Goal: Task Accomplishment & Management: Complete application form

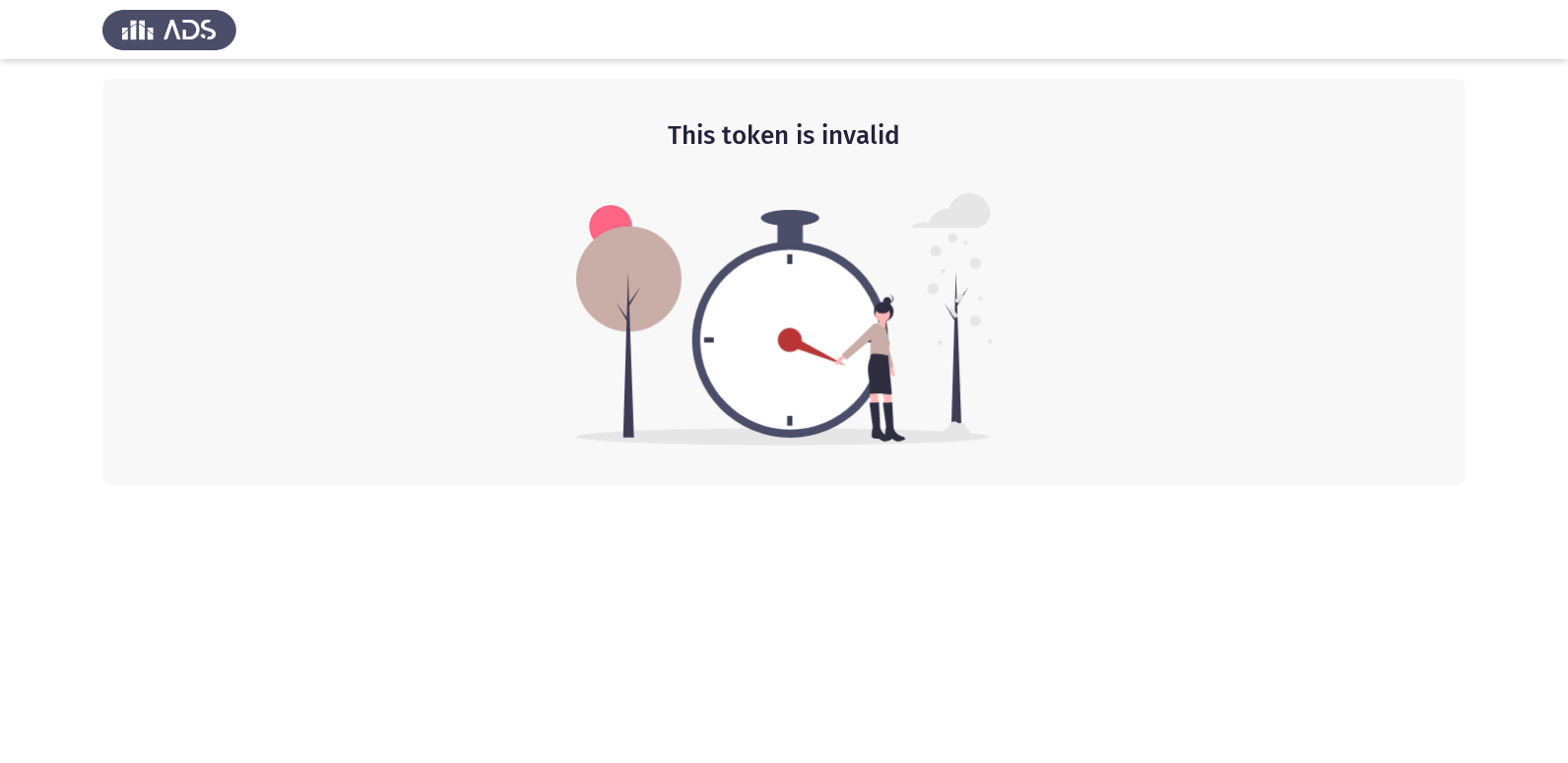
click at [904, 134] on h2 "This token is invalid" at bounding box center [784, 136] width 1284 height 36
click at [825, 141] on h2 "This token is invalid" at bounding box center [784, 136] width 1284 height 36
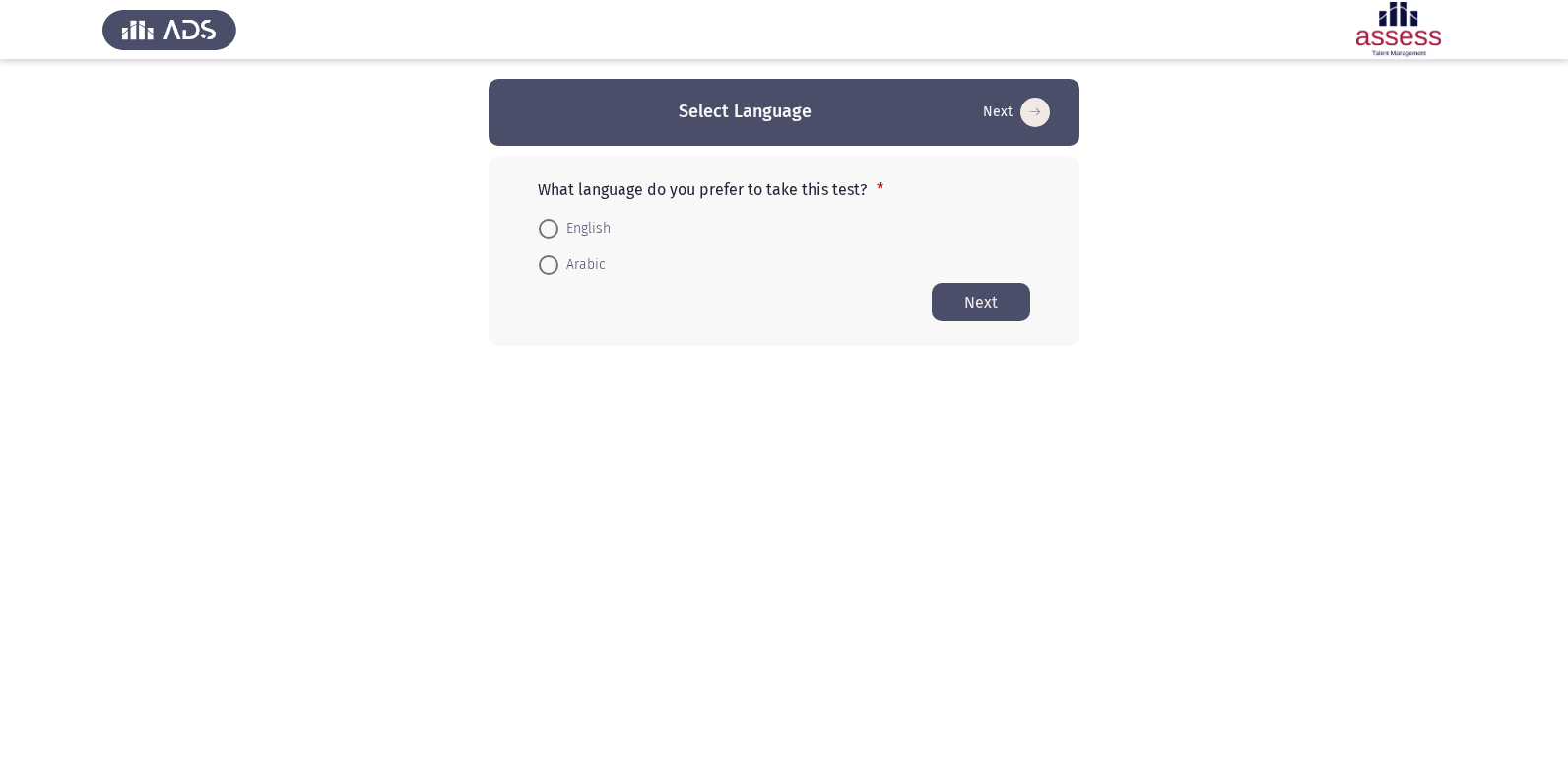
click at [551, 227] on span at bounding box center [549, 229] width 20 height 20
click at [551, 227] on input "English" at bounding box center [549, 229] width 20 height 20
radio input "true"
click at [980, 293] on button "Next" at bounding box center [981, 301] width 99 height 38
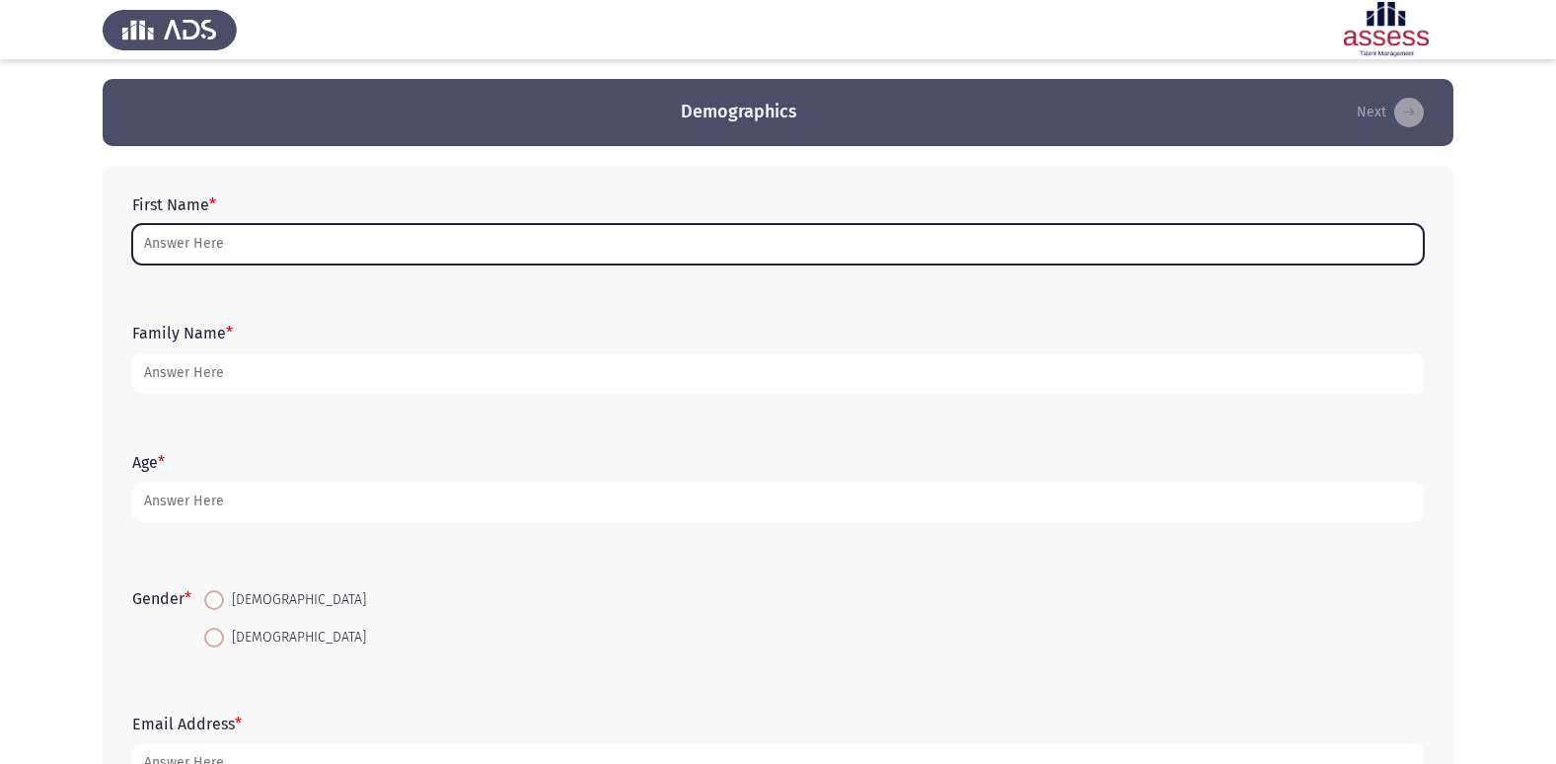
click at [468, 236] on input "First Name *" at bounding box center [777, 244] width 1291 height 40
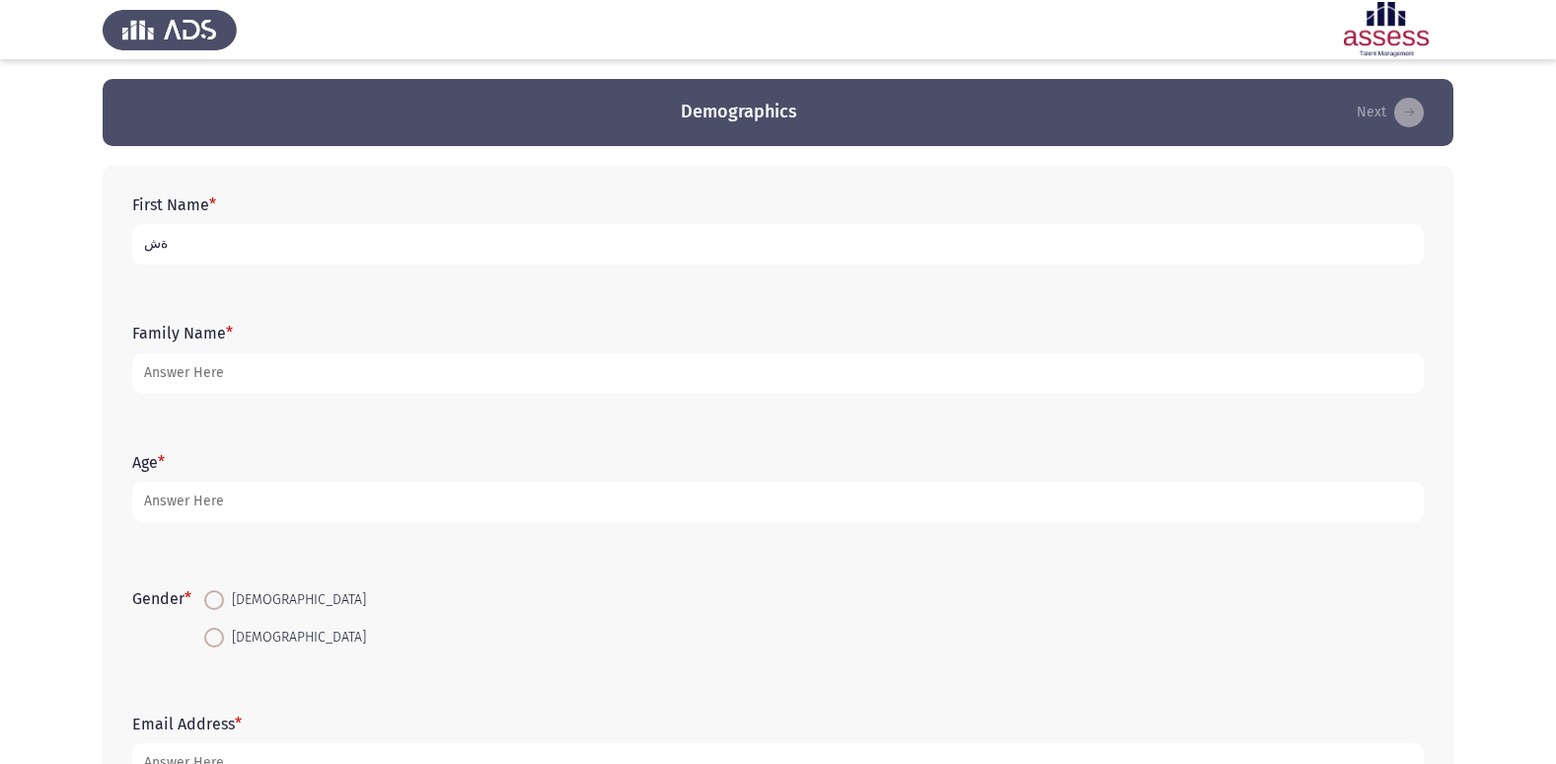
type input "ة"
type input "m"
type input "M"
click at [210, 252] on input "ملك بدوي [PERSON_NAME]" at bounding box center [777, 244] width 1291 height 40
type input "ملك بدوي [PERSON_NAME]"
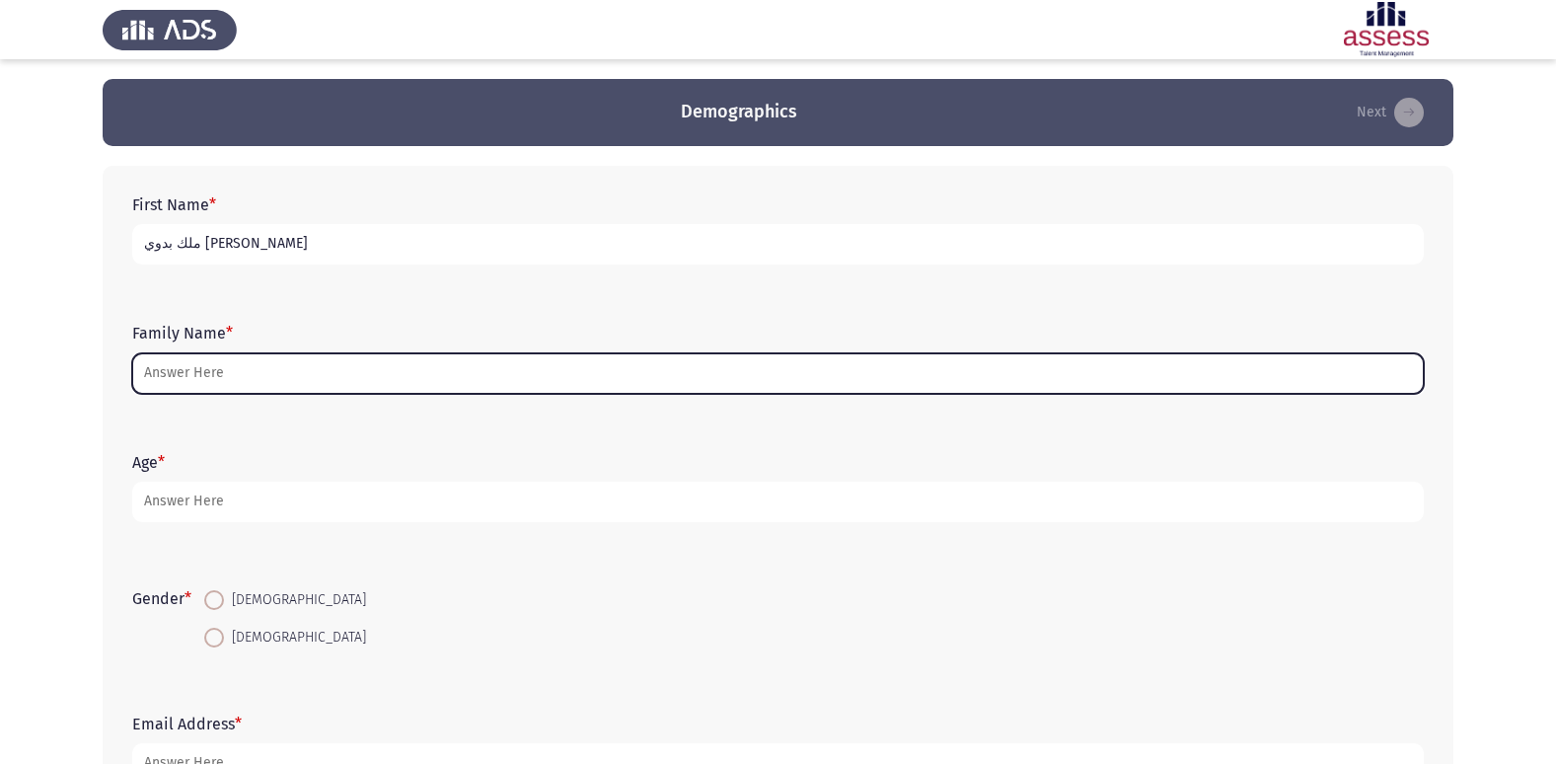
click at [312, 378] on input "Family Name *" at bounding box center [777, 373] width 1291 height 40
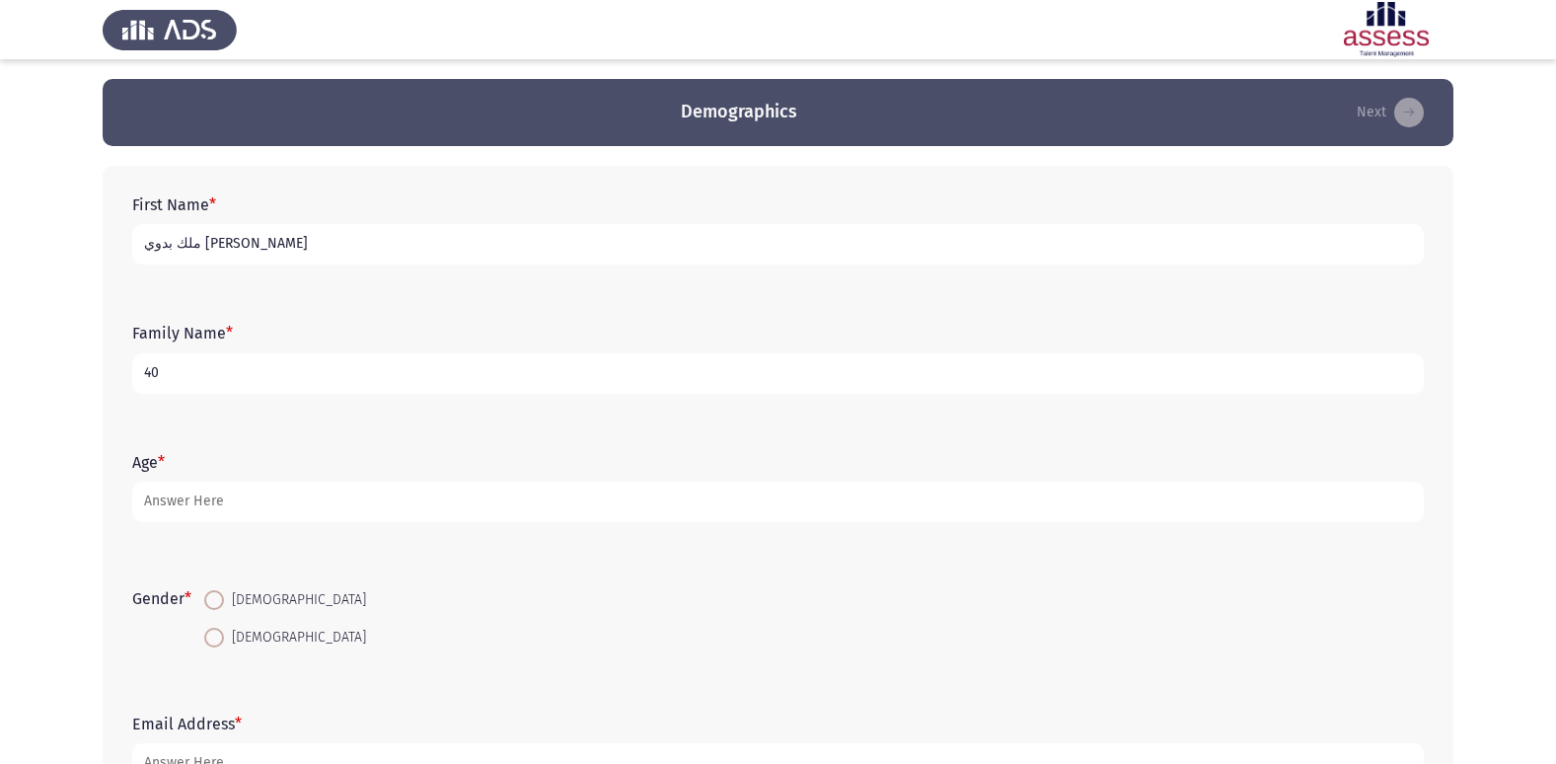
type input "4"
type input "30804218800129"
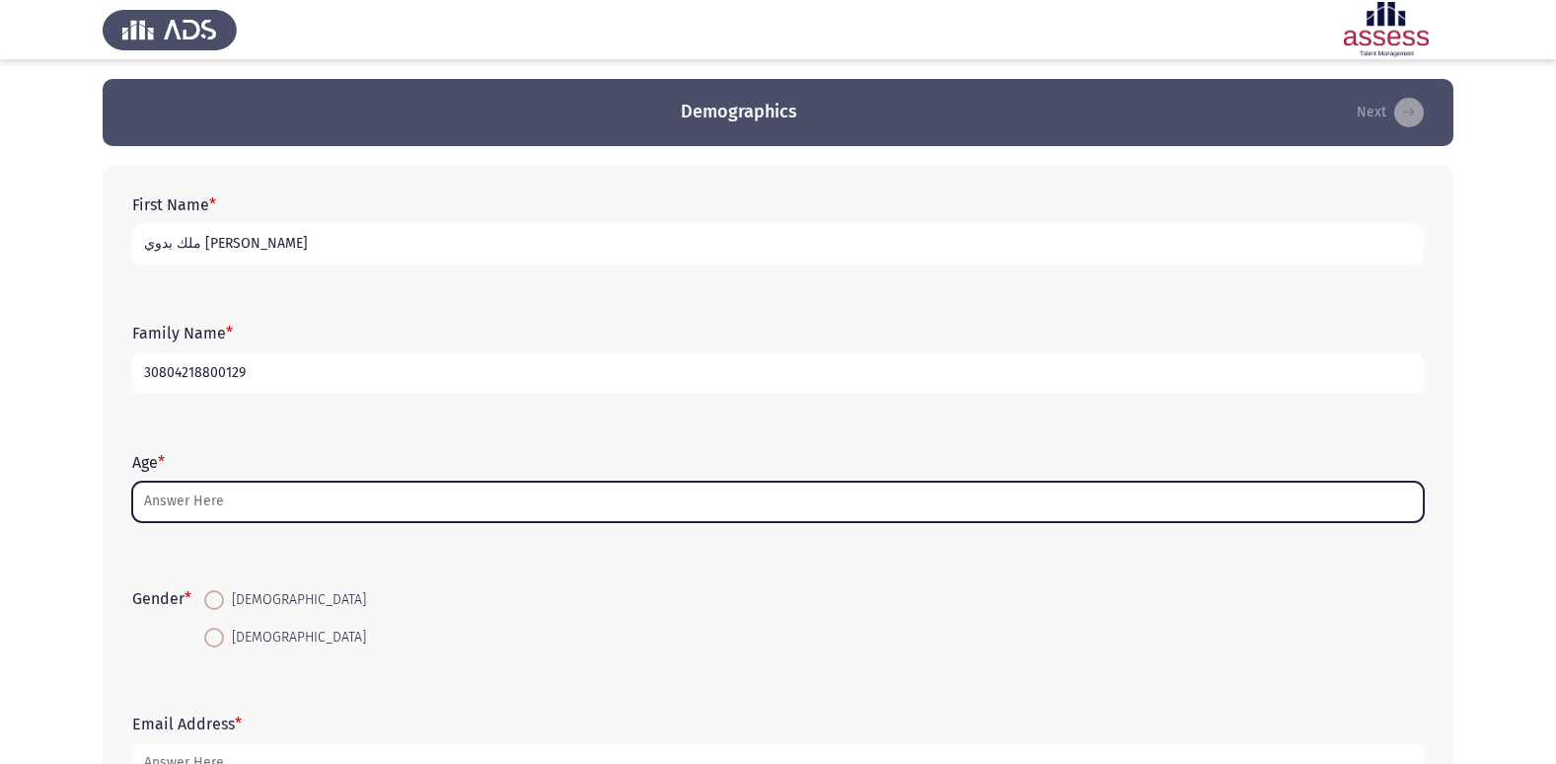
click at [164, 500] on input "Age *" at bounding box center [777, 501] width 1291 height 40
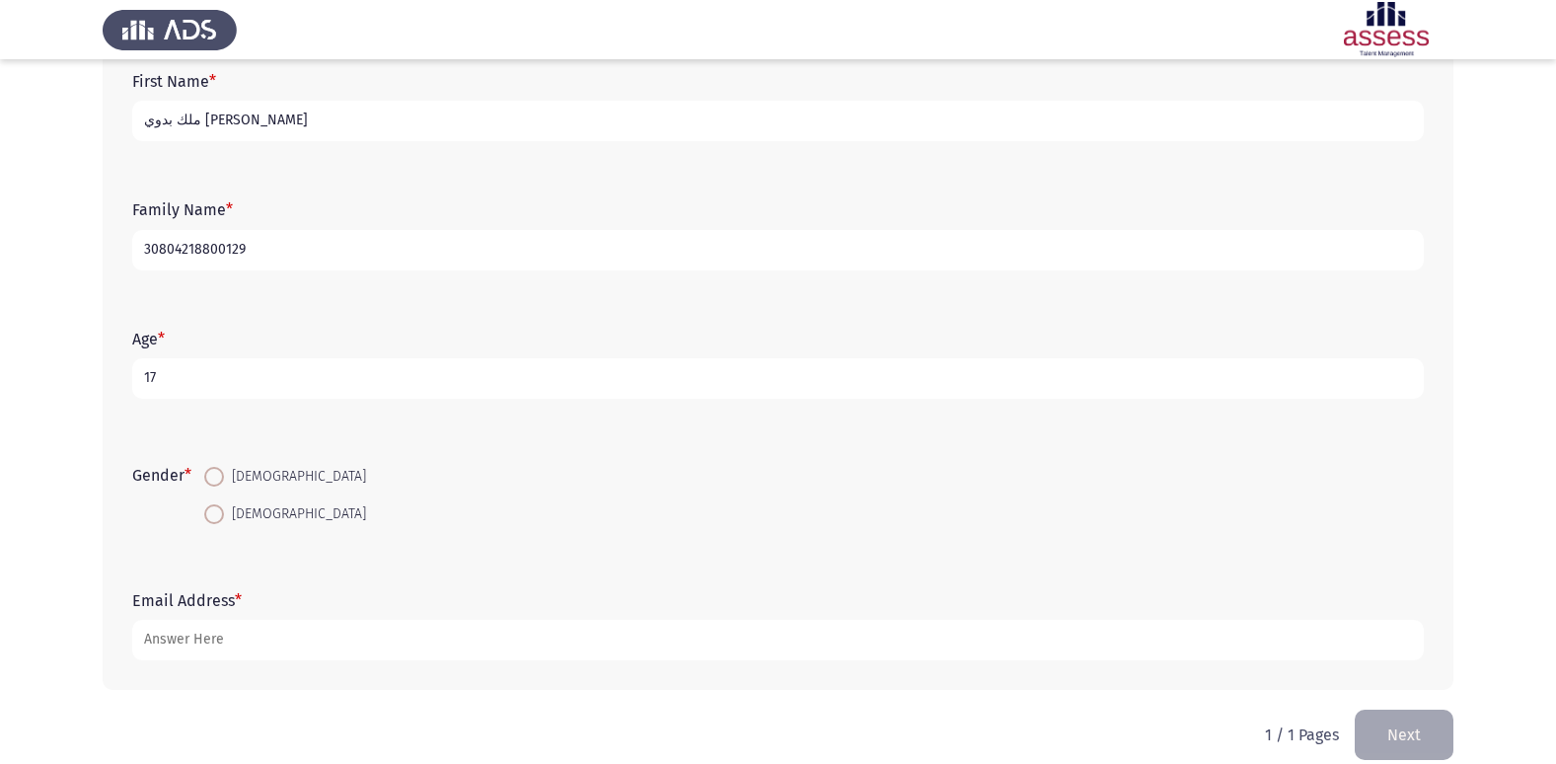
scroll to position [148, 0]
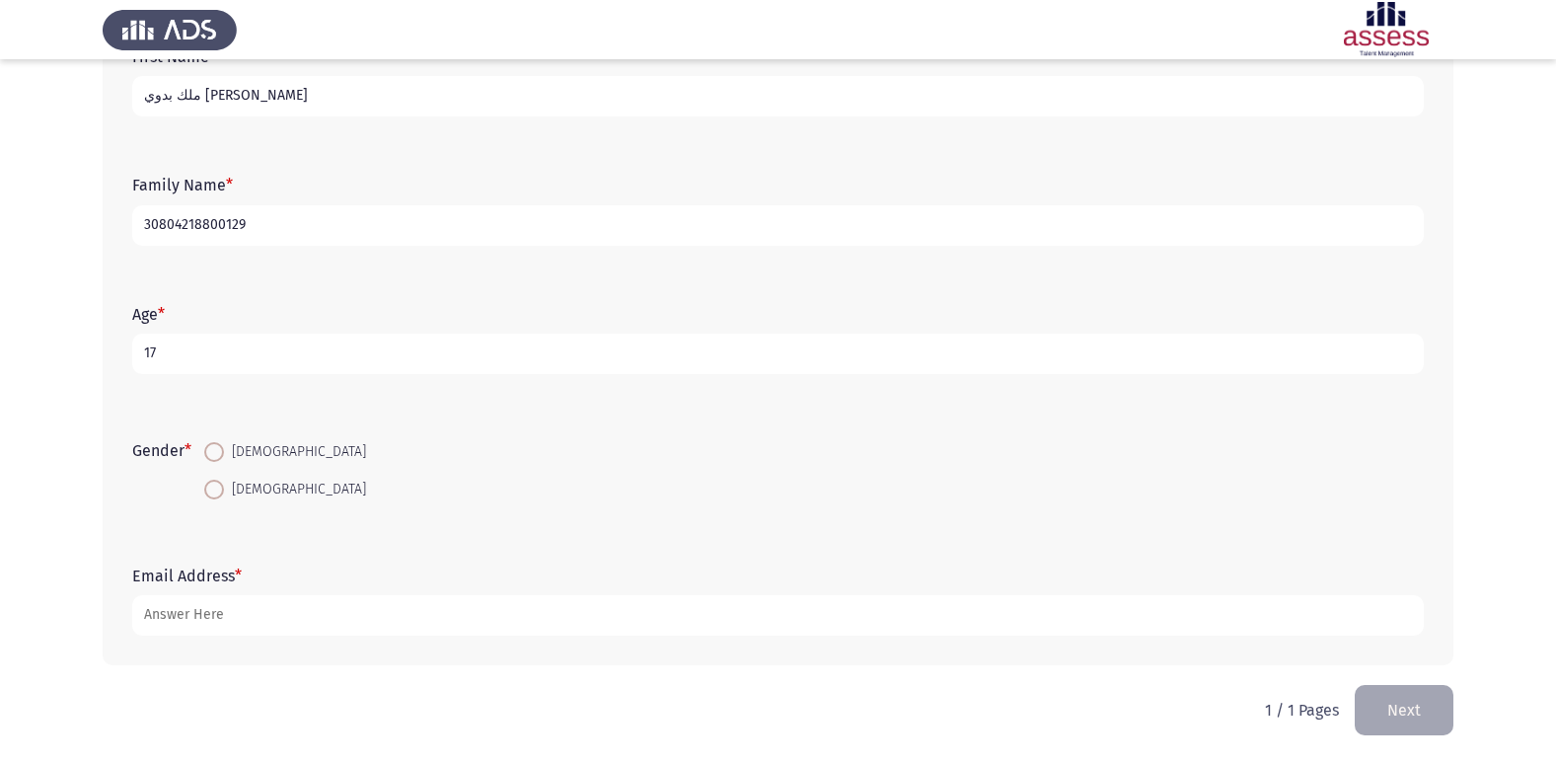
type input "17"
click at [228, 483] on span "[DEMOGRAPHIC_DATA]" at bounding box center [295, 489] width 142 height 24
click at [224, 483] on input "[DEMOGRAPHIC_DATA]" at bounding box center [214, 489] width 20 height 20
radio input "true"
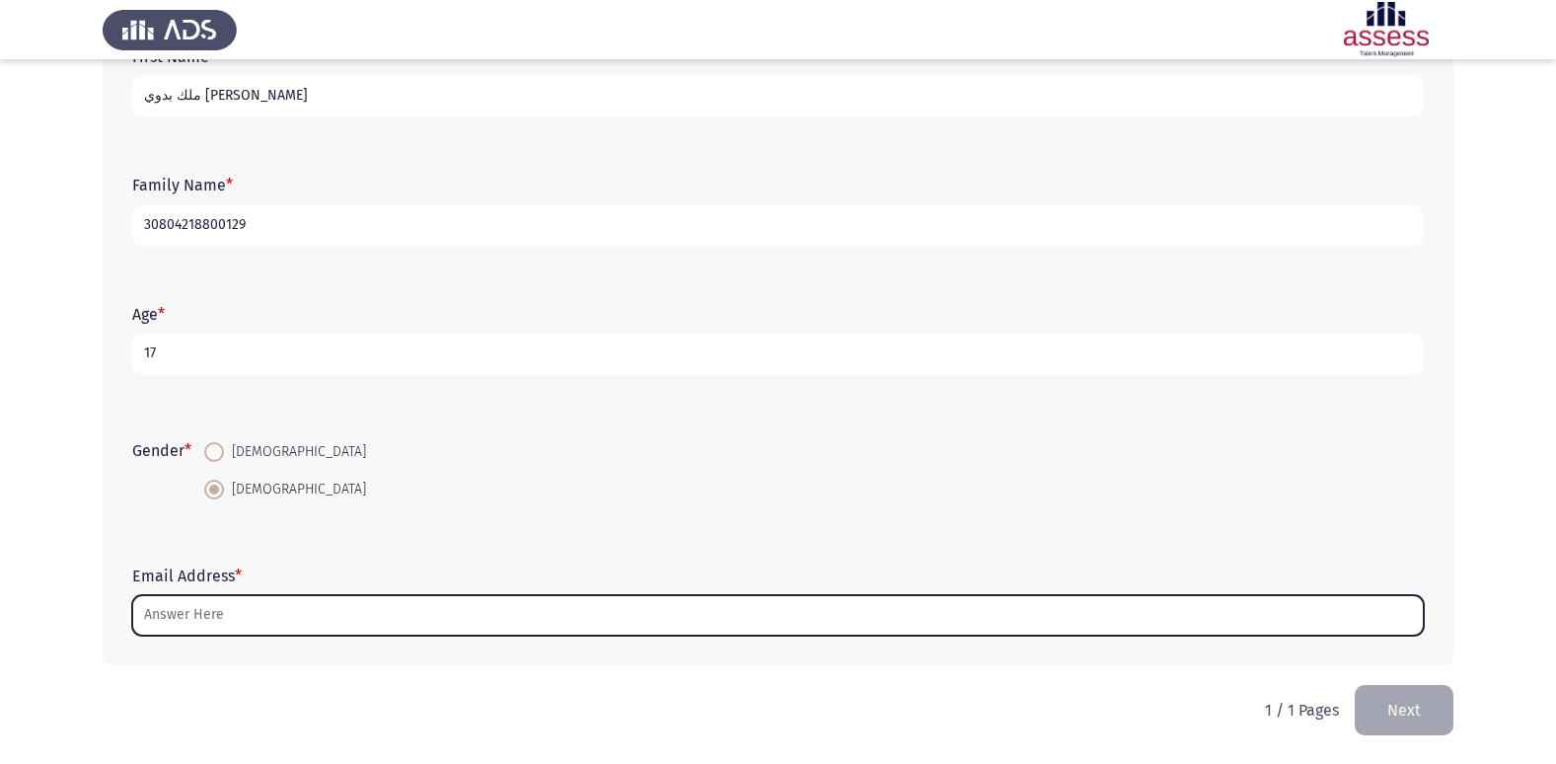
click at [240, 618] on input "Email Address *" at bounding box center [777, 615] width 1291 height 40
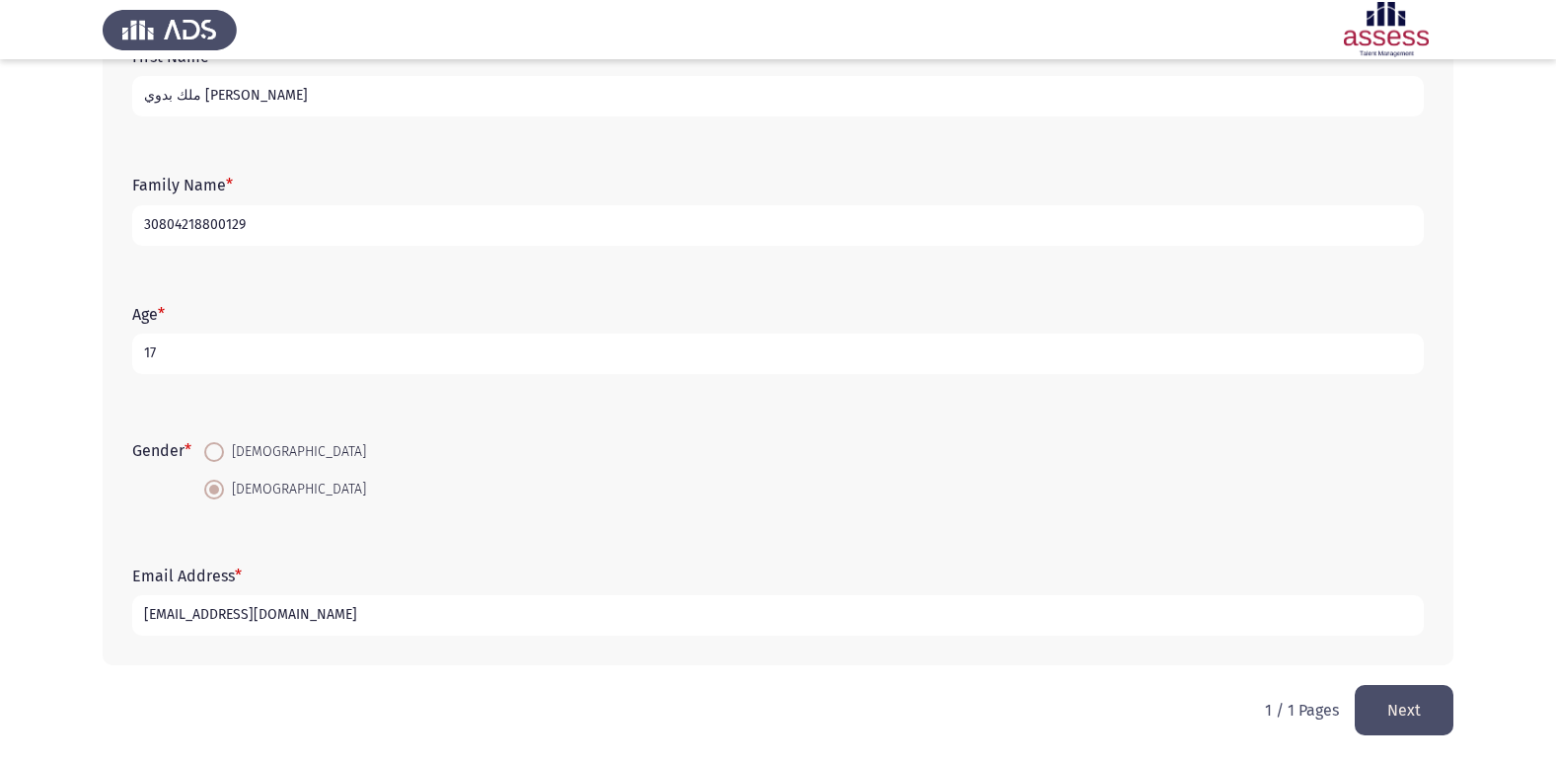
type input "[EMAIL_ADDRESS][DOMAIN_NAME]"
click at [1405, 725] on button "Next" at bounding box center [1403, 710] width 99 height 50
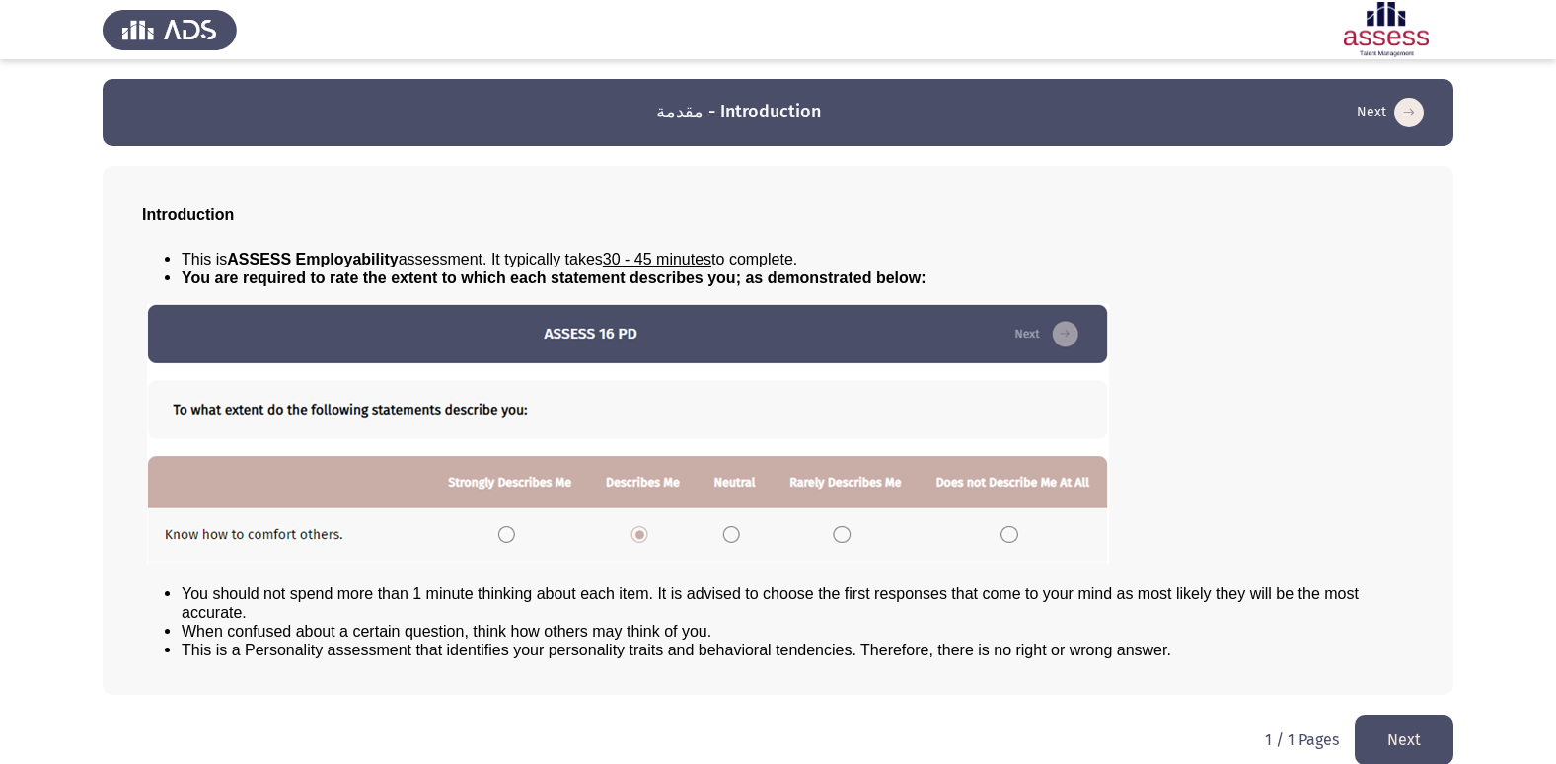
scroll to position [21, 0]
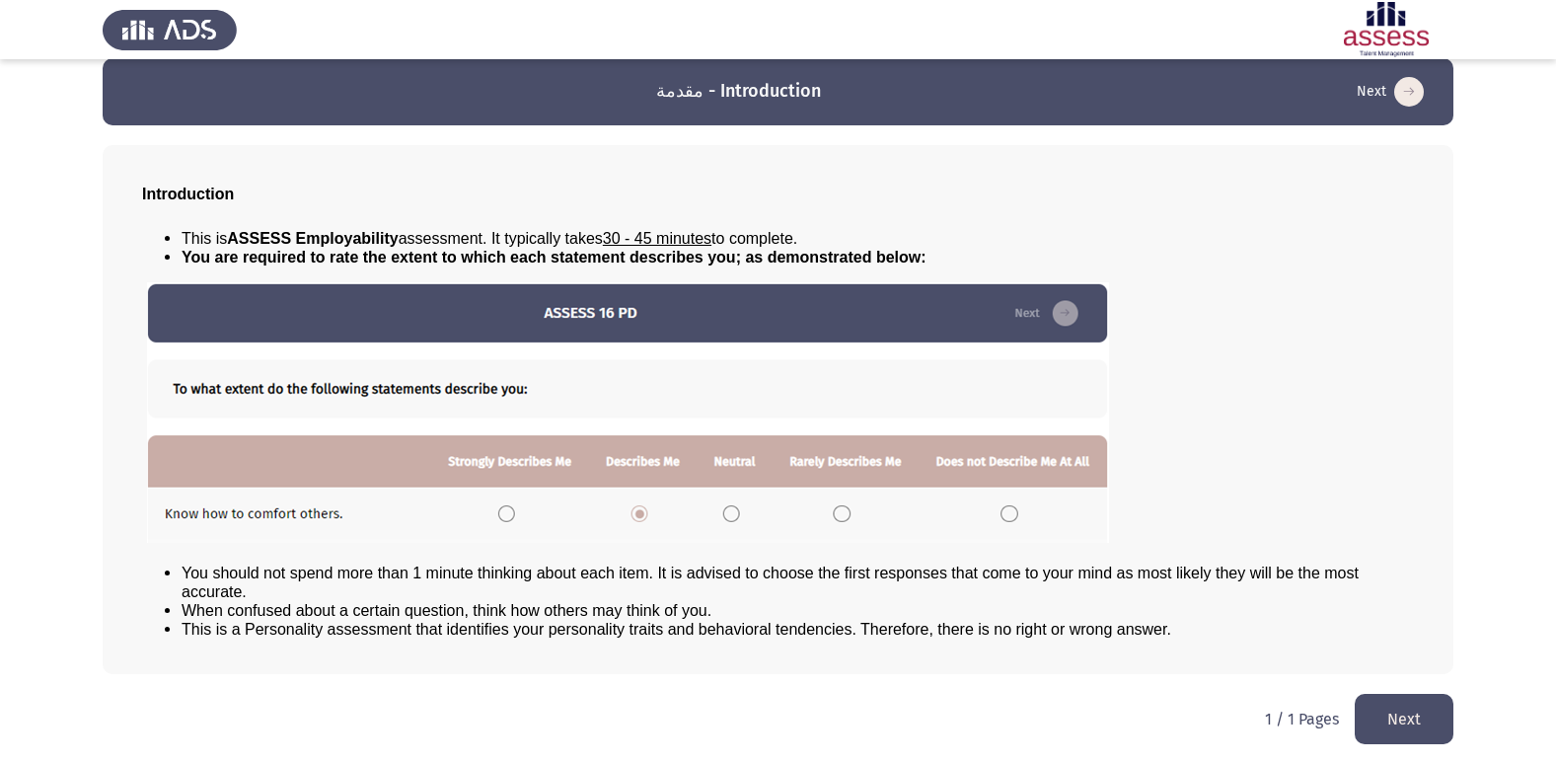
click at [1366, 714] on button "Next" at bounding box center [1403, 718] width 99 height 50
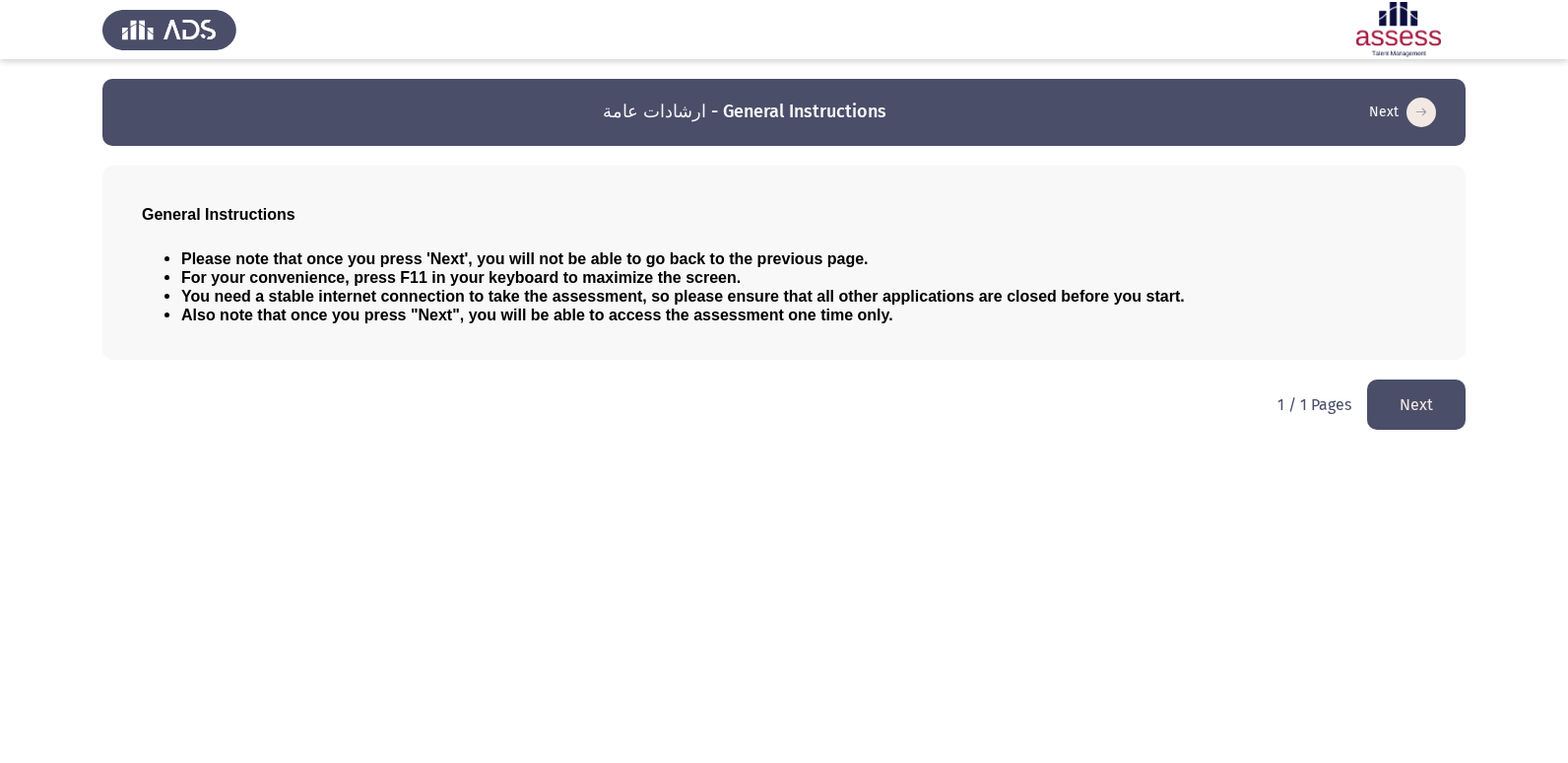
click at [1406, 394] on button "Next" at bounding box center [1416, 404] width 99 height 50
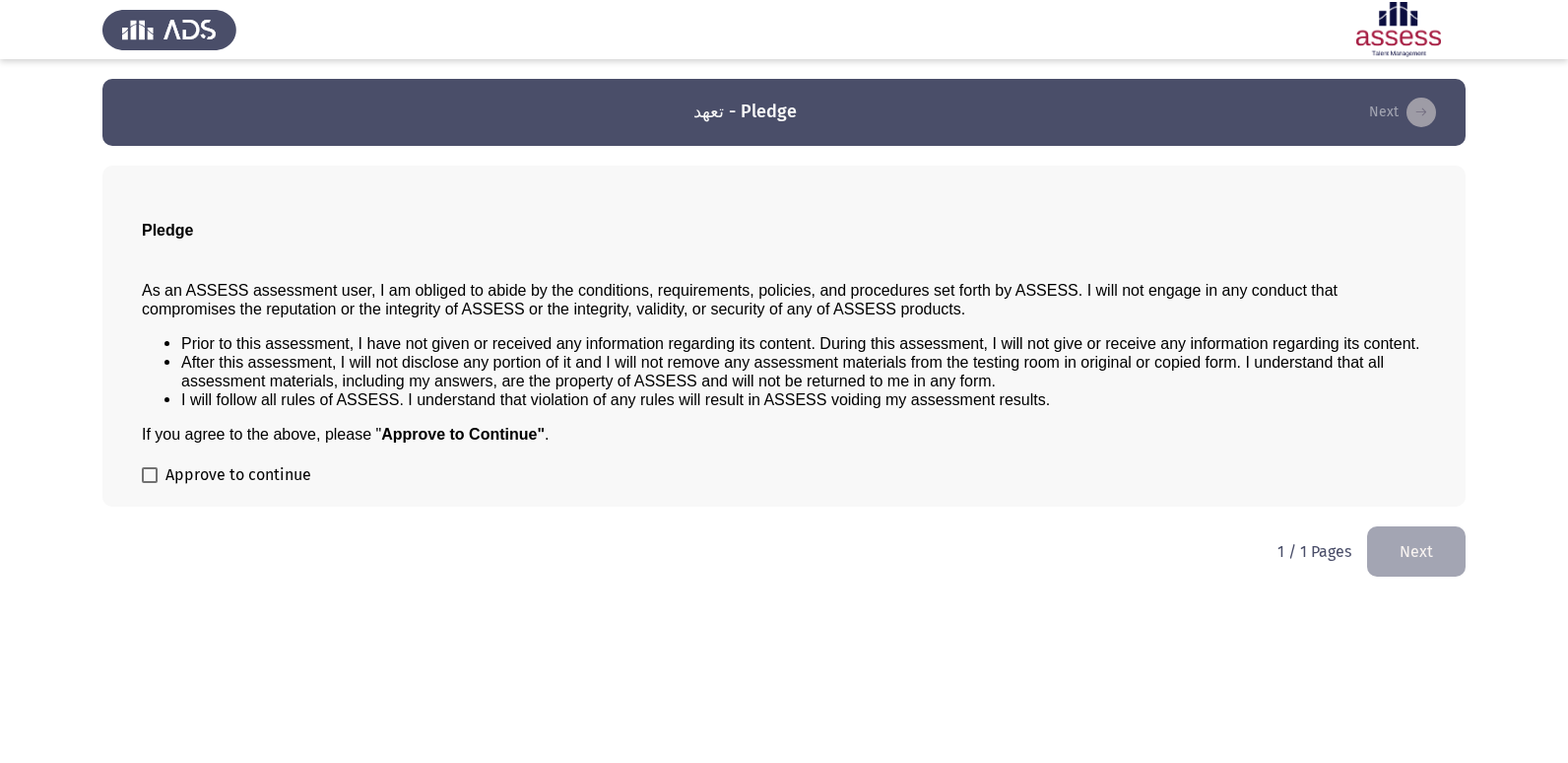
drag, startPoint x: 152, startPoint y: 470, endPoint x: 214, endPoint y: 461, distance: 62.6
click at [152, 471] on span at bounding box center [150, 475] width 16 height 16
click at [150, 482] on input "Approve to continue" at bounding box center [149, 482] width 1 height 1
checkbox input "true"
click at [1379, 546] on button "Next" at bounding box center [1416, 551] width 99 height 50
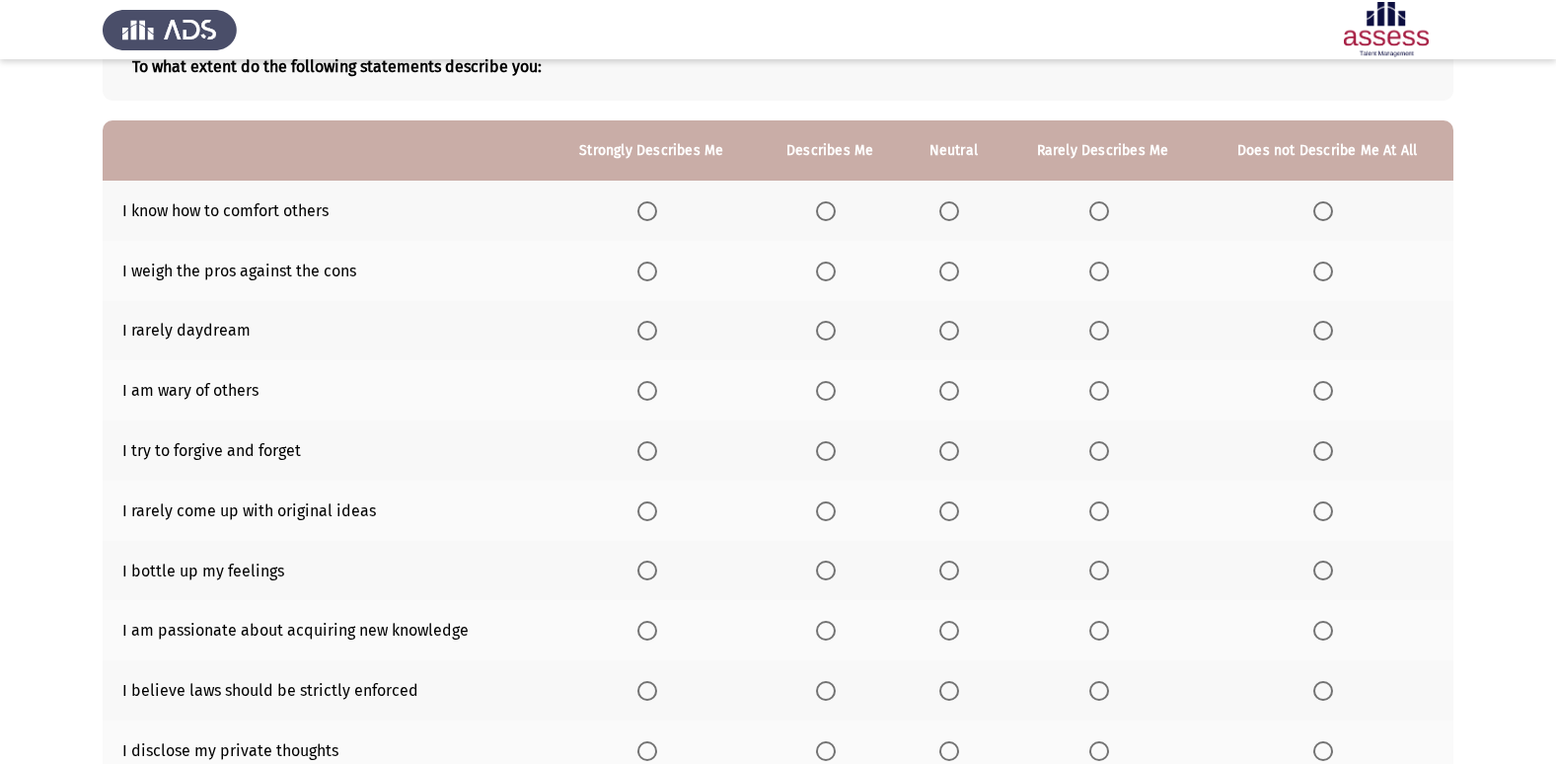
scroll to position [99, 0]
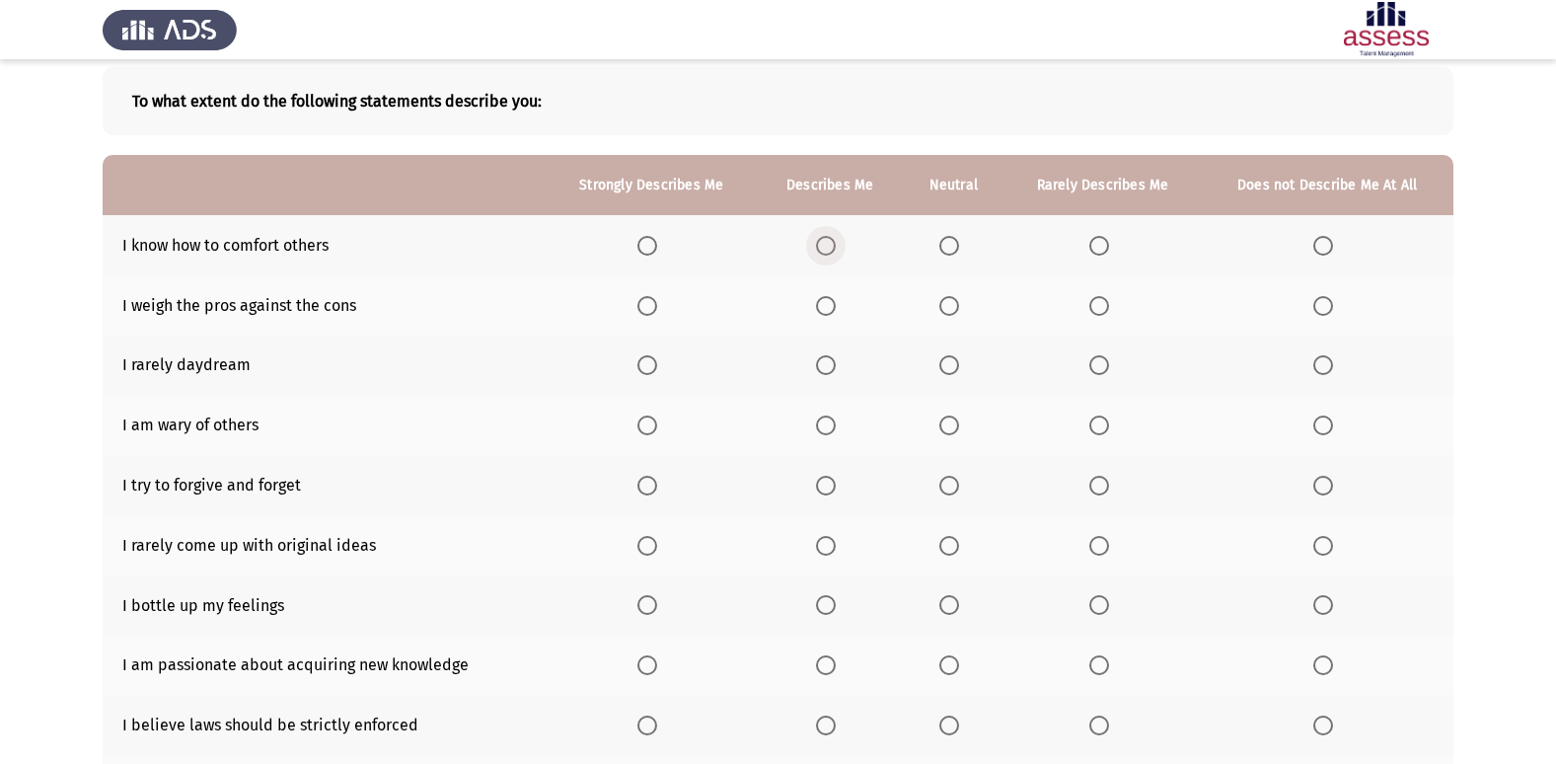
click at [843, 242] on label "Select an option" at bounding box center [830, 246] width 28 height 20
click at [836, 242] on input "Select an option" at bounding box center [826, 246] width 20 height 20
click at [829, 311] on span "Select an option" at bounding box center [826, 306] width 20 height 20
click at [829, 311] on input "Select an option" at bounding box center [826, 306] width 20 height 20
click at [1103, 358] on span "Select an option" at bounding box center [1099, 365] width 20 height 20
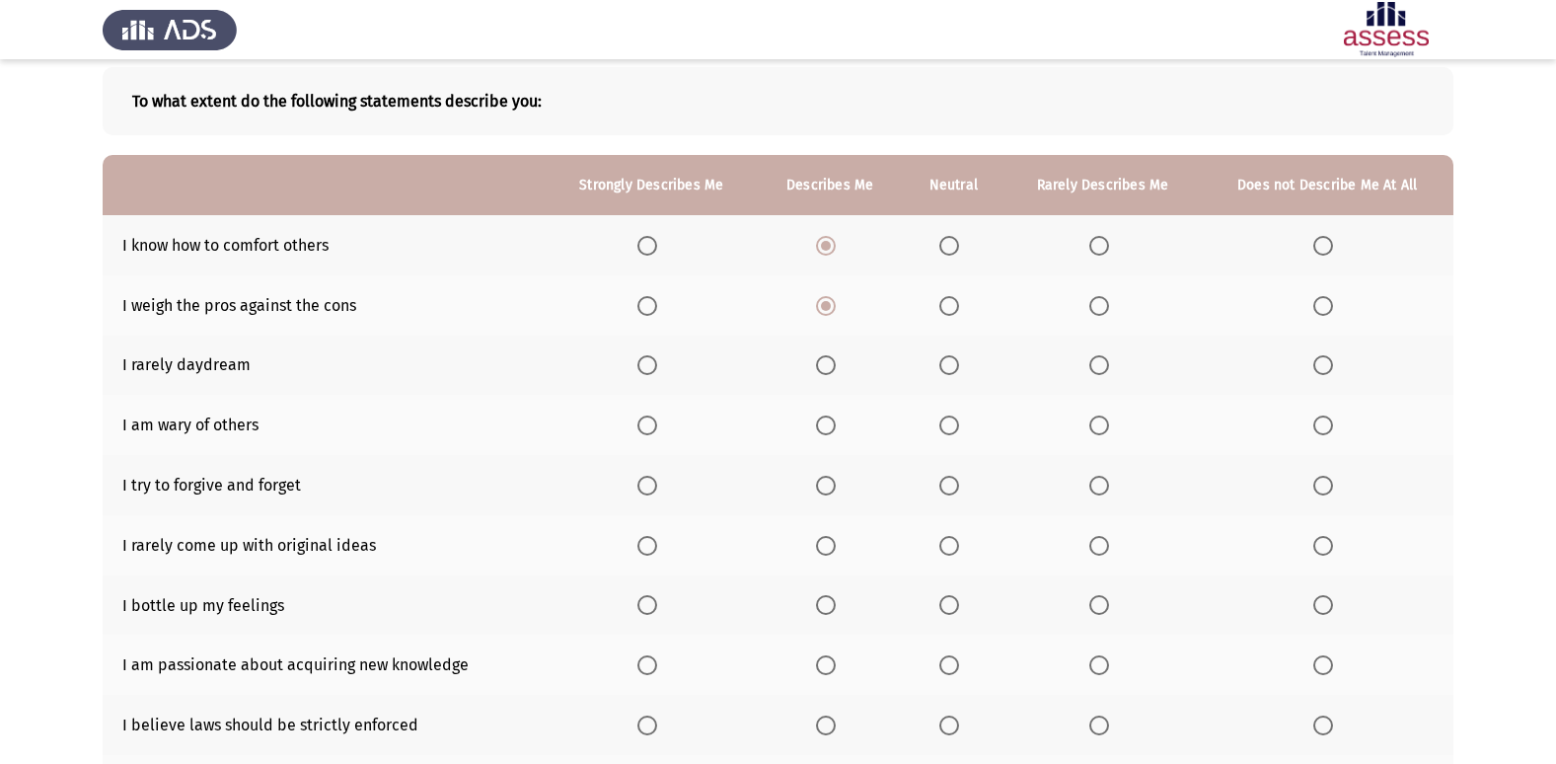
click at [1103, 358] on input "Select an option" at bounding box center [1099, 365] width 20 height 20
click at [641, 303] on span "Select an option" at bounding box center [647, 306] width 20 height 20
click at [641, 303] on input "Select an option" at bounding box center [647, 306] width 20 height 20
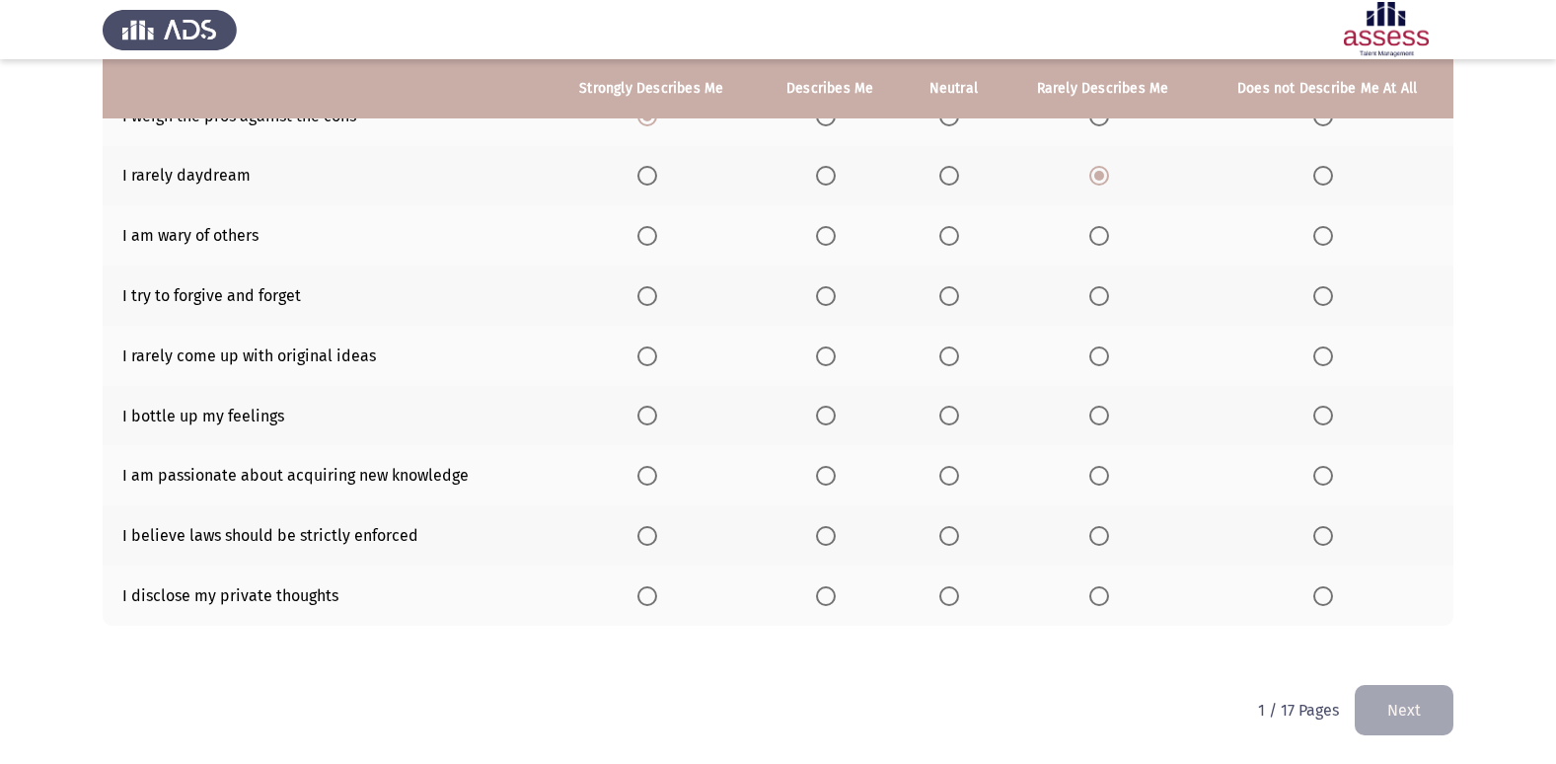
scroll to position [189, 0]
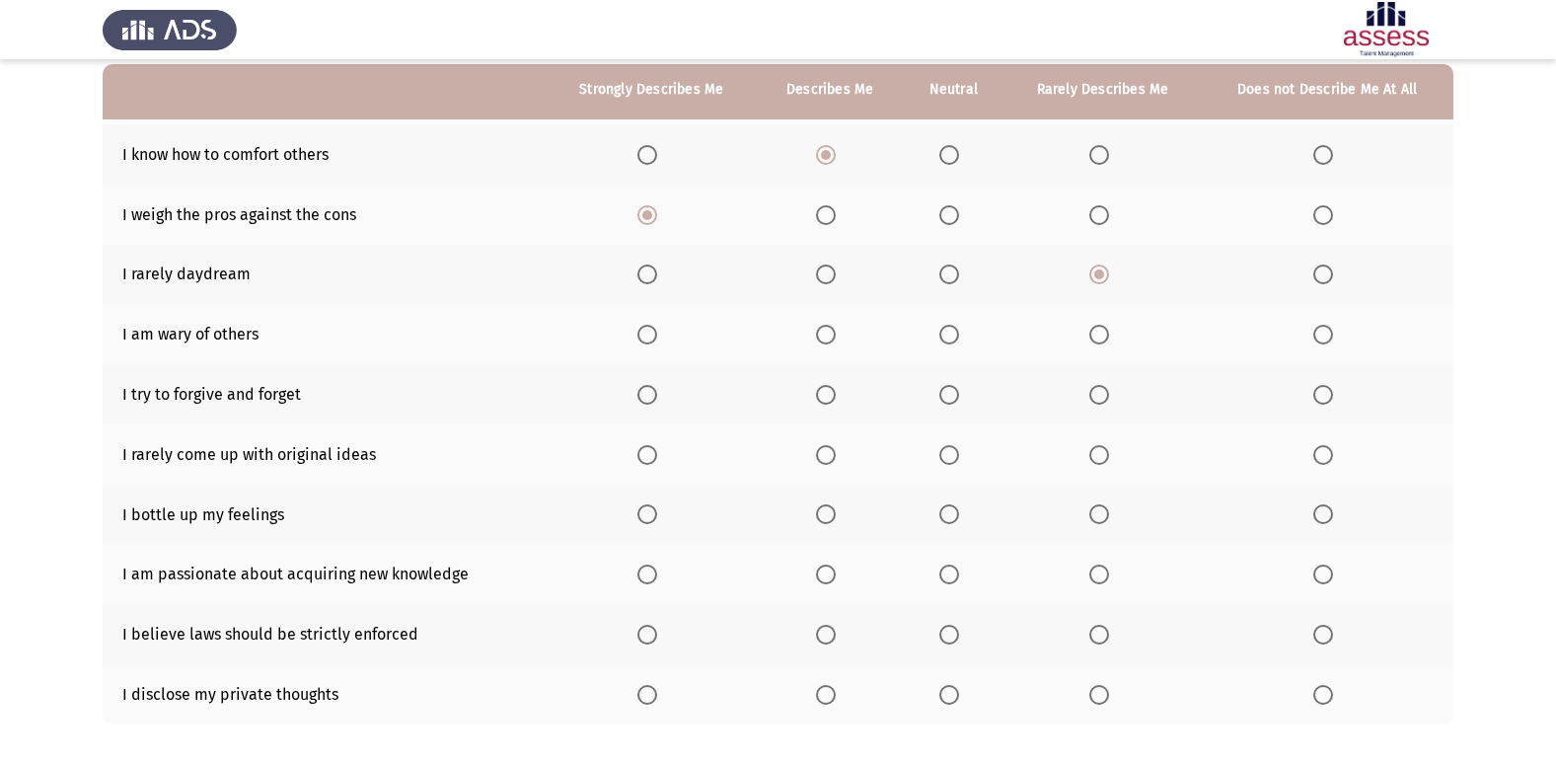
click at [820, 332] on span "Select an option" at bounding box center [826, 335] width 20 height 20
click at [820, 332] on input "Select an option" at bounding box center [826, 335] width 20 height 20
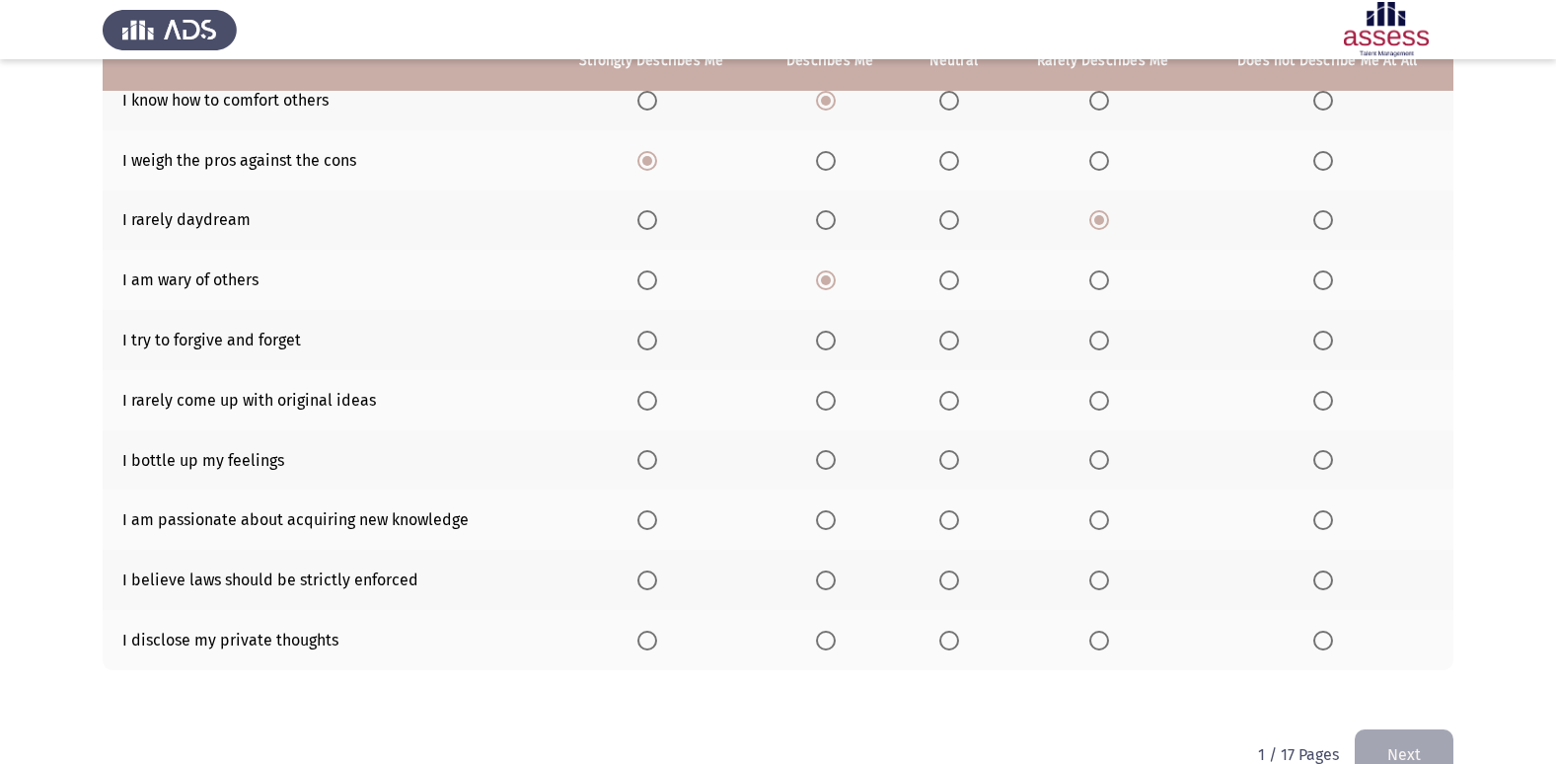
scroll to position [288, 0]
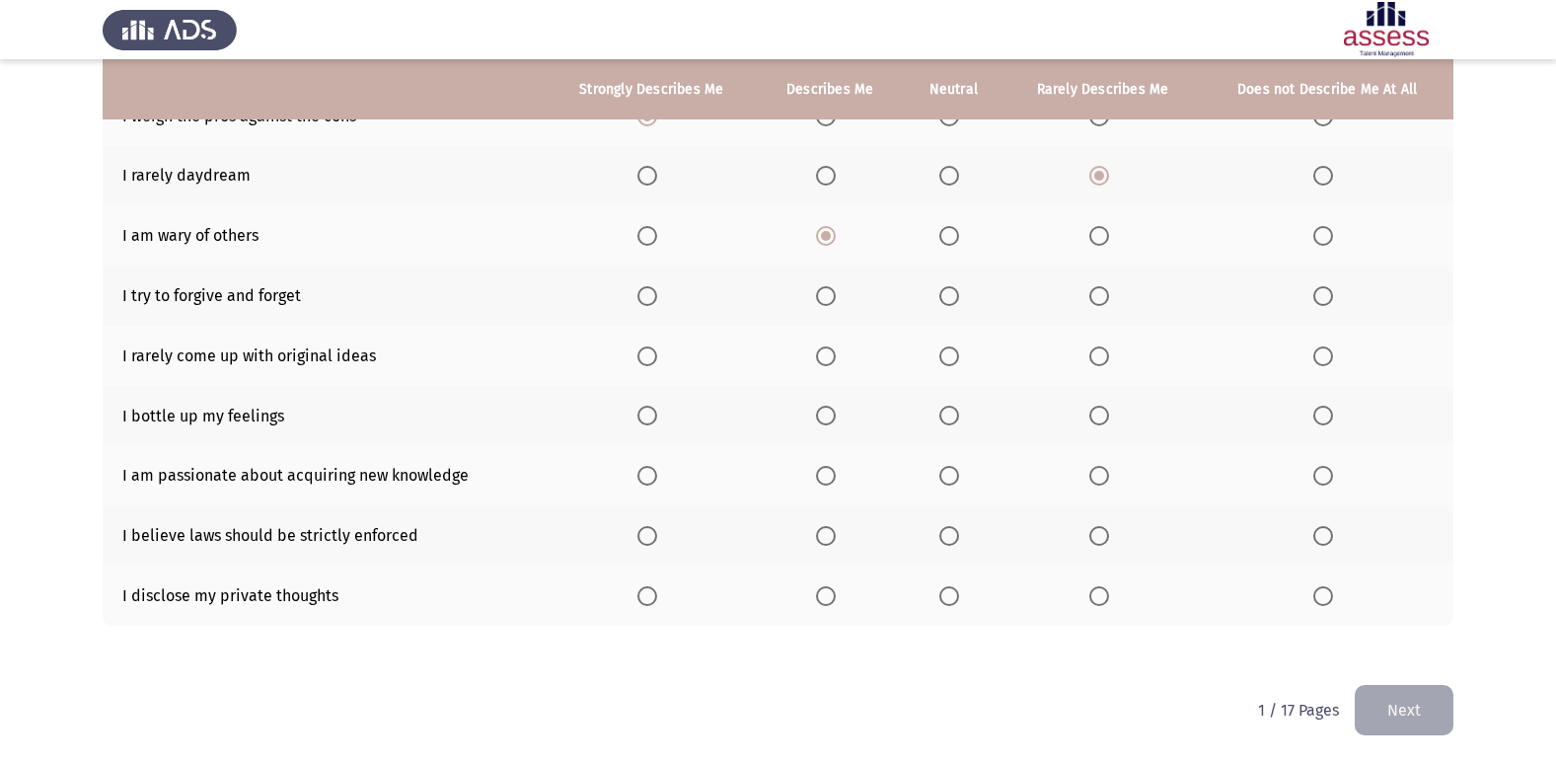
click at [828, 300] on span "Select an option" at bounding box center [826, 296] width 20 height 20
click at [828, 300] on input "Select an option" at bounding box center [826, 296] width 20 height 20
click at [956, 351] on span "Select an option" at bounding box center [949, 356] width 20 height 20
click at [956, 351] on input "Select an option" at bounding box center [949, 356] width 20 height 20
click at [1328, 415] on span "Select an option" at bounding box center [1323, 415] width 20 height 20
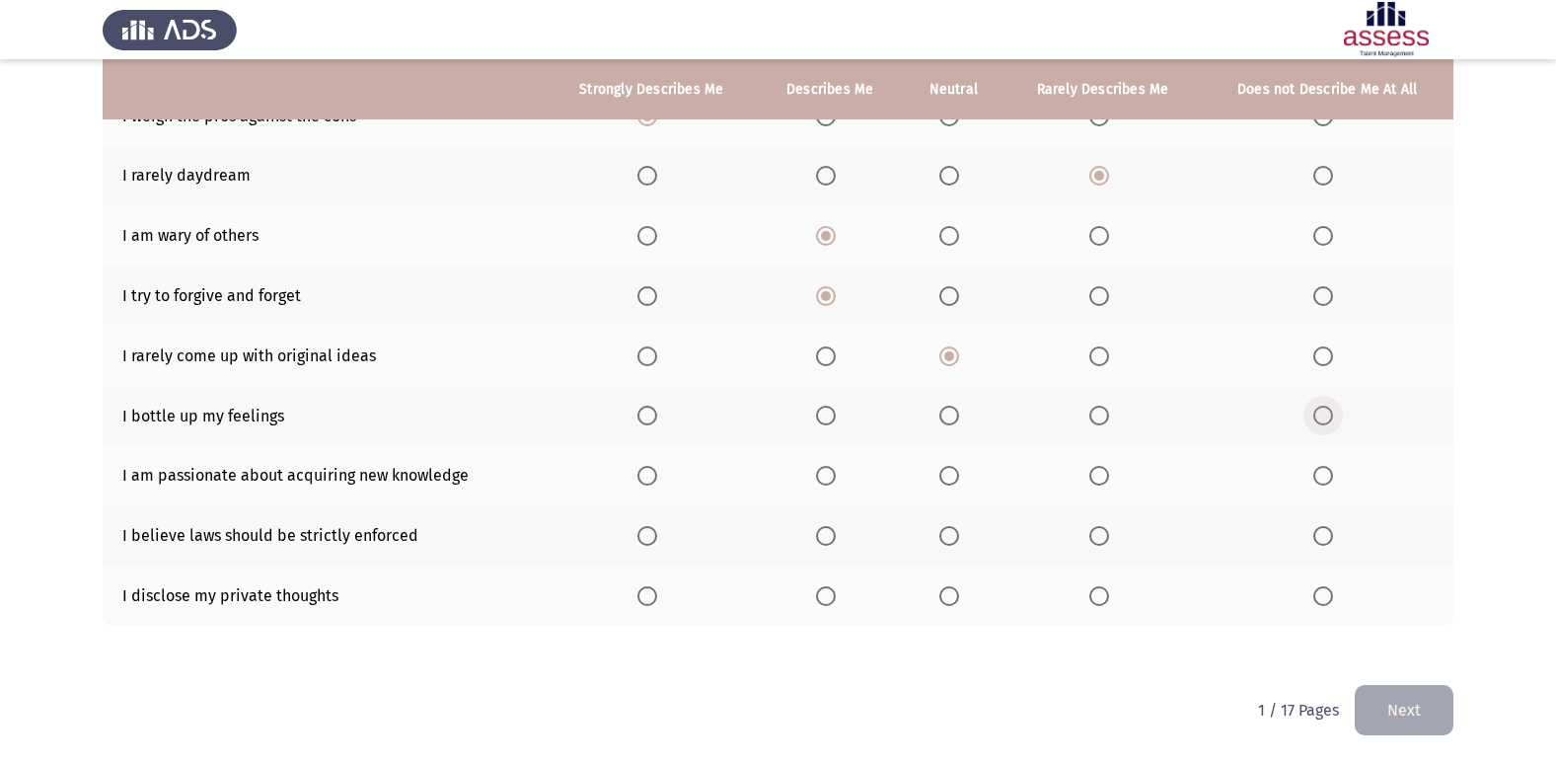
click at [1328, 415] on input "Select an option" at bounding box center [1323, 415] width 20 height 20
click at [650, 470] on span "Select an option" at bounding box center [647, 476] width 20 height 20
click at [650, 470] on input "Select an option" at bounding box center [647, 476] width 20 height 20
click at [663, 545] on label "Select an option" at bounding box center [651, 536] width 28 height 20
click at [657, 545] on input "Select an option" at bounding box center [647, 536] width 20 height 20
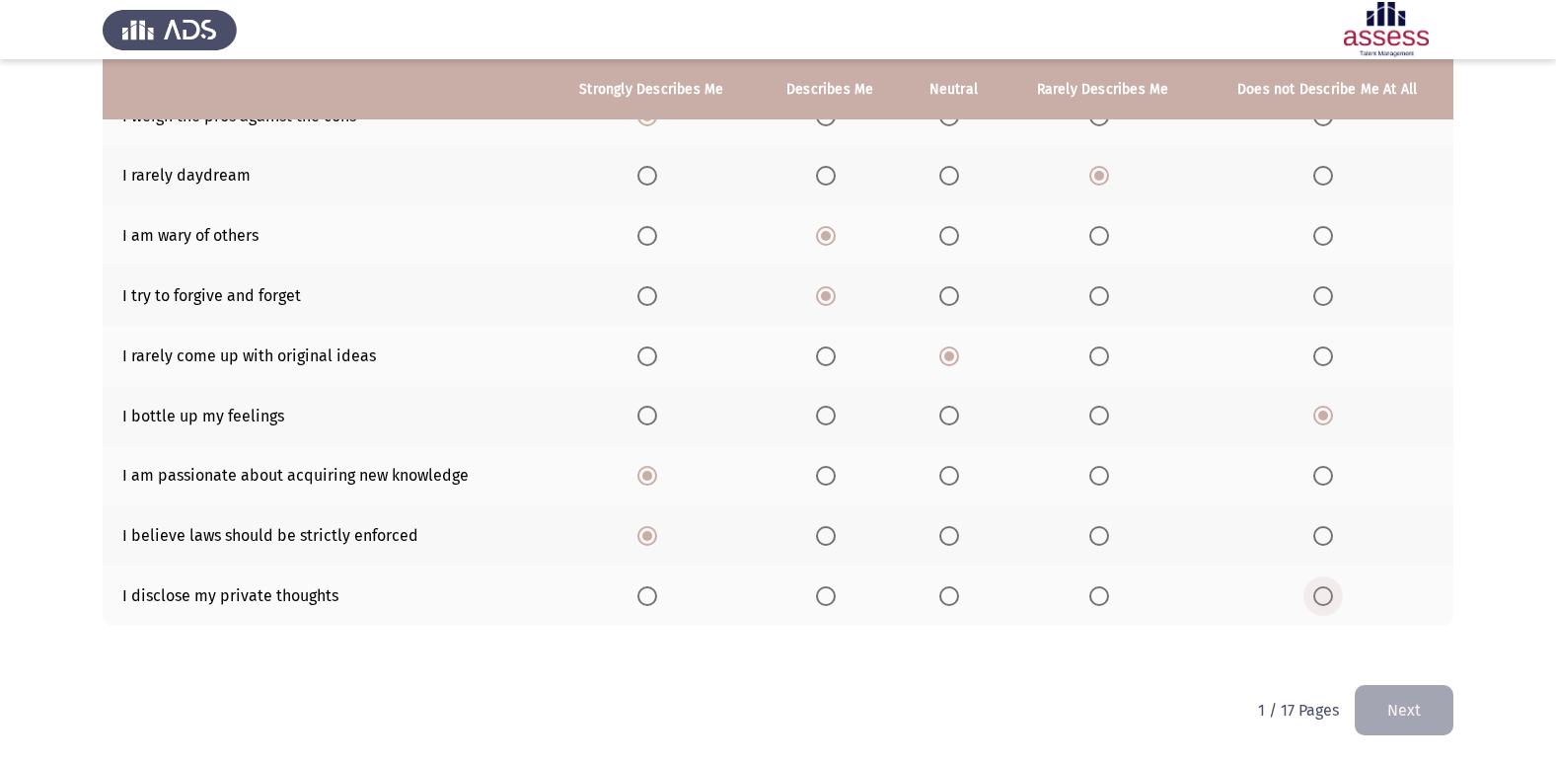
click at [1325, 586] on span "Select an option" at bounding box center [1323, 596] width 20 height 20
click at [1325, 586] on input "Select an option" at bounding box center [1323, 596] width 20 height 20
click at [1405, 711] on button "Next" at bounding box center [1403, 710] width 99 height 50
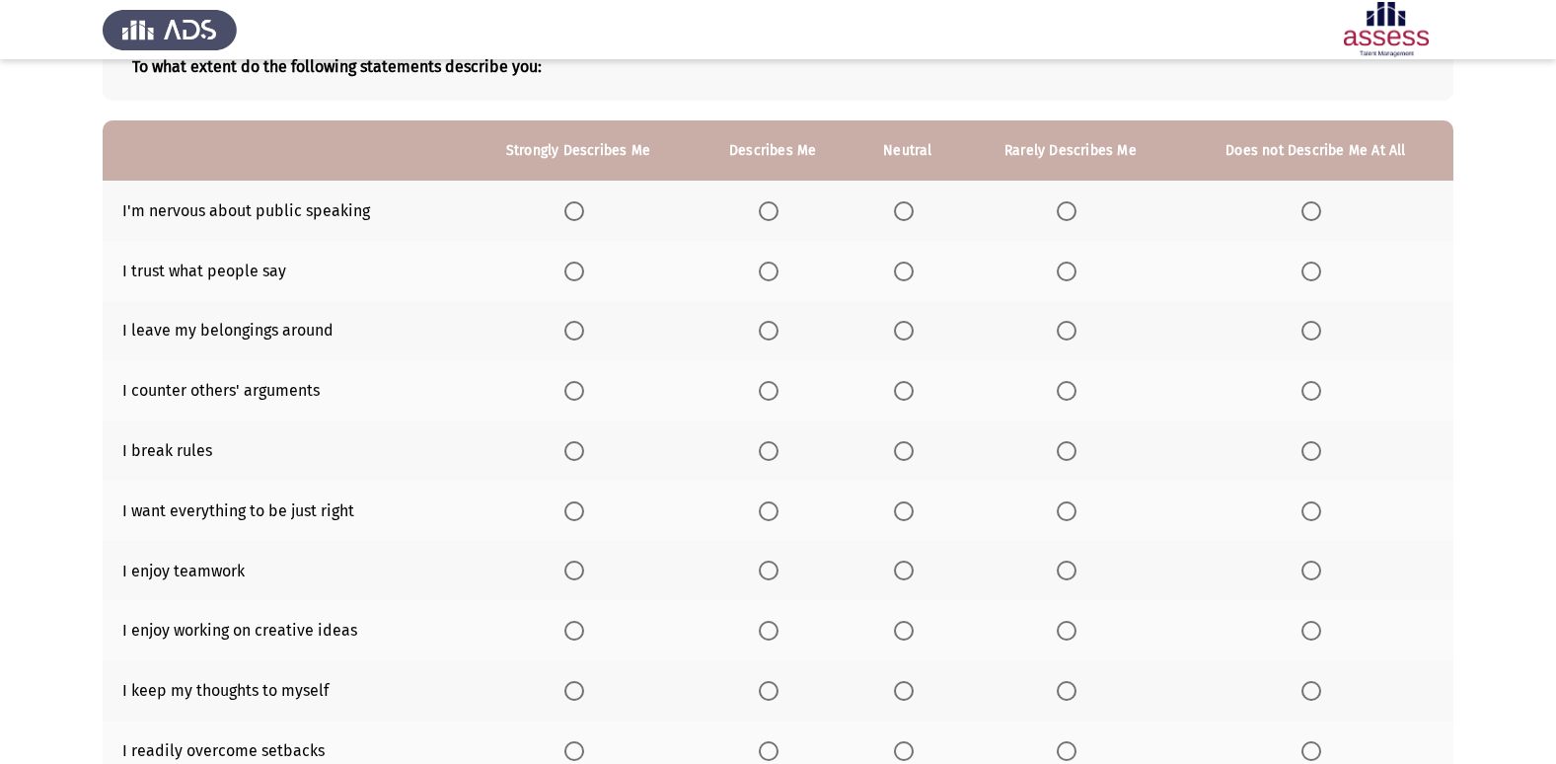
scroll to position [99, 0]
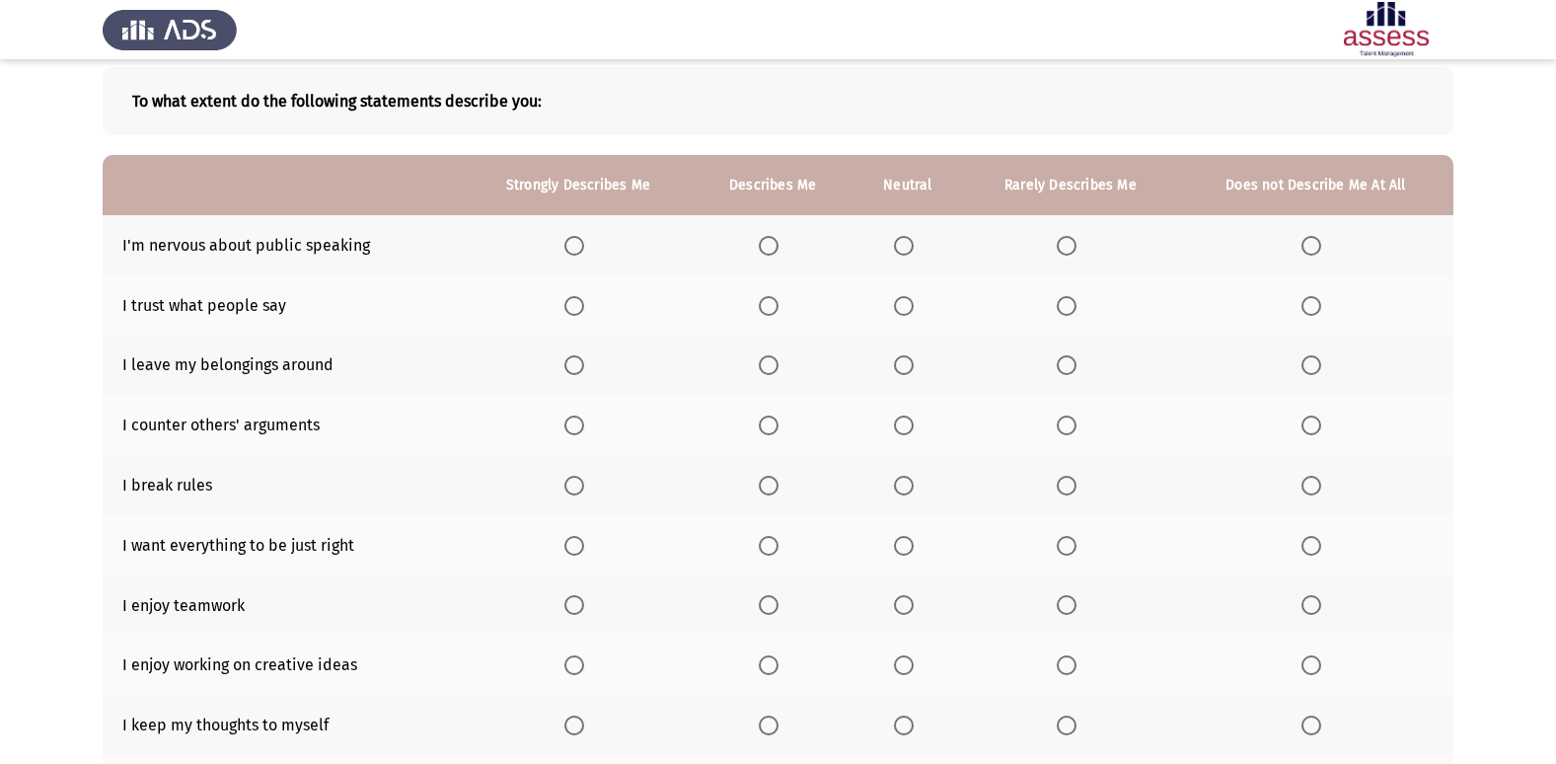
click at [1065, 251] on span "Select an option" at bounding box center [1066, 246] width 20 height 20
click at [1065, 251] on input "Select an option" at bounding box center [1066, 246] width 20 height 20
click at [901, 313] on span "Select an option" at bounding box center [904, 306] width 20 height 20
click at [901, 313] on input "Select an option" at bounding box center [904, 306] width 20 height 20
click at [775, 373] on span "Select an option" at bounding box center [769, 365] width 20 height 20
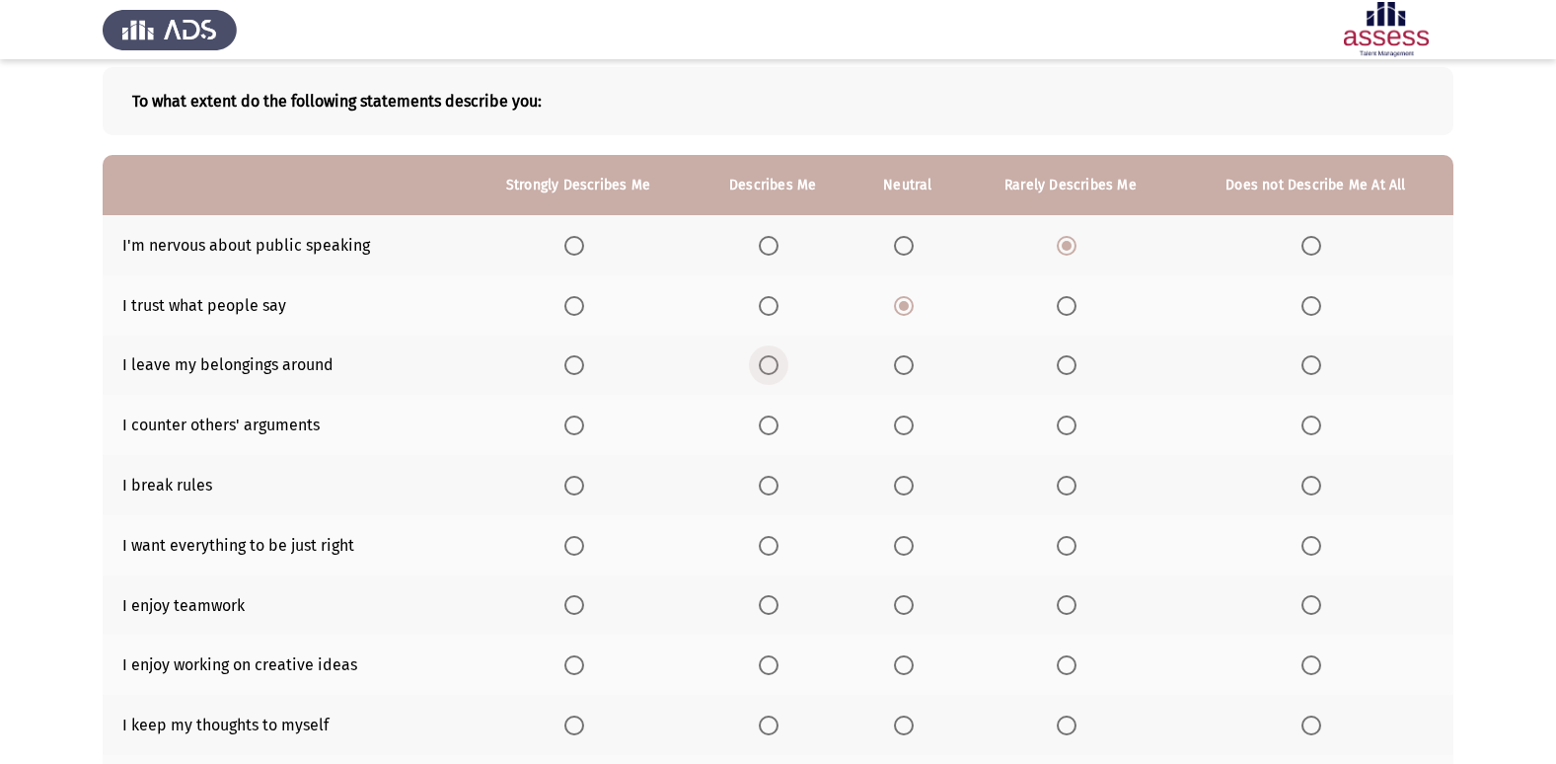
click at [775, 373] on input "Select an option" at bounding box center [769, 365] width 20 height 20
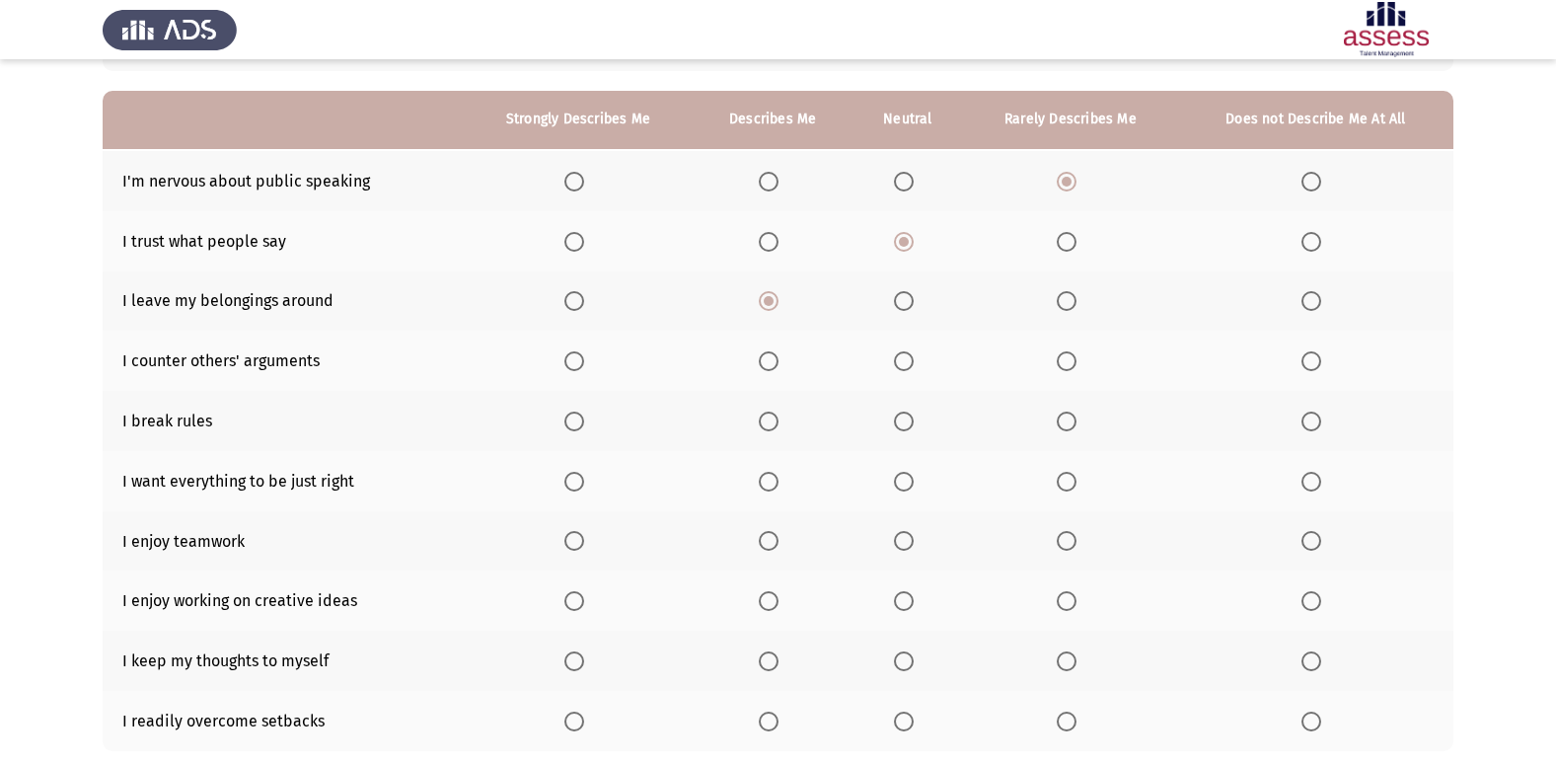
scroll to position [197, 0]
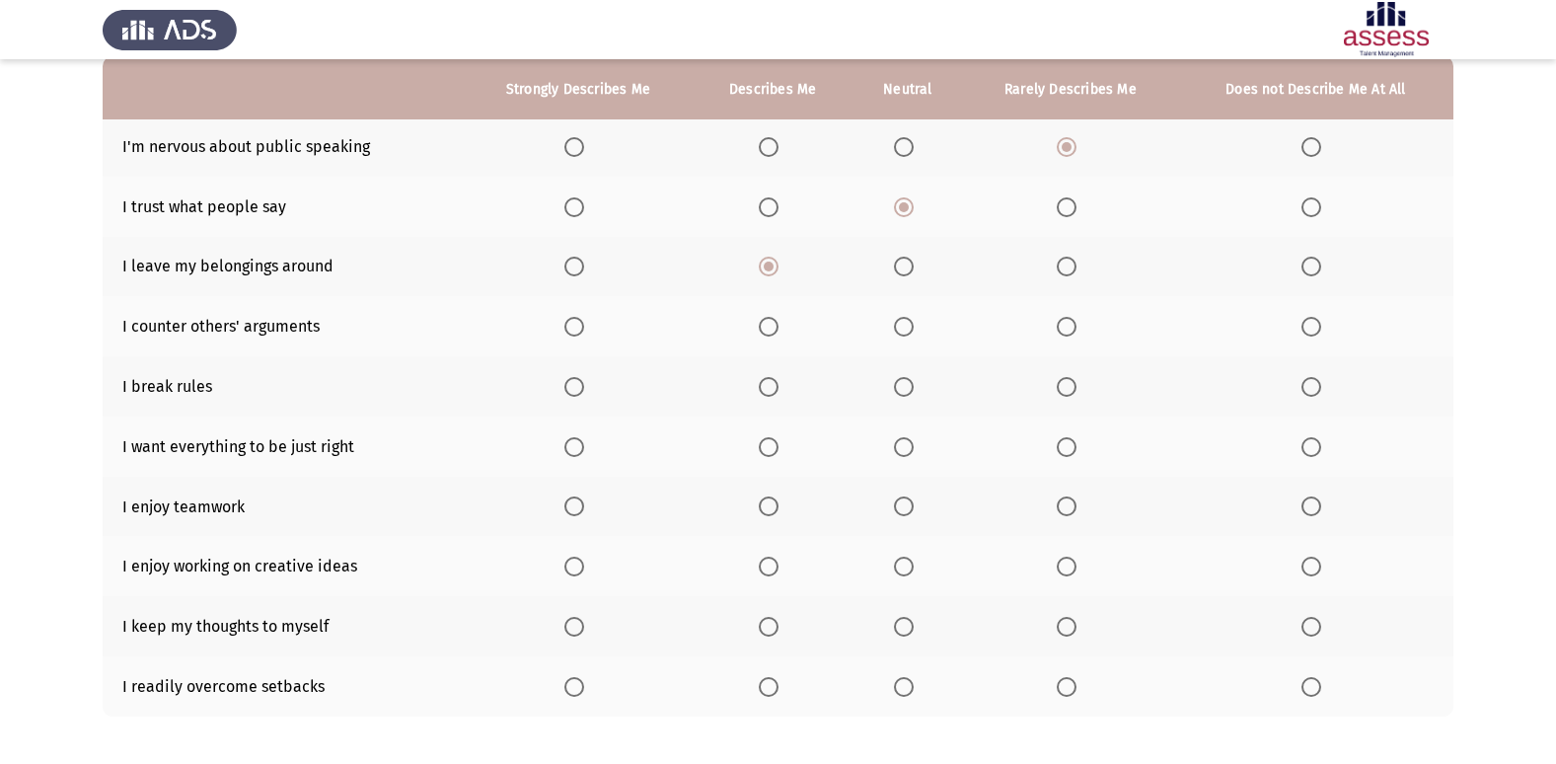
click at [910, 258] on span "Select an option" at bounding box center [904, 266] width 20 height 20
click at [910, 258] on input "Select an option" at bounding box center [904, 266] width 20 height 20
click at [574, 318] on span "Select an option" at bounding box center [574, 327] width 20 height 20
click at [574, 318] on input "Select an option" at bounding box center [574, 327] width 20 height 20
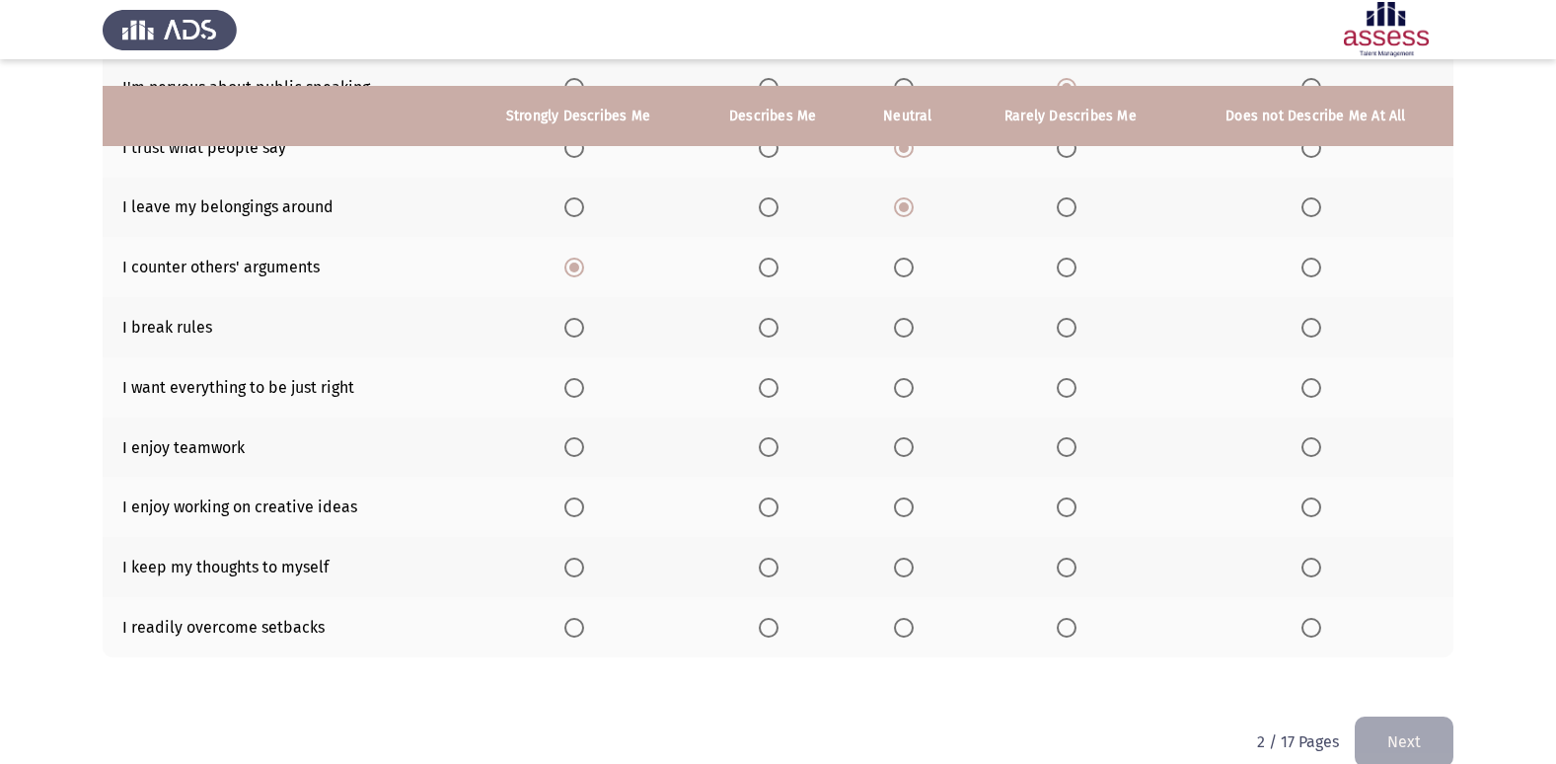
scroll to position [288, 0]
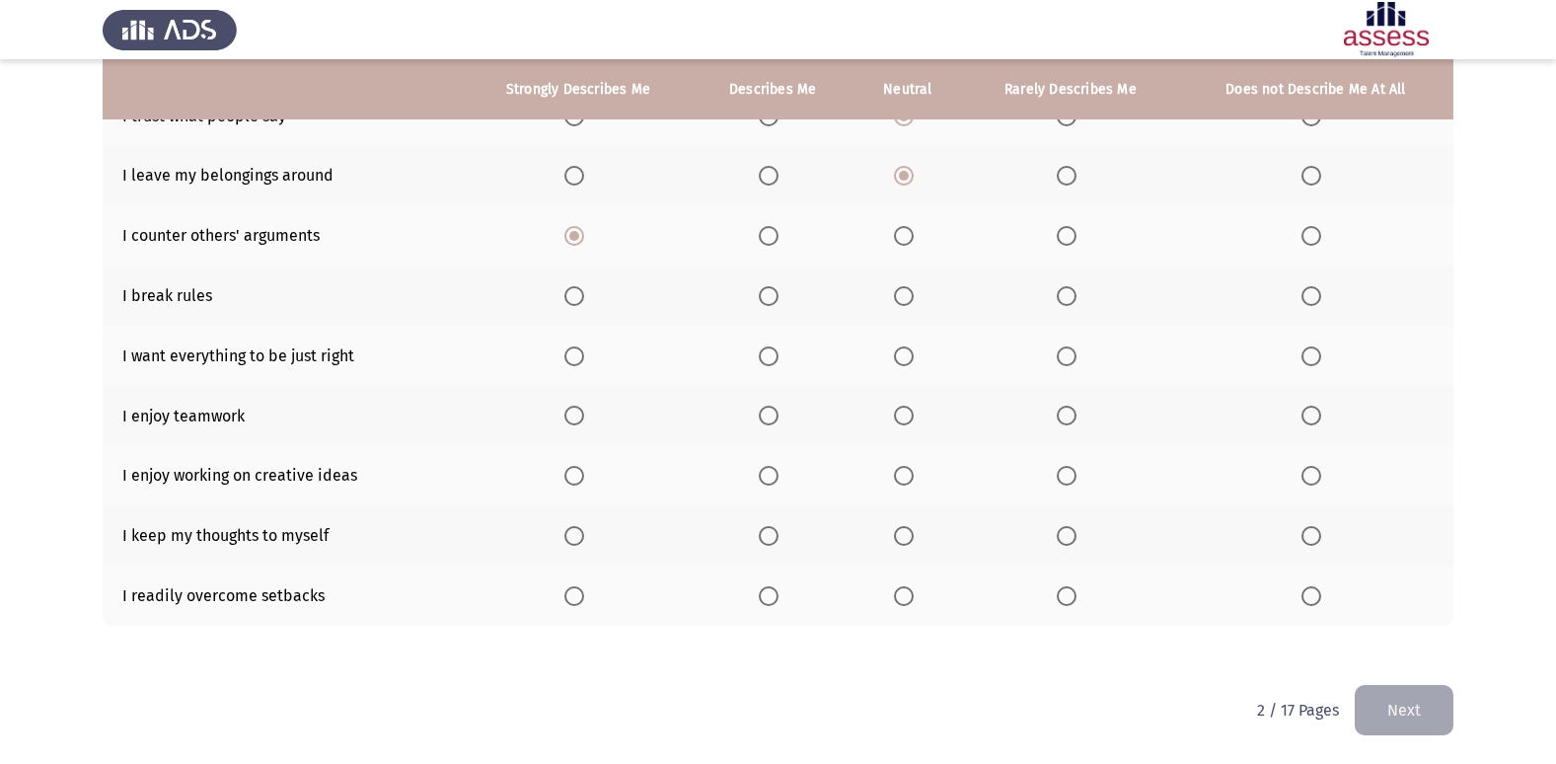
click at [1058, 294] on span "Select an option" at bounding box center [1066, 296] width 20 height 20
click at [1058, 294] on input "Select an option" at bounding box center [1066, 296] width 20 height 20
click at [778, 365] on span "Select an option" at bounding box center [769, 356] width 20 height 20
click at [778, 365] on input "Select an option" at bounding box center [769, 356] width 20 height 20
click at [575, 418] on span "Select an option" at bounding box center [574, 415] width 20 height 20
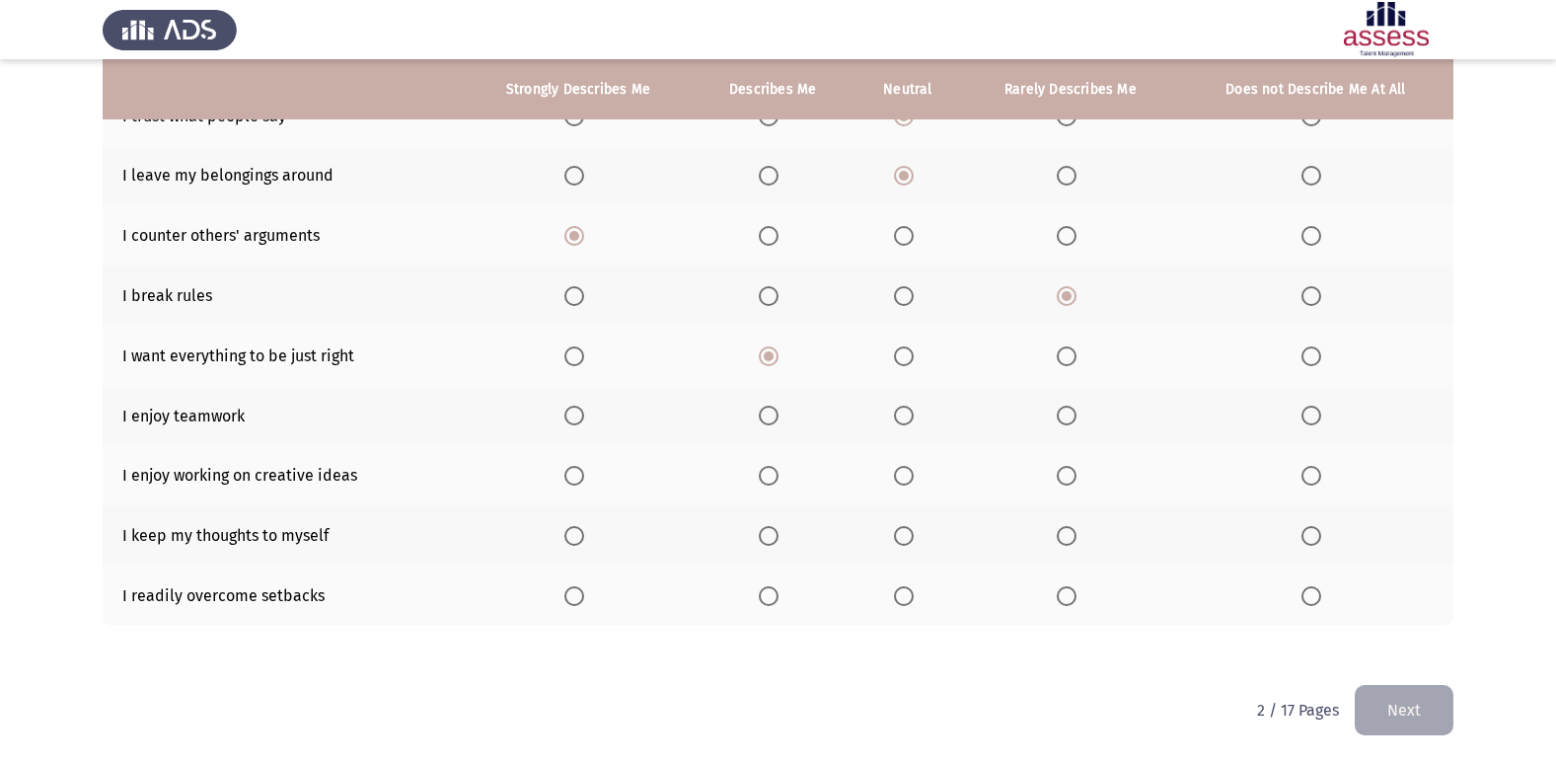
click at [575, 418] on input "Select an option" at bounding box center [574, 415] width 20 height 20
click at [571, 476] on span "Select an option" at bounding box center [574, 476] width 20 height 20
click at [571, 476] on input "Select an option" at bounding box center [574, 476] width 20 height 20
click at [1311, 539] on span "Select an option" at bounding box center [1311, 536] width 20 height 20
click at [1311, 539] on input "Select an option" at bounding box center [1311, 536] width 20 height 20
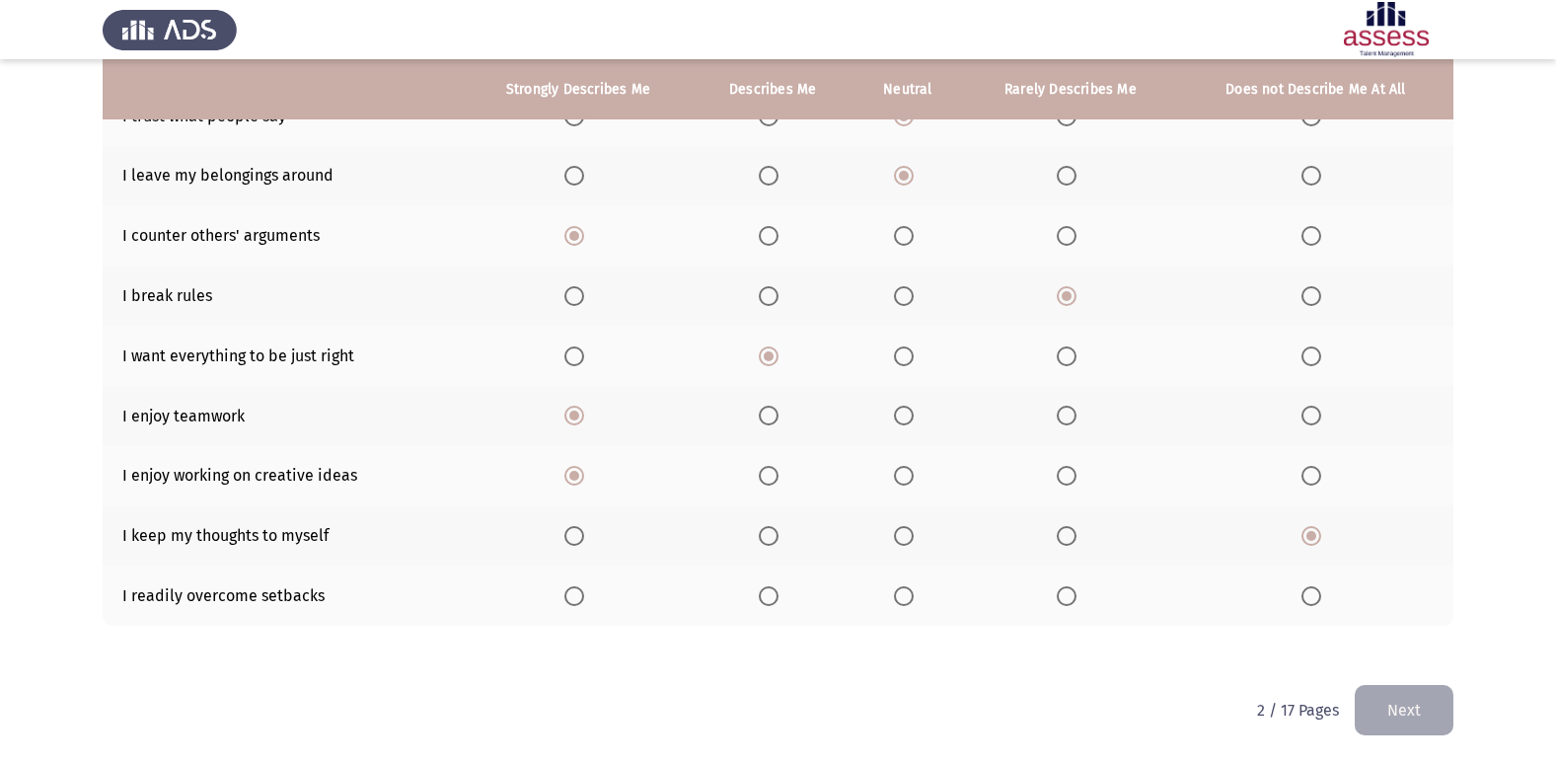
click at [1066, 601] on span "Select an option" at bounding box center [1066, 596] width 20 height 20
click at [1066, 601] on input "Select an option" at bounding box center [1066, 596] width 20 height 20
click at [1418, 704] on button "Next" at bounding box center [1403, 710] width 99 height 50
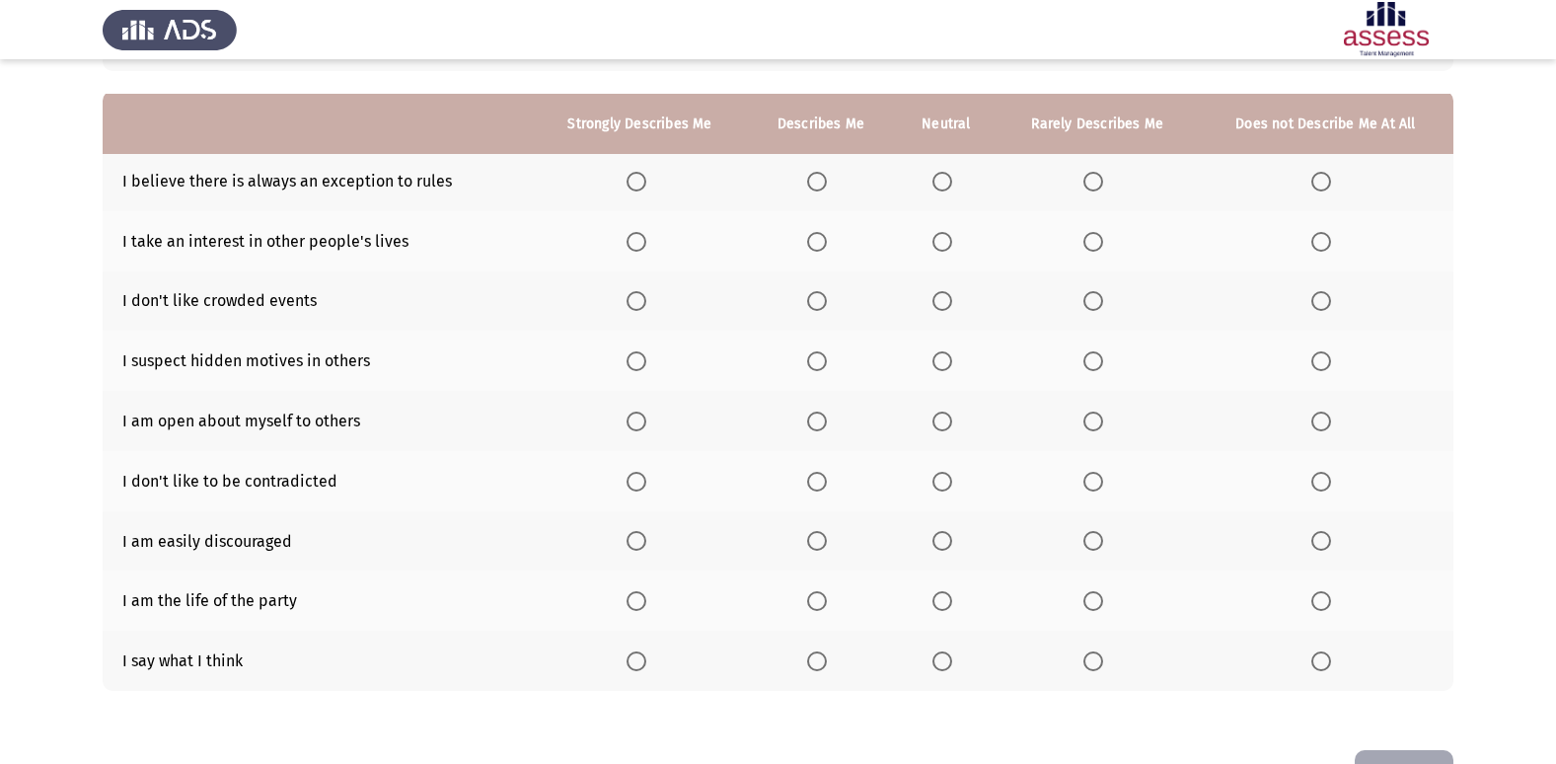
scroll to position [197, 0]
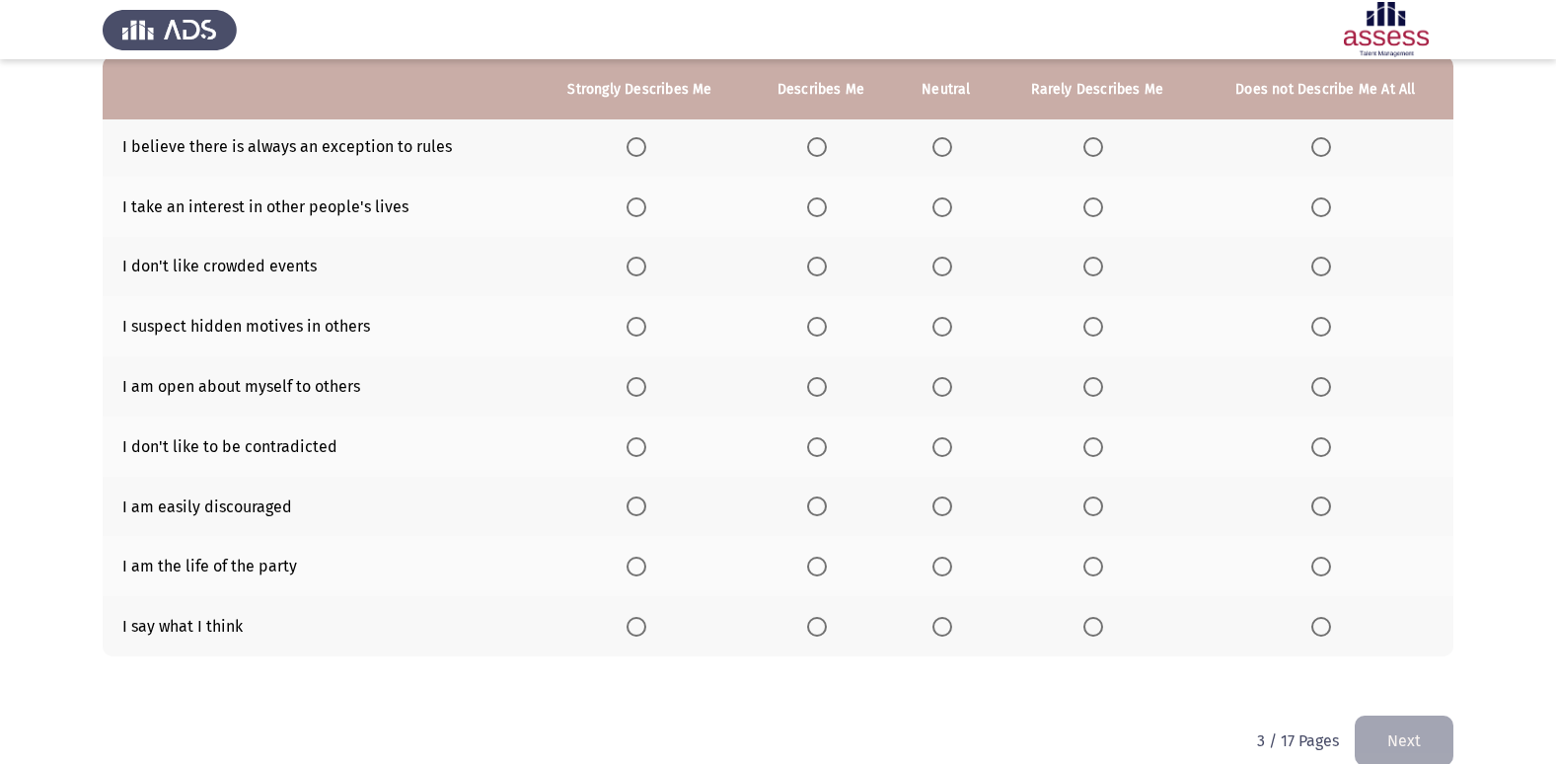
click at [943, 148] on span "Select an option" at bounding box center [942, 147] width 20 height 20
click at [943, 148] on input "Select an option" at bounding box center [942, 147] width 20 height 20
click at [1086, 207] on span "Select an option" at bounding box center [1093, 207] width 20 height 20
click at [1086, 207] on input "Select an option" at bounding box center [1093, 207] width 20 height 20
click at [1091, 273] on span "Select an option" at bounding box center [1093, 266] width 20 height 20
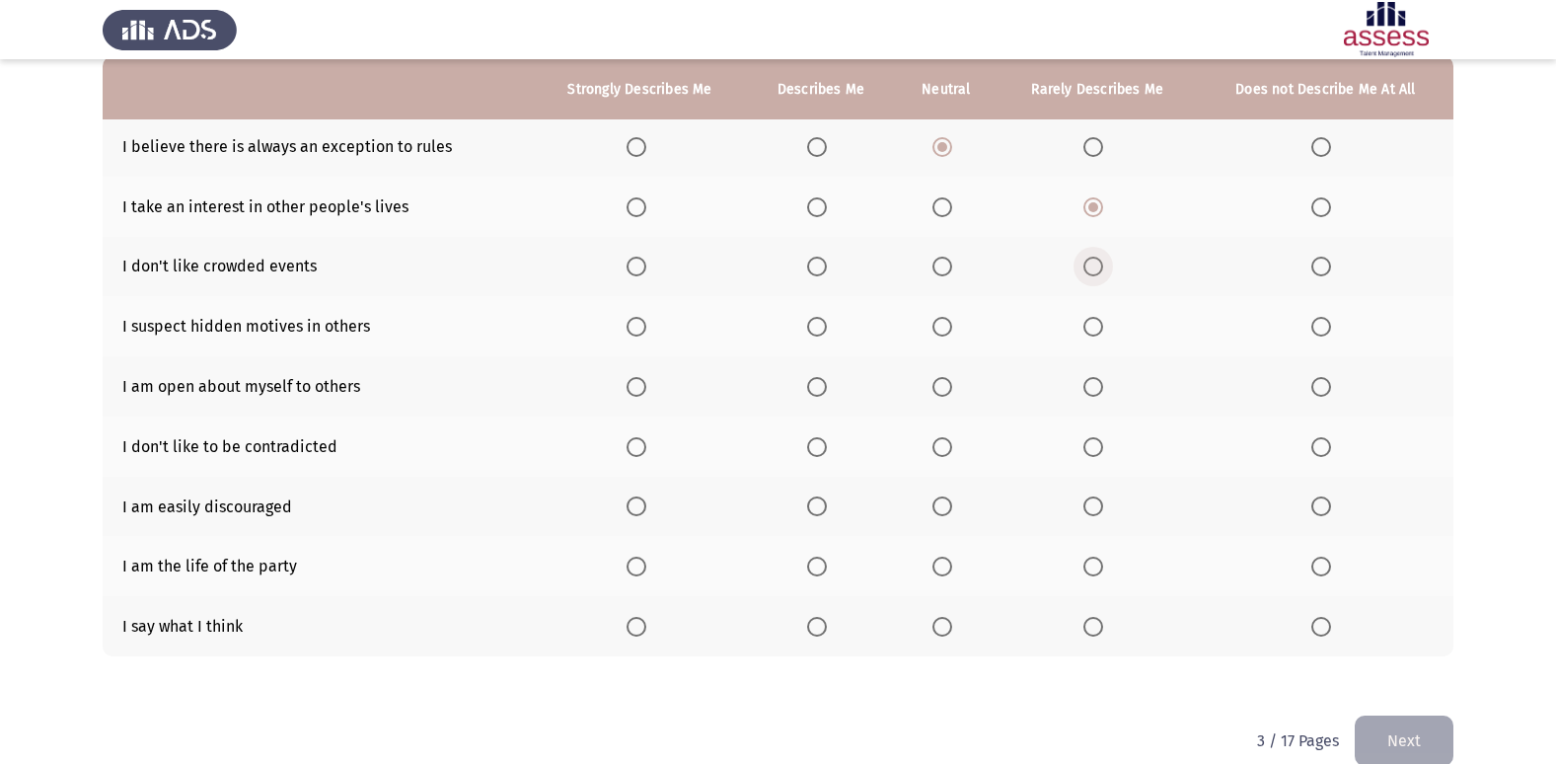
click at [1091, 273] on input "Select an option" at bounding box center [1093, 266] width 20 height 20
click at [823, 336] on span "Select an option" at bounding box center [817, 327] width 20 height 20
click at [823, 336] on input "Select an option" at bounding box center [817, 327] width 20 height 20
click at [642, 380] on span "Select an option" at bounding box center [636, 387] width 20 height 20
click at [642, 380] on input "Select an option" at bounding box center [636, 387] width 20 height 20
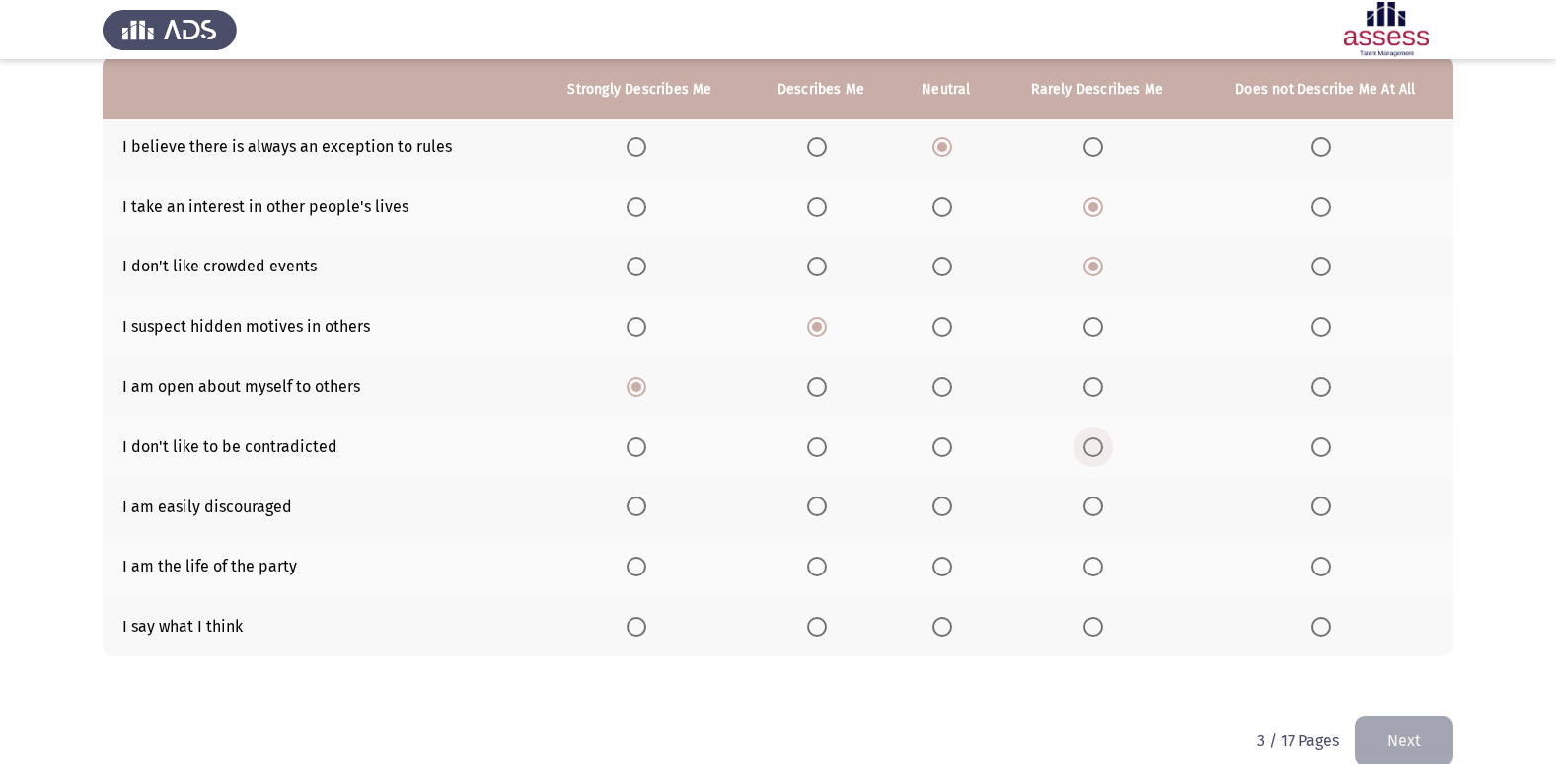
click at [1094, 449] on span "Select an option" at bounding box center [1093, 447] width 20 height 20
click at [1094, 449] on input "Select an option" at bounding box center [1093, 447] width 20 height 20
click at [943, 503] on span "Select an option" at bounding box center [942, 506] width 20 height 20
click at [943, 503] on input "Select an option" at bounding box center [942, 506] width 20 height 20
click at [829, 556] on label "Select an option" at bounding box center [821, 566] width 28 height 20
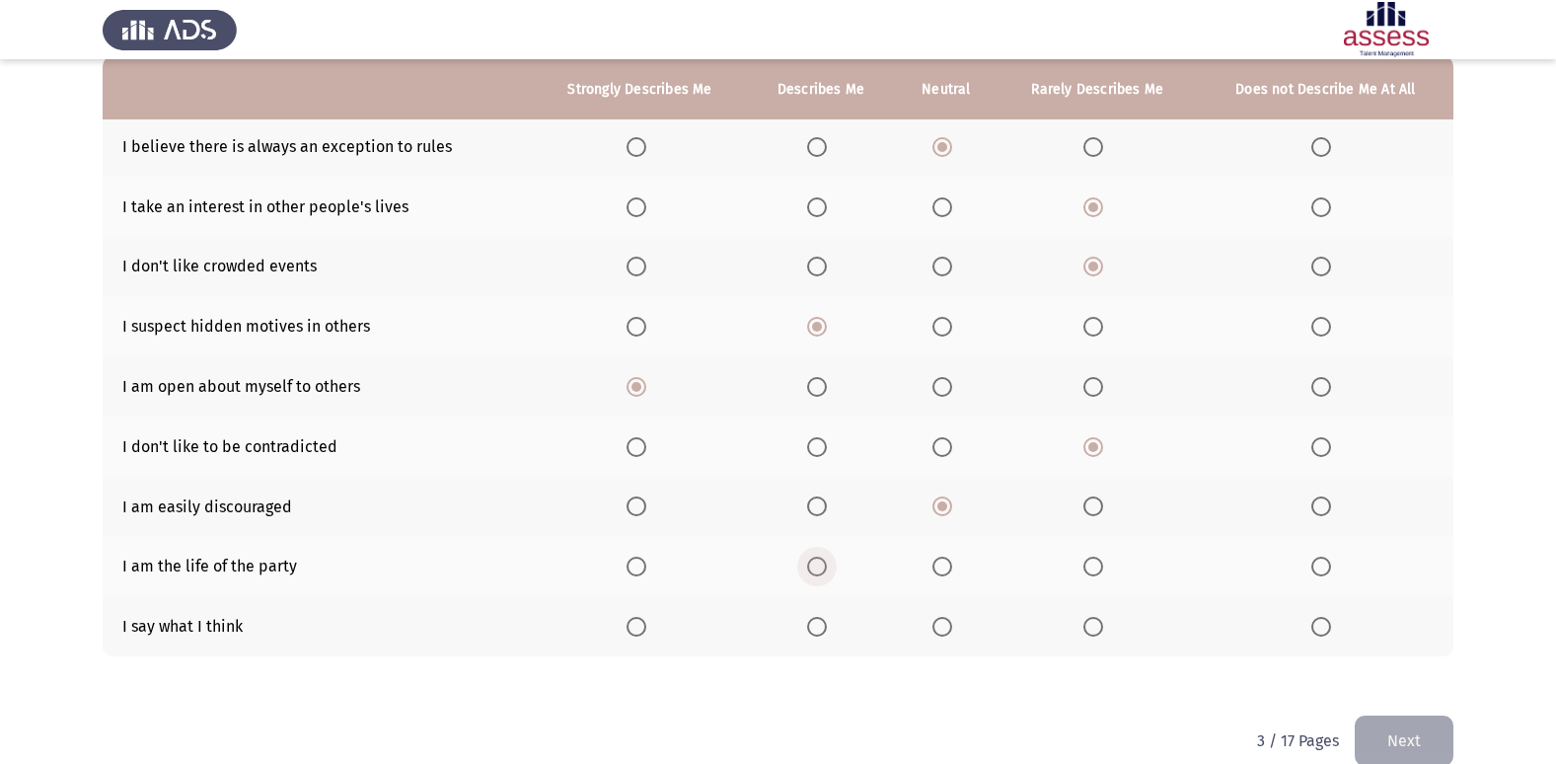
click at [827, 556] on input "Select an option" at bounding box center [817, 566] width 20 height 20
click at [637, 629] on span "Select an option" at bounding box center [636, 627] width 20 height 20
click at [637, 629] on input "Select an option" at bounding box center [636, 627] width 20 height 20
click at [1405, 738] on button "Next" at bounding box center [1403, 740] width 99 height 50
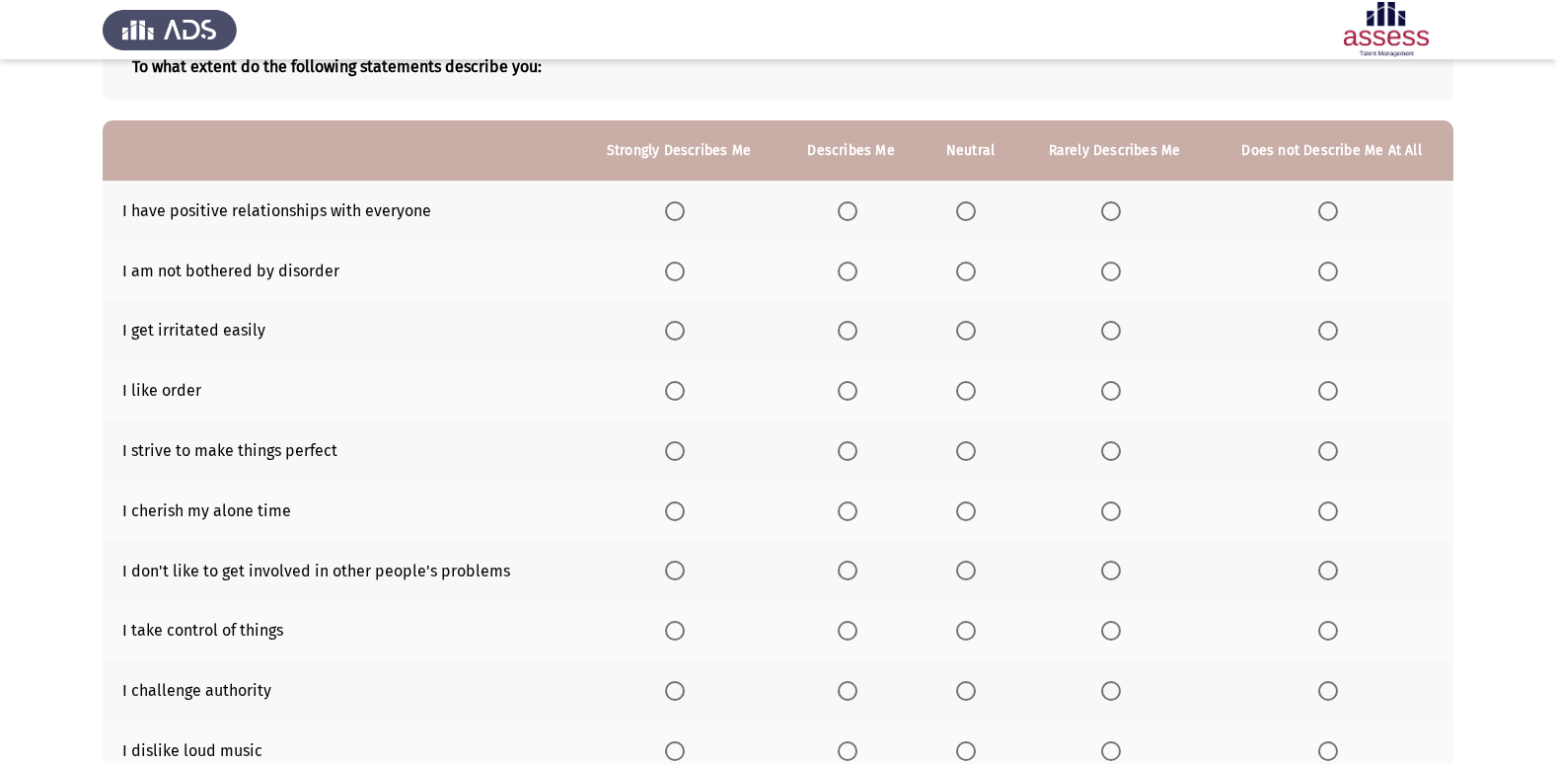
scroll to position [99, 0]
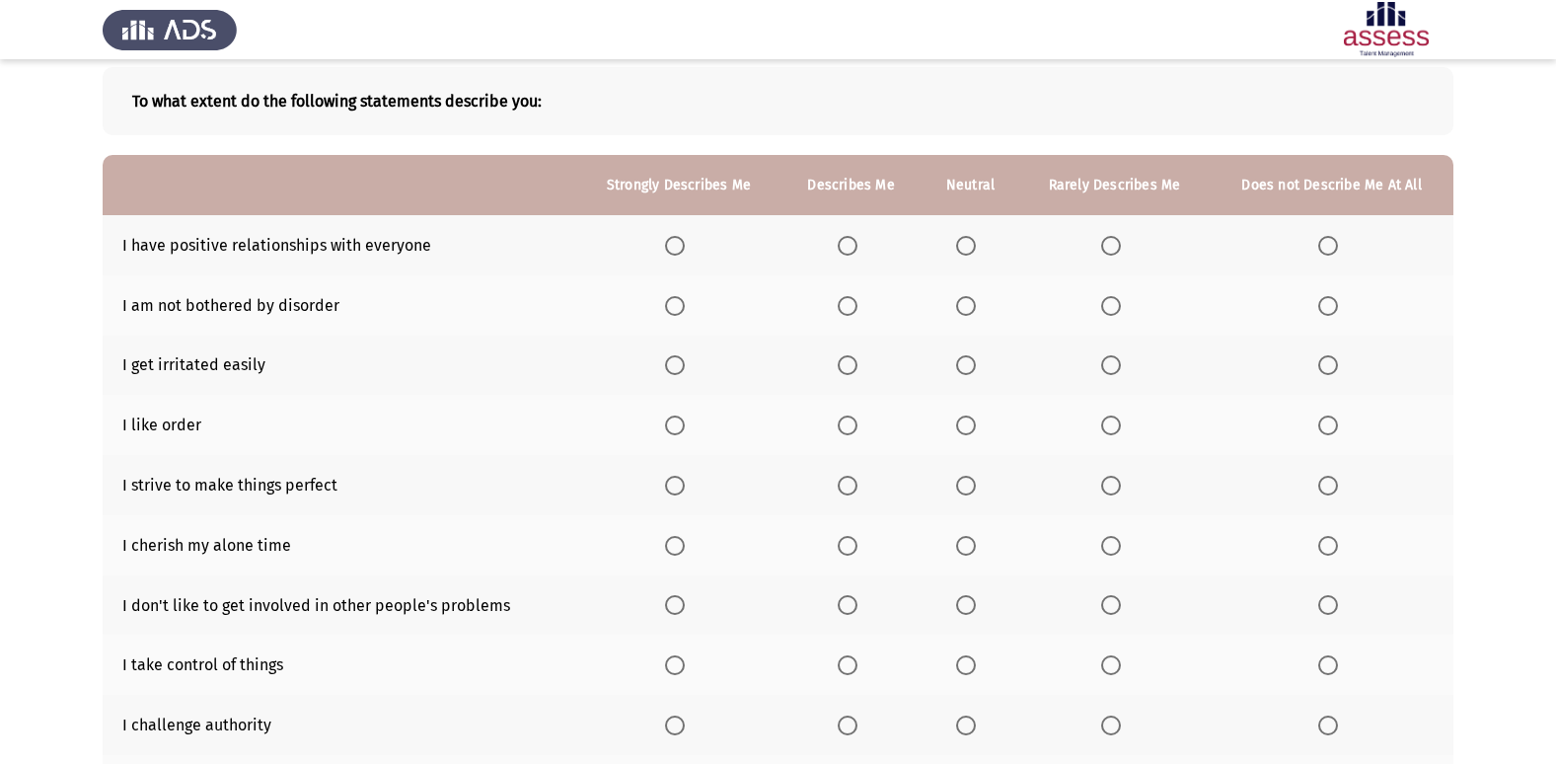
click at [679, 247] on span "Select an option" at bounding box center [675, 246] width 20 height 20
click at [679, 247] on input "Select an option" at bounding box center [675, 246] width 20 height 20
click at [1120, 311] on span "Select an option" at bounding box center [1111, 306] width 20 height 20
click at [1120, 311] on input "Select an option" at bounding box center [1111, 306] width 20 height 20
click at [671, 297] on span "Select an option" at bounding box center [675, 306] width 20 height 20
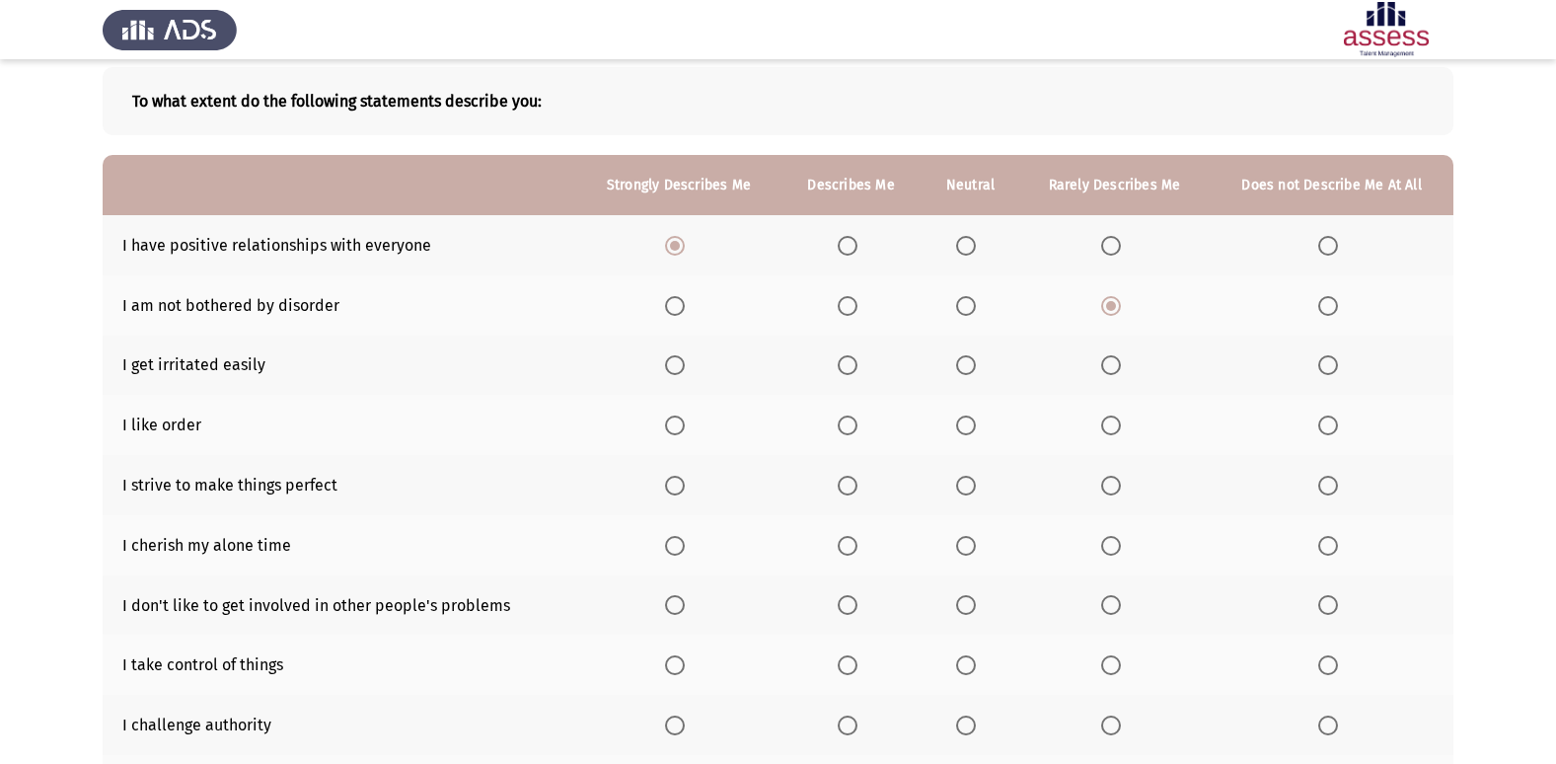
click at [671, 297] on input "Select an option" at bounding box center [675, 306] width 20 height 20
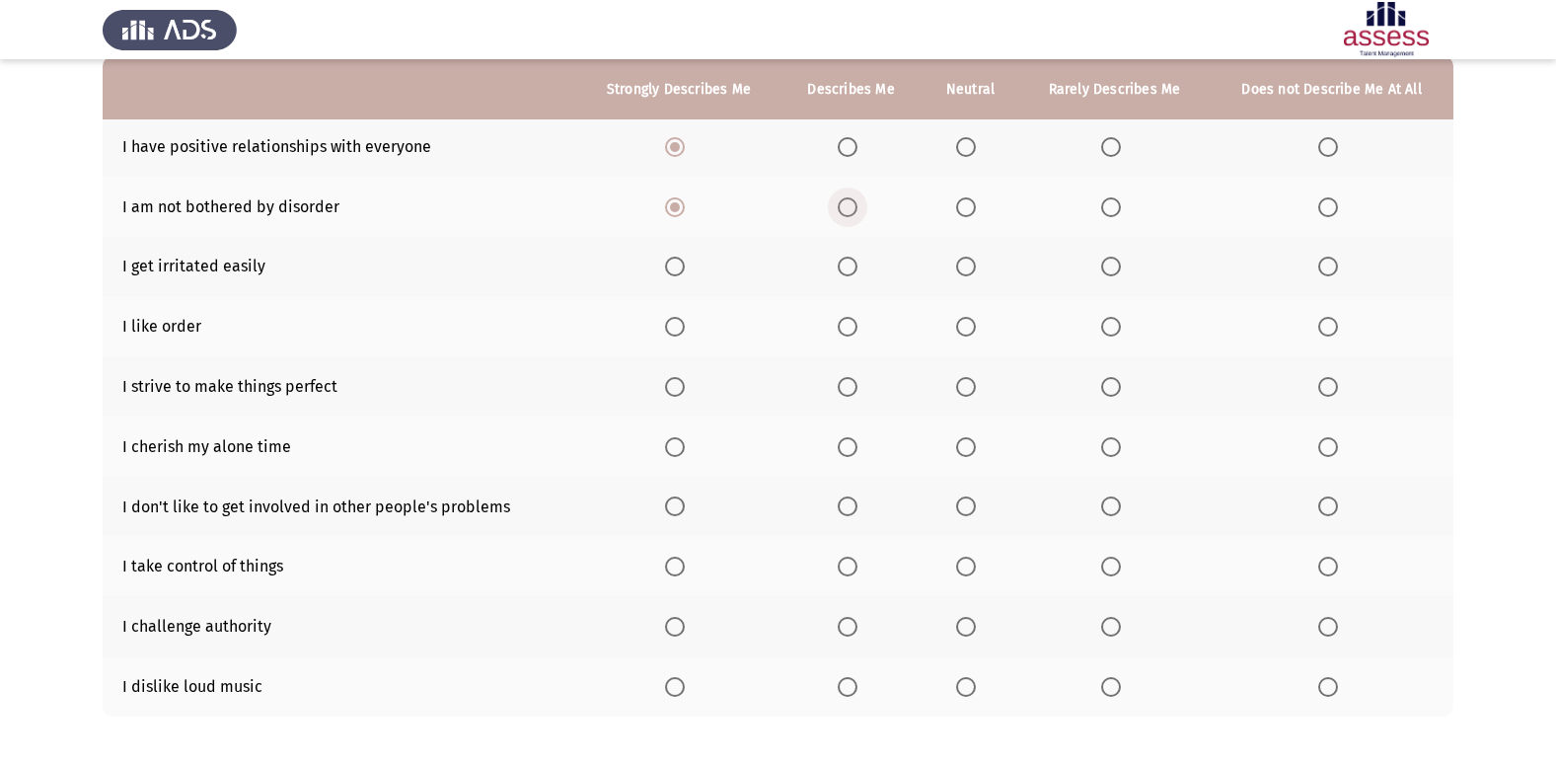
click at [857, 206] on span "Select an option" at bounding box center [847, 207] width 20 height 20
click at [857, 206] on input "Select an option" at bounding box center [847, 207] width 20 height 20
click at [970, 214] on span "Select an option" at bounding box center [966, 207] width 20 height 20
click at [970, 214] on input "Select an option" at bounding box center [966, 207] width 20 height 20
click at [666, 329] on span "Select an option" at bounding box center [675, 327] width 20 height 20
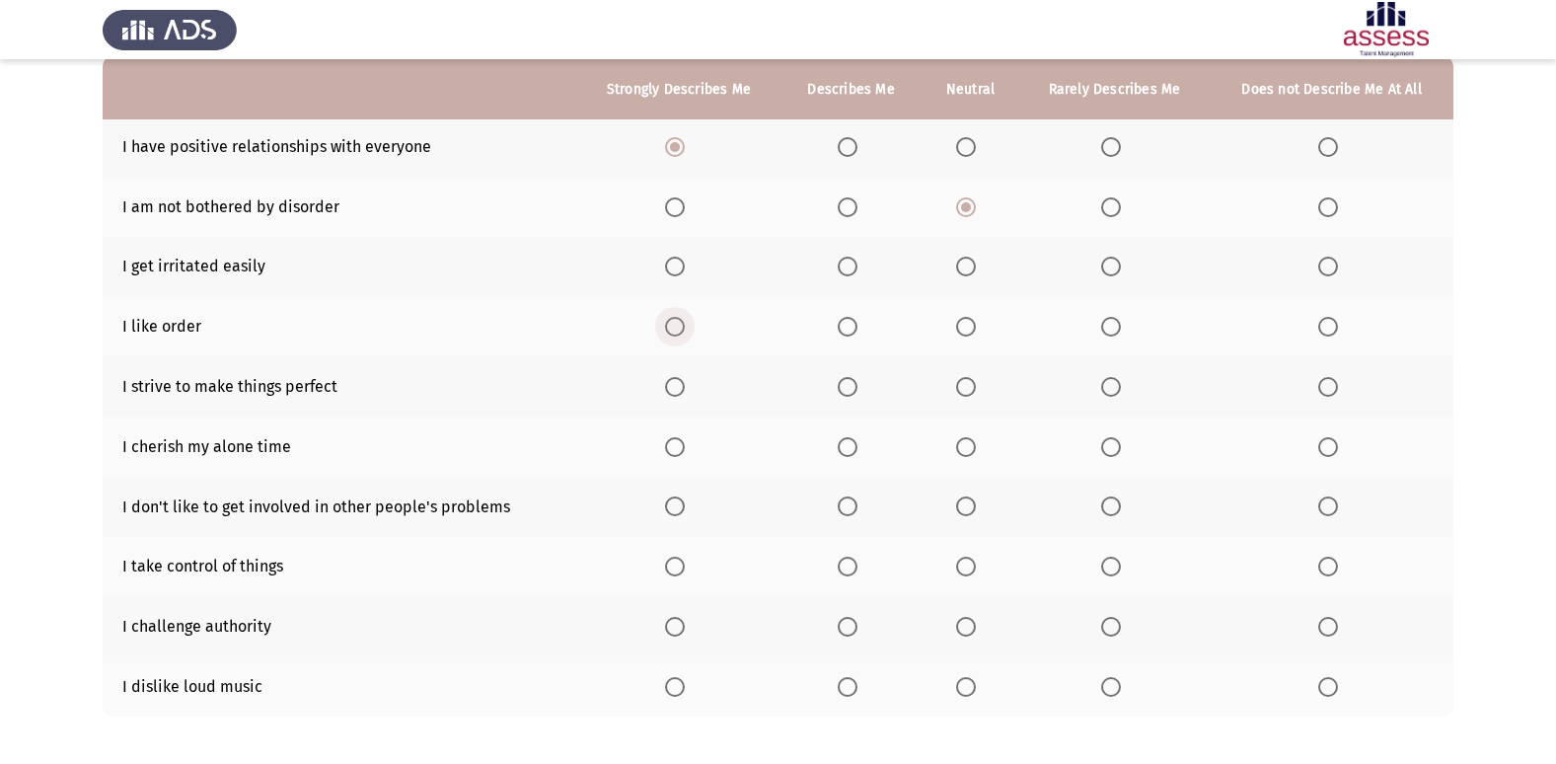
click at [666, 329] on input "Select an option" at bounding box center [675, 327] width 20 height 20
click at [675, 266] on span "Select an option" at bounding box center [675, 266] width 0 height 0
click at [675, 266] on input "Select an option" at bounding box center [675, 266] width 20 height 20
click at [967, 273] on span "Select an option" at bounding box center [966, 266] width 20 height 20
click at [967, 273] on input "Select an option" at bounding box center [966, 266] width 20 height 20
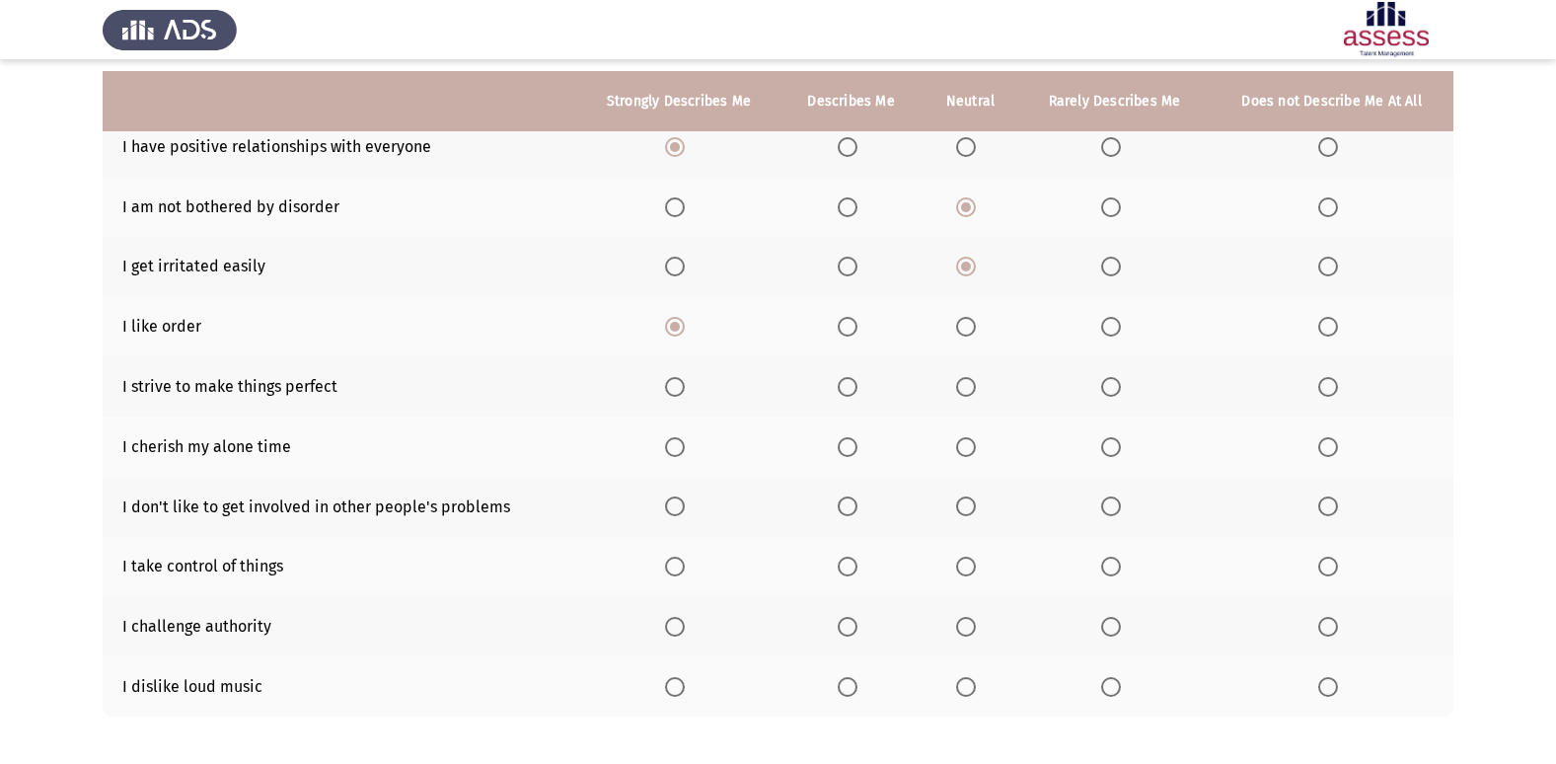
scroll to position [288, 0]
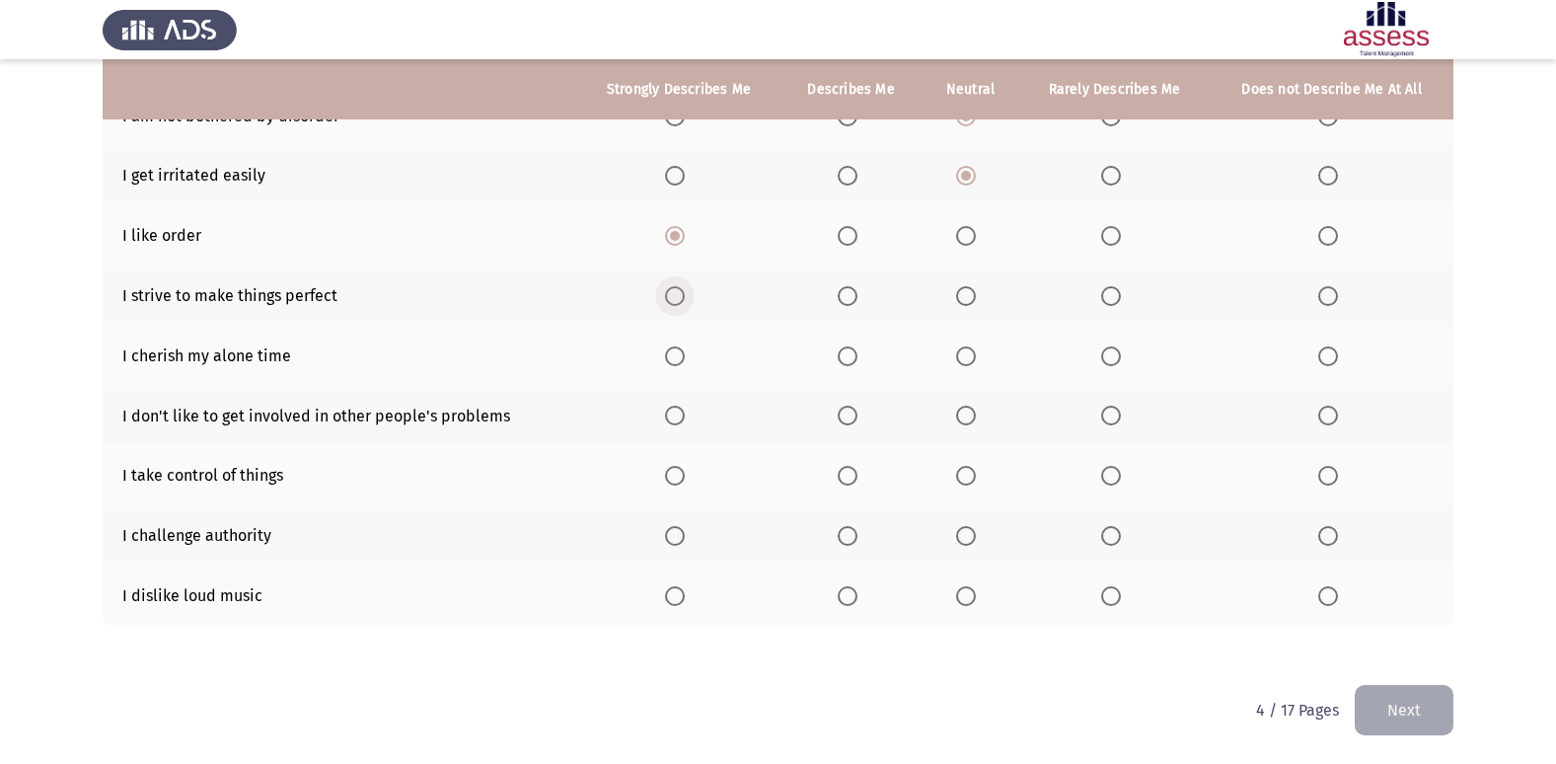
click at [685, 296] on span "Select an option" at bounding box center [675, 296] width 20 height 20
click at [685, 296] on input "Select an option" at bounding box center [675, 296] width 20 height 20
click at [974, 292] on span "Select an option" at bounding box center [966, 296] width 20 height 20
click at [974, 292] on input "Select an option" at bounding box center [966, 296] width 20 height 20
click at [850, 287] on span "Select an option" at bounding box center [847, 296] width 20 height 20
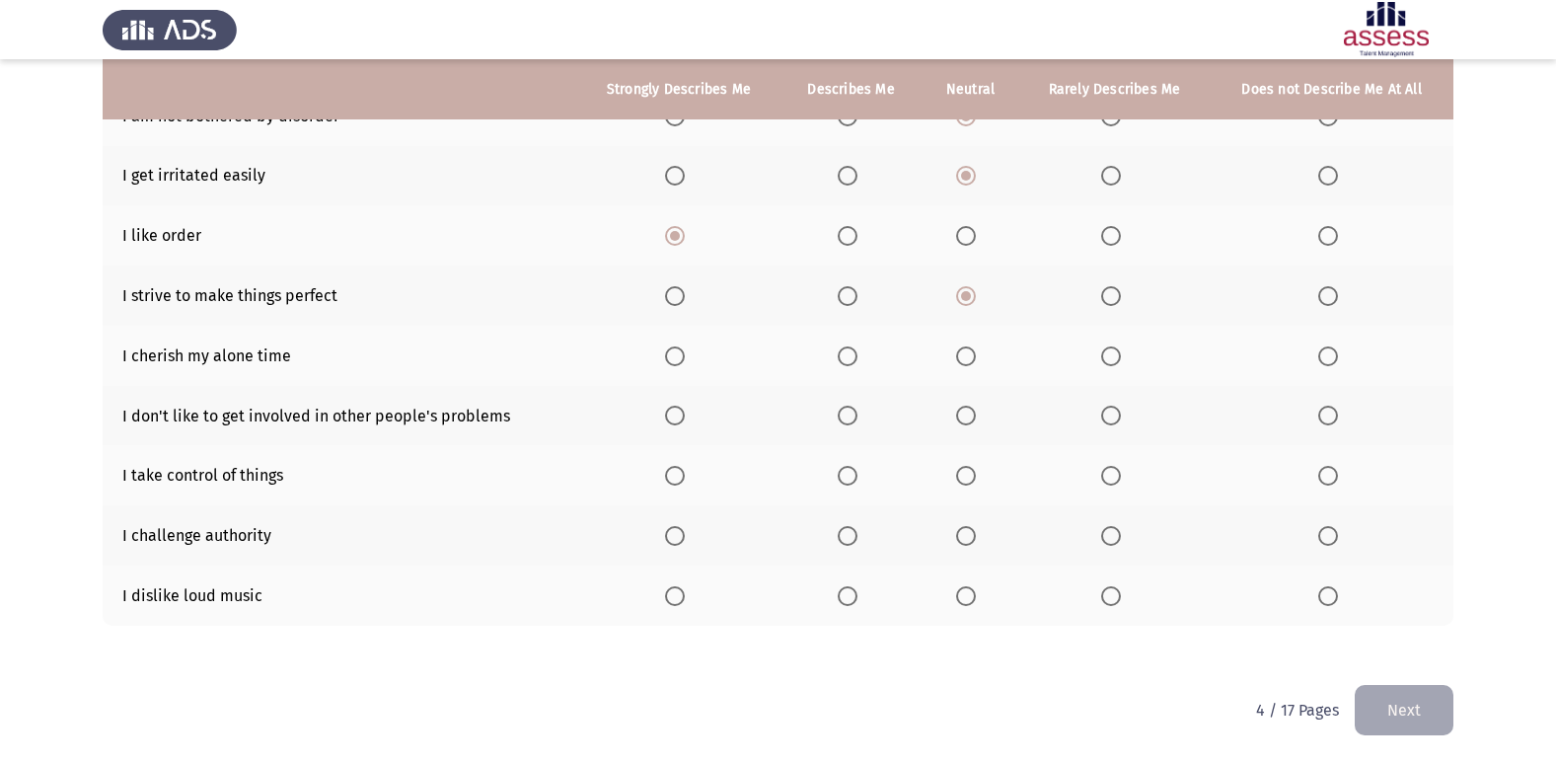
click at [850, 287] on input "Select an option" at bounding box center [847, 296] width 20 height 20
click at [671, 365] on span "Select an option" at bounding box center [675, 356] width 20 height 20
click at [671, 365] on input "Select an option" at bounding box center [675, 356] width 20 height 20
click at [1332, 413] on span "Select an option" at bounding box center [1328, 415] width 20 height 20
click at [1332, 413] on input "Select an option" at bounding box center [1328, 415] width 20 height 20
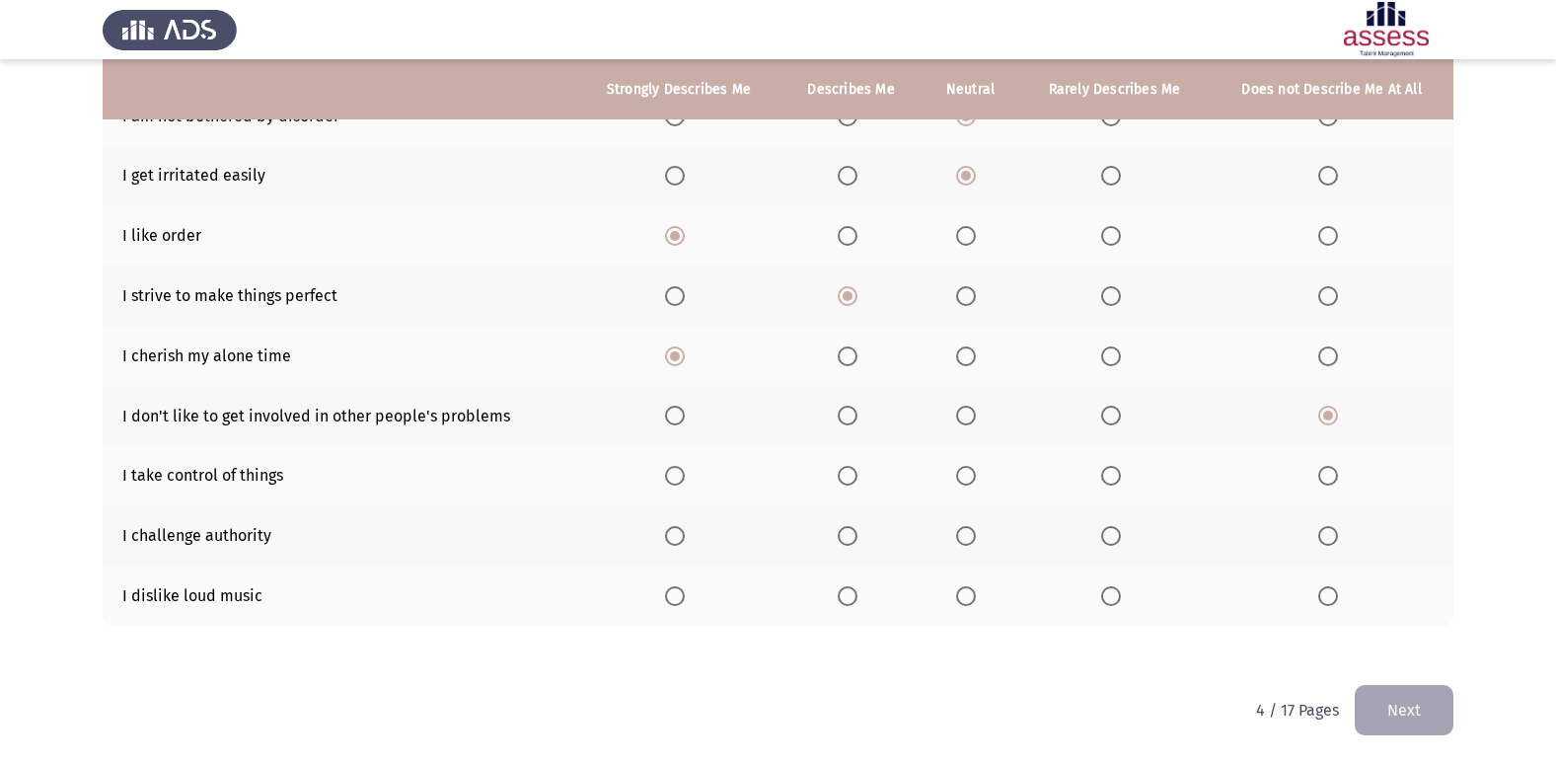
click at [673, 473] on span "Select an option" at bounding box center [675, 476] width 20 height 20
click at [673, 473] on input "Select an option" at bounding box center [675, 476] width 20 height 20
click at [1326, 542] on span "Select an option" at bounding box center [1328, 536] width 20 height 20
click at [1326, 542] on input "Select an option" at bounding box center [1328, 536] width 20 height 20
click at [1328, 598] on span "Select an option" at bounding box center [1328, 596] width 20 height 20
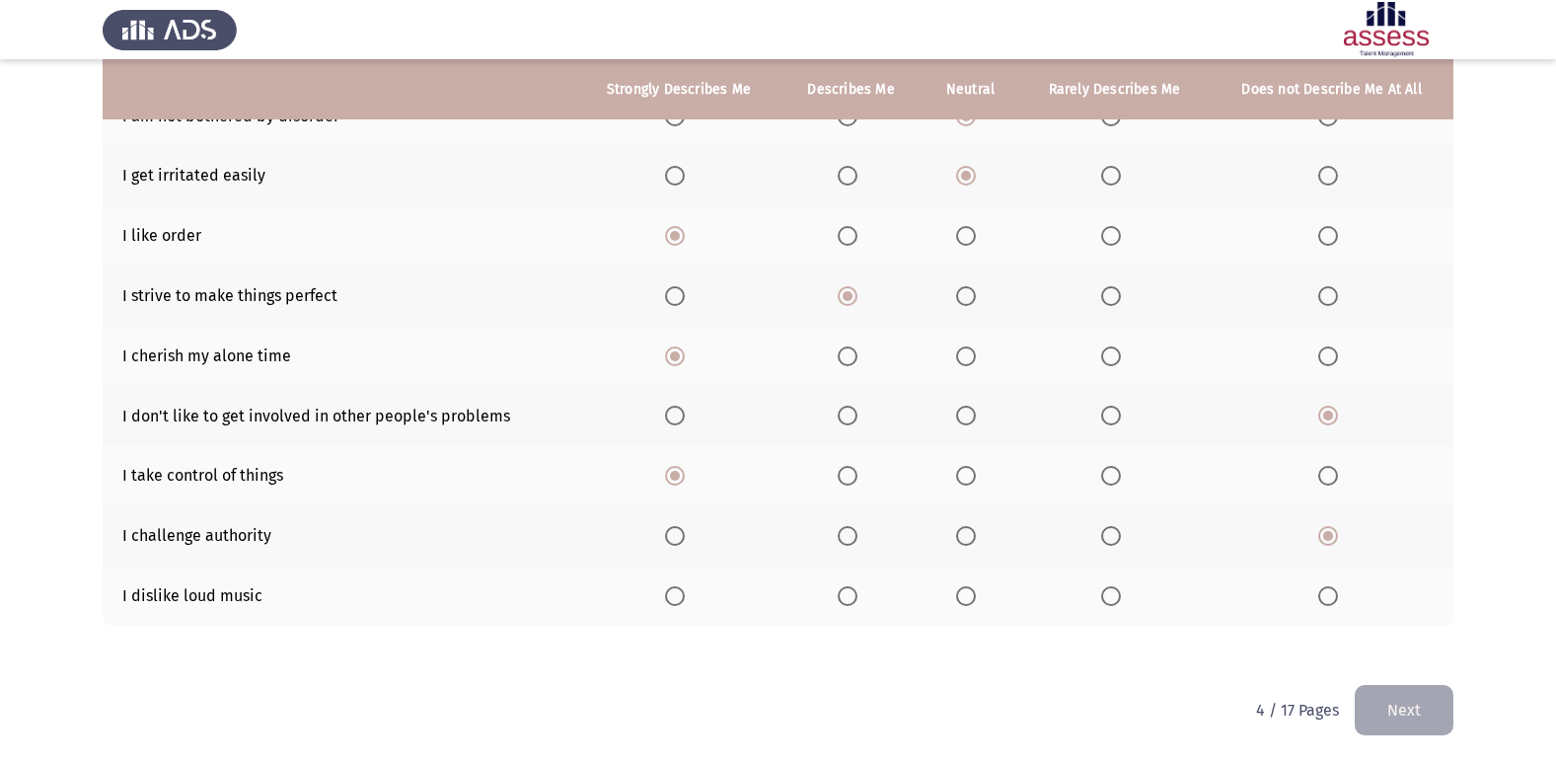
click at [1328, 598] on input "Select an option" at bounding box center [1328, 596] width 20 height 20
click at [1121, 597] on label "Select an option" at bounding box center [1115, 596] width 28 height 20
click at [1121, 597] on input "Select an option" at bounding box center [1111, 596] width 20 height 20
click at [1422, 717] on button "Next" at bounding box center [1403, 710] width 99 height 50
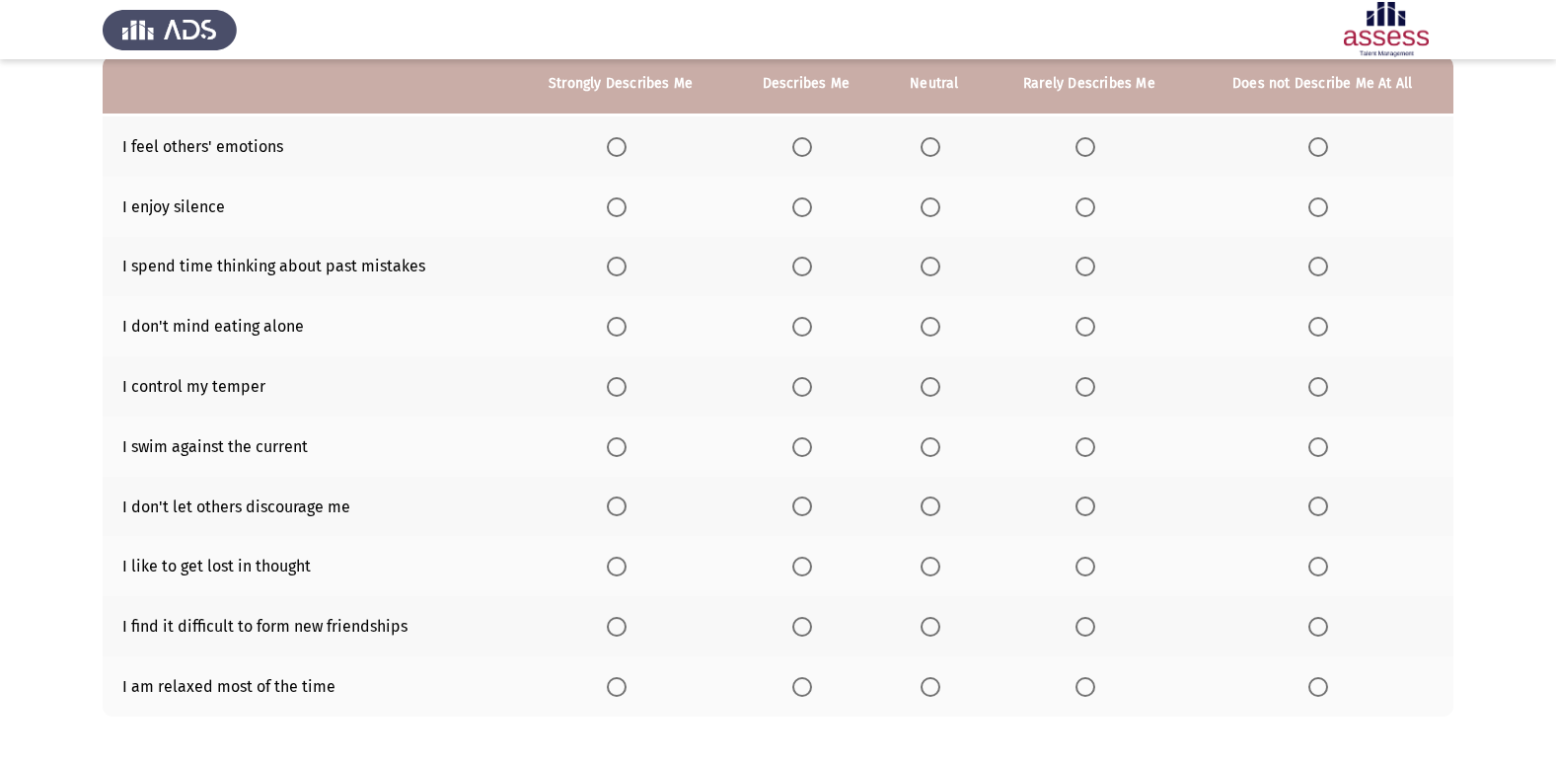
scroll to position [99, 0]
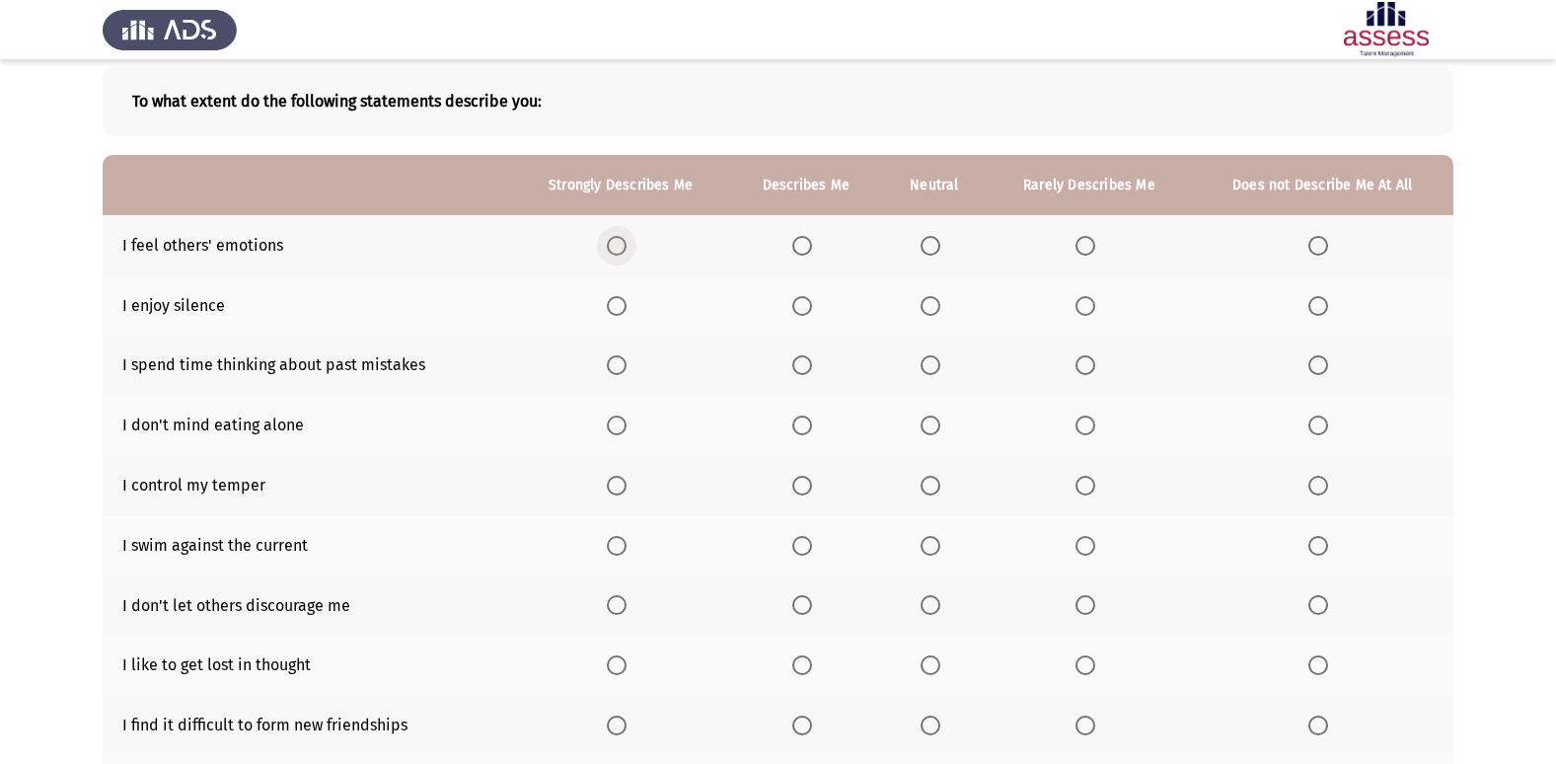
click at [621, 239] on span "Select an option" at bounding box center [617, 246] width 20 height 20
click at [621, 239] on input "Select an option" at bounding box center [617, 246] width 20 height 20
click at [626, 309] on span "Select an option" at bounding box center [617, 306] width 20 height 20
click at [626, 309] on input "Select an option" at bounding box center [617, 306] width 20 height 20
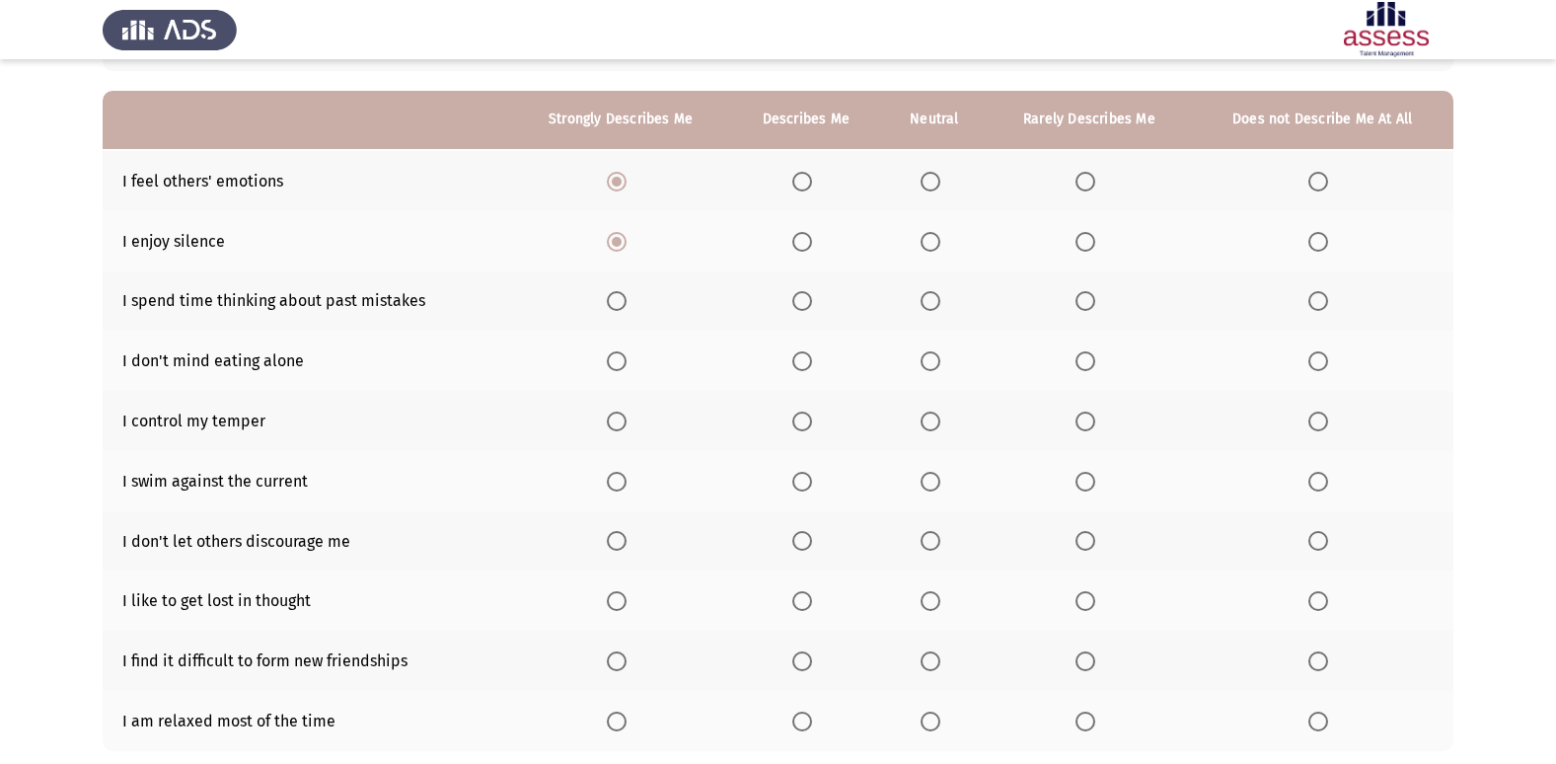
scroll to position [197, 0]
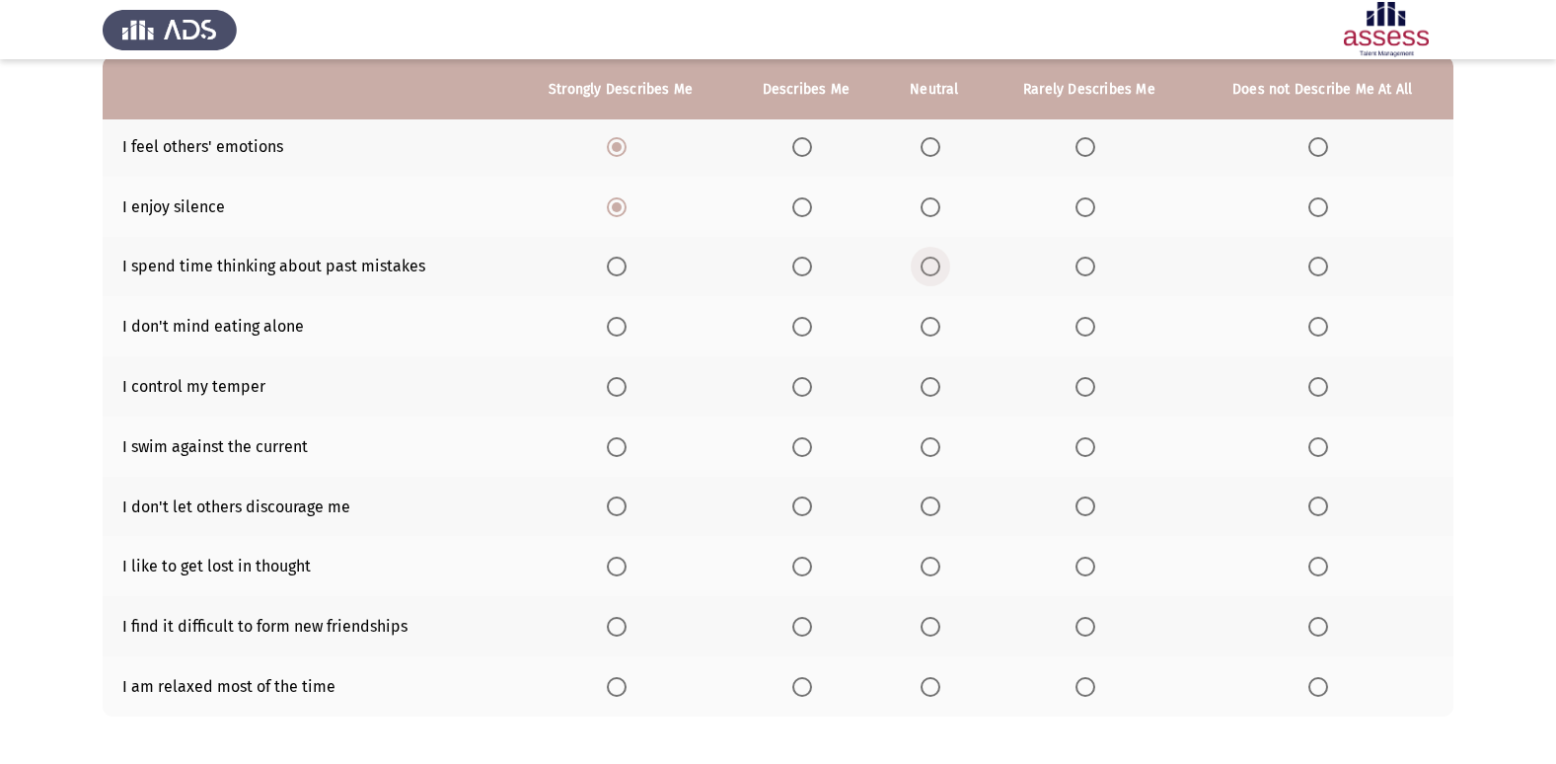
click at [931, 268] on span "Select an option" at bounding box center [930, 266] width 20 height 20
click at [931, 268] on input "Select an option" at bounding box center [930, 266] width 20 height 20
click at [1093, 267] on span "Select an option" at bounding box center [1085, 266] width 20 height 20
click at [1093, 267] on input "Select an option" at bounding box center [1085, 266] width 20 height 20
click at [1316, 332] on span "Select an option" at bounding box center [1318, 327] width 20 height 20
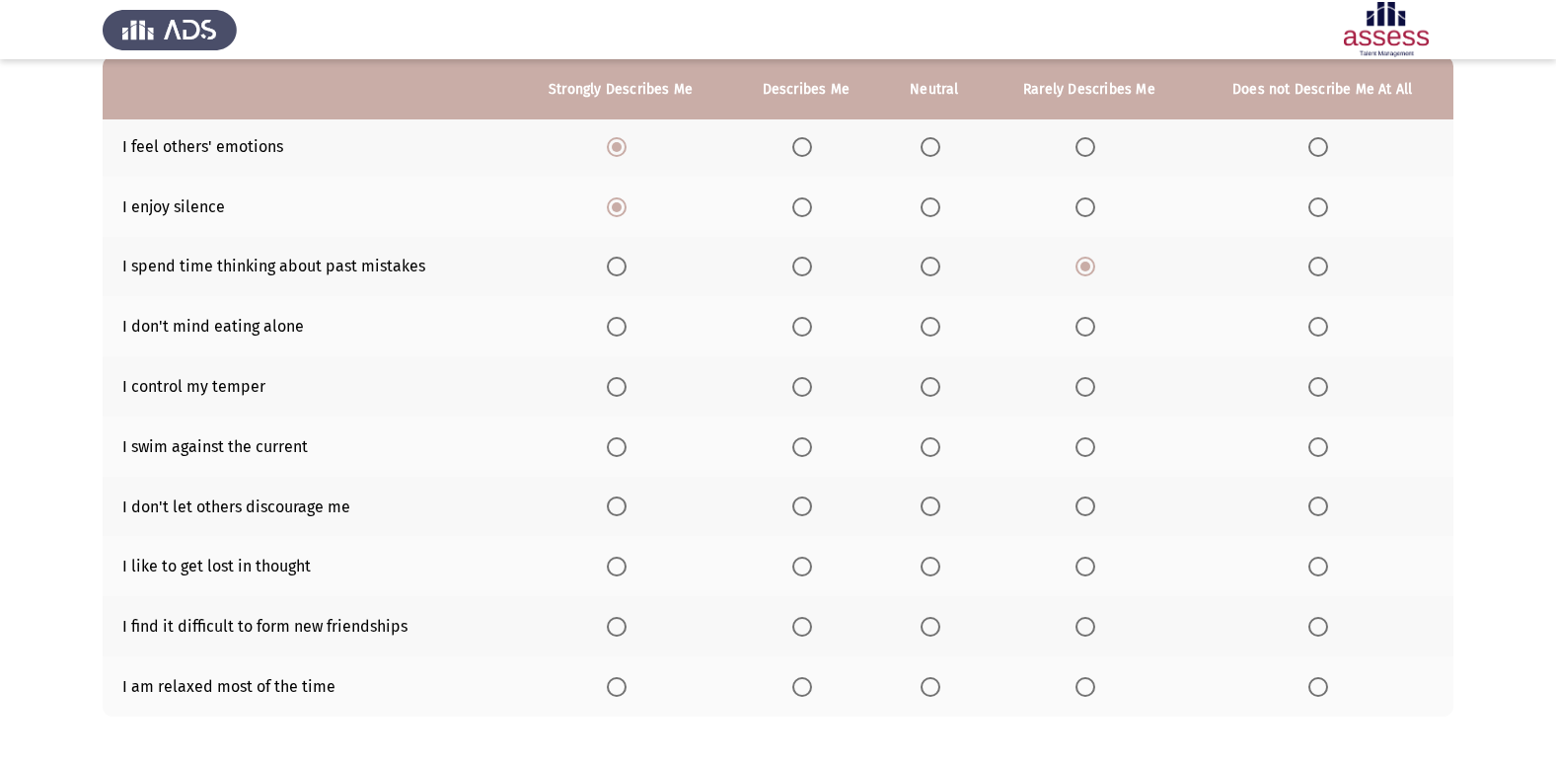
click at [1316, 332] on input "Select an option" at bounding box center [1318, 327] width 20 height 20
drag, startPoint x: 927, startPoint y: 379, endPoint x: 913, endPoint y: 383, distance: 14.4
click at [914, 382] on th at bounding box center [934, 386] width 106 height 60
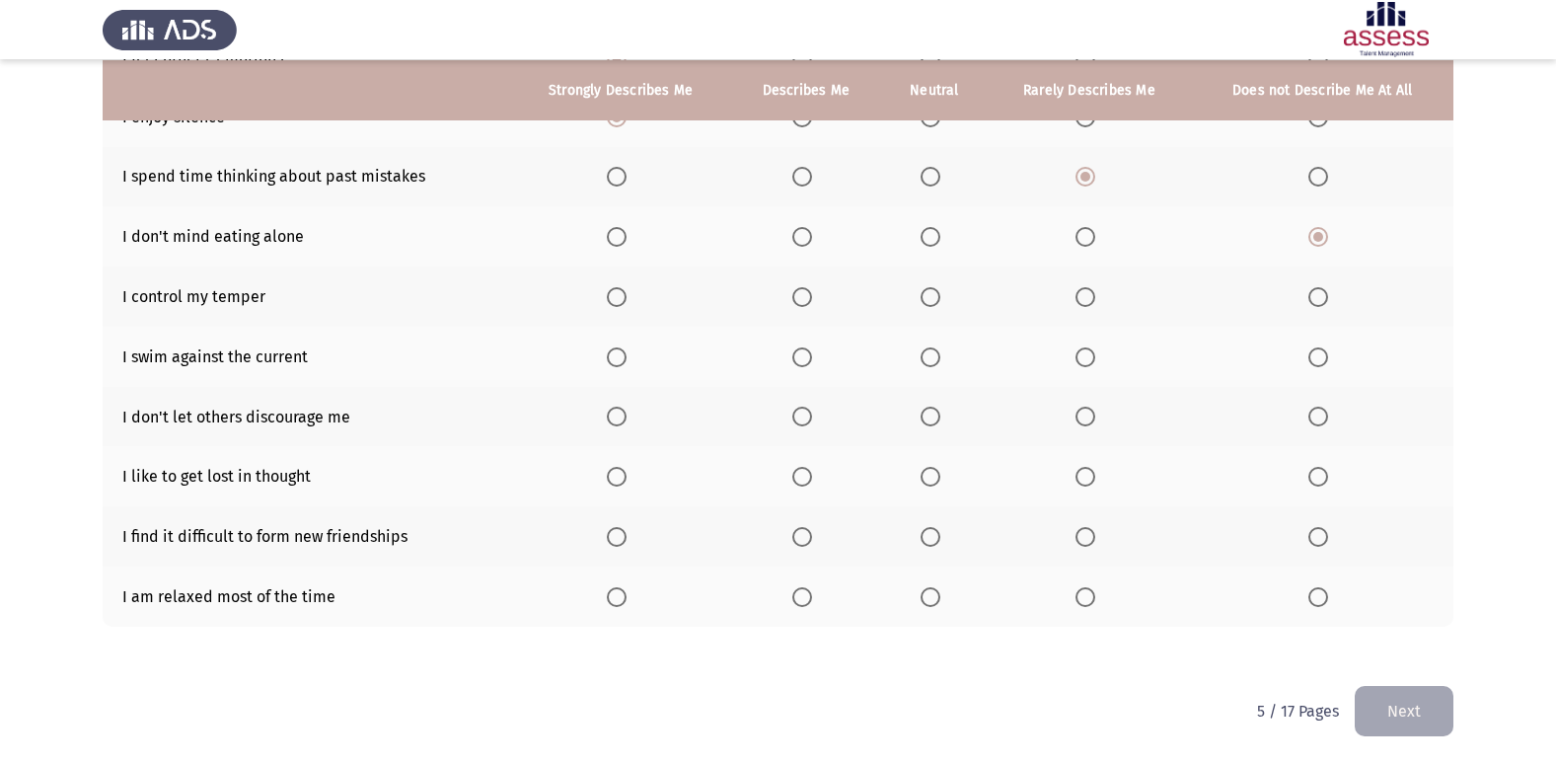
scroll to position [288, 0]
click at [928, 303] on span "Select an option" at bounding box center [930, 296] width 20 height 20
click at [928, 303] on input "Select an option" at bounding box center [930, 296] width 20 height 20
click at [934, 354] on span "Select an option" at bounding box center [930, 356] width 20 height 20
click at [934, 354] on input "Select an option" at bounding box center [930, 356] width 20 height 20
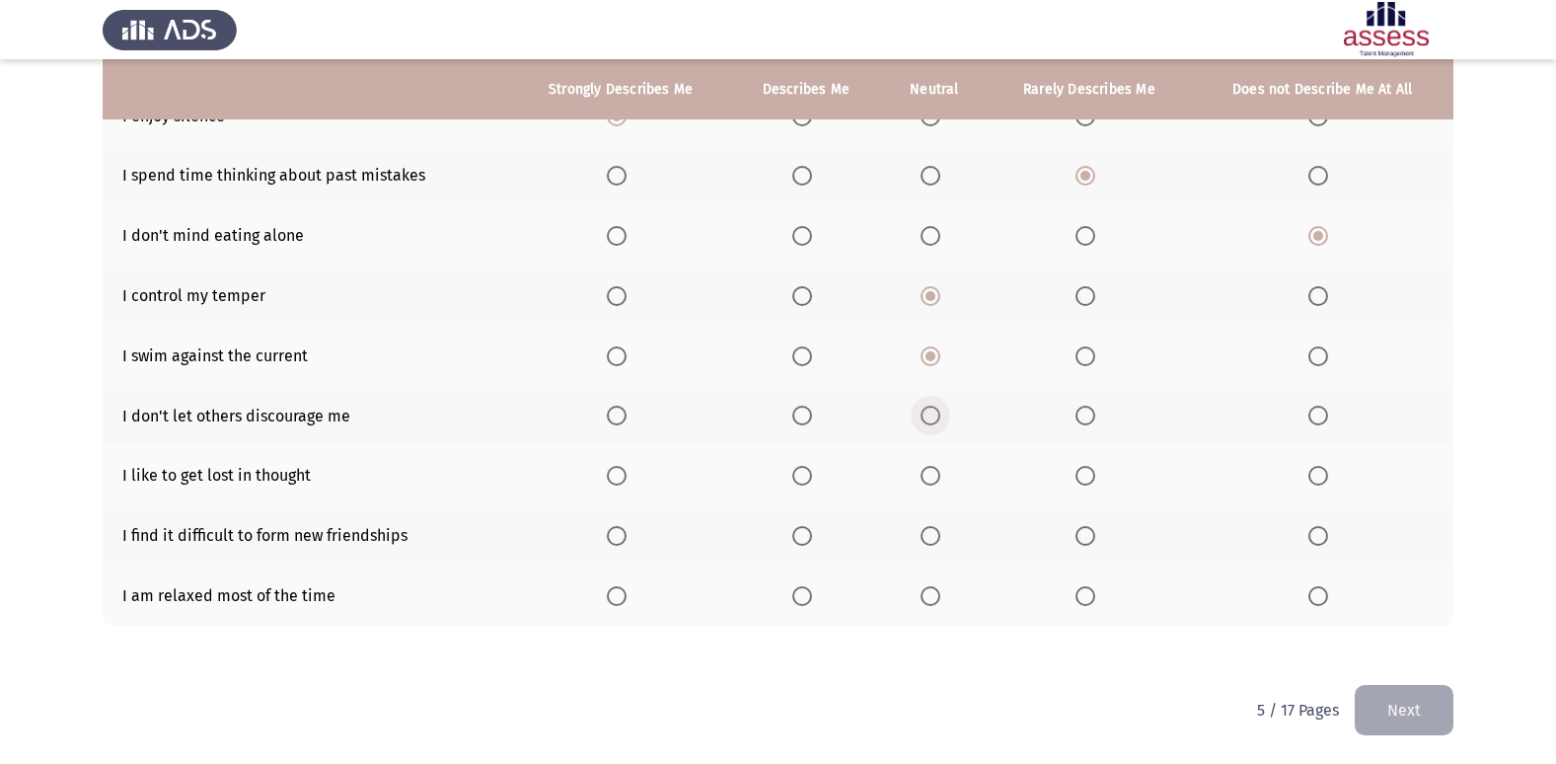
click at [921, 407] on span "Select an option" at bounding box center [930, 415] width 20 height 20
click at [921, 407] on input "Select an option" at bounding box center [930, 415] width 20 height 20
click at [795, 483] on span "Select an option" at bounding box center [802, 476] width 20 height 20
click at [795, 483] on input "Select an option" at bounding box center [802, 476] width 20 height 20
click at [797, 530] on span "Select an option" at bounding box center [802, 536] width 20 height 20
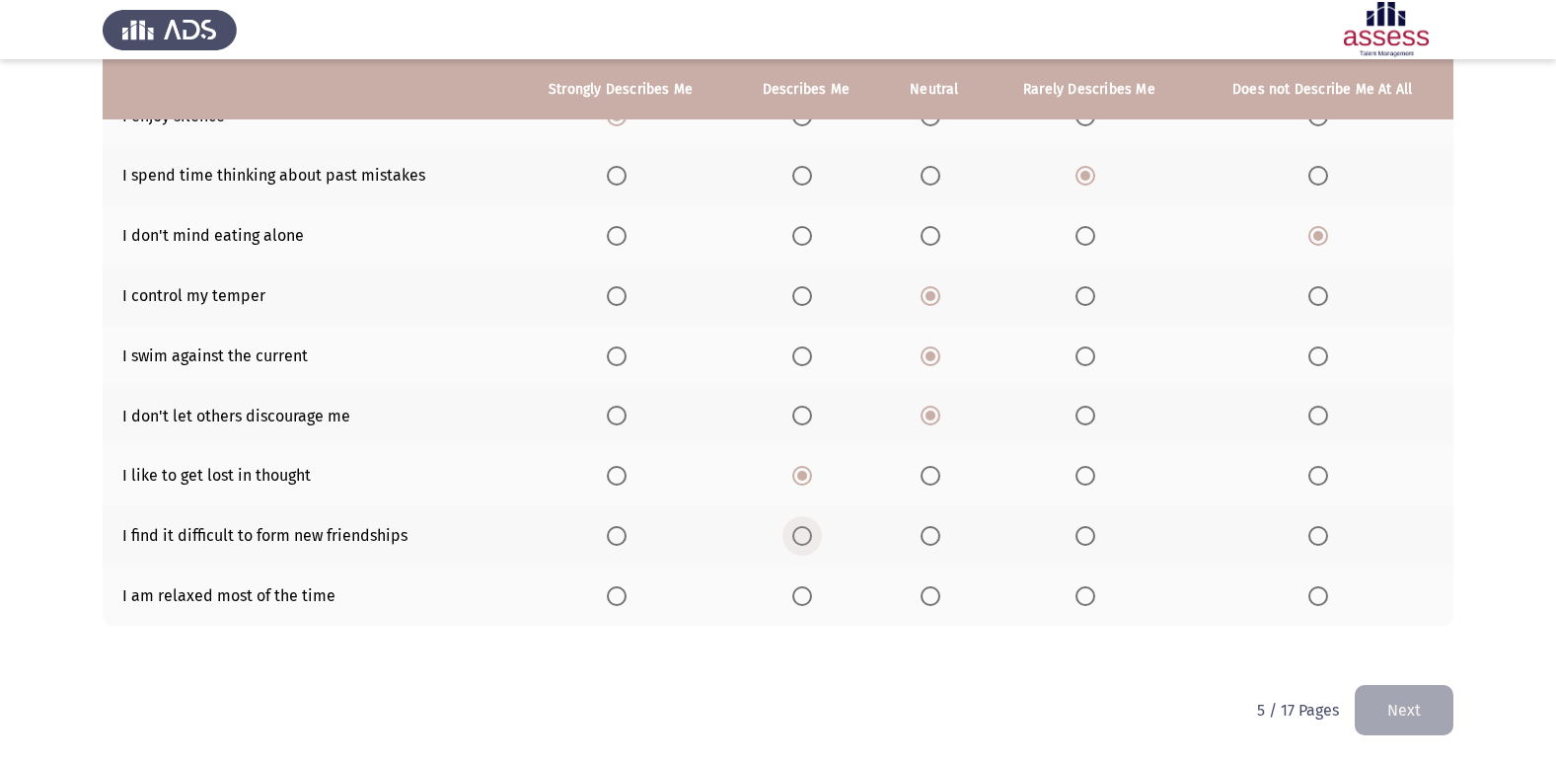
click at [797, 530] on input "Select an option" at bounding box center [802, 536] width 20 height 20
click at [942, 596] on label "Select an option" at bounding box center [934, 596] width 28 height 20
click at [940, 596] on input "Select an option" at bounding box center [930, 596] width 20 height 20
click at [1425, 715] on button "Next" at bounding box center [1403, 710] width 99 height 50
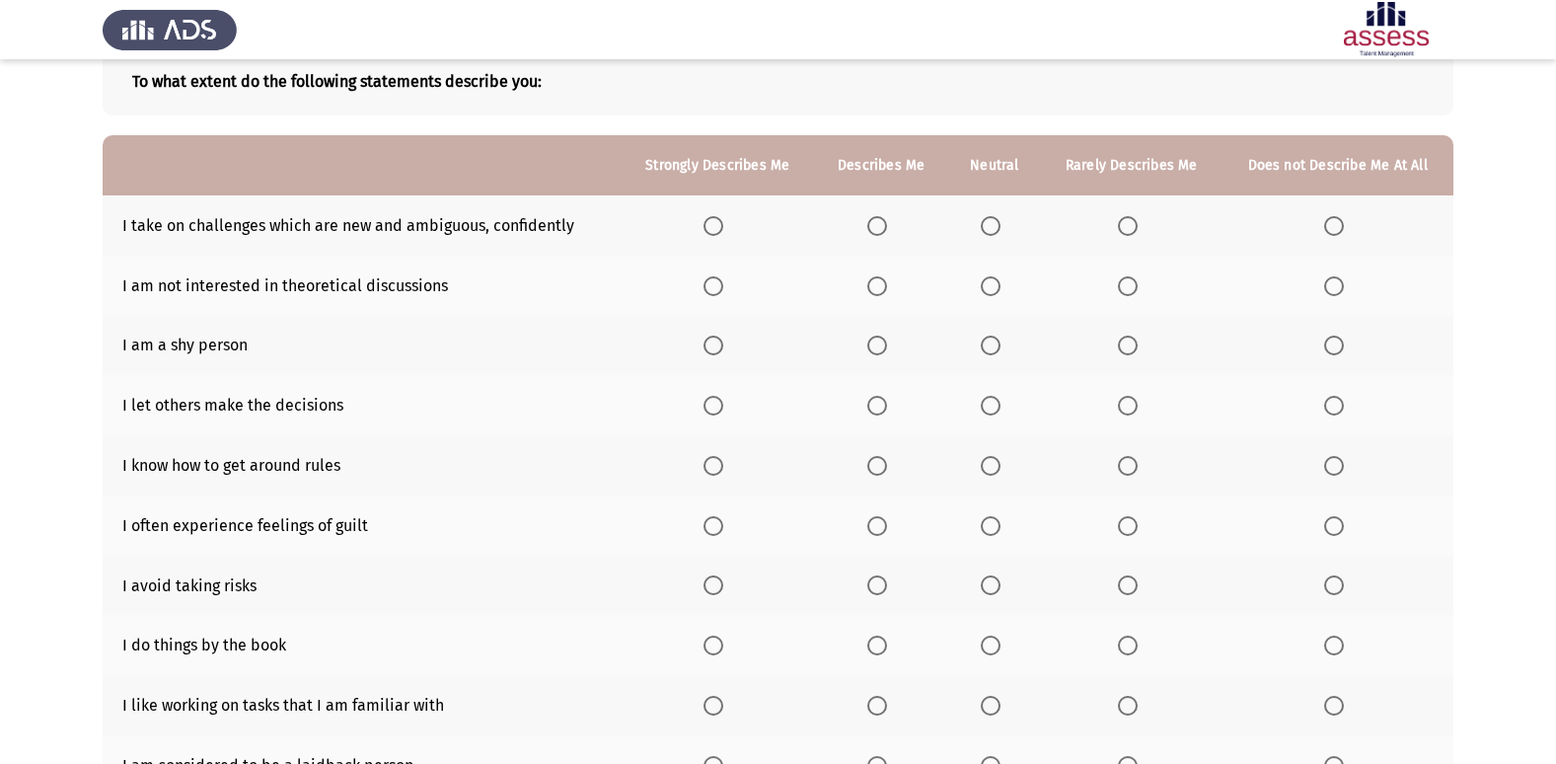
scroll to position [91, 0]
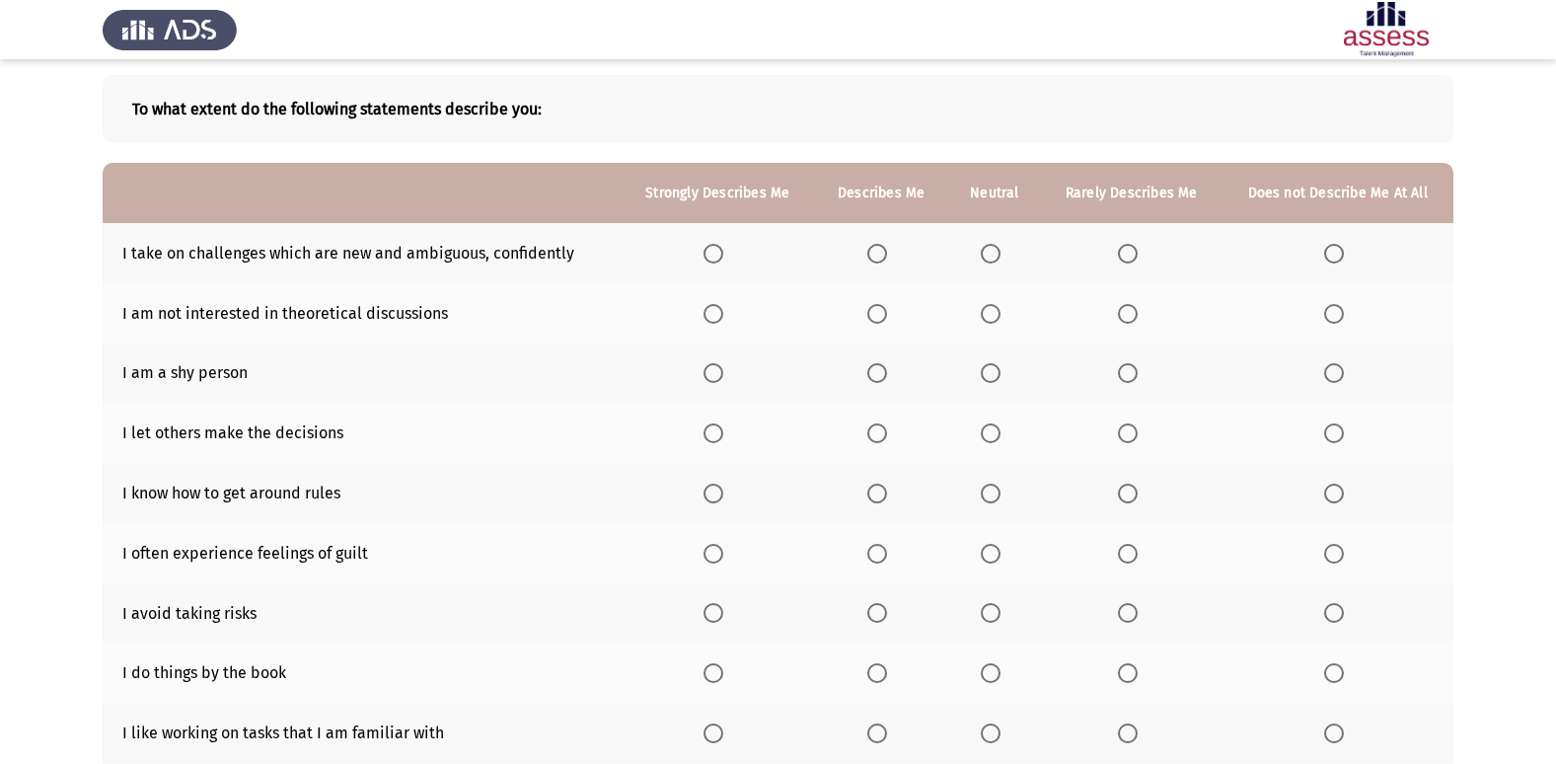
click at [878, 255] on span "Select an option" at bounding box center [877, 254] width 20 height 20
click at [878, 255] on input "Select an option" at bounding box center [877, 254] width 20 height 20
click at [1339, 312] on span "Select an option" at bounding box center [1334, 314] width 20 height 20
click at [1339, 312] on input "Select an option" at bounding box center [1334, 314] width 20 height 20
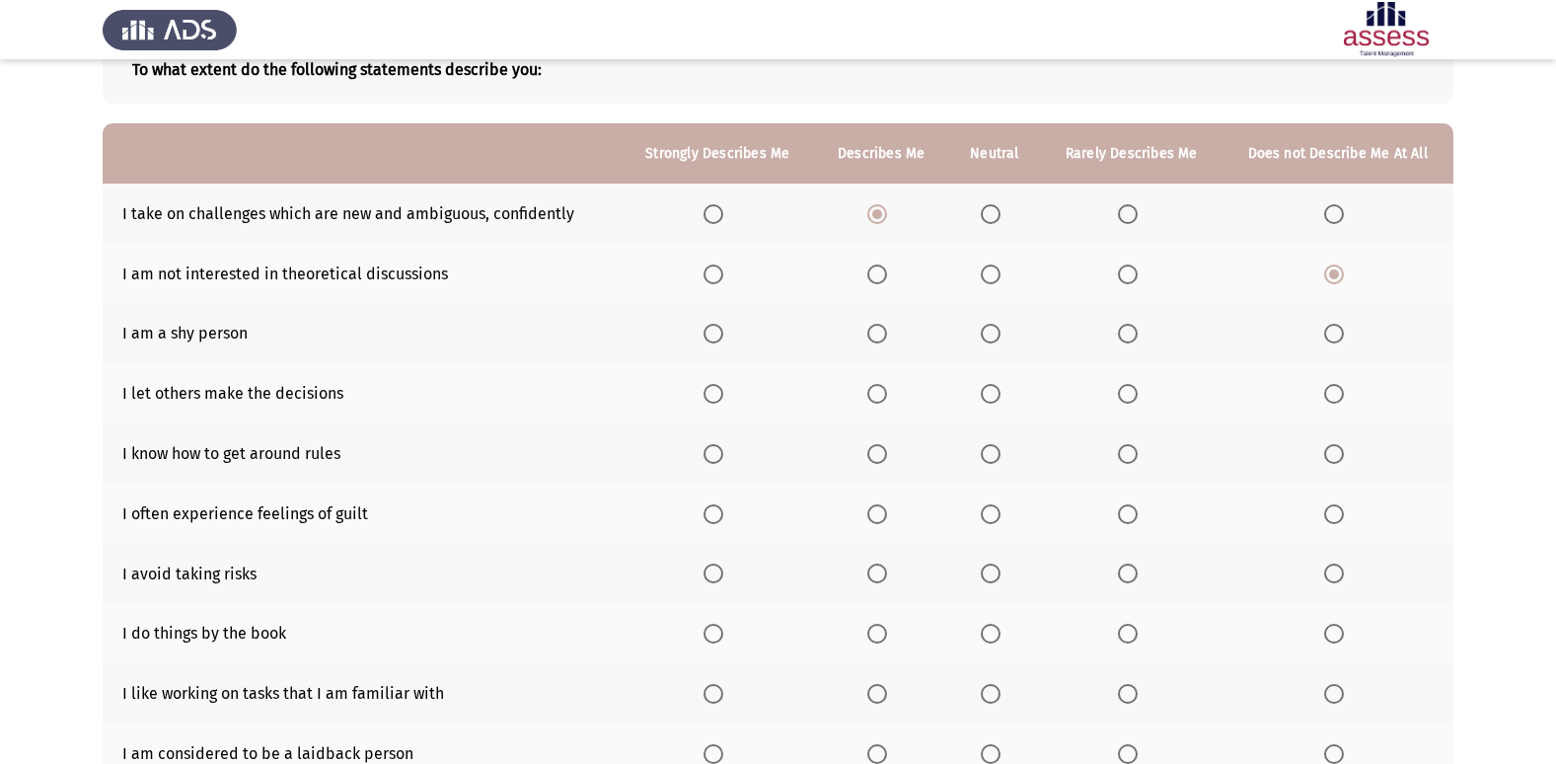
scroll to position [189, 0]
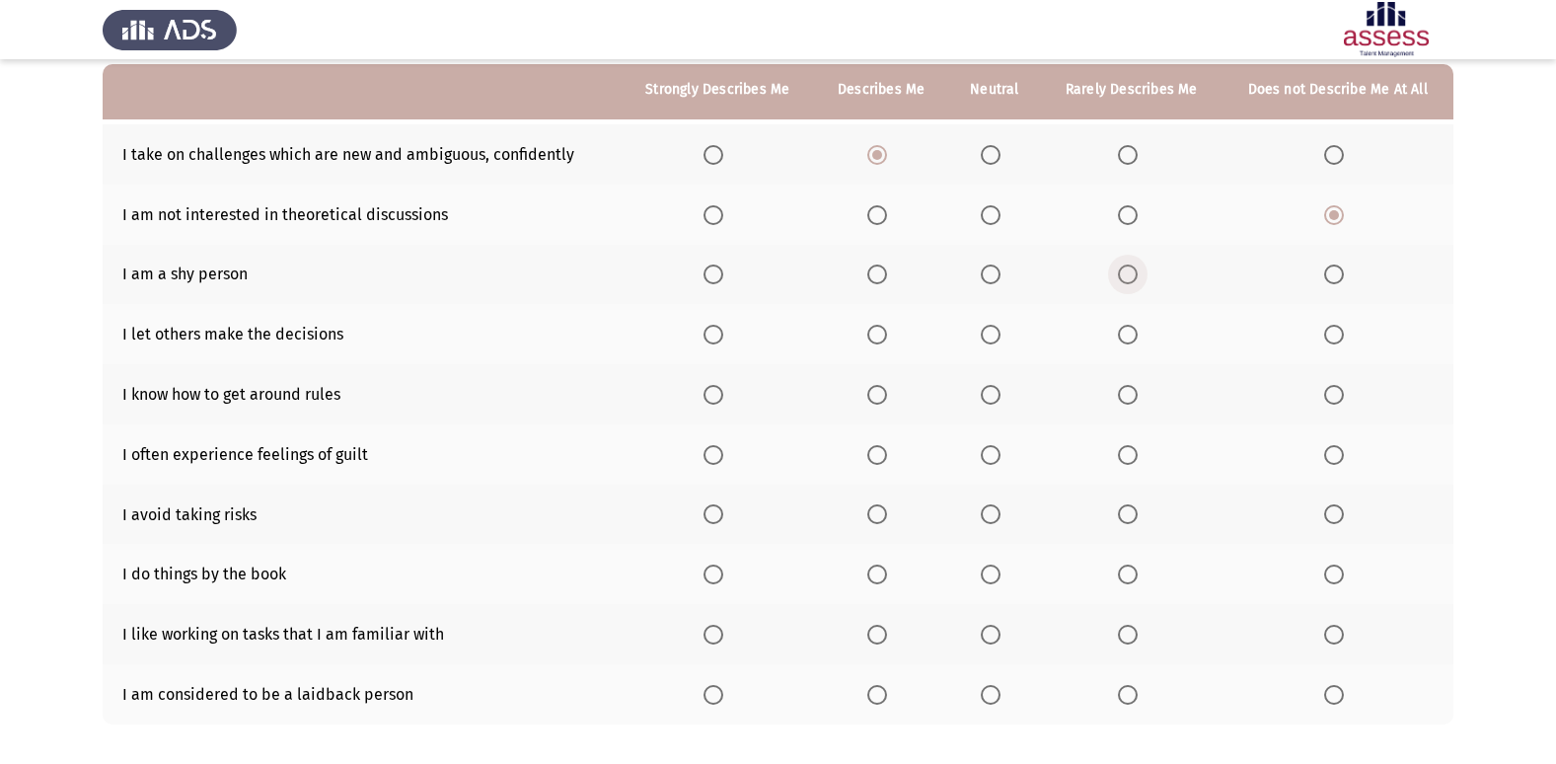
click at [1122, 265] on span "Select an option" at bounding box center [1128, 274] width 20 height 20
click at [1122, 265] on input "Select an option" at bounding box center [1128, 274] width 20 height 20
click at [1000, 333] on span "Select an option" at bounding box center [991, 335] width 20 height 20
click at [1000, 333] on input "Select an option" at bounding box center [991, 335] width 20 height 20
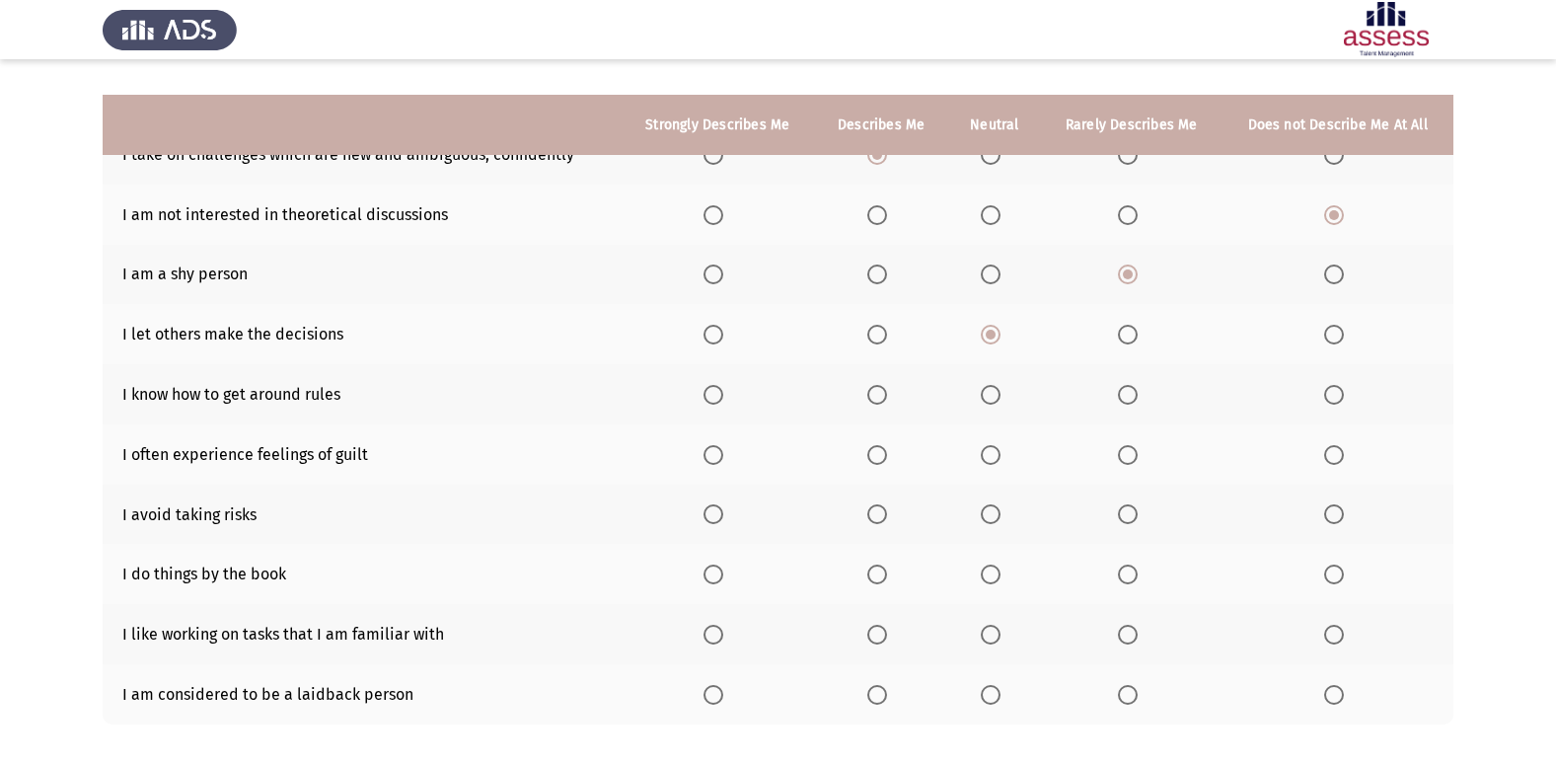
scroll to position [288, 0]
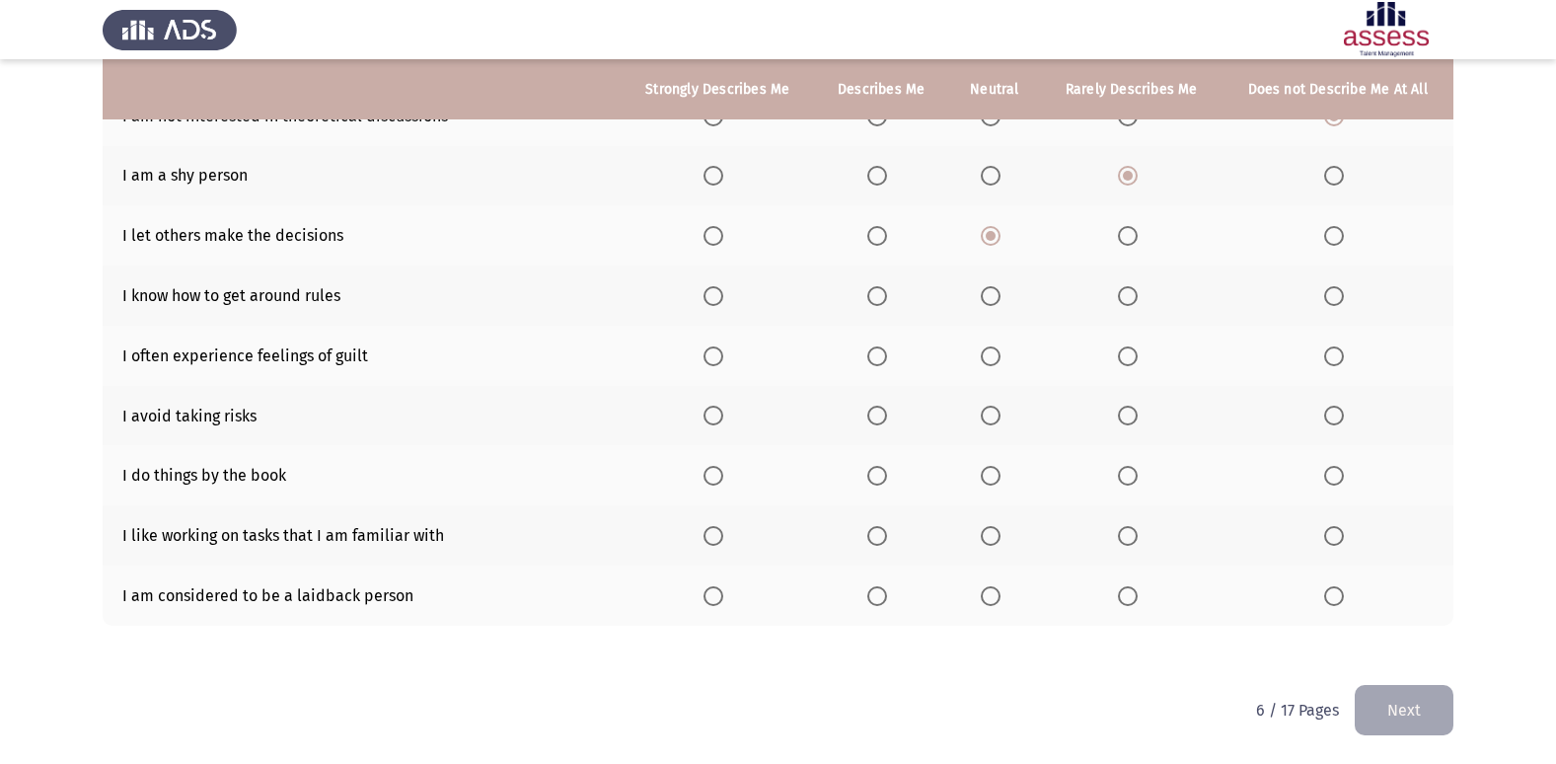
click at [875, 296] on span "Select an option" at bounding box center [877, 296] width 20 height 20
click at [875, 296] on input "Select an option" at bounding box center [877, 296] width 20 height 20
click at [877, 357] on span "Select an option" at bounding box center [877, 356] width 20 height 20
click at [877, 357] on input "Select an option" at bounding box center [877, 356] width 20 height 20
click at [989, 423] on span "Select an option" at bounding box center [991, 415] width 20 height 20
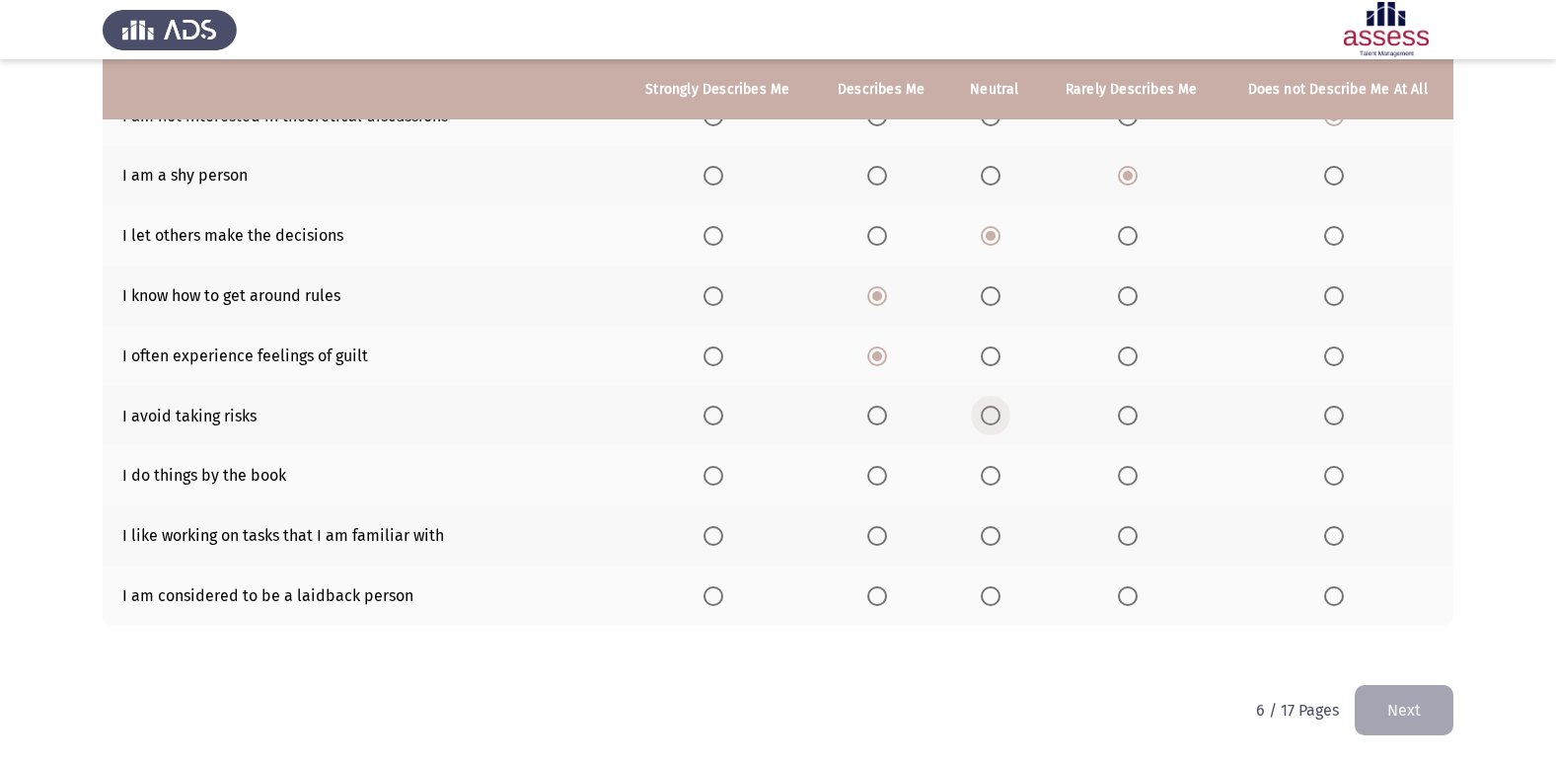
click at [989, 423] on input "Select an option" at bounding box center [991, 415] width 20 height 20
click at [998, 471] on span "Select an option" at bounding box center [991, 476] width 20 height 20
click at [998, 471] on input "Select an option" at bounding box center [991, 476] width 20 height 20
click at [883, 543] on span "Select an option" at bounding box center [877, 536] width 20 height 20
click at [883, 543] on input "Select an option" at bounding box center [877, 536] width 20 height 20
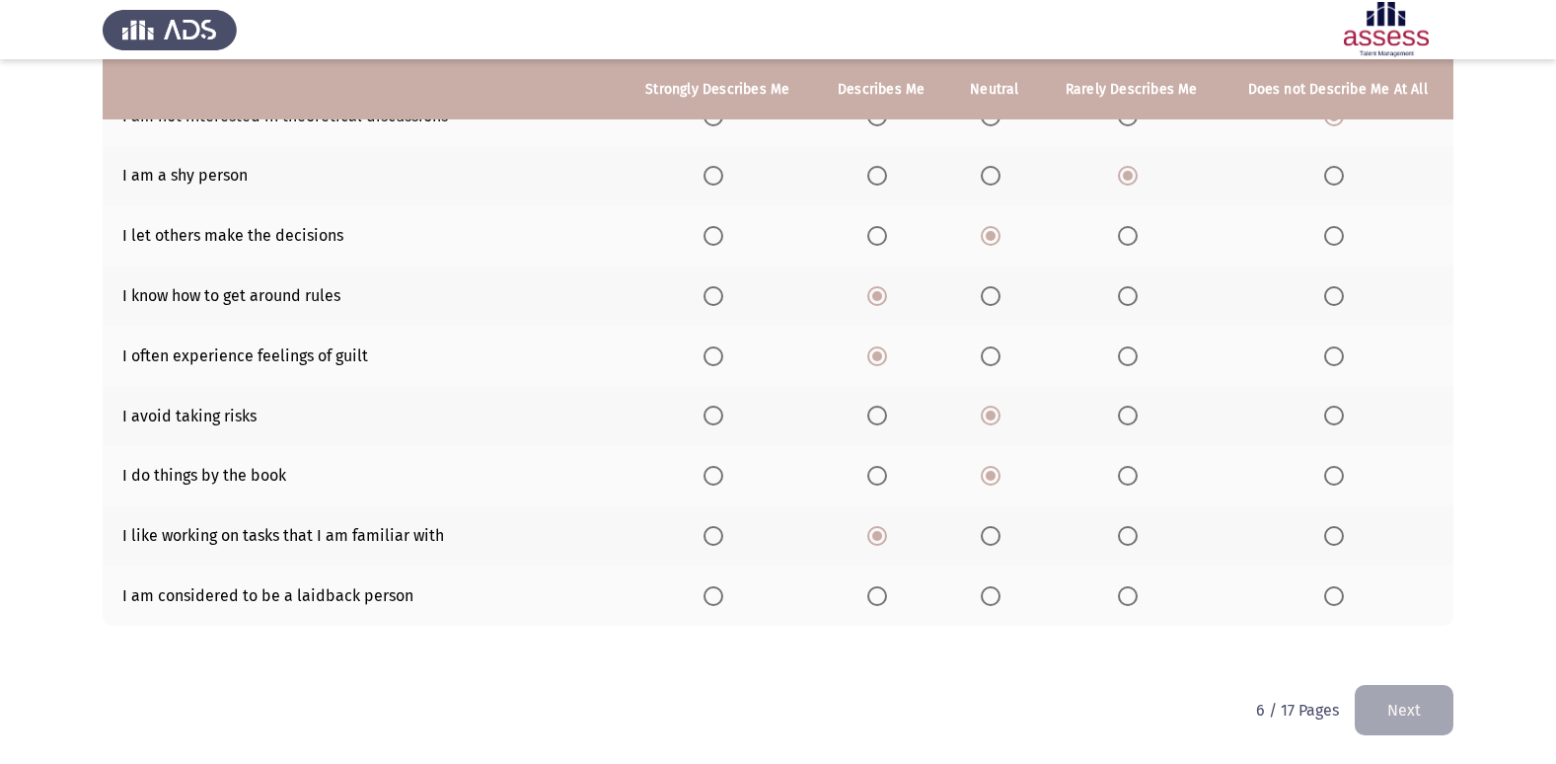
click at [882, 594] on span "Select an option" at bounding box center [877, 596] width 20 height 20
click at [882, 594] on input "Select an option" at bounding box center [877, 596] width 20 height 20
click at [1412, 713] on button "Next" at bounding box center [1403, 710] width 99 height 50
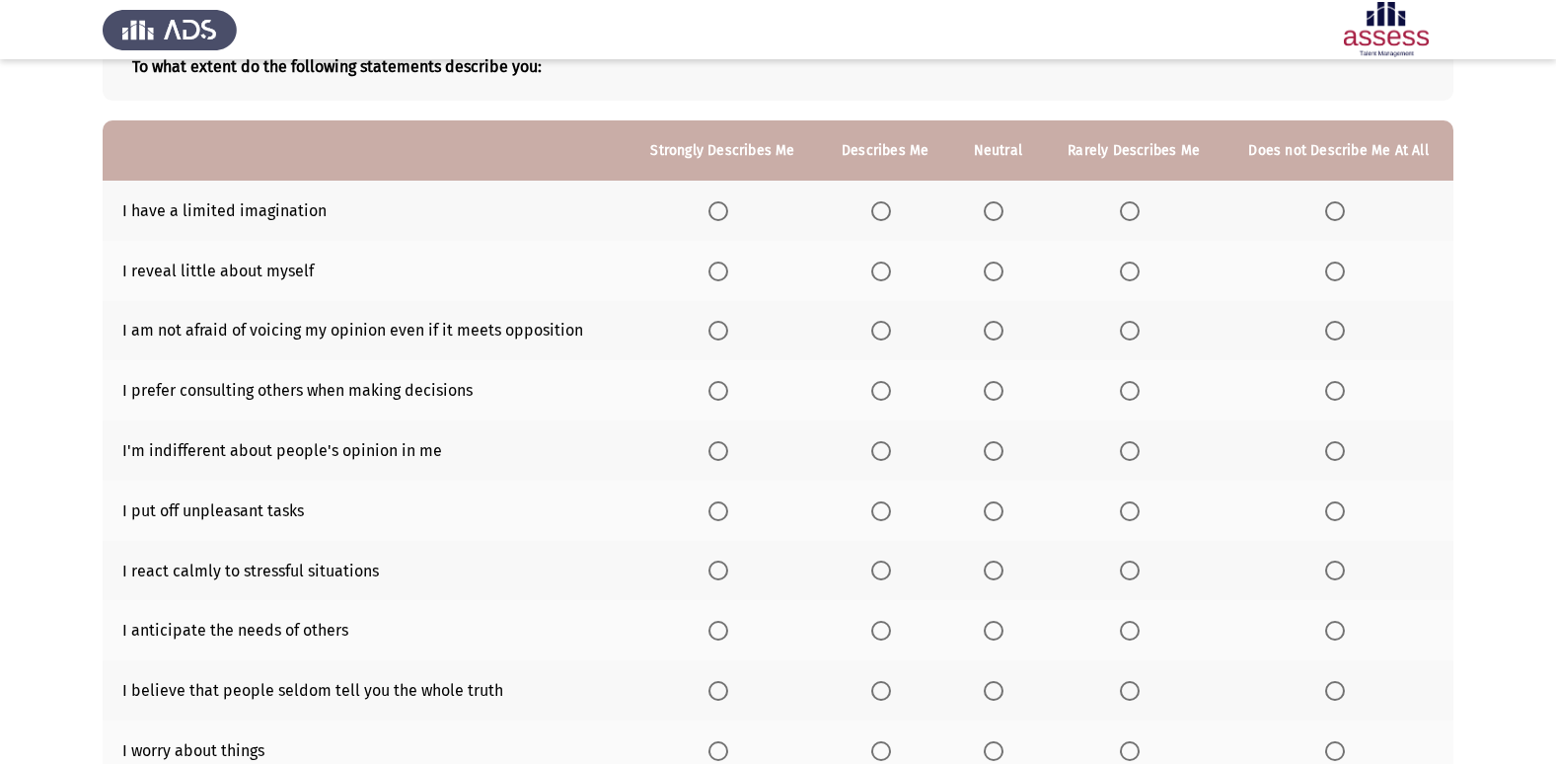
scroll to position [99, 0]
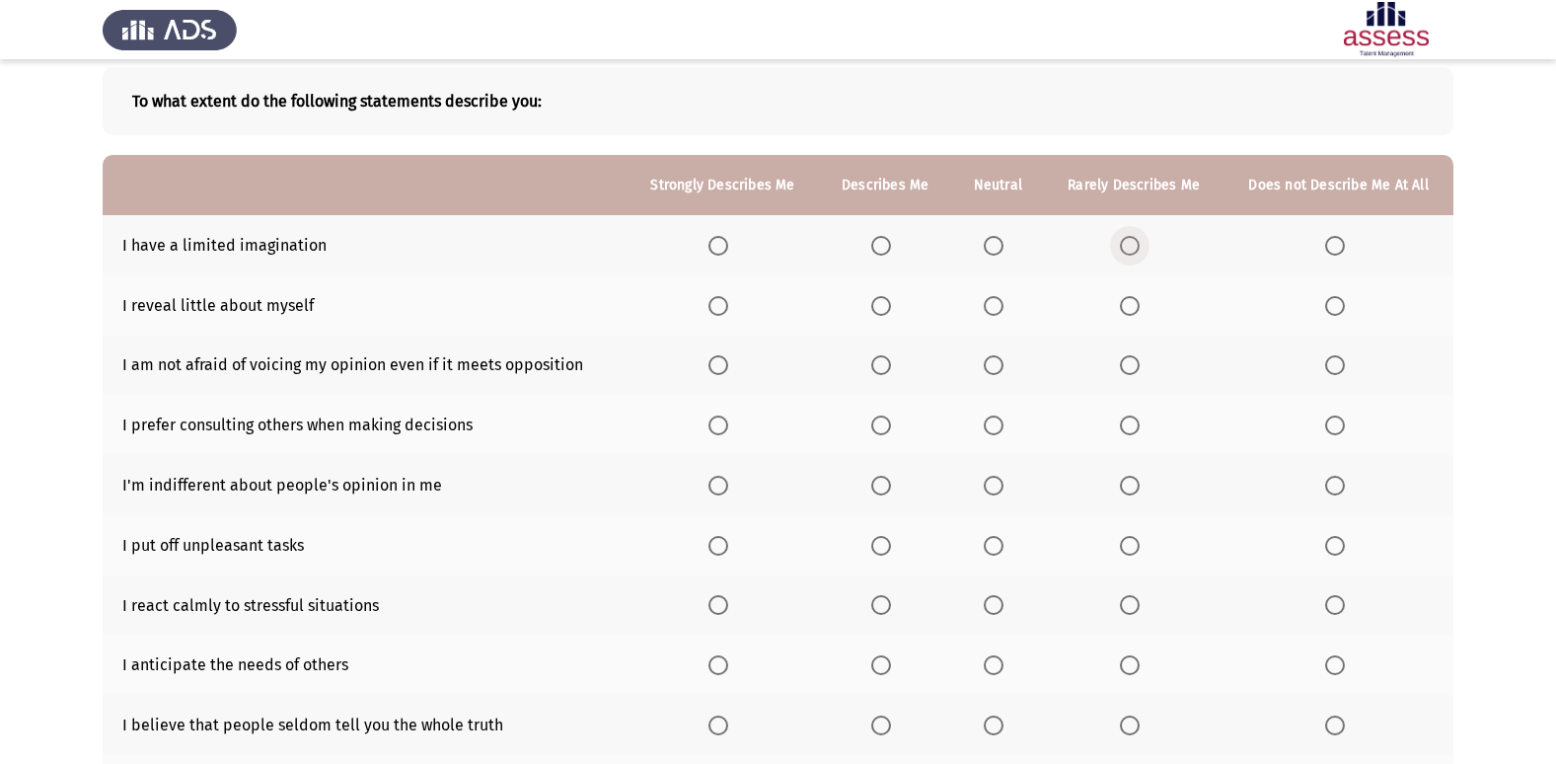
click at [1131, 236] on span "Select an option" at bounding box center [1130, 246] width 20 height 20
click at [1131, 236] on input "Select an option" at bounding box center [1130, 246] width 20 height 20
click at [1327, 299] on span "Select an option" at bounding box center [1335, 306] width 20 height 20
click at [1327, 299] on input "Select an option" at bounding box center [1335, 306] width 20 height 20
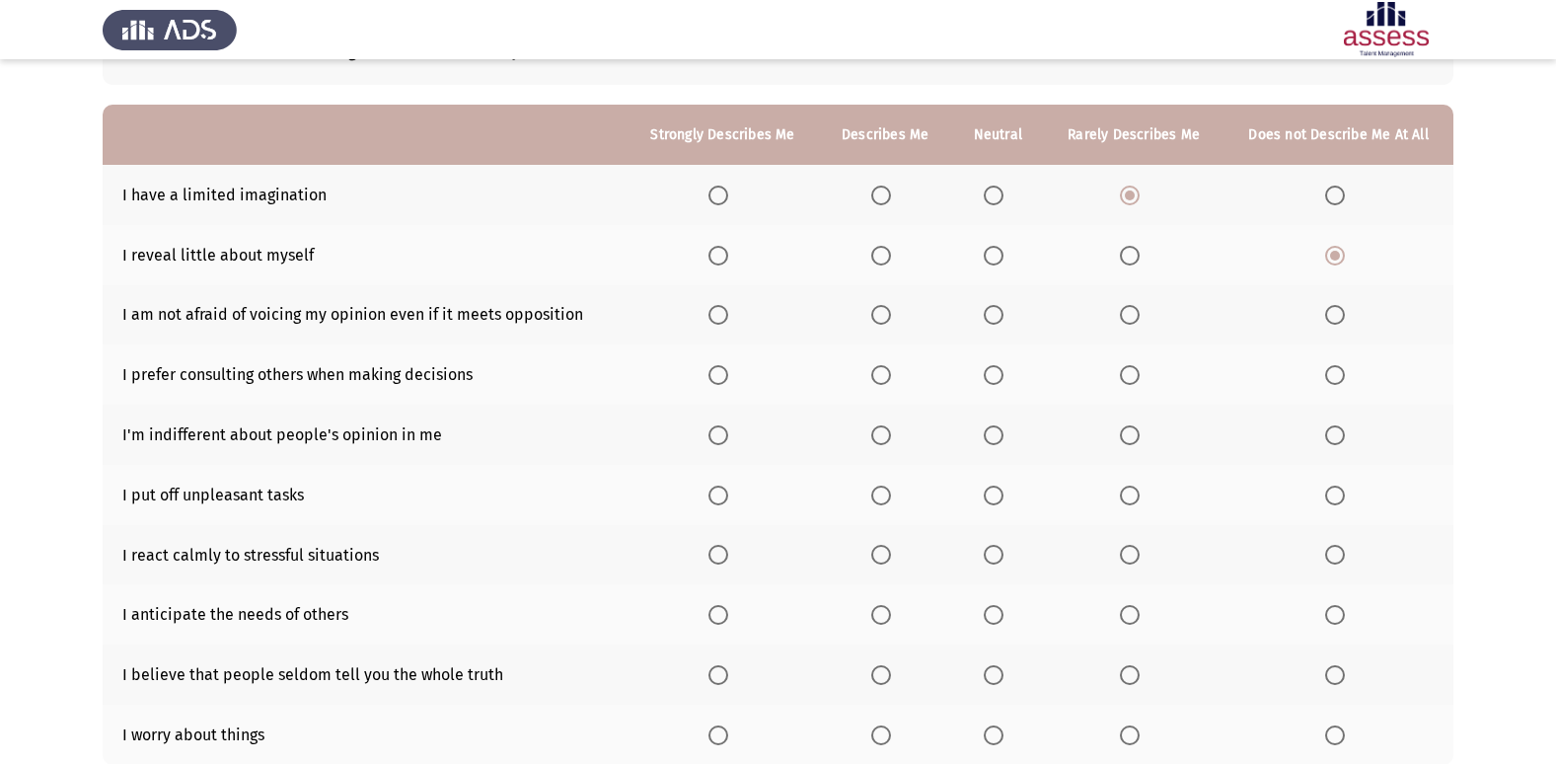
scroll to position [197, 0]
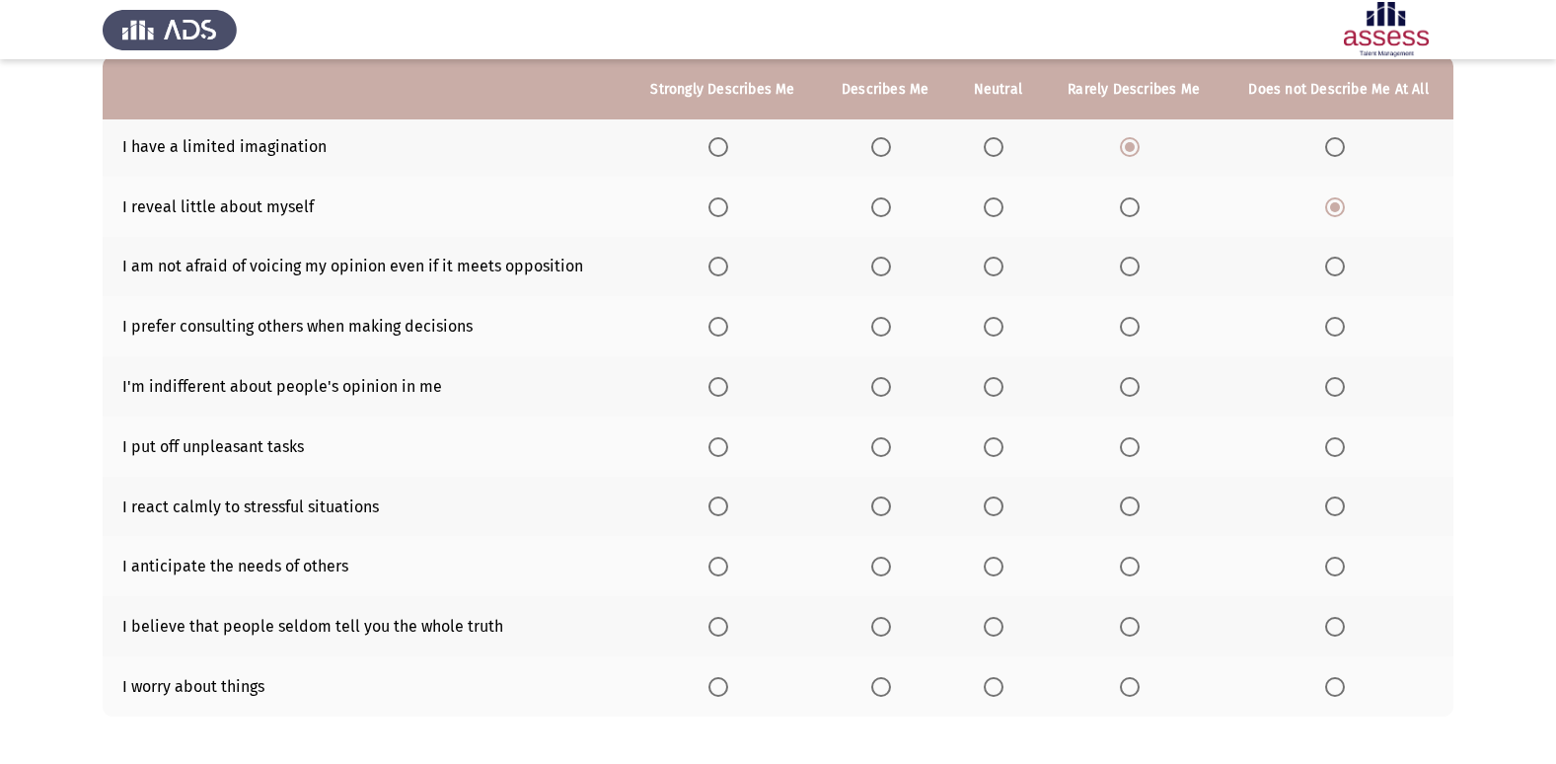
click at [890, 207] on span "Select an option" at bounding box center [881, 207] width 20 height 20
click at [890, 207] on input "Select an option" at bounding box center [881, 207] width 20 height 20
click at [889, 274] on span "Select an option" at bounding box center [881, 266] width 20 height 20
click at [889, 274] on input "Select an option" at bounding box center [881, 266] width 20 height 20
click at [891, 331] on span "Select an option" at bounding box center [881, 327] width 20 height 20
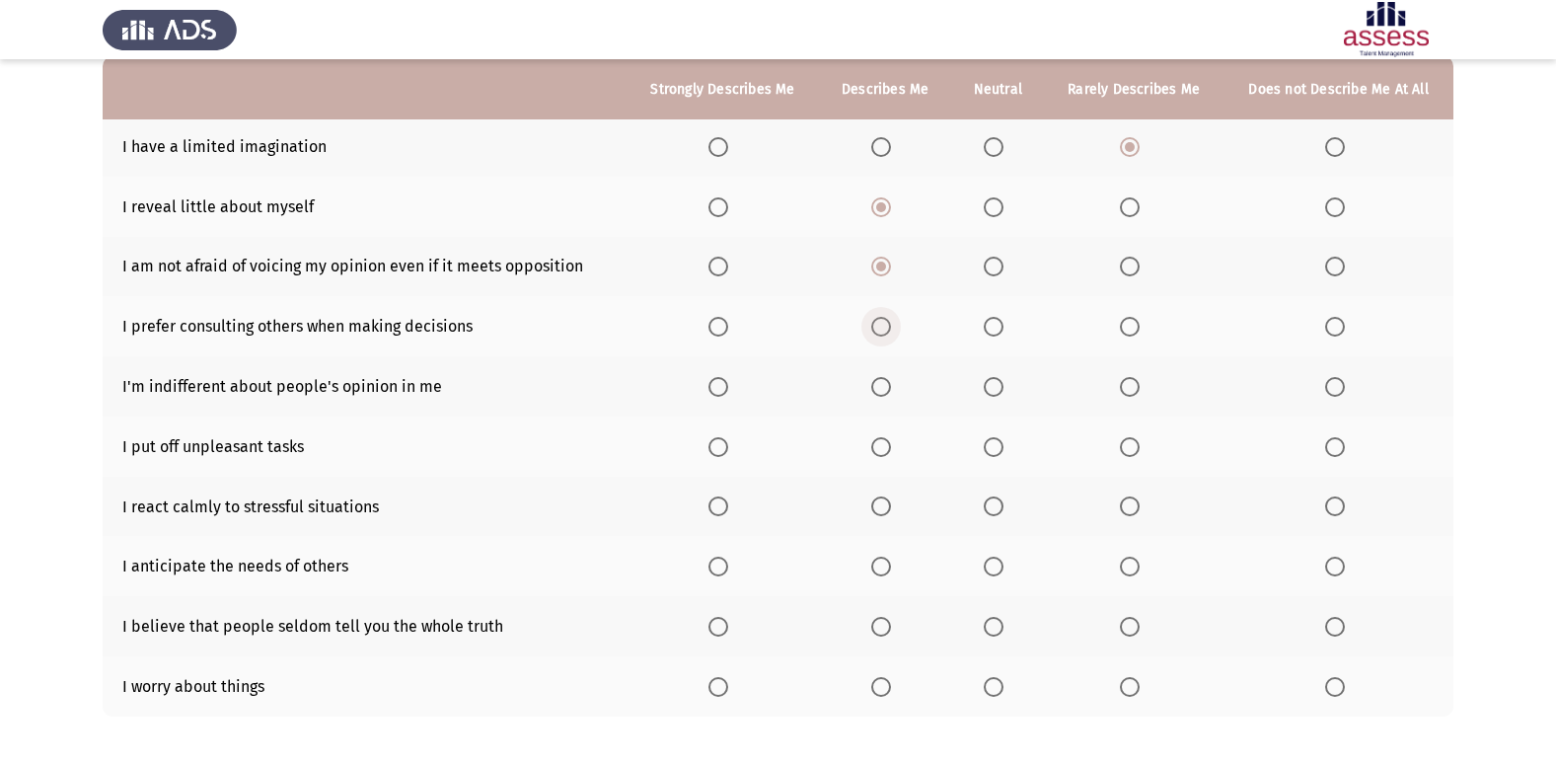
click at [891, 331] on input "Select an option" at bounding box center [881, 327] width 20 height 20
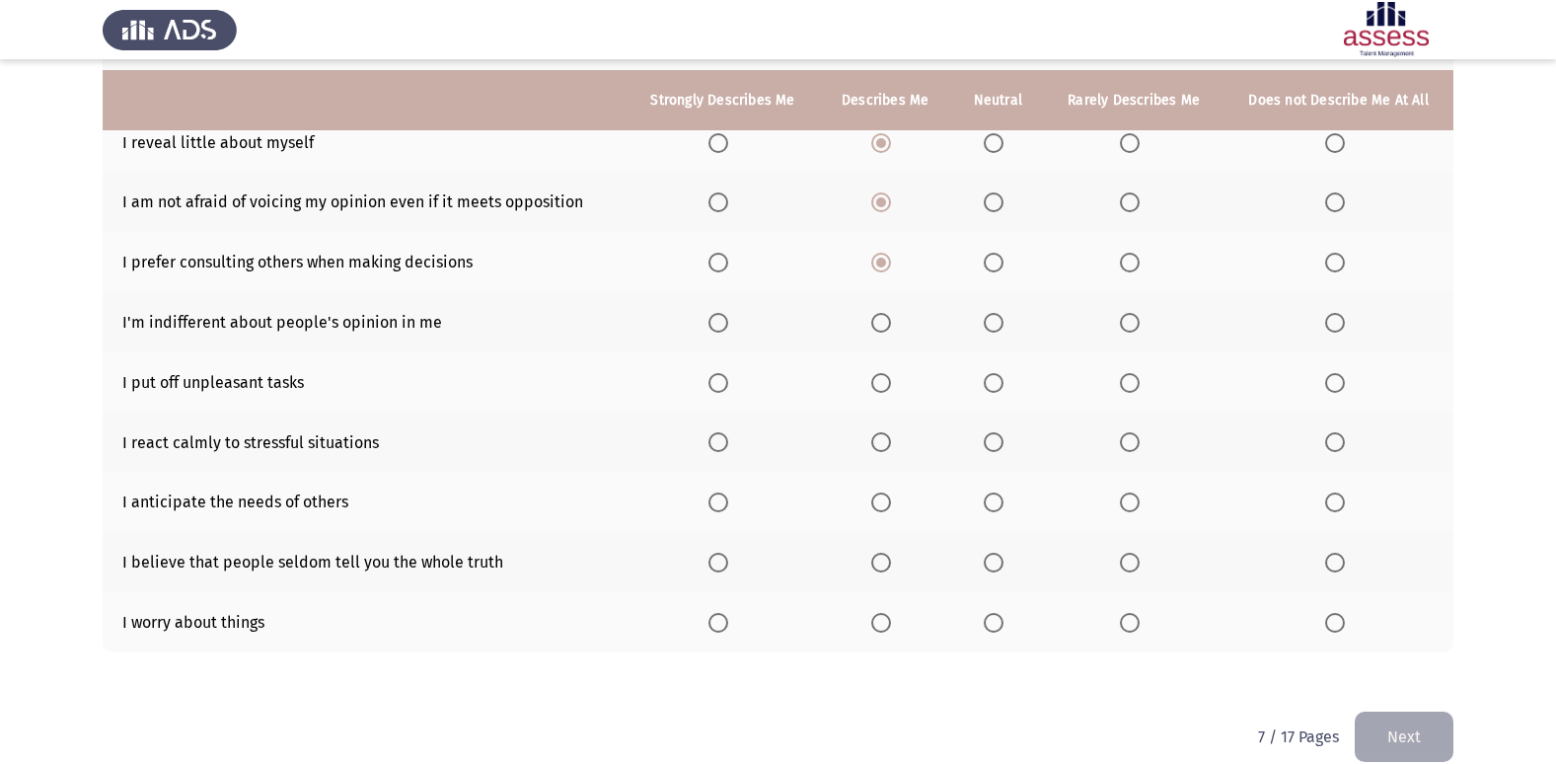
scroll to position [288, 0]
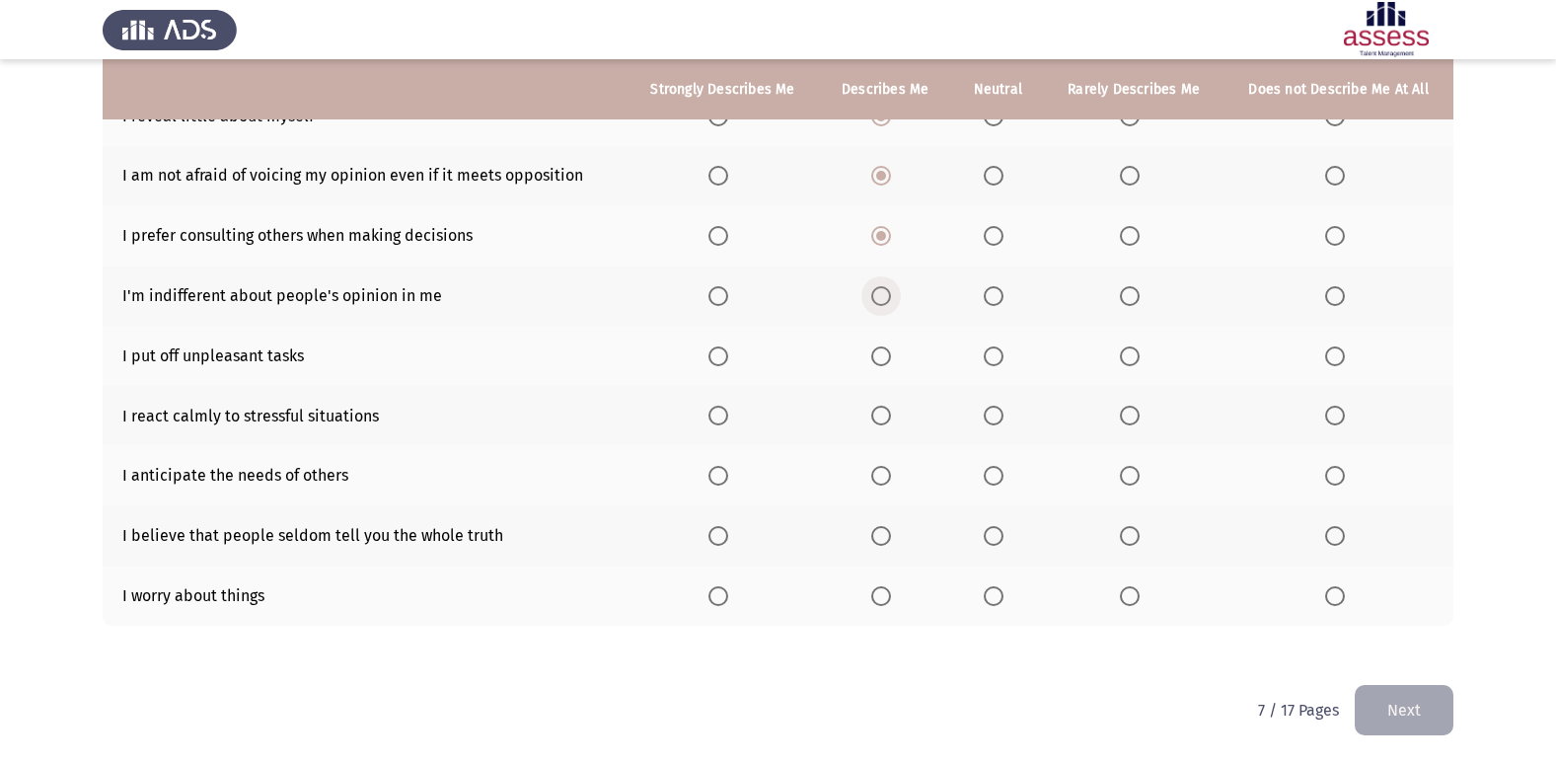
click at [886, 286] on span "Select an option" at bounding box center [881, 296] width 20 height 20
click at [886, 286] on input "Select an option" at bounding box center [881, 296] width 20 height 20
click at [1129, 356] on span "Select an option" at bounding box center [1129, 356] width 0 height 0
click at [1130, 355] on input "Select an option" at bounding box center [1130, 356] width 20 height 20
click at [989, 418] on span "Select an option" at bounding box center [993, 415] width 20 height 20
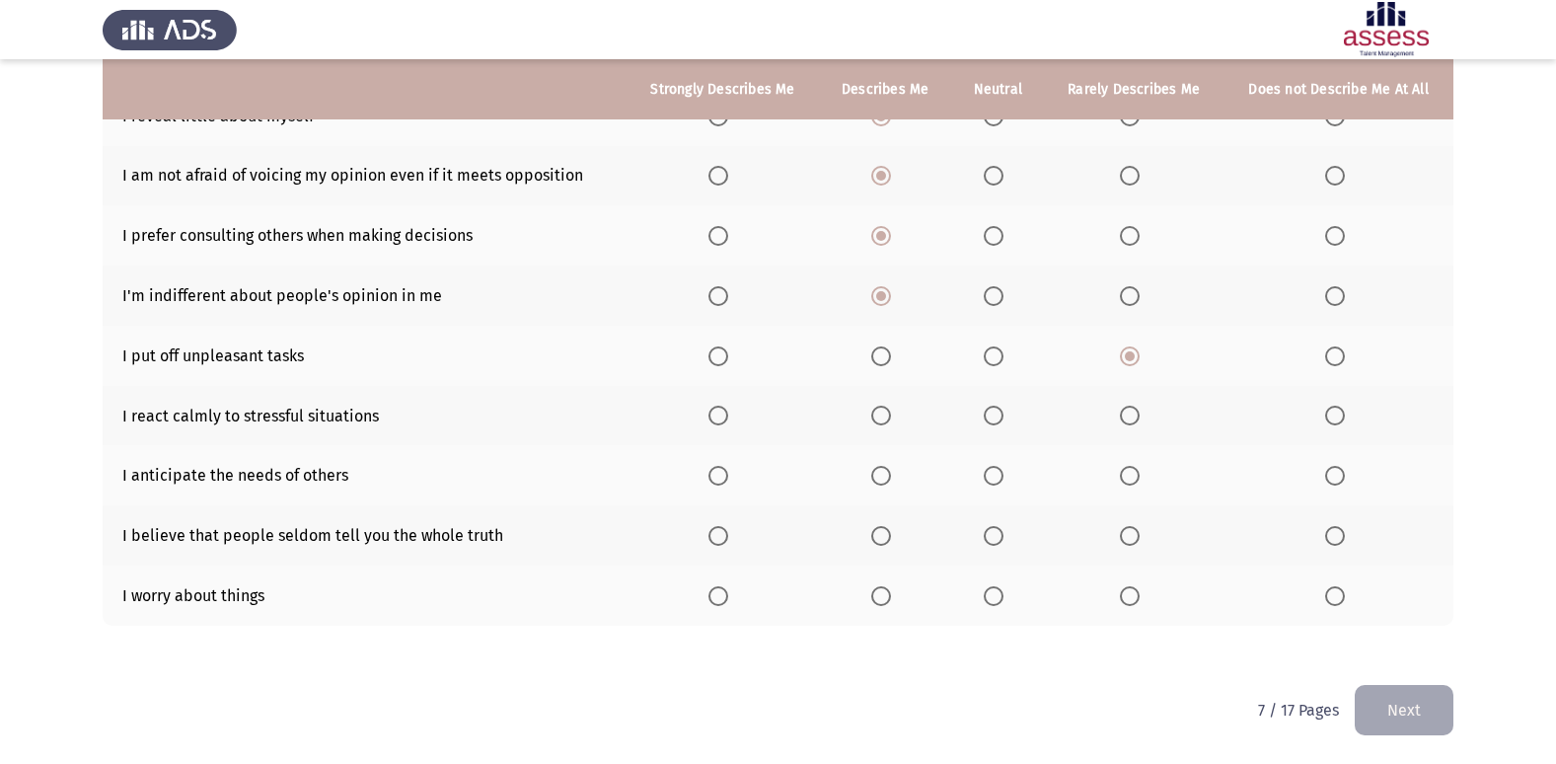
click at [989, 418] on input "Select an option" at bounding box center [993, 415] width 20 height 20
click at [887, 470] on span "Select an option" at bounding box center [881, 476] width 20 height 20
click at [887, 470] on input "Select an option" at bounding box center [881, 476] width 20 height 20
click at [1120, 533] on th at bounding box center [1134, 535] width 180 height 60
click at [1127, 536] on span "Select an option" at bounding box center [1130, 536] width 20 height 20
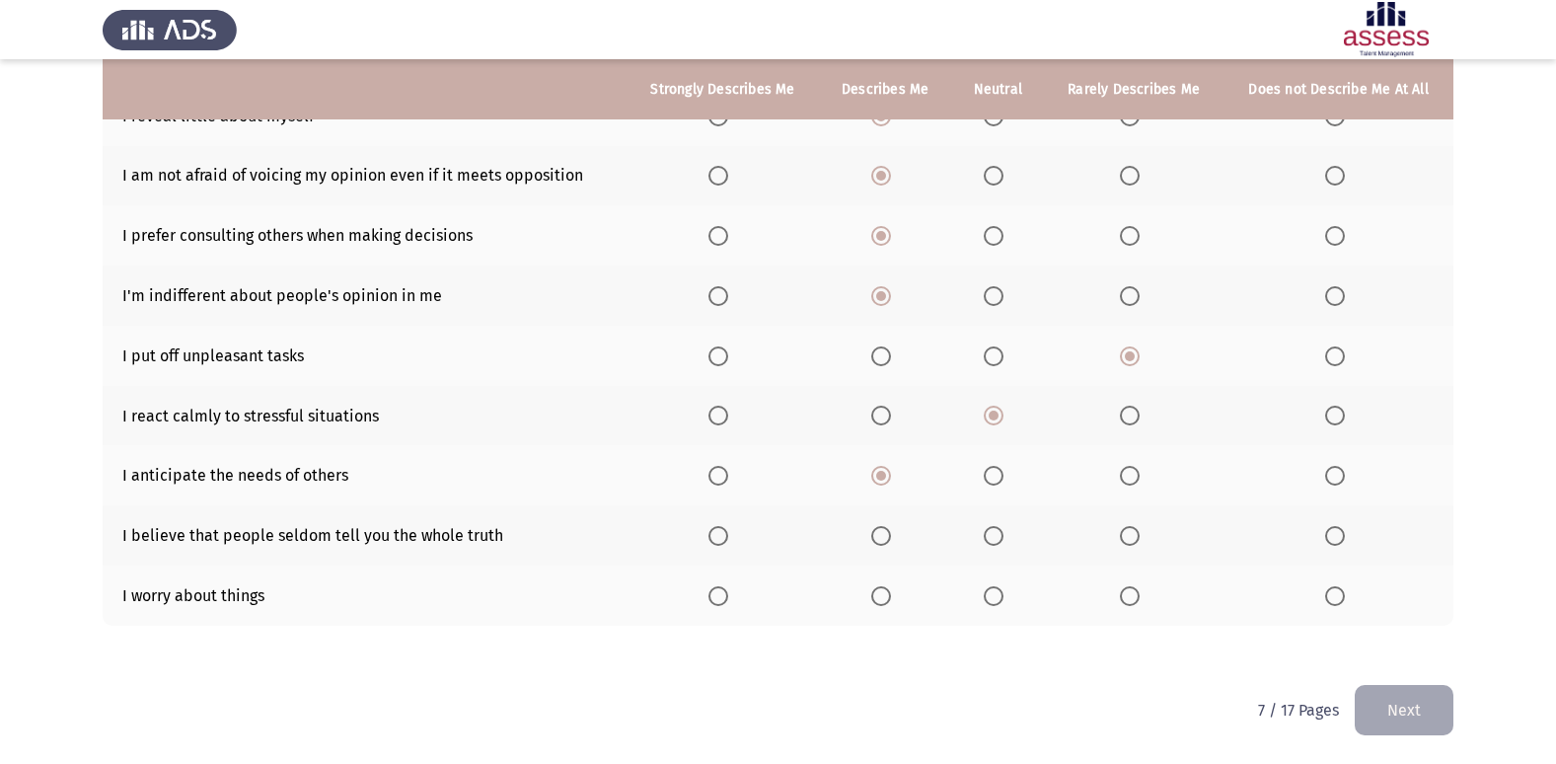
click at [1127, 536] on input "Select an option" at bounding box center [1130, 536] width 20 height 20
click at [891, 602] on span "Select an option" at bounding box center [881, 596] width 20 height 20
click at [891, 602] on input "Select an option" at bounding box center [881, 596] width 20 height 20
click at [1411, 719] on button "Next" at bounding box center [1403, 710] width 99 height 50
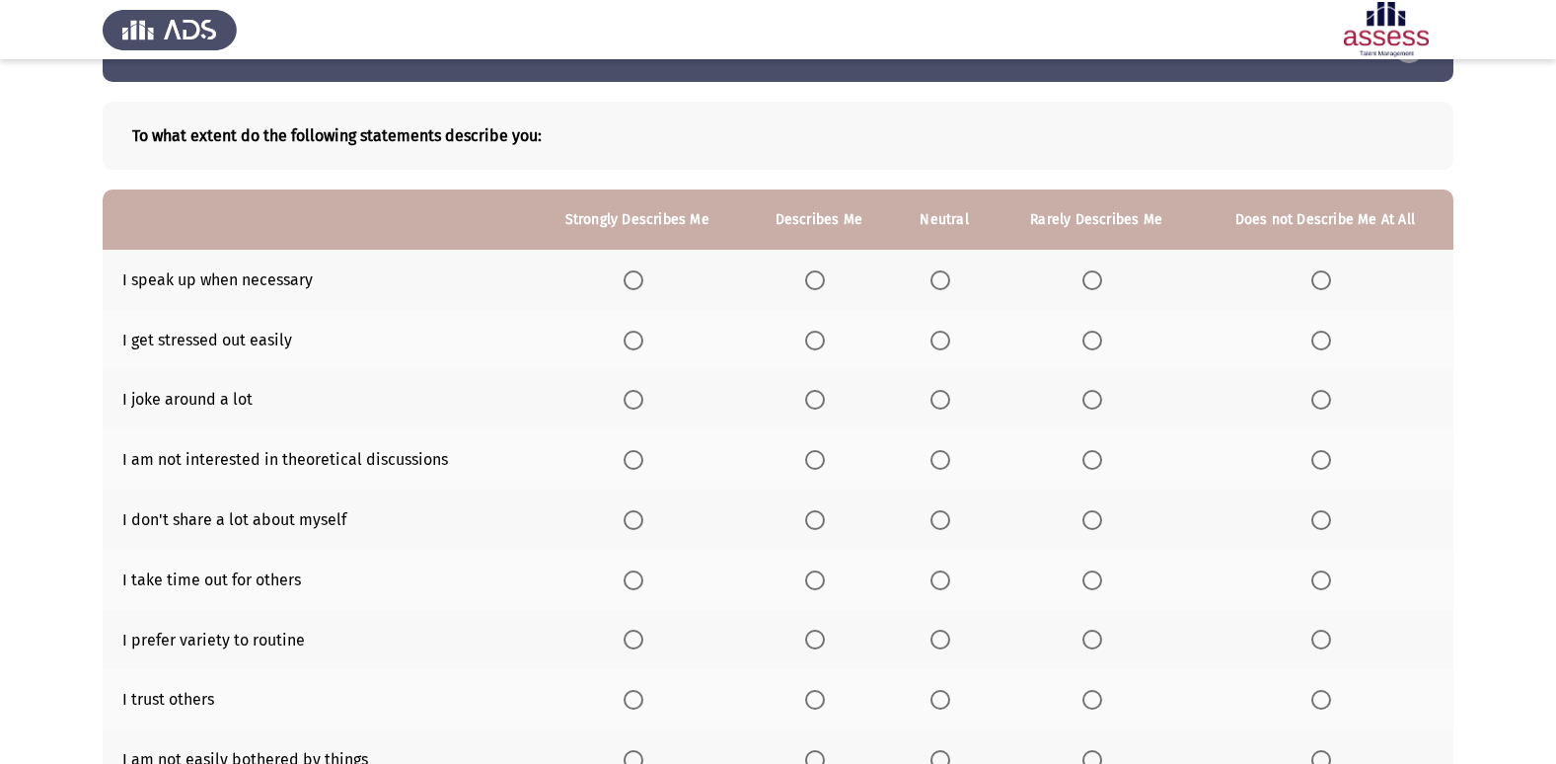
scroll to position [99, 0]
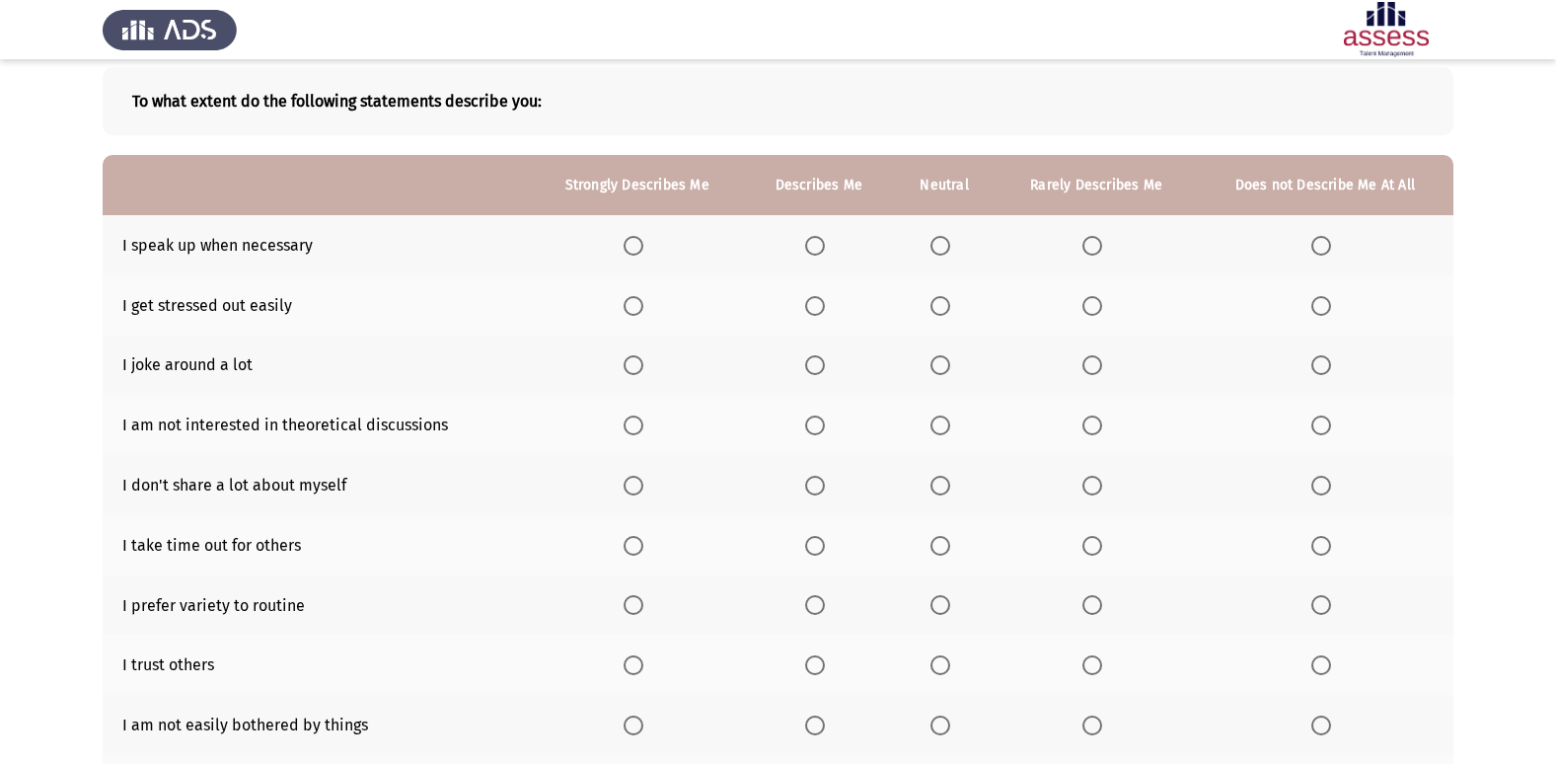
click at [640, 241] on span "Select an option" at bounding box center [633, 246] width 20 height 20
click at [640, 241] on input "Select an option" at bounding box center [633, 246] width 20 height 20
click at [931, 304] on span "Select an option" at bounding box center [940, 306] width 20 height 20
click at [931, 304] on input "Select an option" at bounding box center [940, 306] width 20 height 20
click at [825, 365] on span "Select an option" at bounding box center [815, 365] width 20 height 20
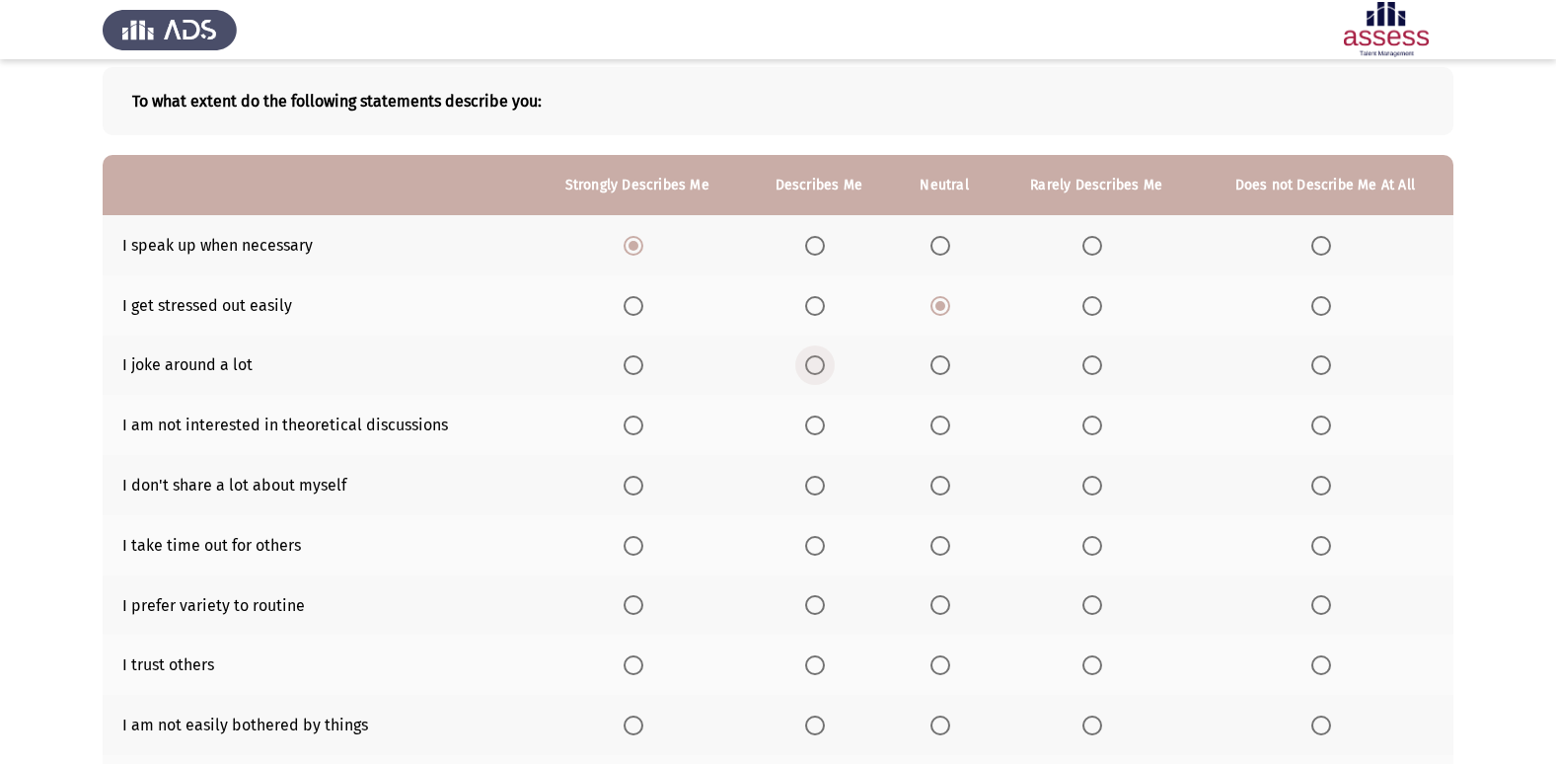
click at [825, 365] on input "Select an option" at bounding box center [815, 365] width 20 height 20
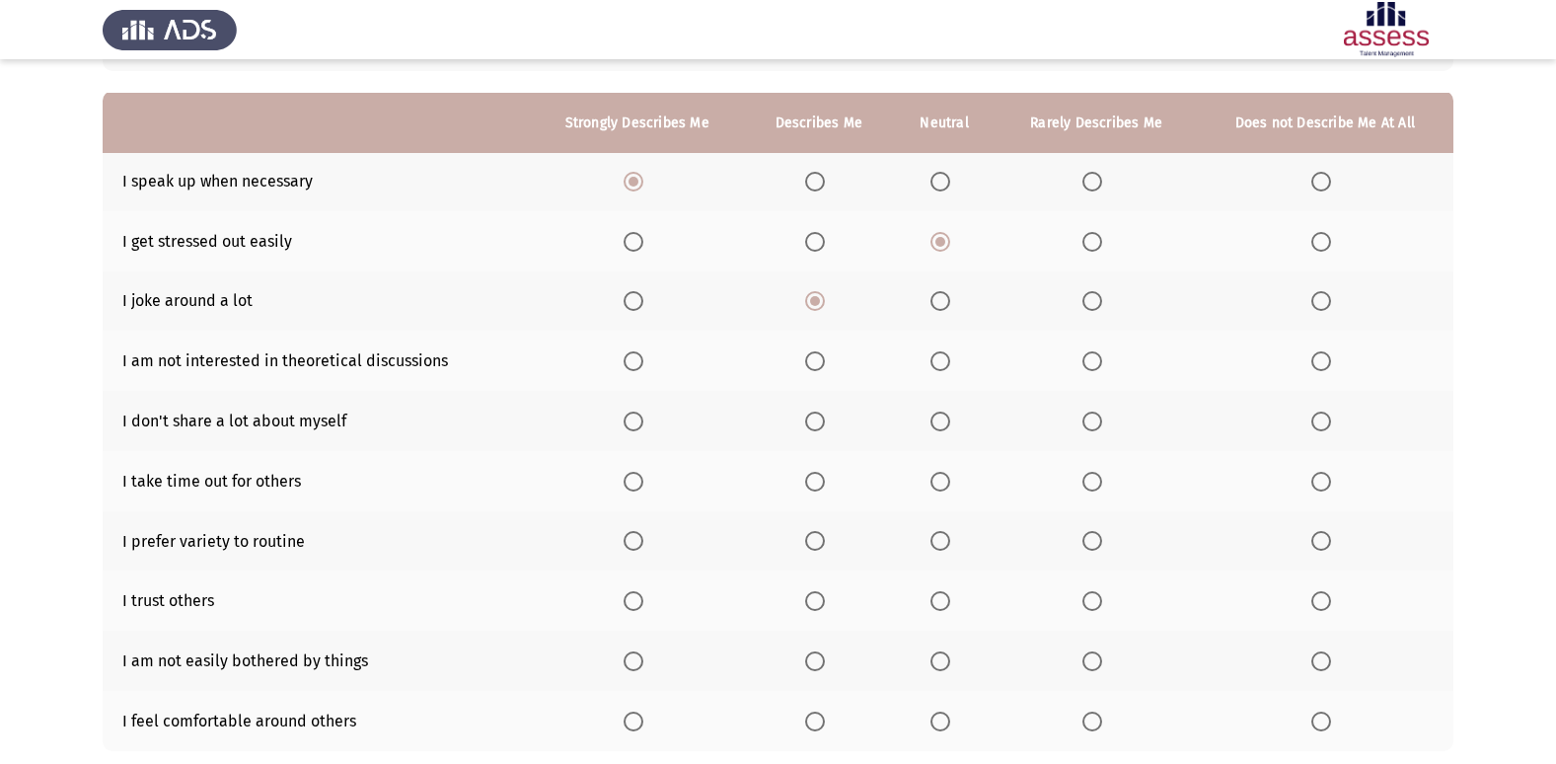
scroll to position [197, 0]
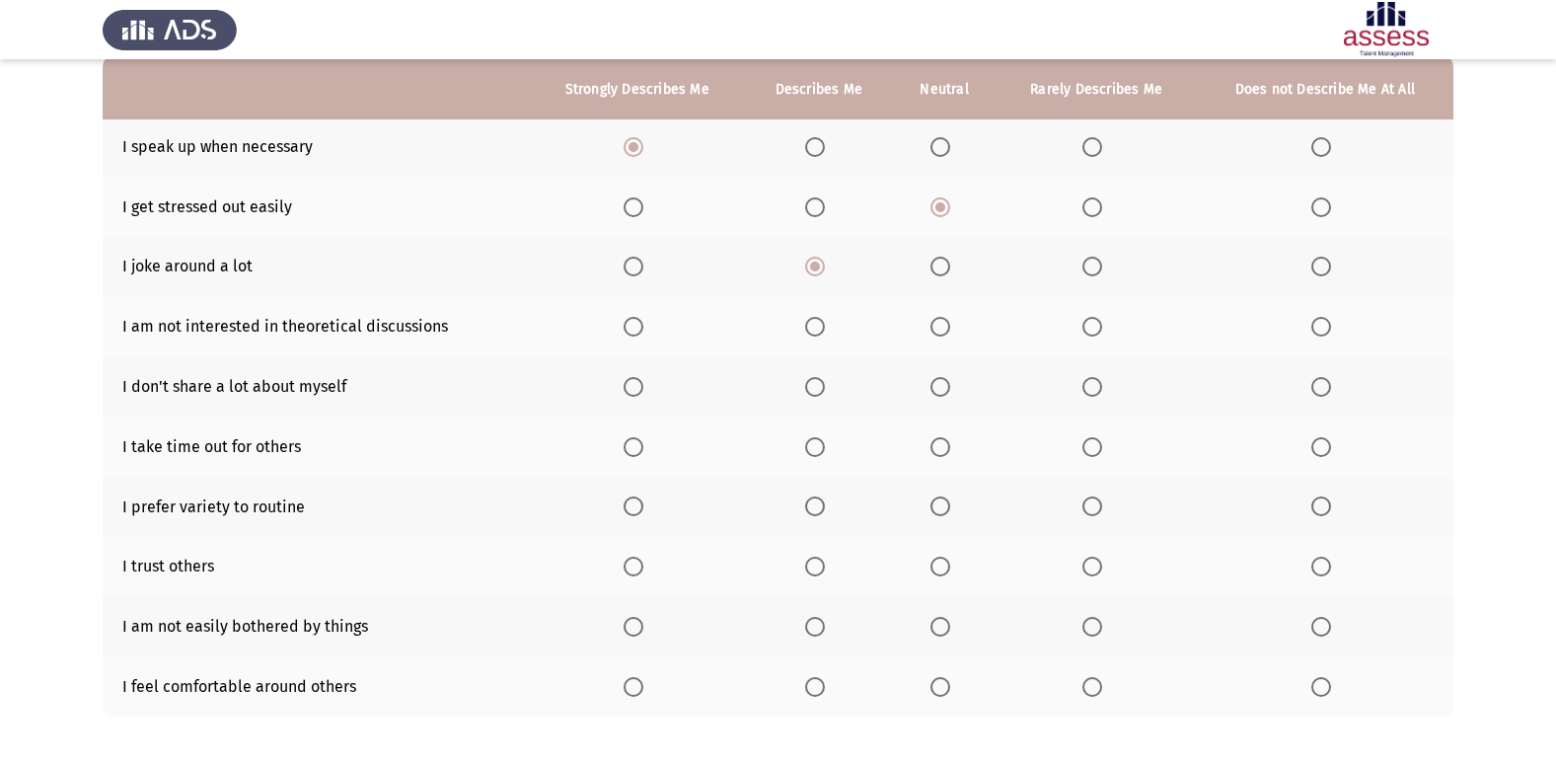
click at [1329, 335] on span "Select an option" at bounding box center [1321, 327] width 20 height 20
click at [1329, 335] on input "Select an option" at bounding box center [1321, 327] width 20 height 20
click at [1311, 382] on span "Select an option" at bounding box center [1321, 387] width 20 height 20
click at [1311, 382] on input "Select an option" at bounding box center [1321, 387] width 20 height 20
click at [932, 438] on span "Select an option" at bounding box center [940, 447] width 20 height 20
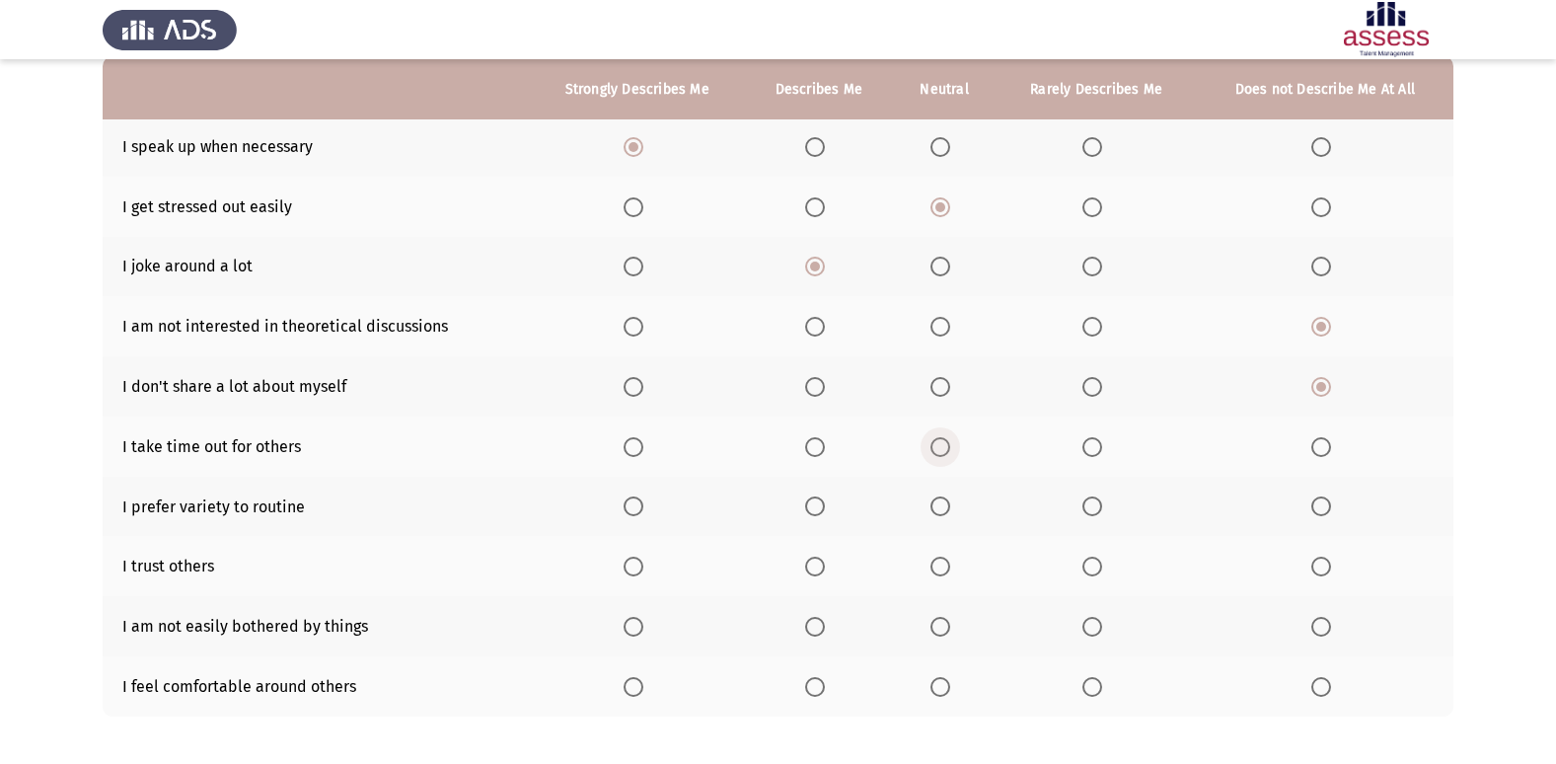
click at [932, 438] on input "Select an option" at bounding box center [940, 447] width 20 height 20
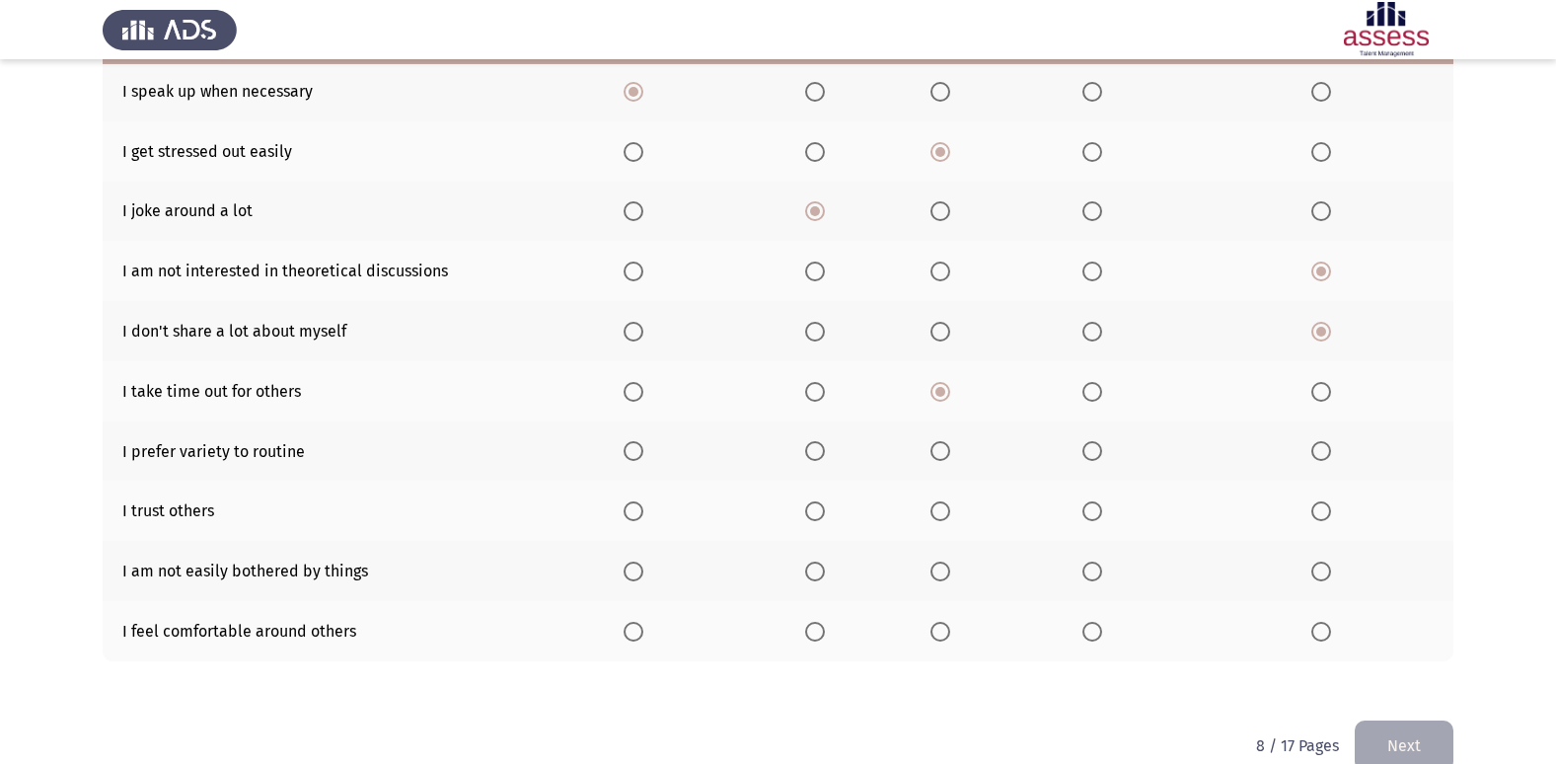
scroll to position [288, 0]
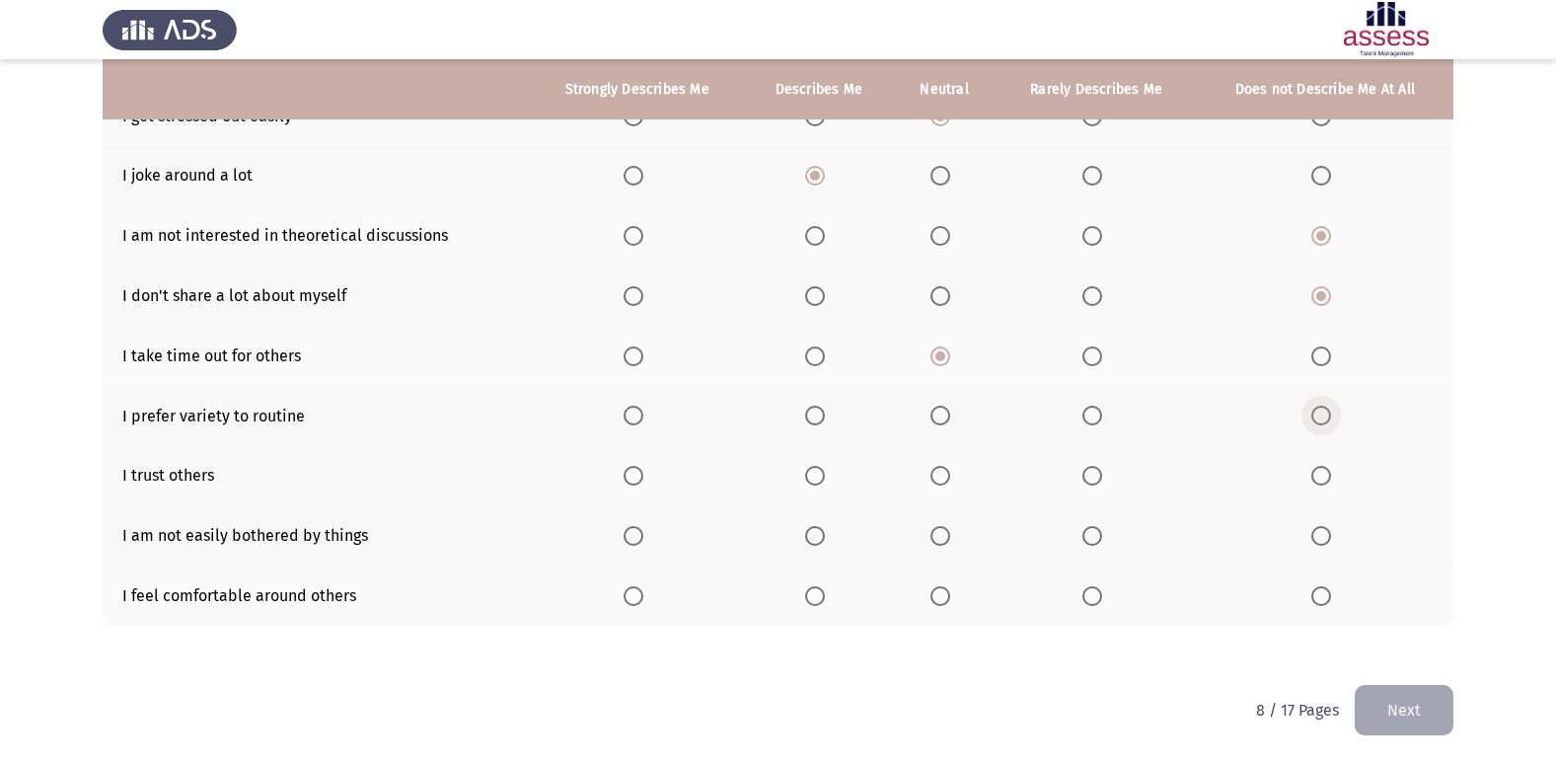
click at [1330, 413] on span "Select an option" at bounding box center [1321, 415] width 20 height 20
click at [1330, 413] on input "Select an option" at bounding box center [1321, 415] width 20 height 20
click at [808, 473] on span "Select an option" at bounding box center [815, 476] width 20 height 20
click at [808, 473] on input "Select an option" at bounding box center [815, 476] width 20 height 20
click at [824, 531] on span "Select an option" at bounding box center [815, 536] width 20 height 20
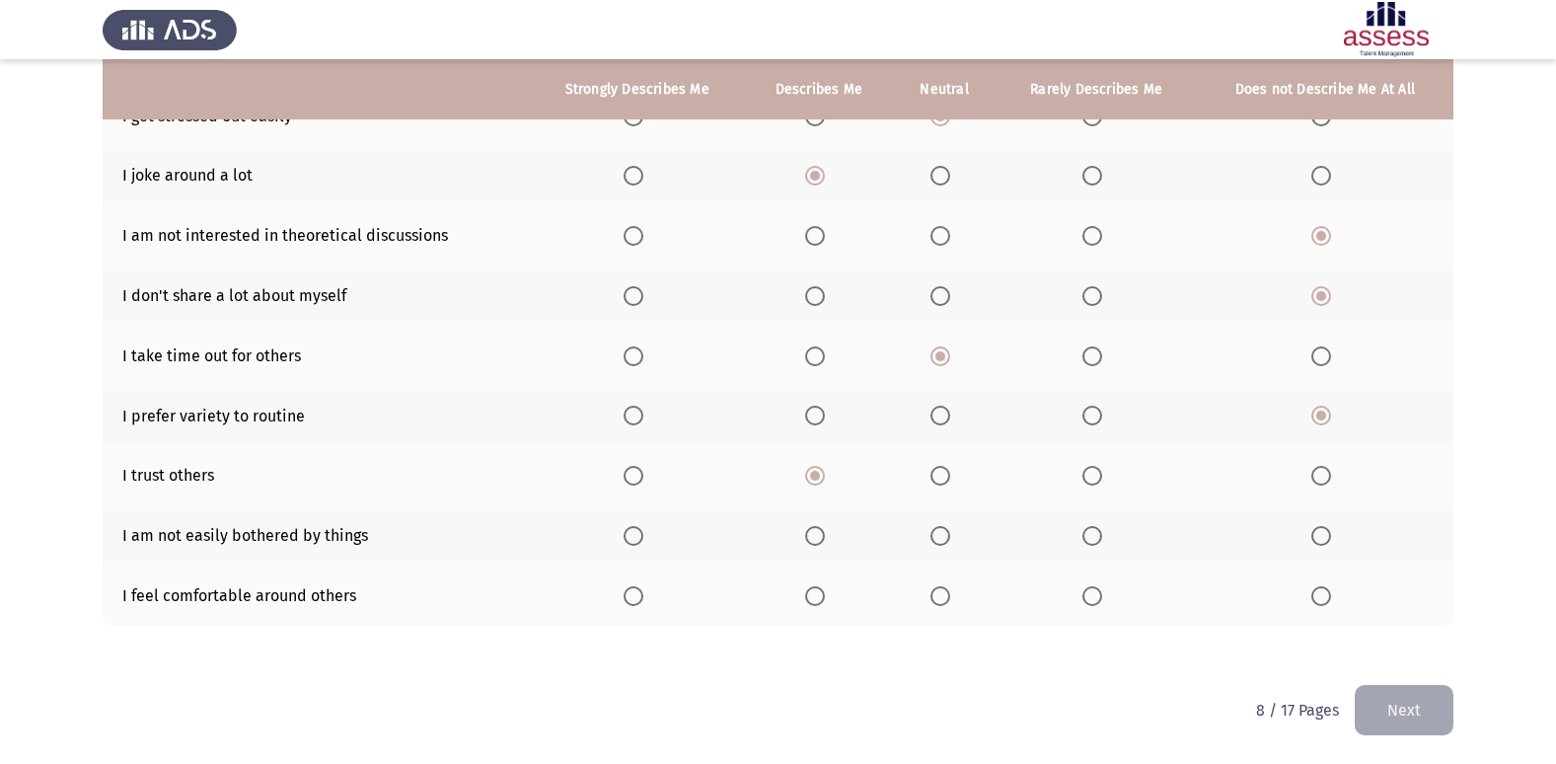
click at [824, 531] on input "Select an option" at bounding box center [815, 536] width 20 height 20
click at [932, 533] on span "Select an option" at bounding box center [940, 536] width 20 height 20
click at [932, 533] on input "Select an option" at bounding box center [940, 536] width 20 height 20
click at [814, 586] on span "Select an option" at bounding box center [815, 596] width 20 height 20
click at [814, 586] on input "Select an option" at bounding box center [815, 596] width 20 height 20
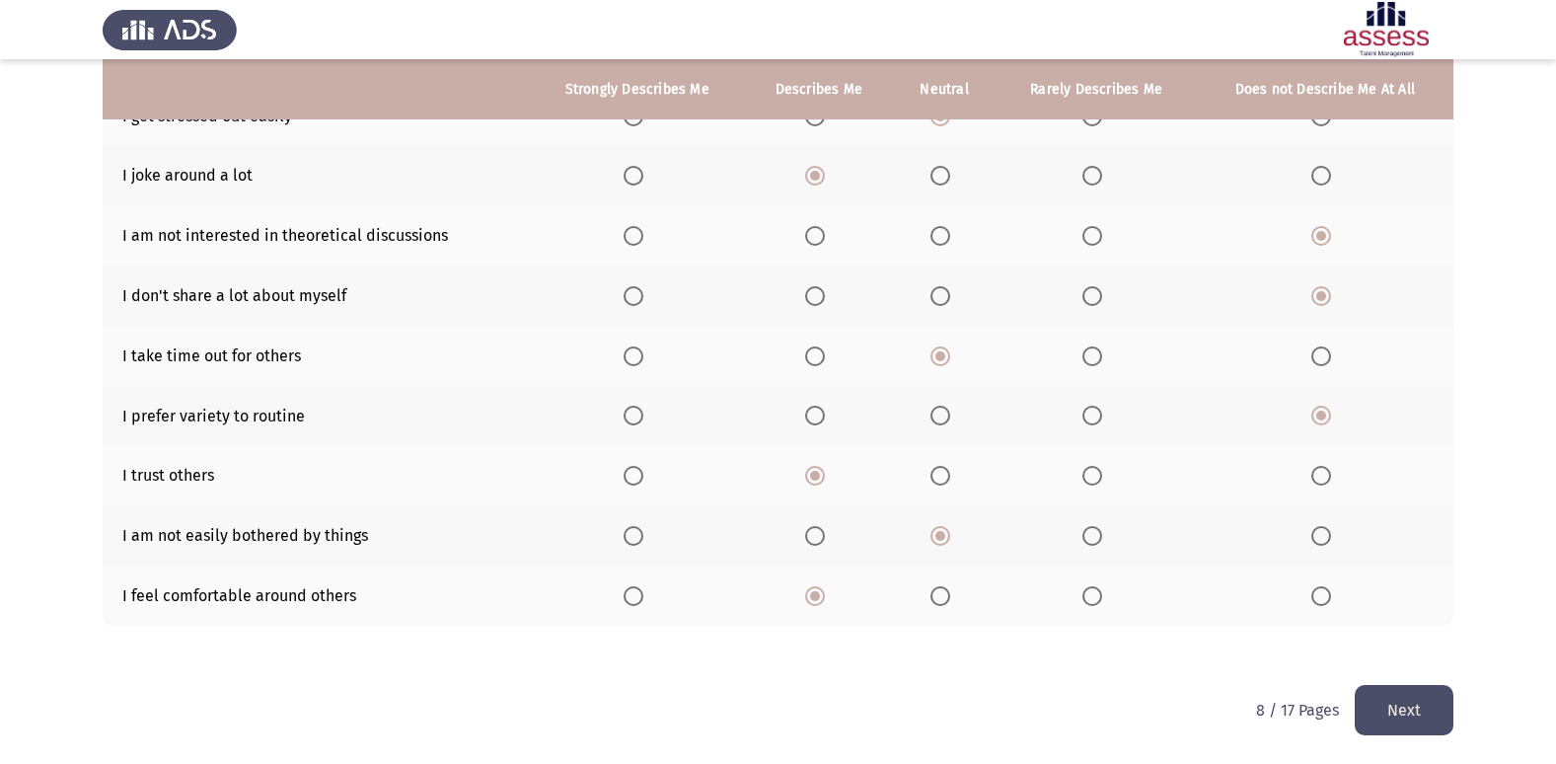
click at [1411, 729] on button "Next" at bounding box center [1403, 710] width 99 height 50
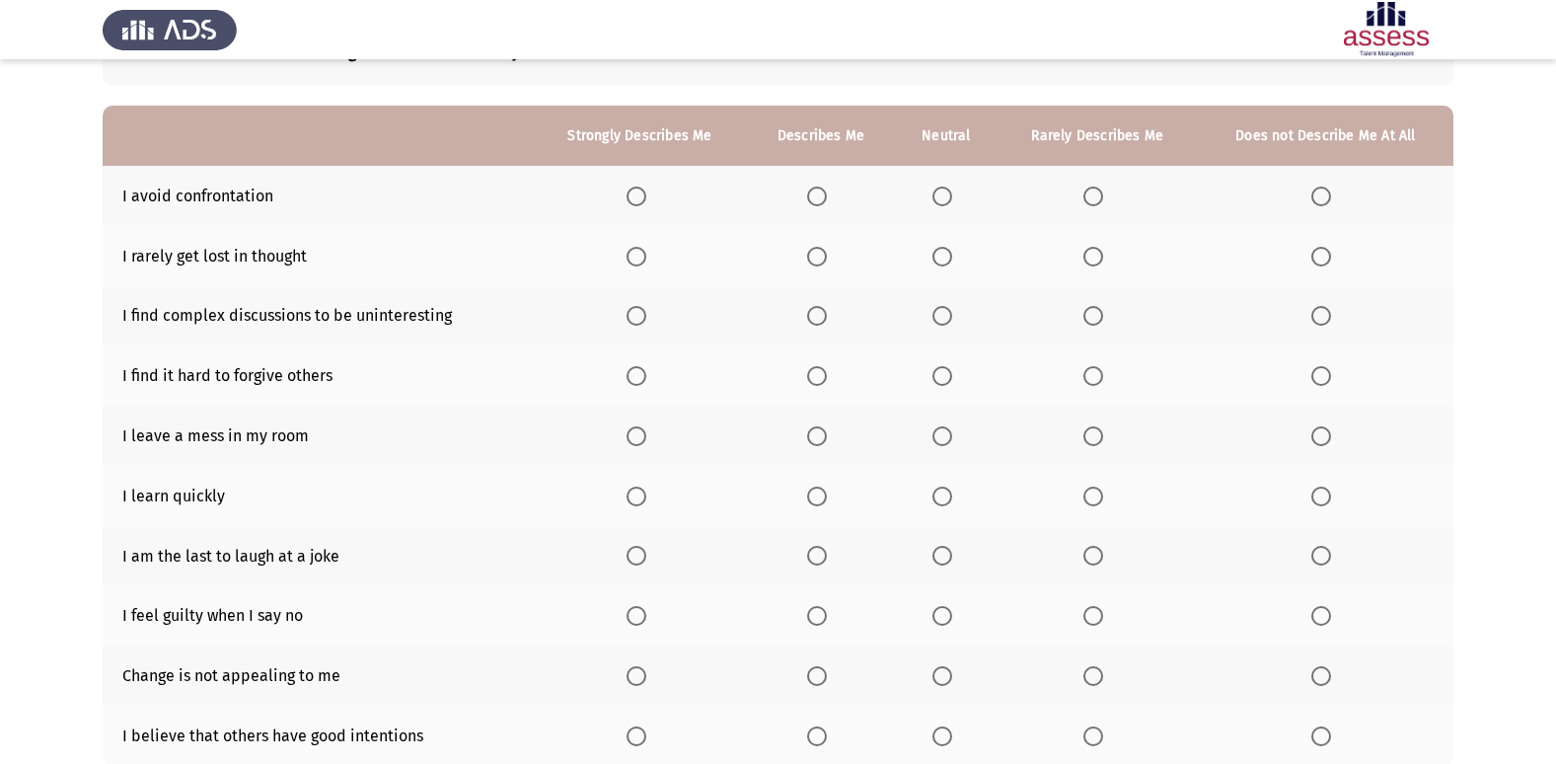
scroll to position [99, 0]
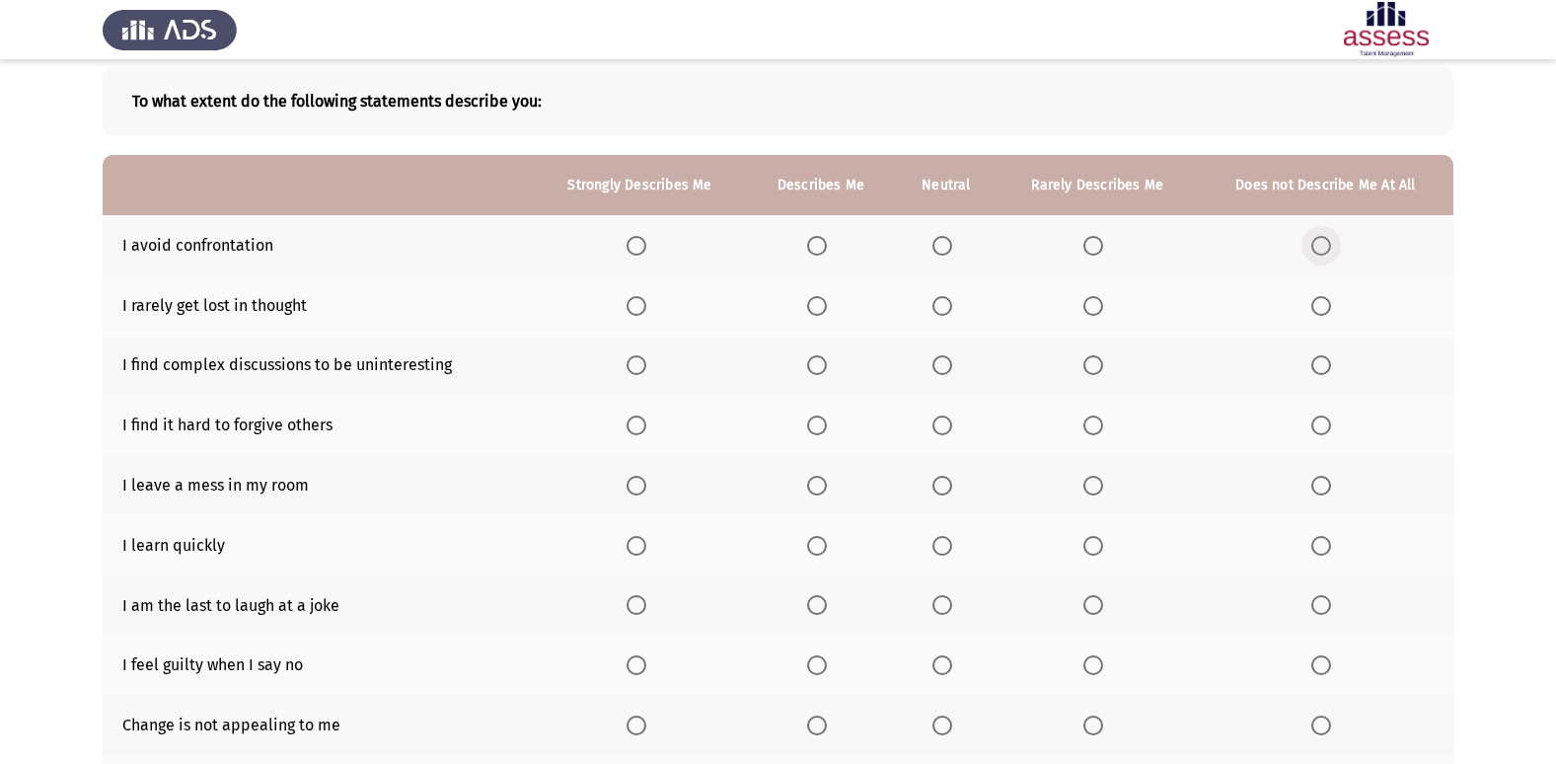
click at [1325, 248] on span "Select an option" at bounding box center [1321, 246] width 20 height 20
click at [1325, 248] on input "Select an option" at bounding box center [1321, 246] width 20 height 20
click at [934, 297] on span "Select an option" at bounding box center [942, 306] width 20 height 20
click at [934, 297] on input "Select an option" at bounding box center [942, 306] width 20 height 20
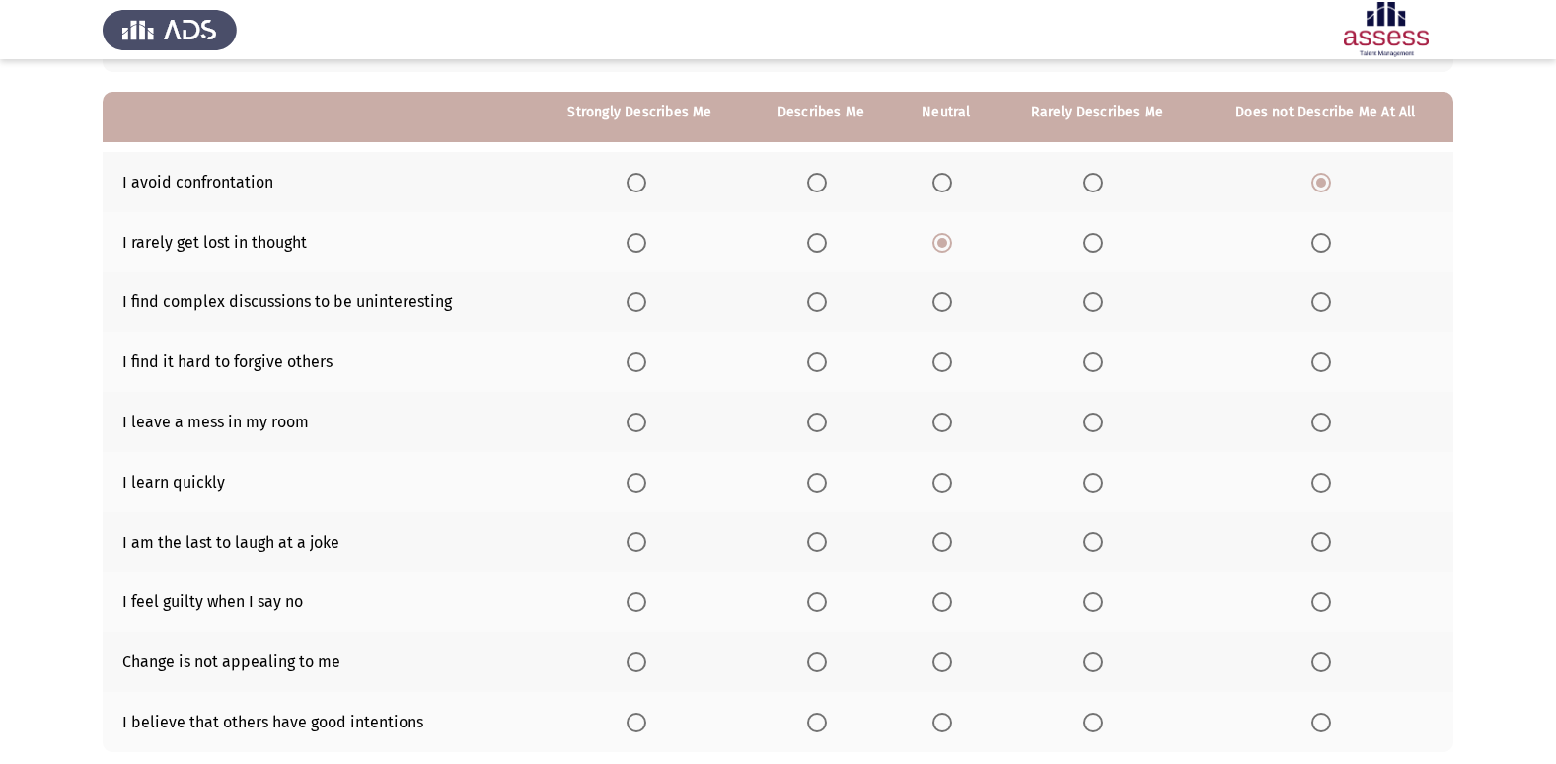
scroll to position [197, 0]
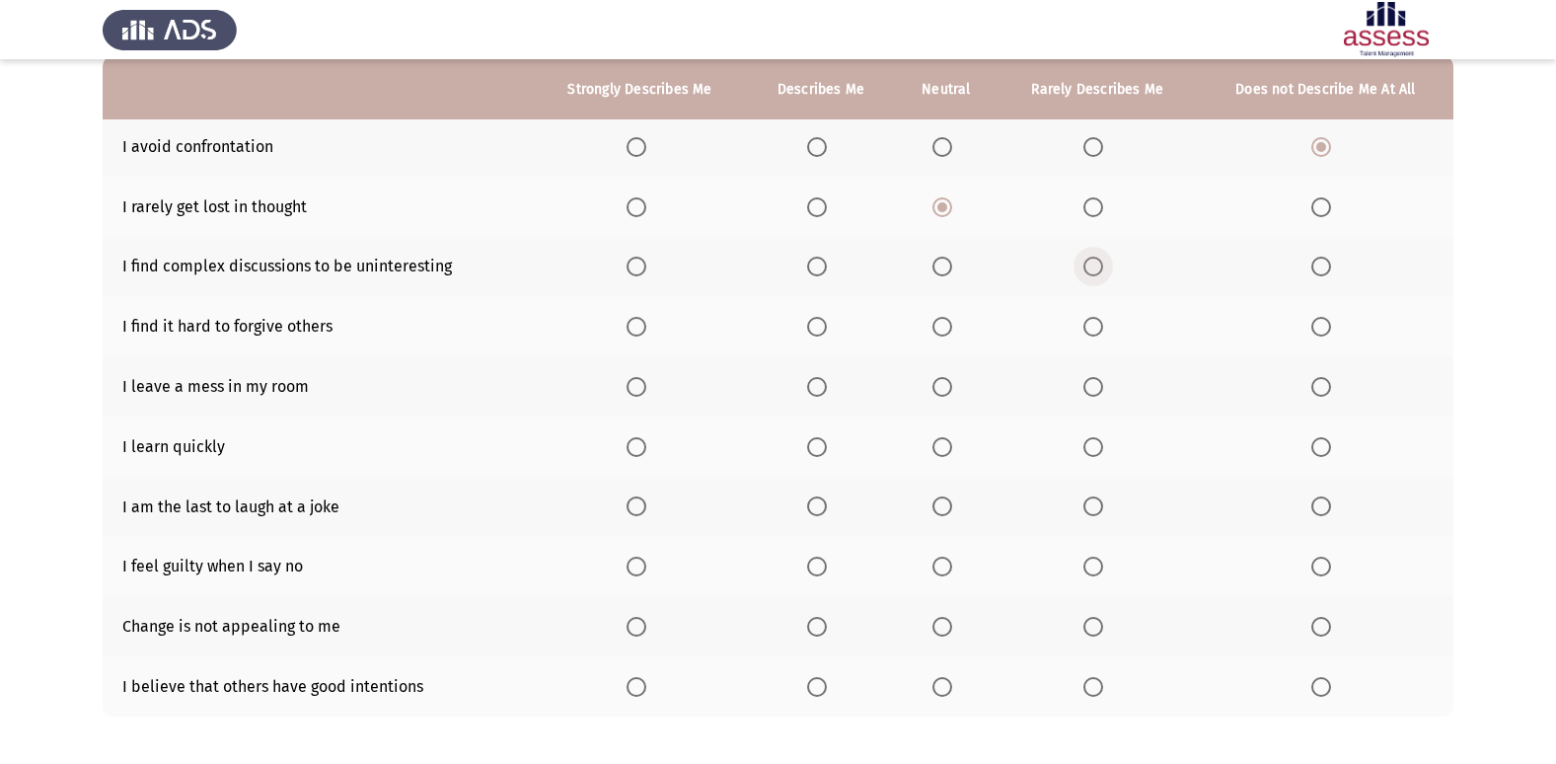
click at [1097, 263] on span "Select an option" at bounding box center [1093, 266] width 20 height 20
click at [1097, 263] on input "Select an option" at bounding box center [1093, 266] width 20 height 20
click at [1100, 323] on span "Select an option" at bounding box center [1093, 327] width 20 height 20
click at [1100, 323] on input "Select an option" at bounding box center [1093, 327] width 20 height 20
click at [815, 387] on span "Select an option" at bounding box center [817, 387] width 20 height 20
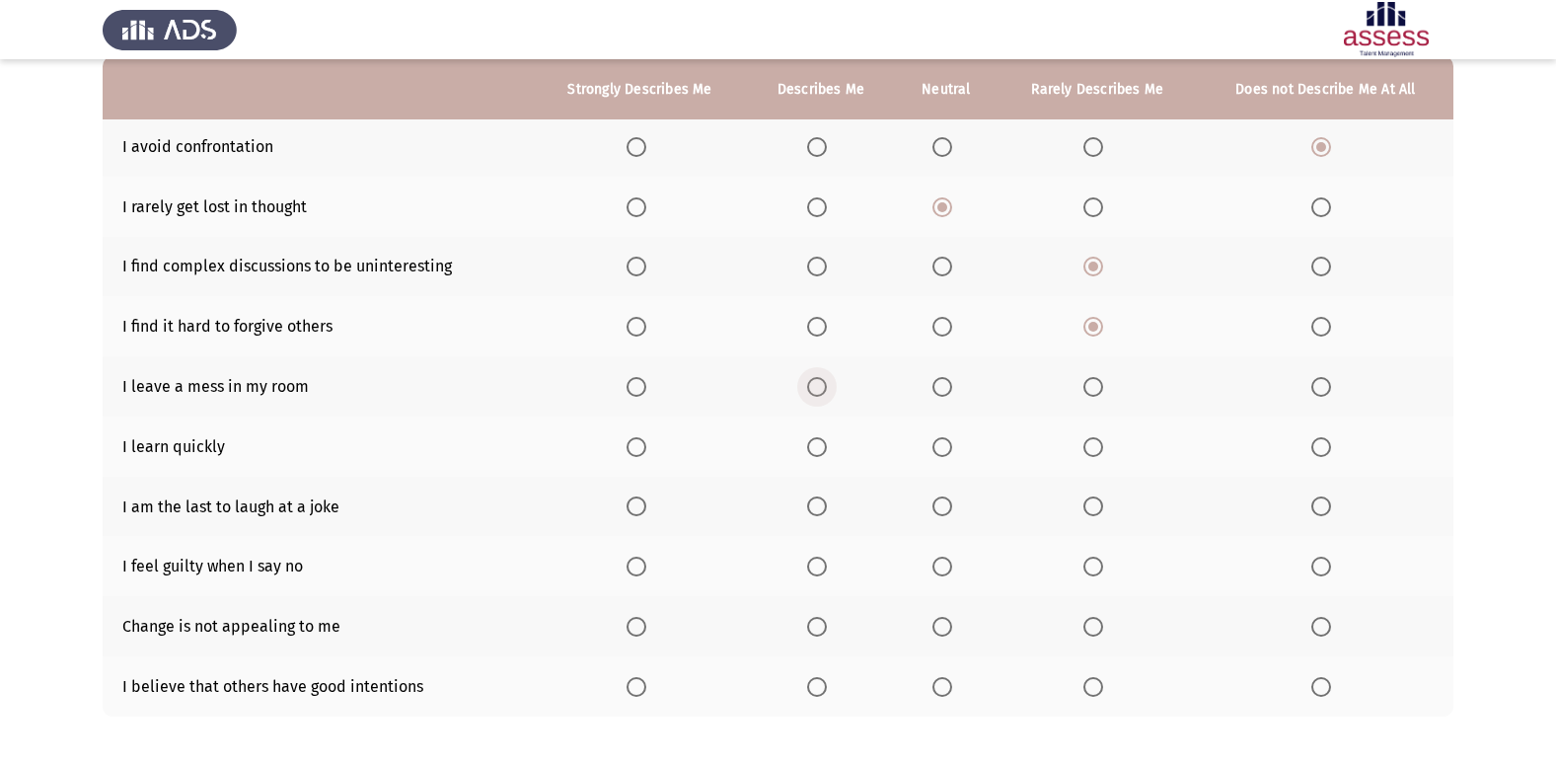
click at [815, 387] on input "Select an option" at bounding box center [817, 387] width 20 height 20
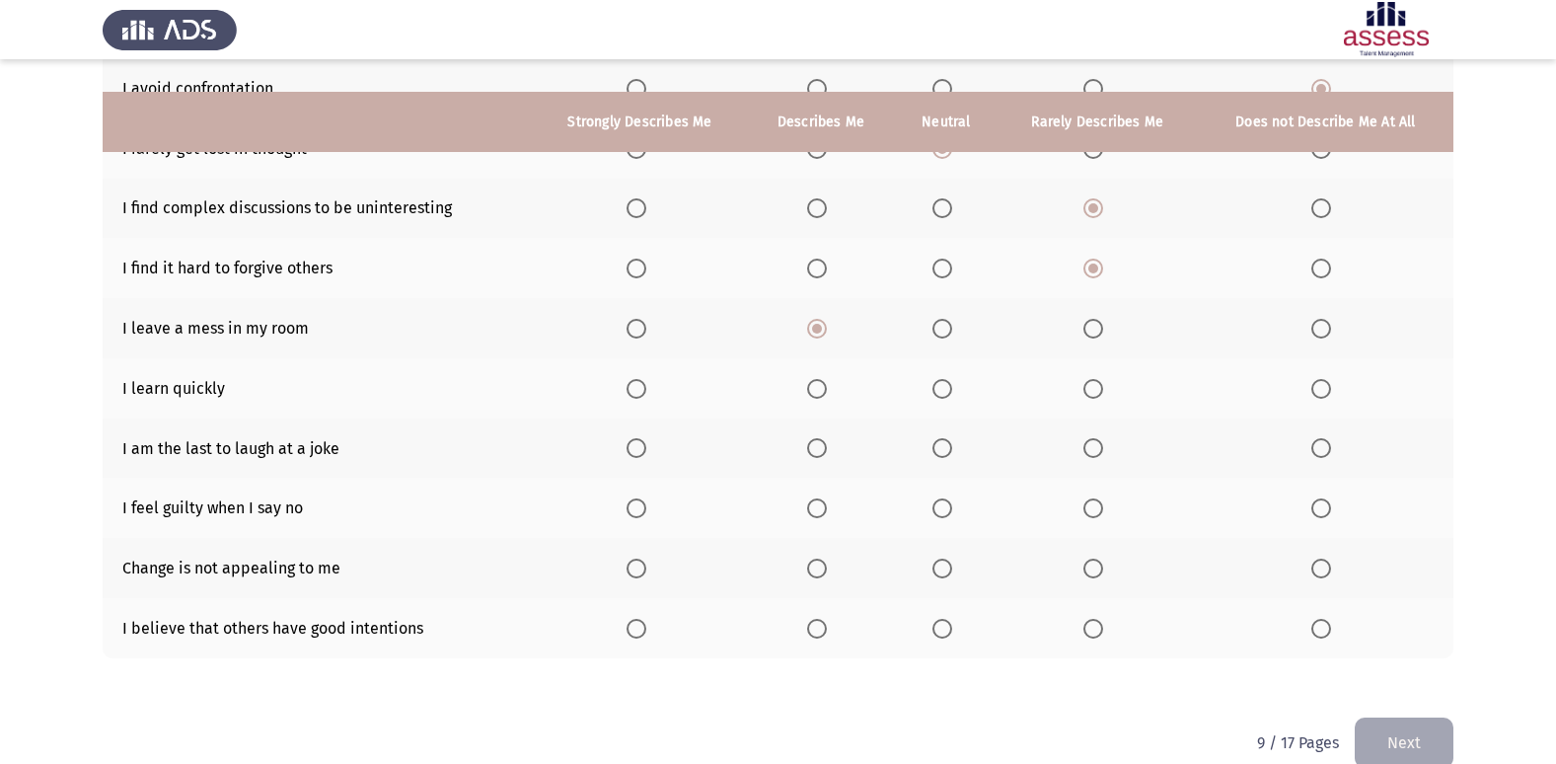
scroll to position [288, 0]
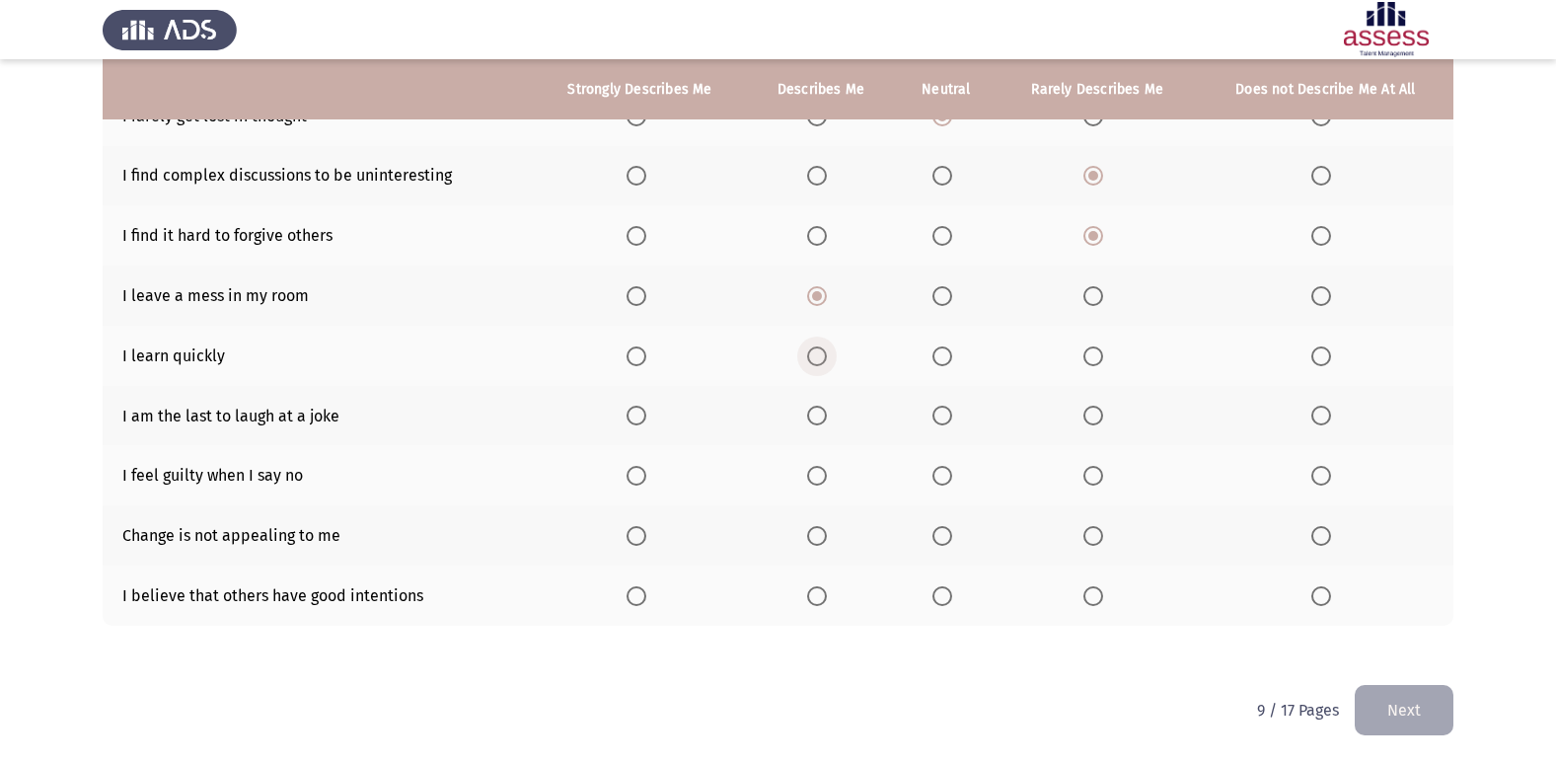
click at [819, 358] on span "Select an option" at bounding box center [817, 356] width 20 height 20
click at [819, 358] on input "Select an option" at bounding box center [817, 356] width 20 height 20
click at [642, 410] on span "Select an option" at bounding box center [636, 415] width 20 height 20
click at [642, 410] on input "Select an option" at bounding box center [636, 415] width 20 height 20
click at [948, 419] on span "Select an option" at bounding box center [942, 415] width 20 height 20
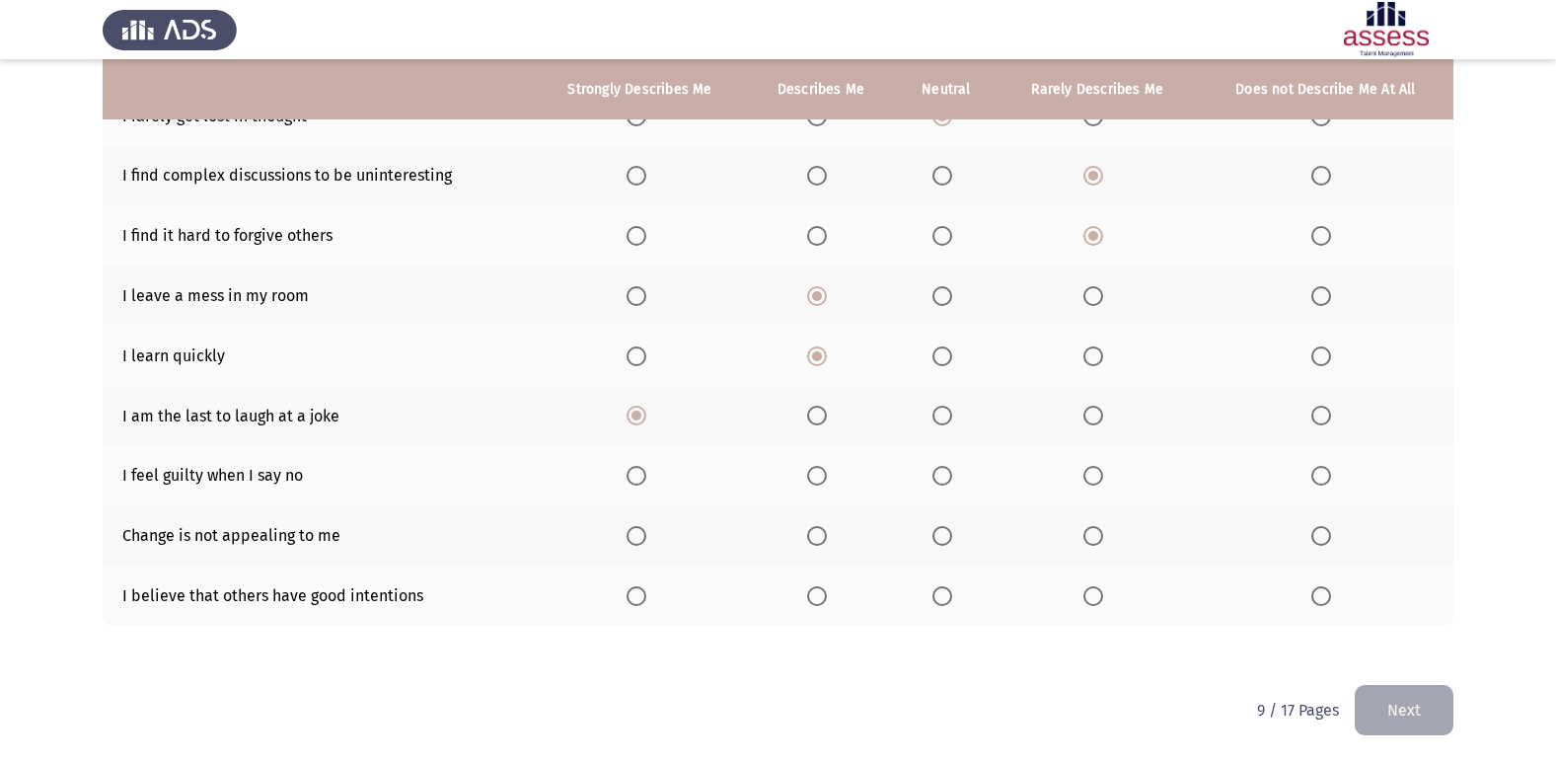
click at [948, 419] on input "Select an option" at bounding box center [942, 415] width 20 height 20
click at [644, 484] on span "Select an option" at bounding box center [636, 476] width 20 height 20
click at [644, 484] on input "Select an option" at bounding box center [636, 476] width 20 height 20
click at [940, 531] on span "Select an option" at bounding box center [942, 536] width 20 height 20
click at [940, 531] on input "Select an option" at bounding box center [942, 536] width 20 height 20
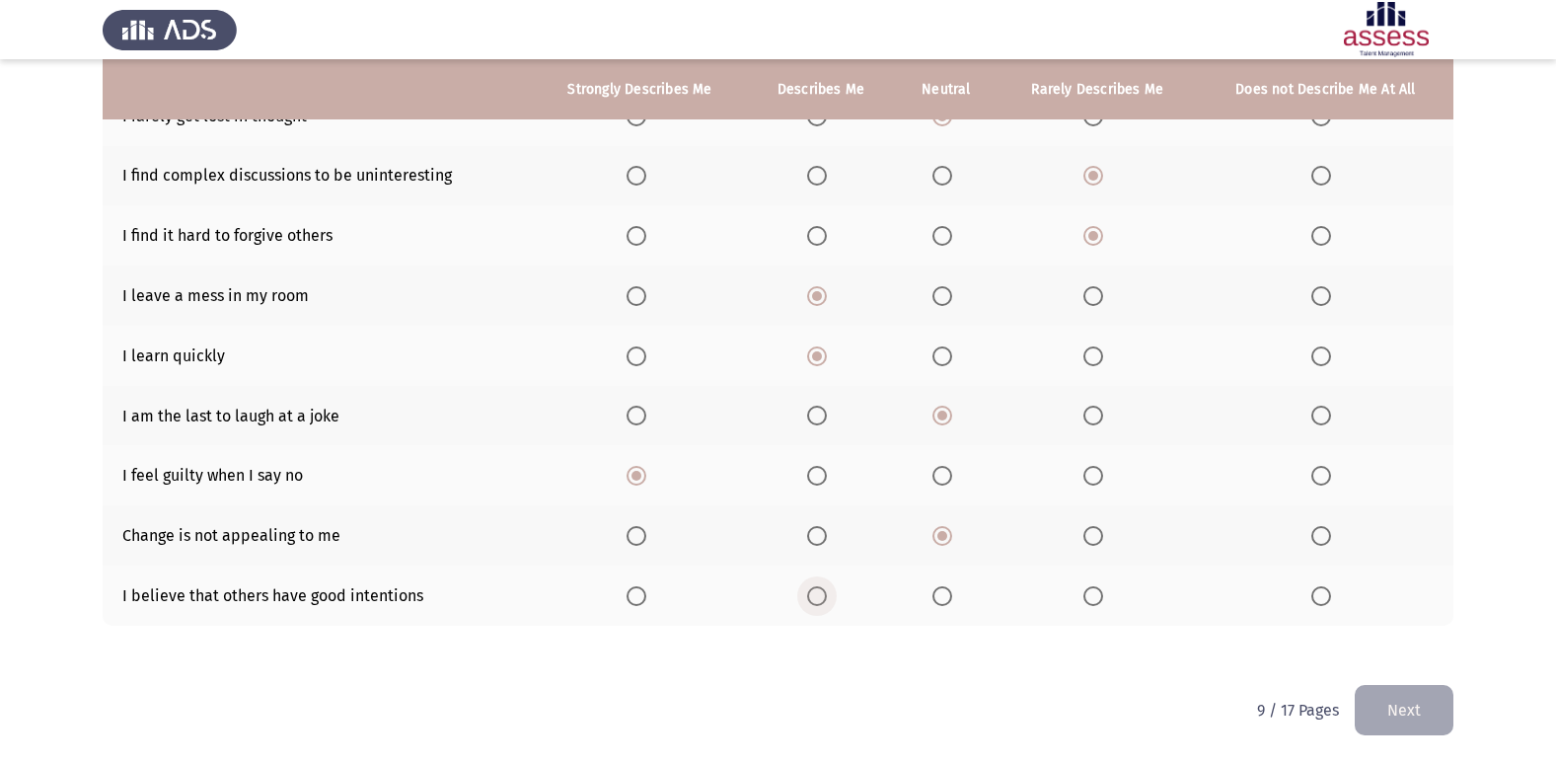
click at [817, 587] on span "Select an option" at bounding box center [817, 596] width 20 height 20
click at [817, 587] on input "Select an option" at bounding box center [817, 596] width 20 height 20
click at [1382, 705] on button "Next" at bounding box center [1403, 710] width 99 height 50
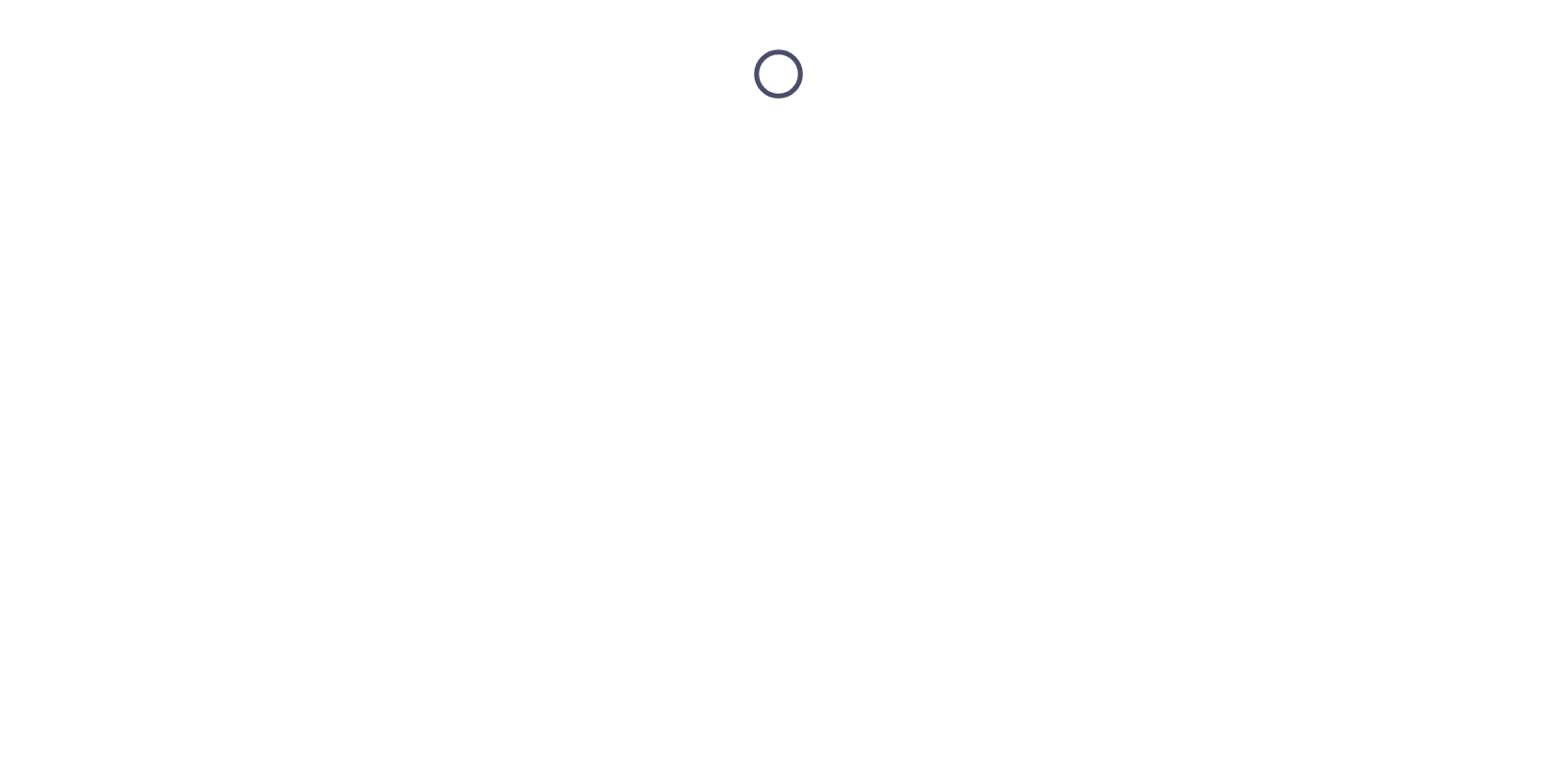
scroll to position [0, 0]
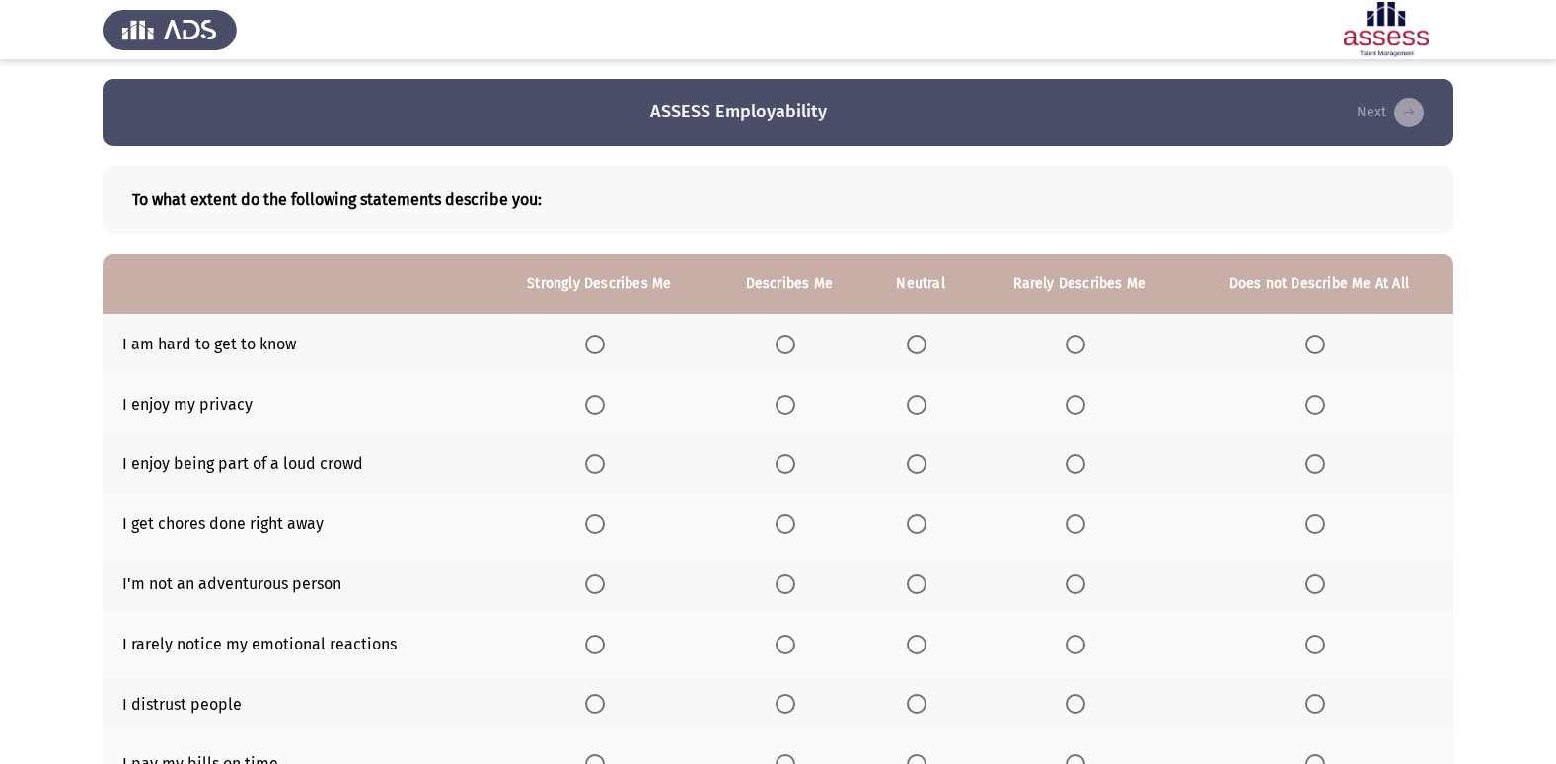
click at [1080, 344] on span "Select an option" at bounding box center [1075, 344] width 20 height 20
click at [1080, 344] on input "Select an option" at bounding box center [1075, 344] width 20 height 20
click at [782, 410] on span "Select an option" at bounding box center [785, 405] width 20 height 20
click at [782, 410] on input "Select an option" at bounding box center [785, 405] width 20 height 20
click at [784, 458] on span "Select an option" at bounding box center [785, 464] width 20 height 20
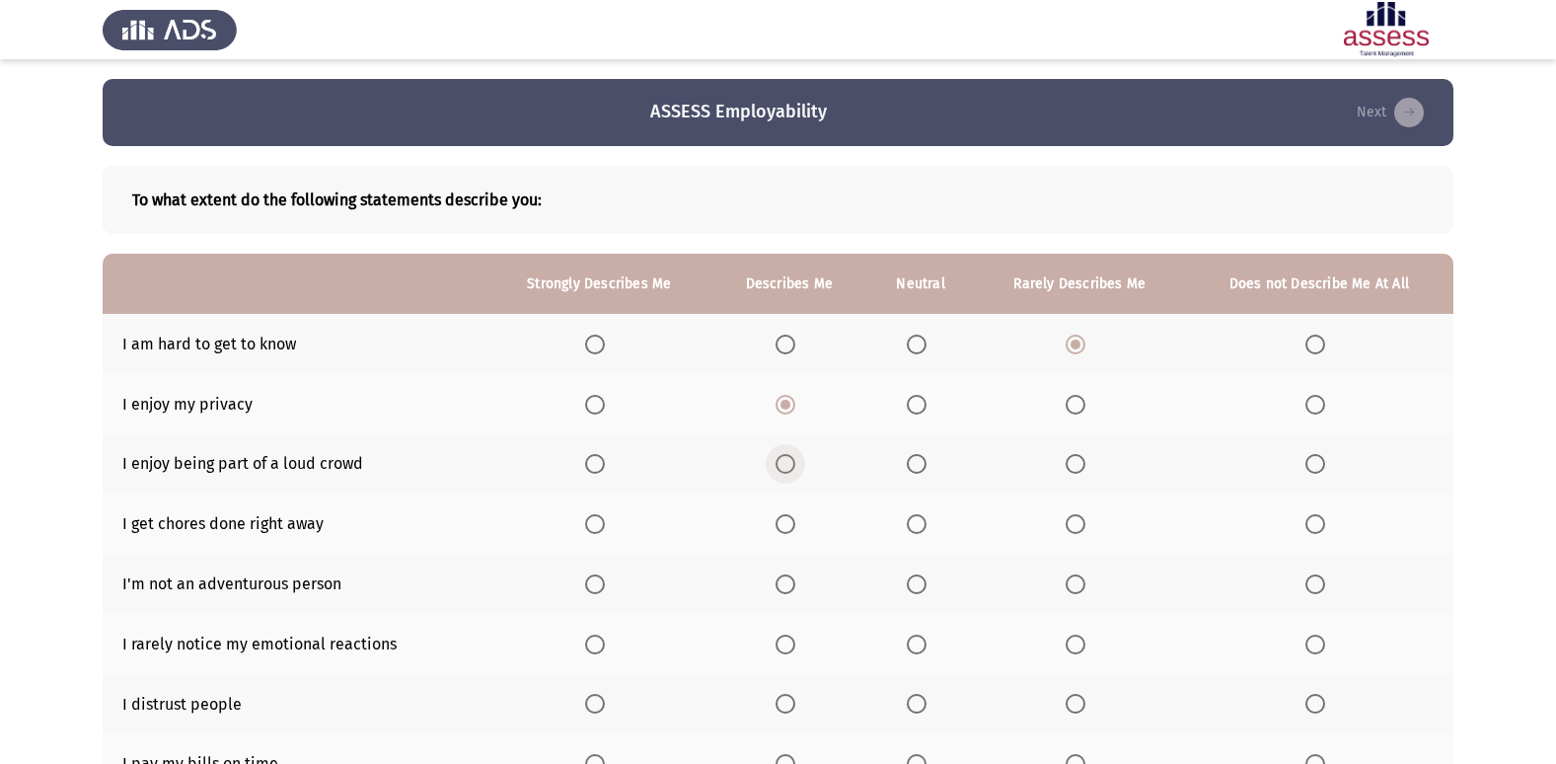
click at [784, 458] on input "Select an option" at bounding box center [785, 464] width 20 height 20
click at [603, 464] on span "Select an option" at bounding box center [595, 464] width 20 height 20
click at [603, 464] on input "Select an option" at bounding box center [595, 464] width 20 height 20
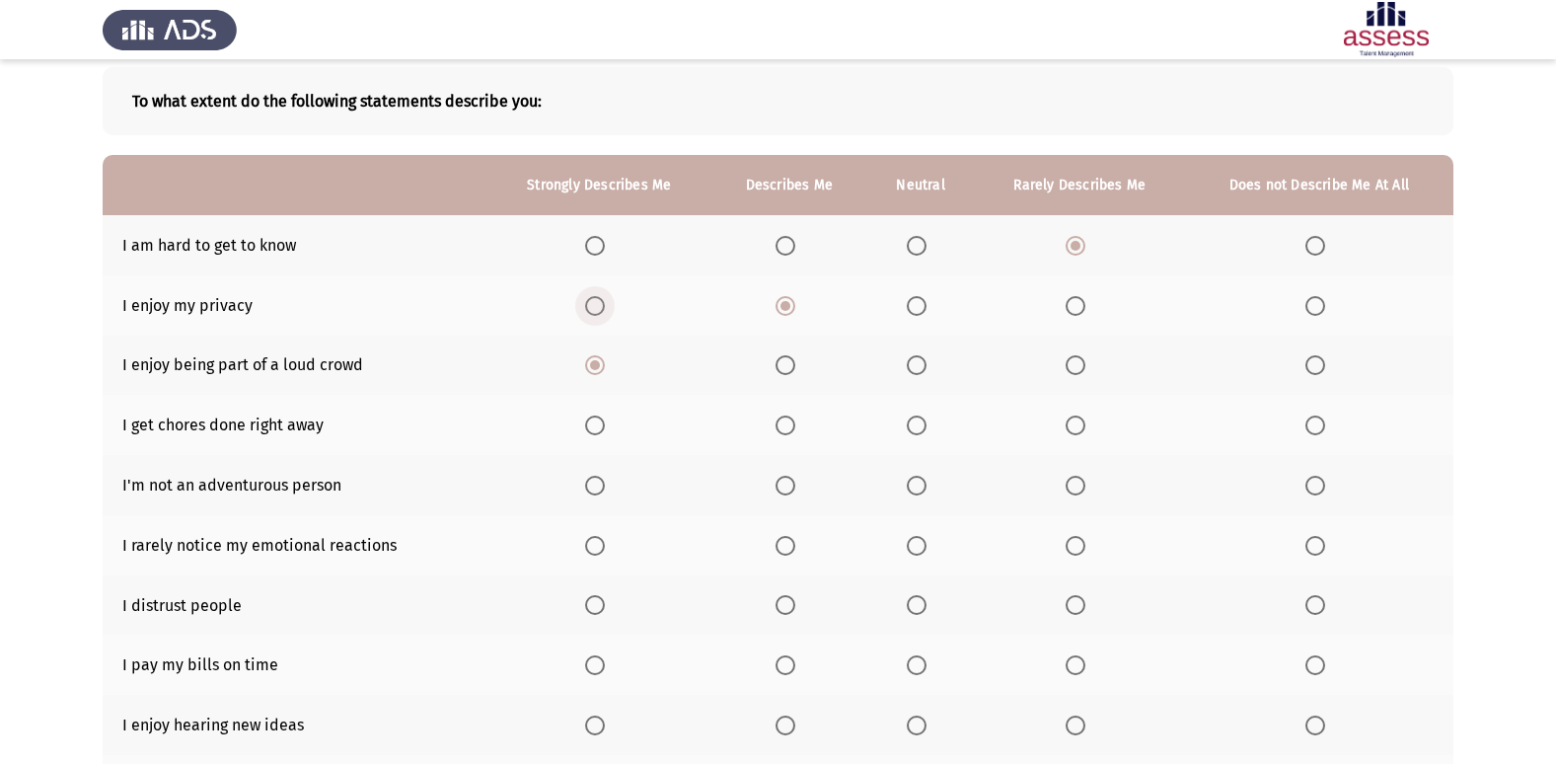
click at [603, 306] on span "Select an option" at bounding box center [595, 306] width 20 height 20
click at [603, 306] on input "Select an option" at bounding box center [595, 306] width 20 height 20
click at [924, 431] on span "Select an option" at bounding box center [917, 425] width 20 height 20
click at [924, 431] on input "Select an option" at bounding box center [917, 425] width 20 height 20
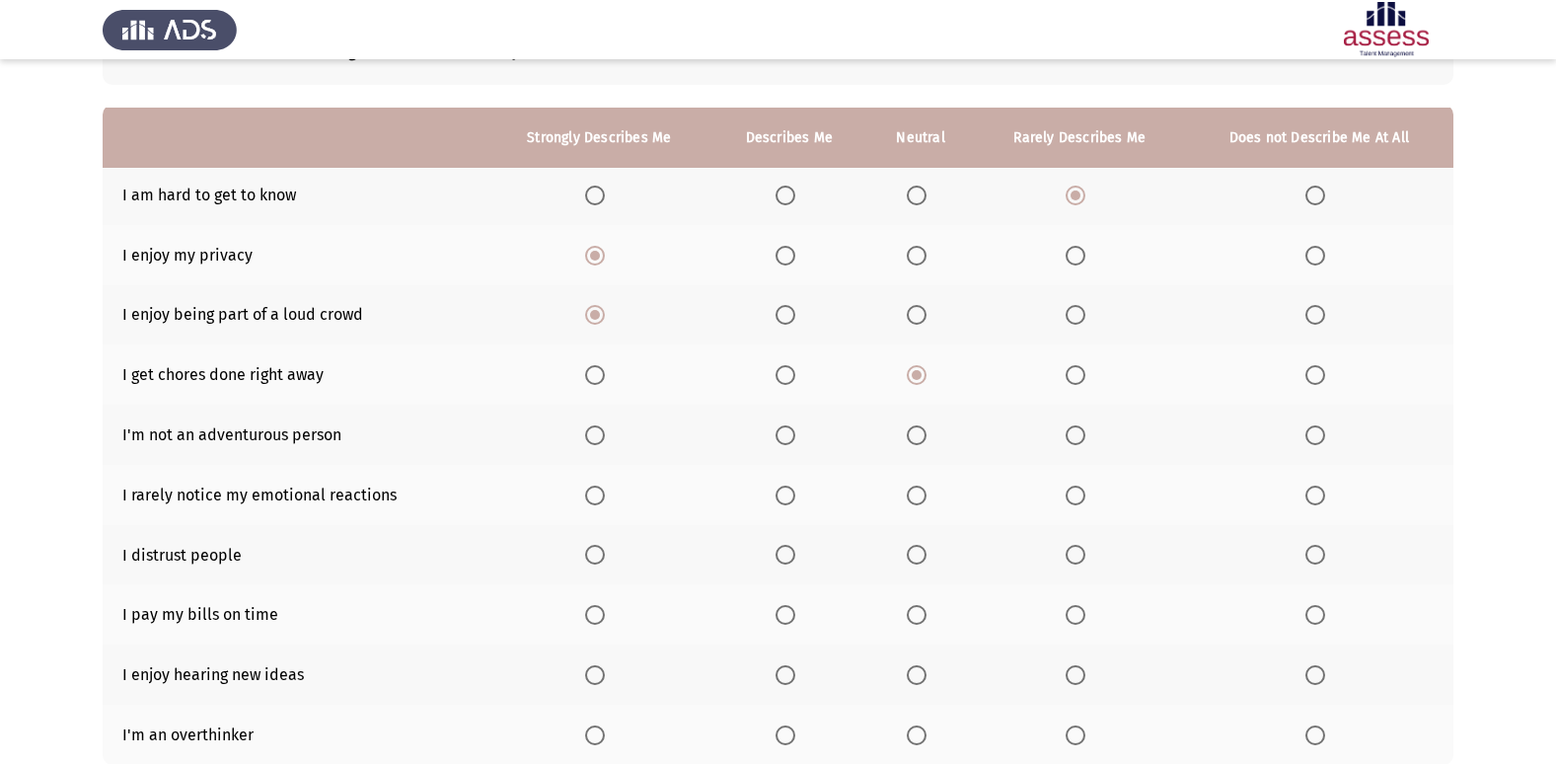
scroll to position [197, 0]
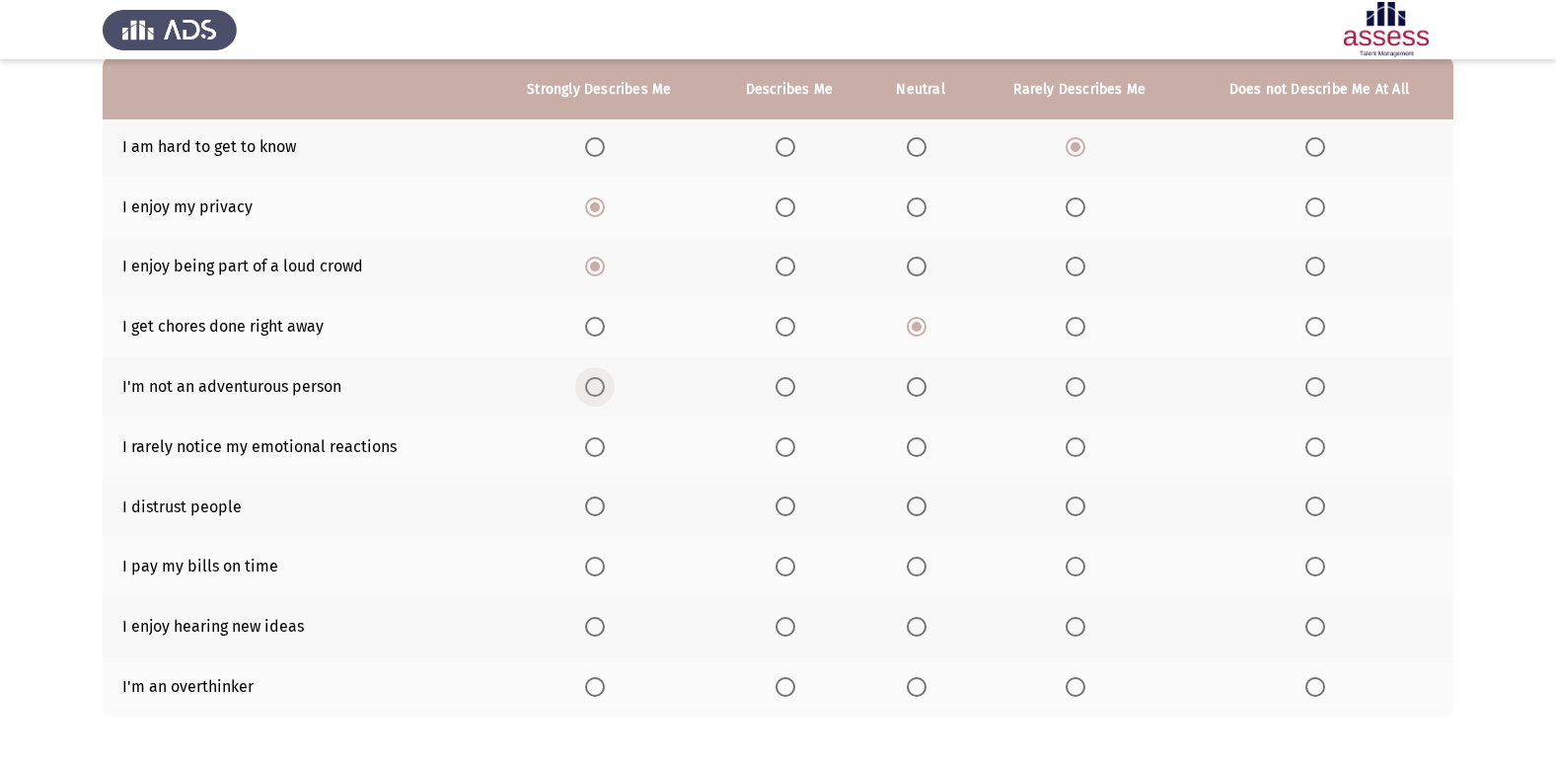
click at [604, 393] on span "Select an option" at bounding box center [595, 387] width 20 height 20
click at [604, 393] on input "Select an option" at bounding box center [595, 387] width 20 height 20
click at [920, 385] on span "Select an option" at bounding box center [917, 387] width 20 height 20
click at [920, 385] on input "Select an option" at bounding box center [917, 387] width 20 height 20
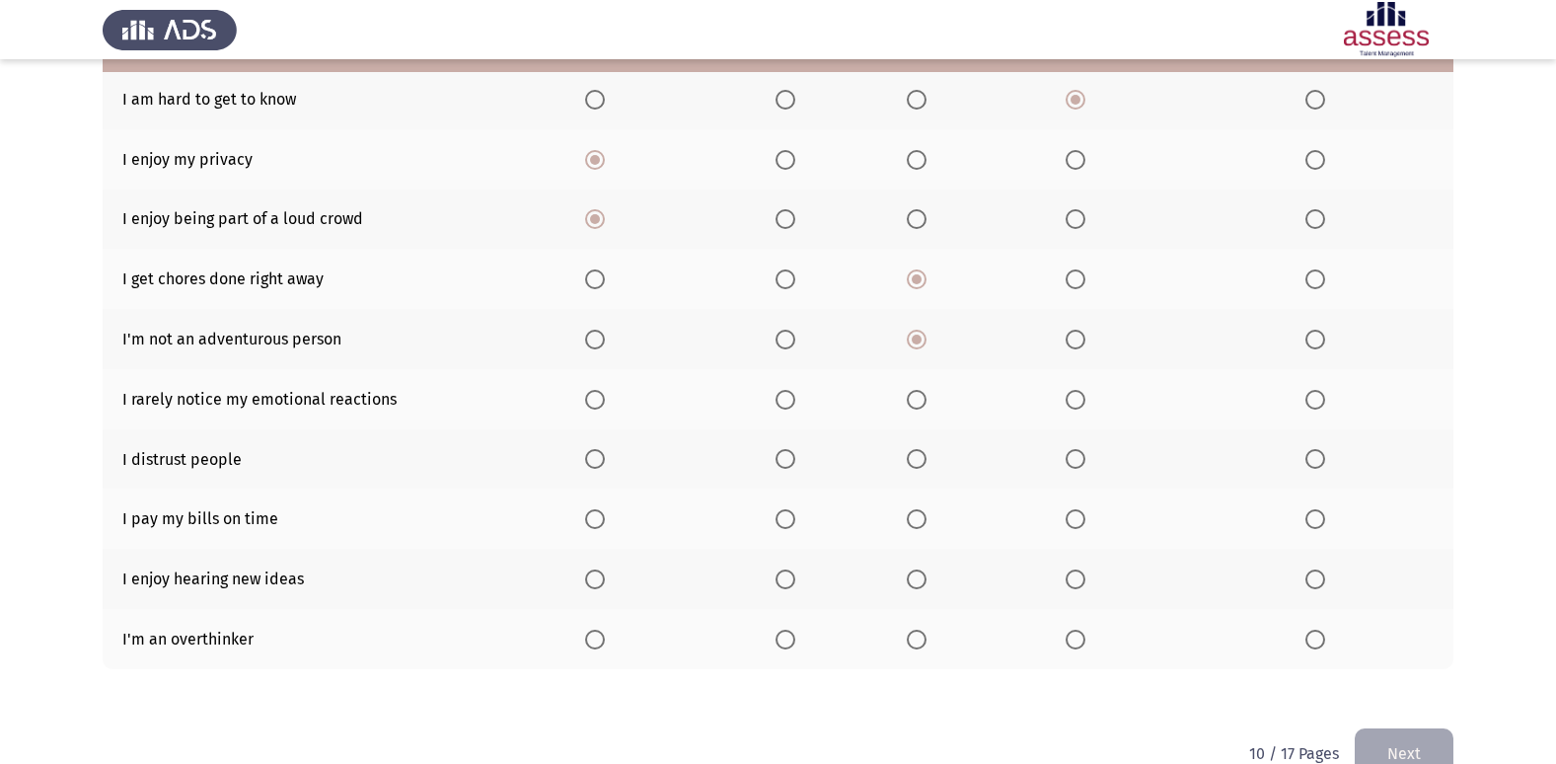
scroll to position [288, 0]
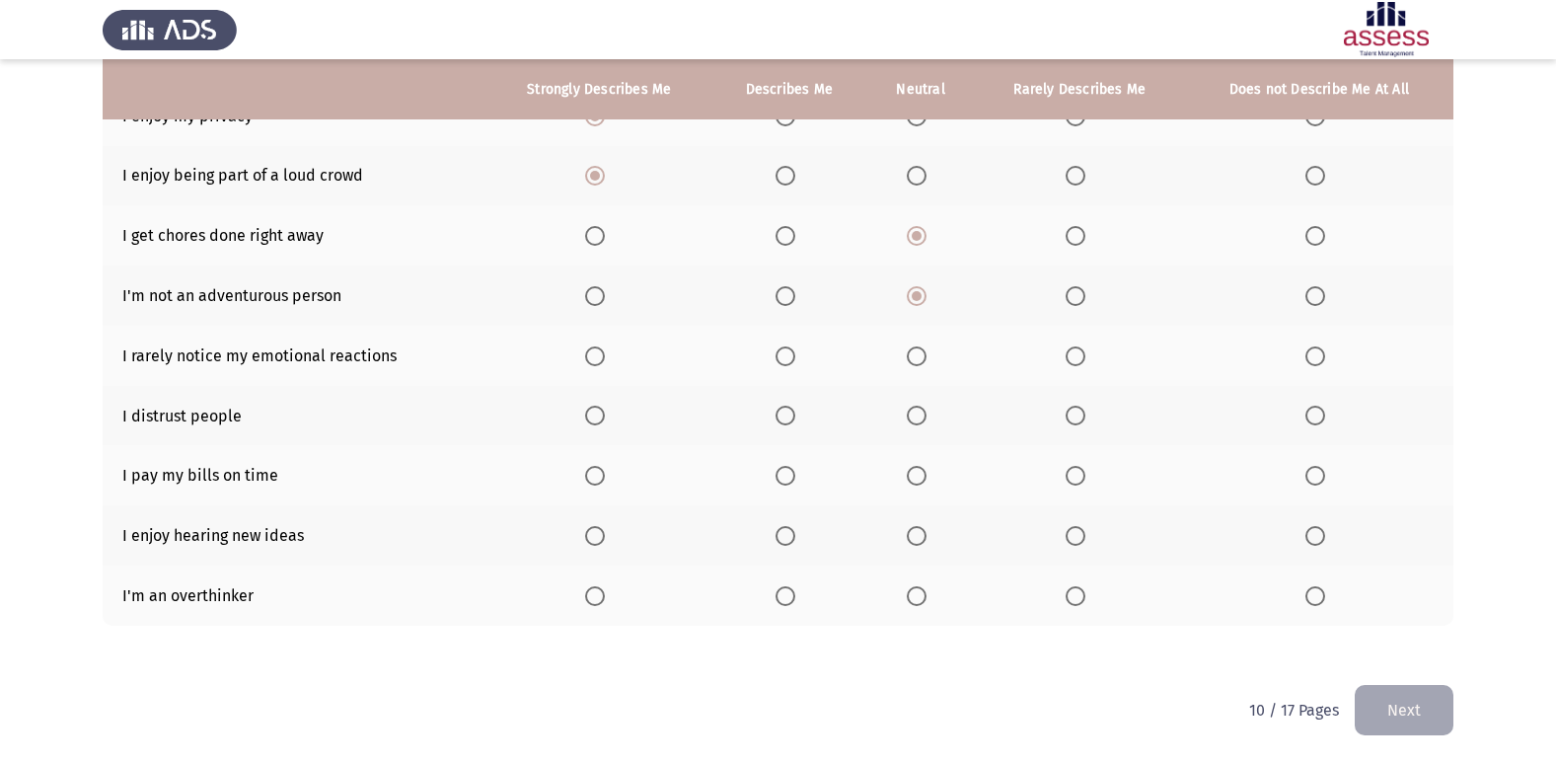
click at [785, 411] on span "Select an option" at bounding box center [785, 415] width 20 height 20
click at [785, 411] on input "Select an option" at bounding box center [785, 415] width 20 height 20
click at [1068, 481] on span "Select an option" at bounding box center [1075, 476] width 20 height 20
click at [1068, 481] on input "Select an option" at bounding box center [1075, 476] width 20 height 20
click at [785, 358] on span "Select an option" at bounding box center [785, 356] width 20 height 20
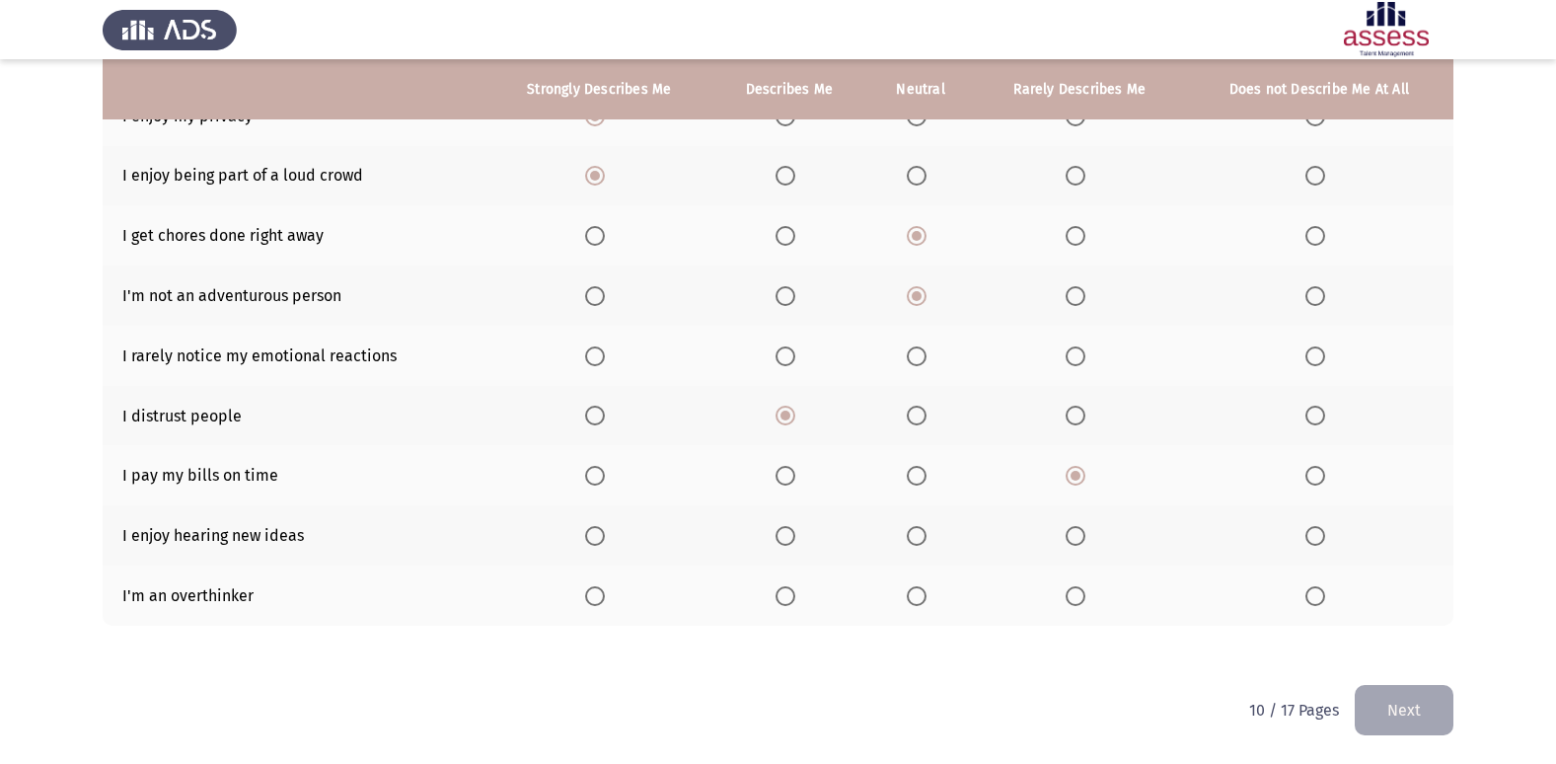
click at [785, 358] on input "Select an option" at bounding box center [785, 356] width 20 height 20
click at [588, 540] on span "Select an option" at bounding box center [595, 536] width 20 height 20
click at [588, 540] on input "Select an option" at bounding box center [595, 536] width 20 height 20
click at [589, 605] on span "Select an option" at bounding box center [595, 596] width 20 height 20
click at [589, 605] on input "Select an option" at bounding box center [595, 596] width 20 height 20
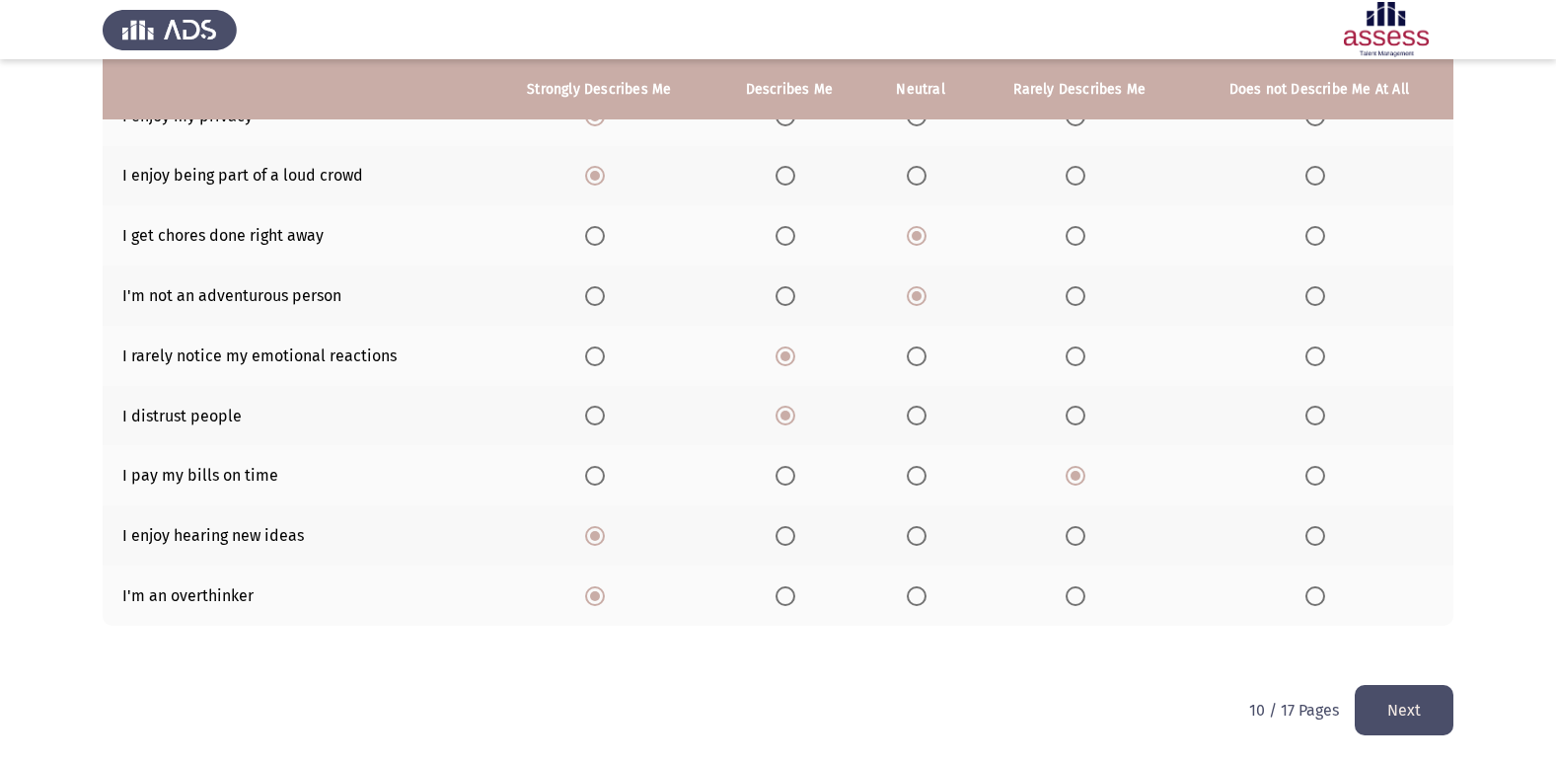
click at [1393, 718] on button "Next" at bounding box center [1403, 710] width 99 height 50
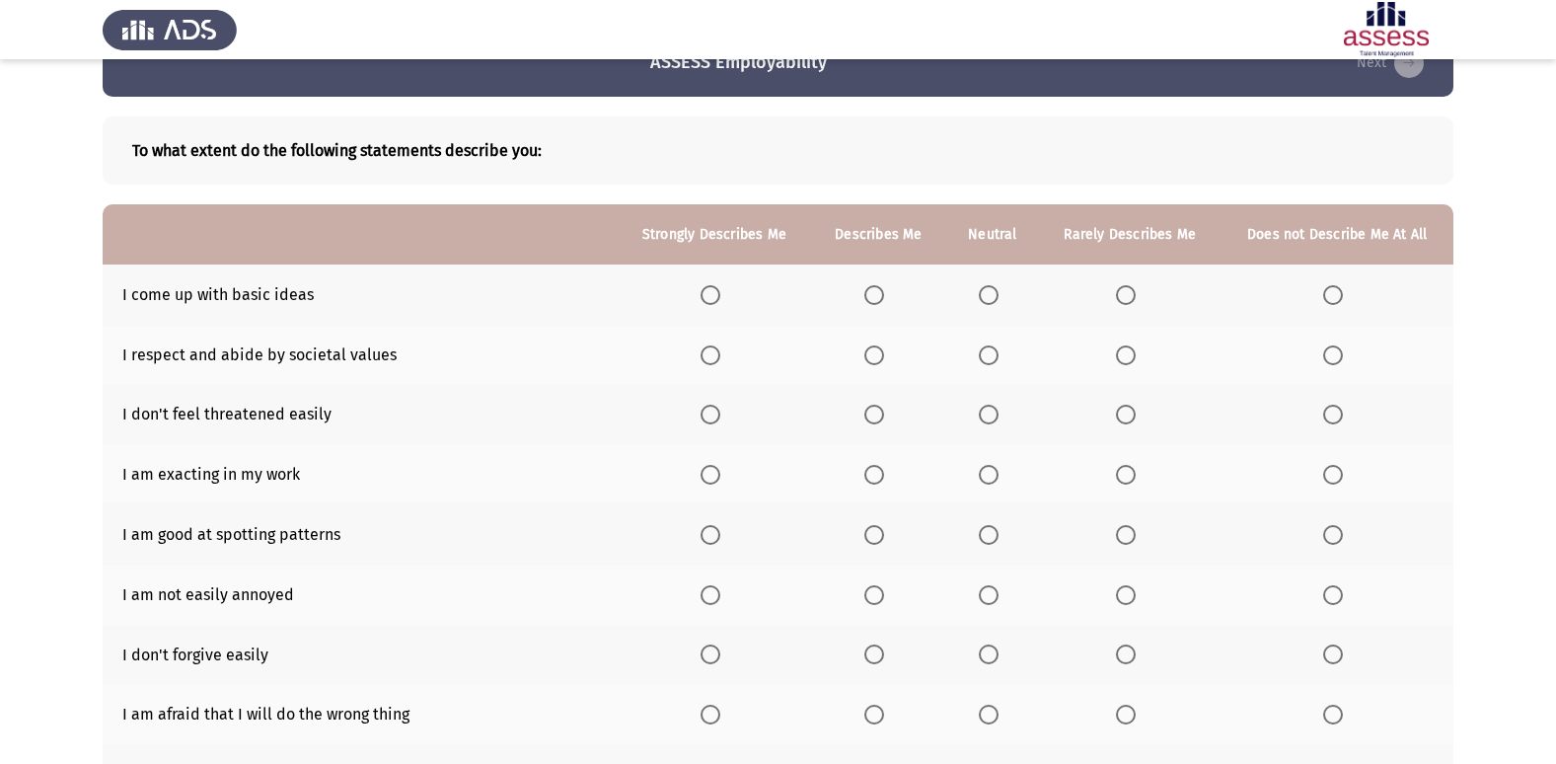
scroll to position [99, 0]
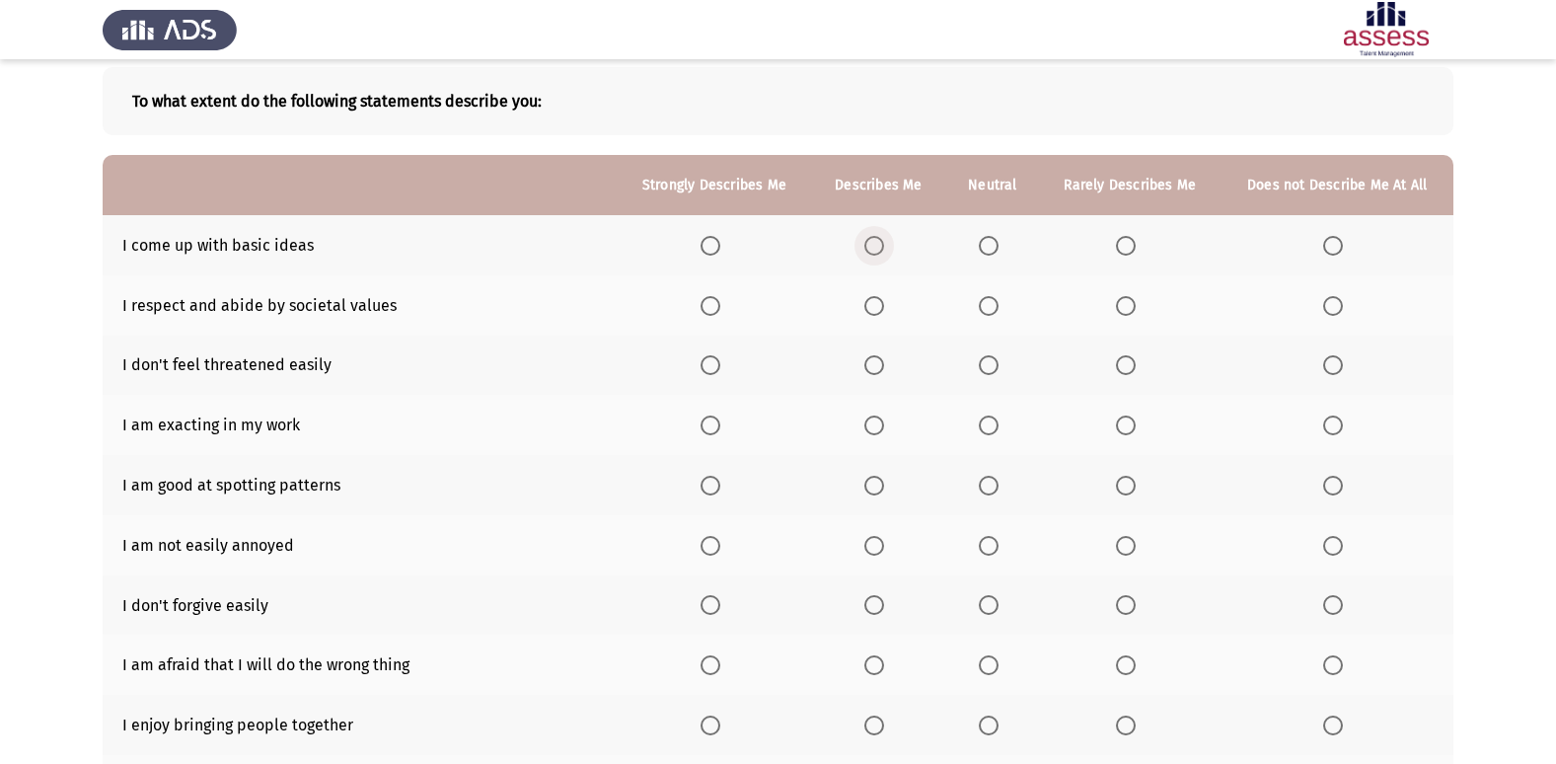
click at [883, 249] on span "Select an option" at bounding box center [874, 246] width 20 height 20
click at [883, 249] on input "Select an option" at bounding box center [874, 246] width 20 height 20
click at [704, 302] on span "Select an option" at bounding box center [710, 306] width 20 height 20
click at [704, 302] on input "Select an option" at bounding box center [710, 306] width 20 height 20
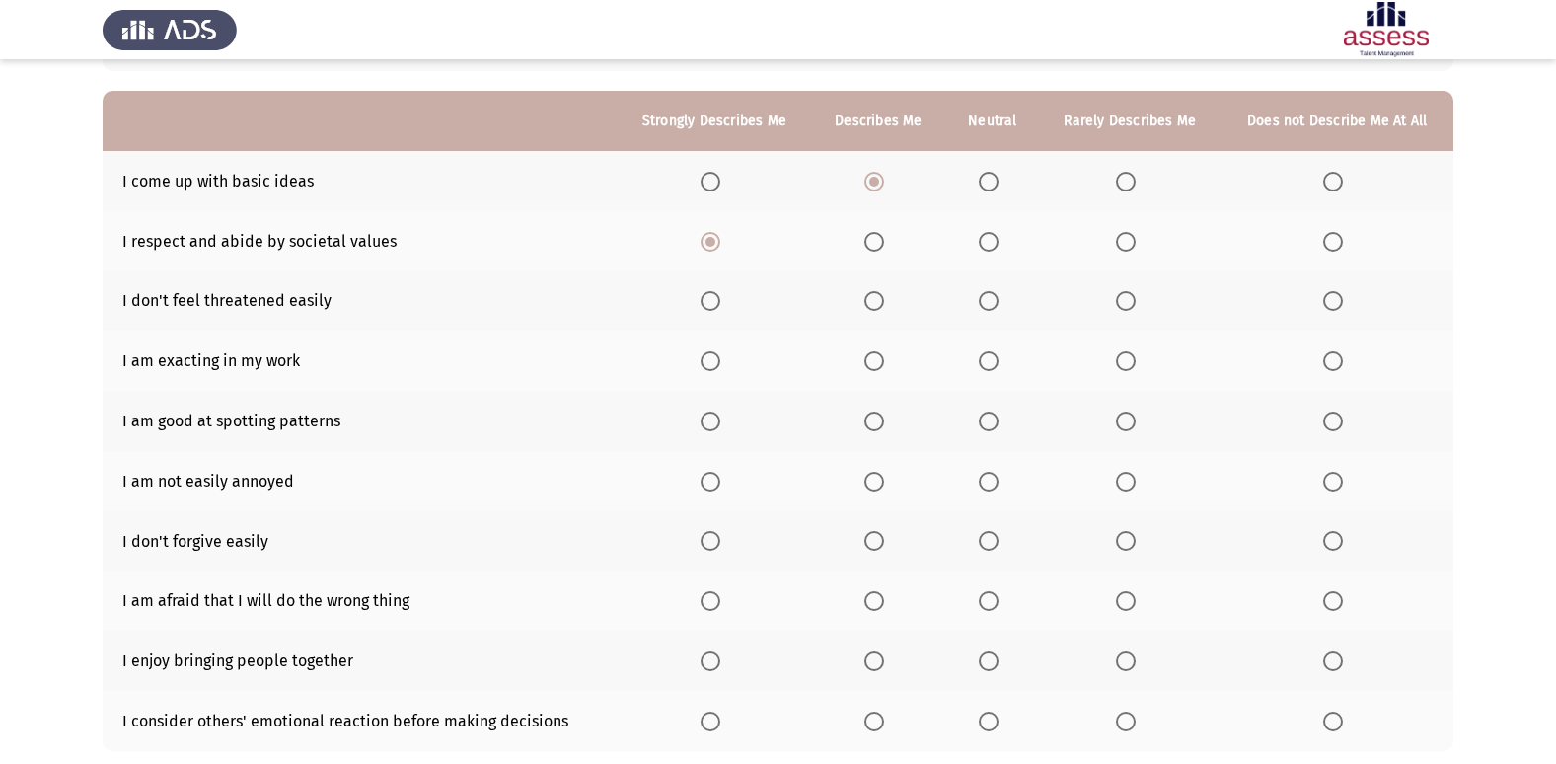
scroll to position [197, 0]
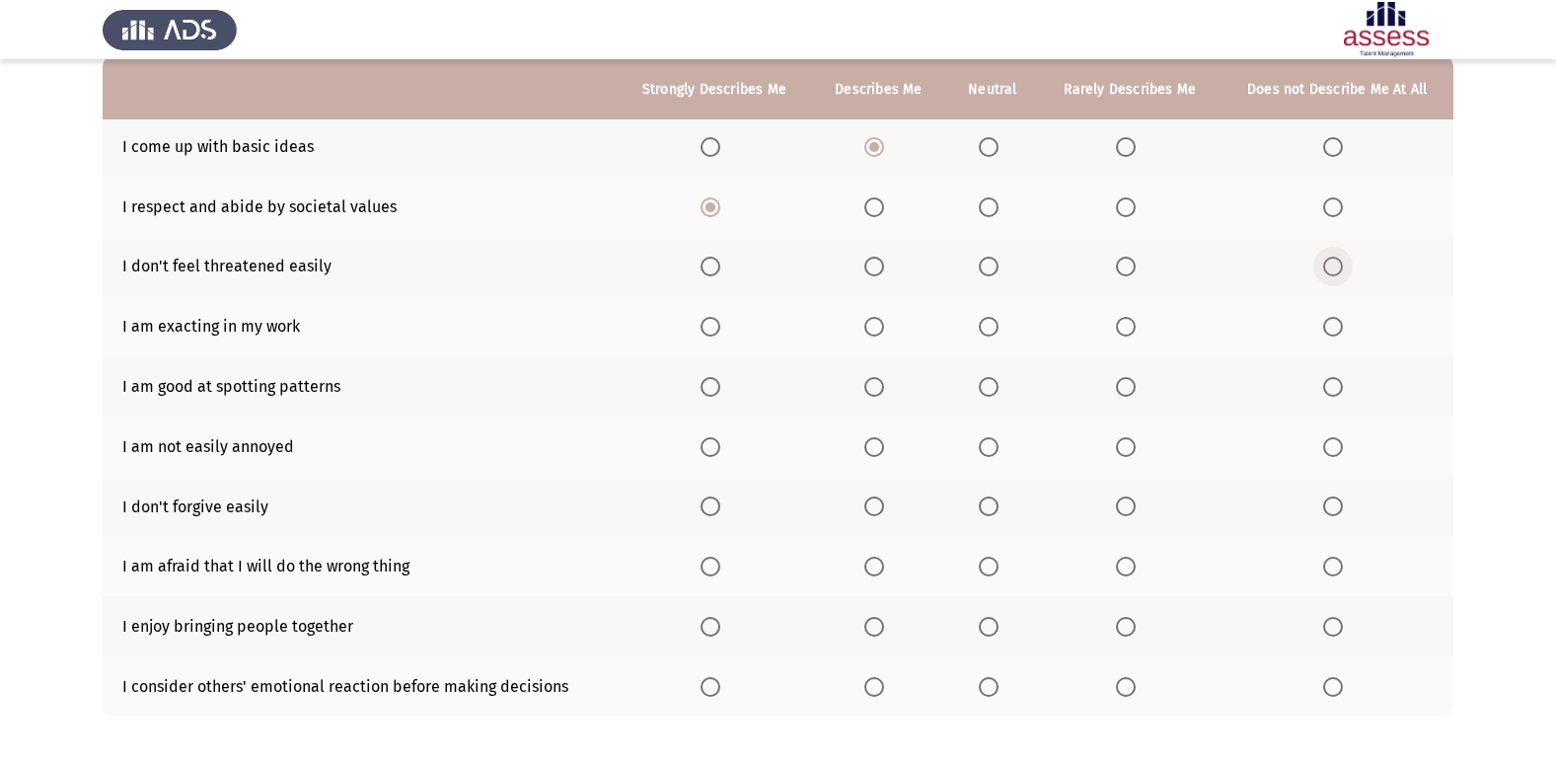
click at [1330, 265] on span "Select an option" at bounding box center [1333, 266] width 20 height 20
click at [1330, 265] on input "Select an option" at bounding box center [1333, 266] width 20 height 20
click at [869, 336] on span "Select an option" at bounding box center [874, 327] width 20 height 20
click at [869, 336] on input "Select an option" at bounding box center [874, 327] width 20 height 20
click at [884, 389] on span "Select an option" at bounding box center [874, 387] width 20 height 20
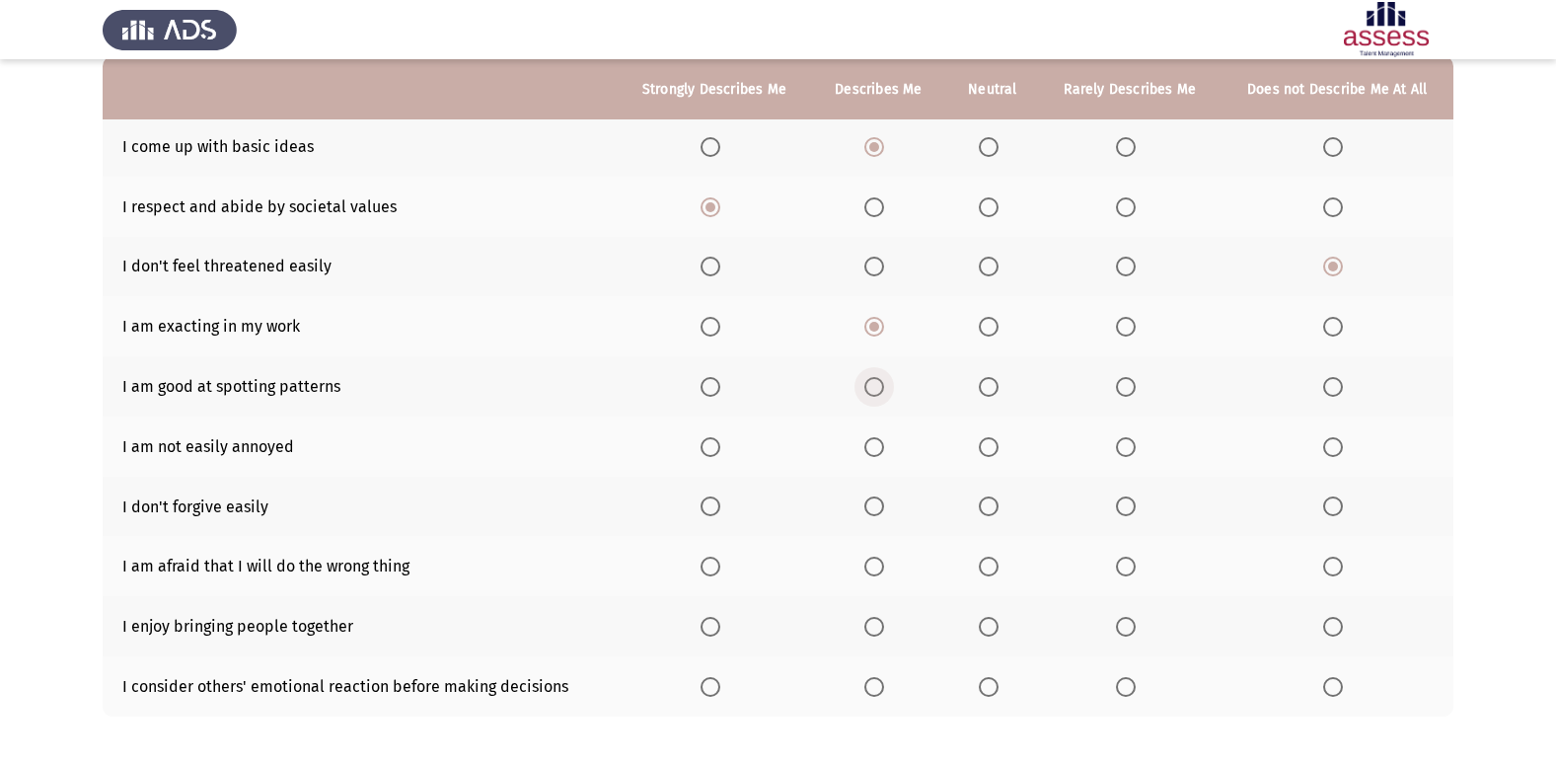
click at [884, 389] on input "Select an option" at bounding box center [874, 387] width 20 height 20
click at [1127, 394] on span "Select an option" at bounding box center [1126, 387] width 20 height 20
click at [1127, 394] on input "Select an option" at bounding box center [1126, 387] width 20 height 20
click at [1128, 441] on span "Select an option" at bounding box center [1126, 447] width 20 height 20
click at [1128, 441] on input "Select an option" at bounding box center [1126, 447] width 20 height 20
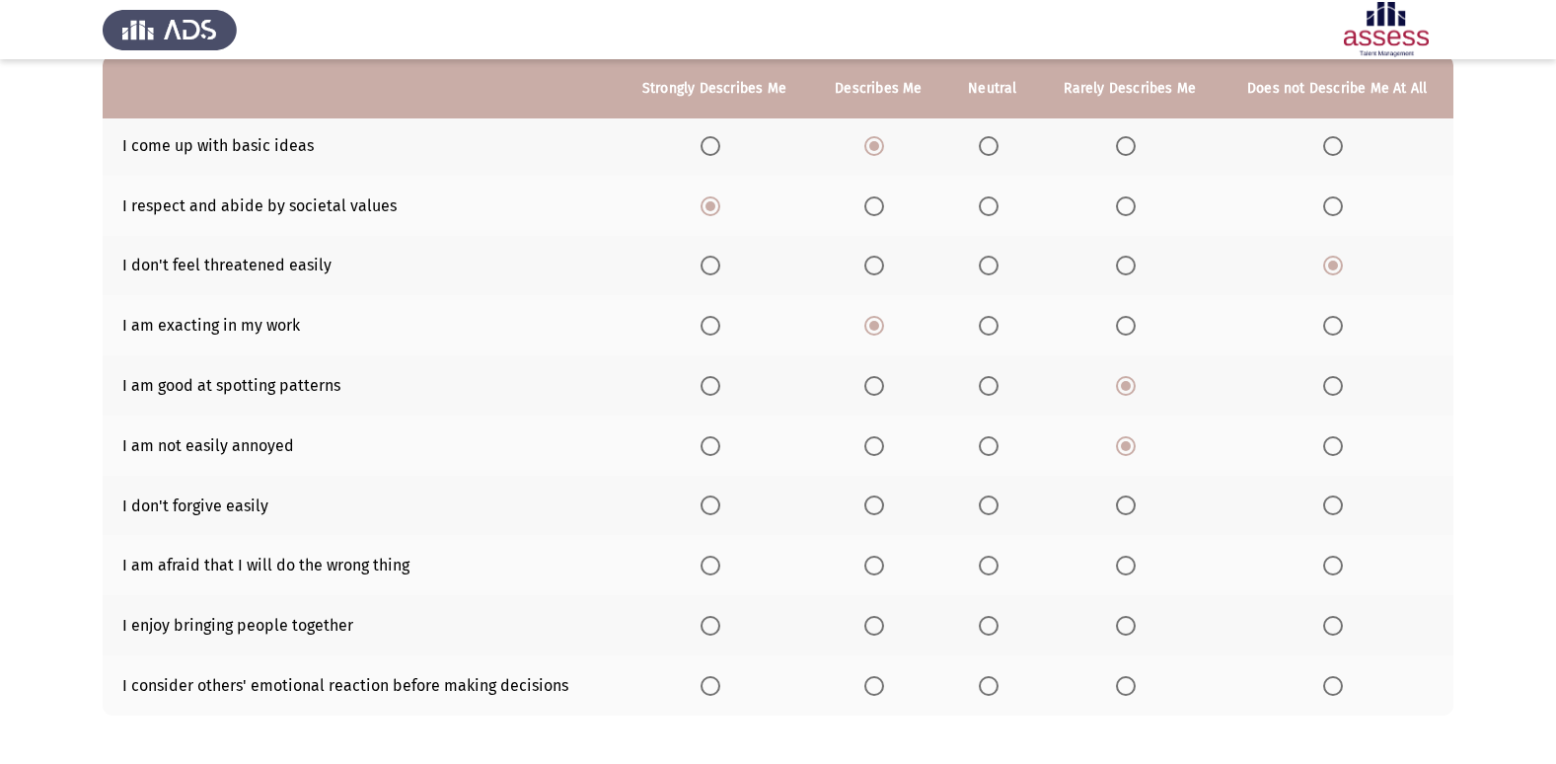
scroll to position [288, 0]
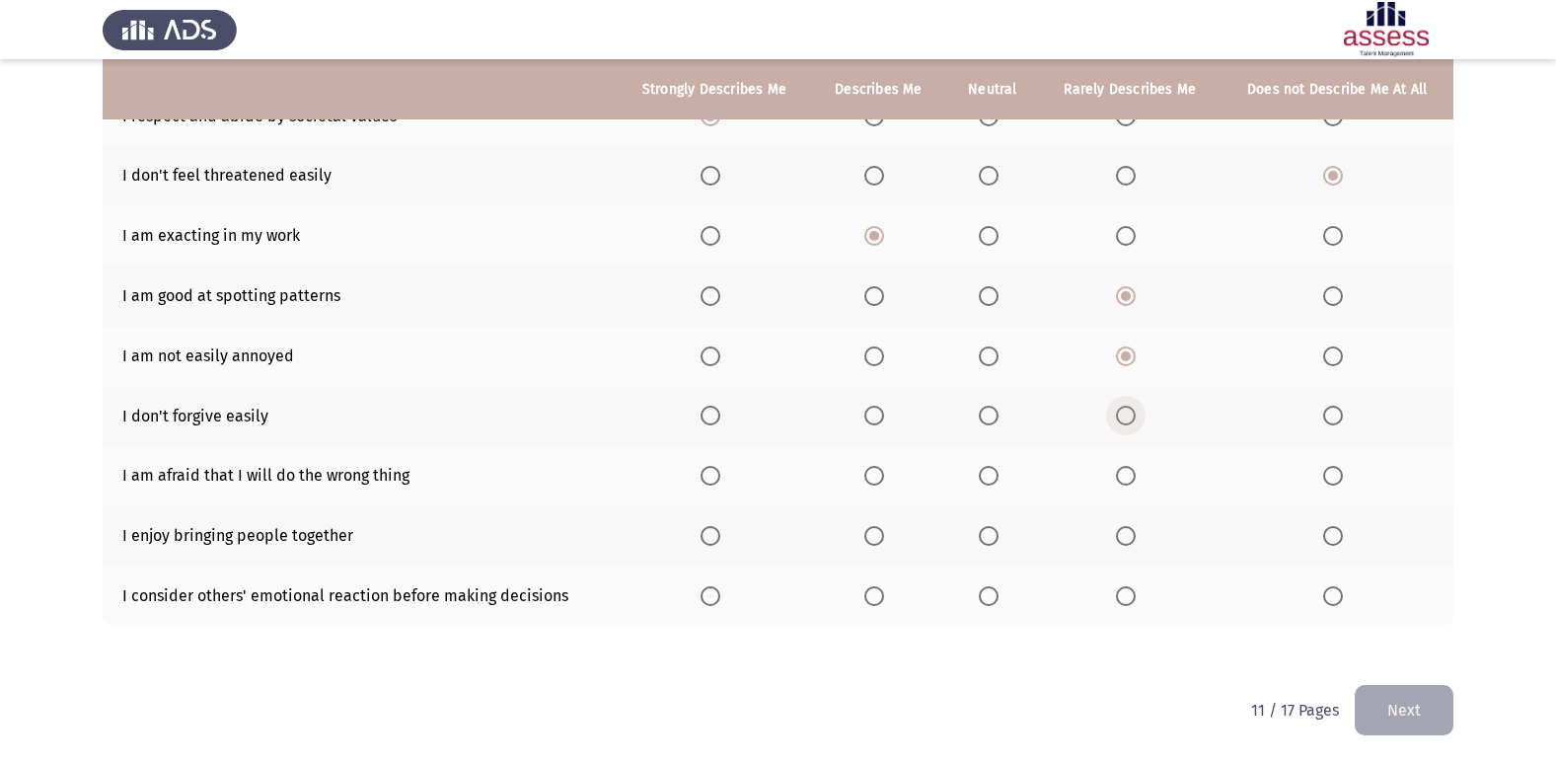
click at [1120, 423] on span "Select an option" at bounding box center [1126, 415] width 20 height 20
click at [1120, 423] on input "Select an option" at bounding box center [1126, 415] width 20 height 20
click at [711, 481] on span "Select an option" at bounding box center [710, 476] width 20 height 20
click at [711, 481] on input "Select an option" at bounding box center [710, 476] width 20 height 20
click at [702, 528] on span "Select an option" at bounding box center [710, 536] width 20 height 20
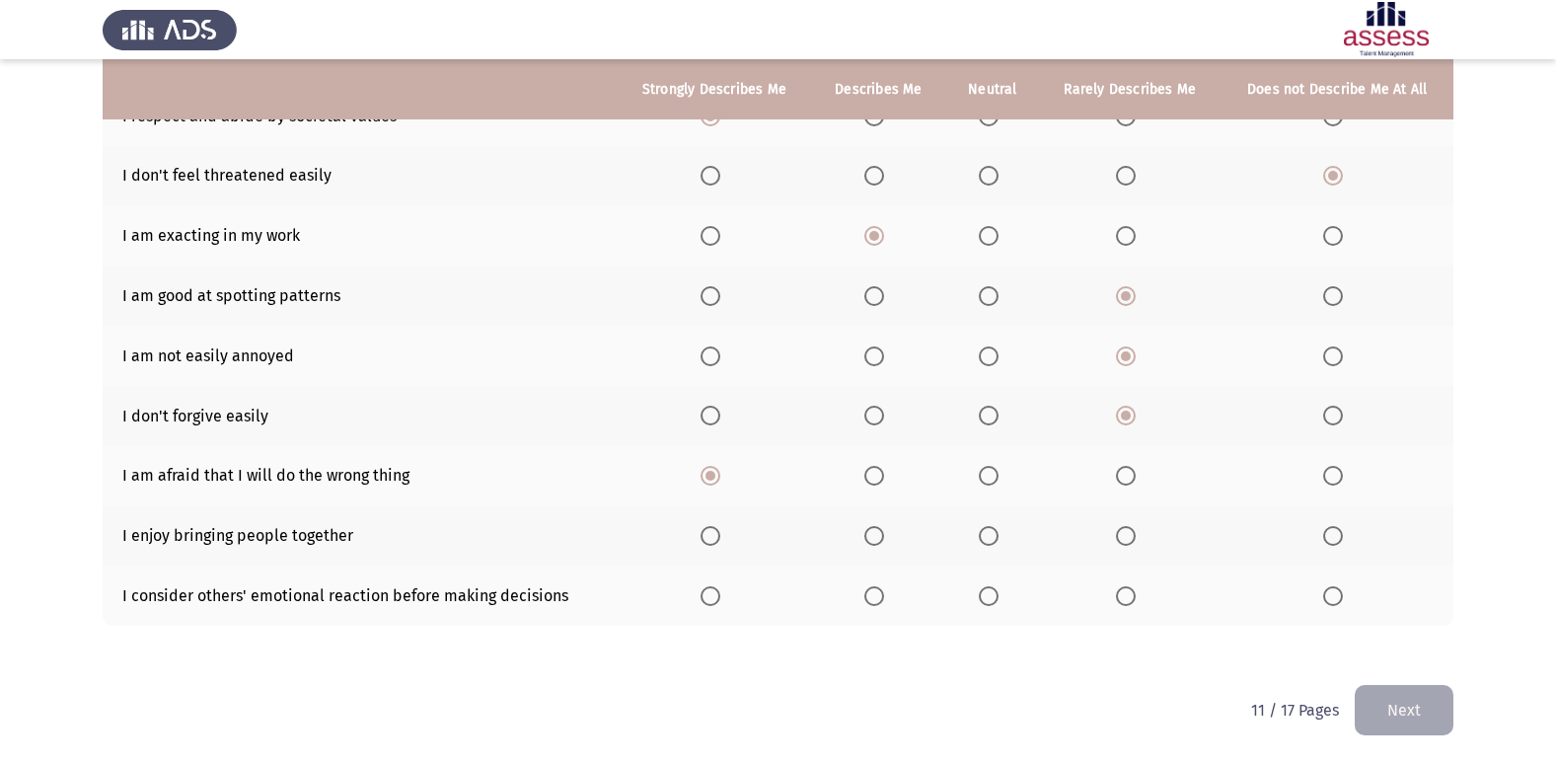
click at [702, 528] on input "Select an option" at bounding box center [710, 536] width 20 height 20
click at [720, 602] on span "Select an option" at bounding box center [710, 596] width 20 height 20
click at [720, 602] on input "Select an option" at bounding box center [710, 596] width 20 height 20
click at [874, 600] on span "Select an option" at bounding box center [874, 596] width 20 height 20
click at [874, 600] on input "Select an option" at bounding box center [874, 596] width 20 height 20
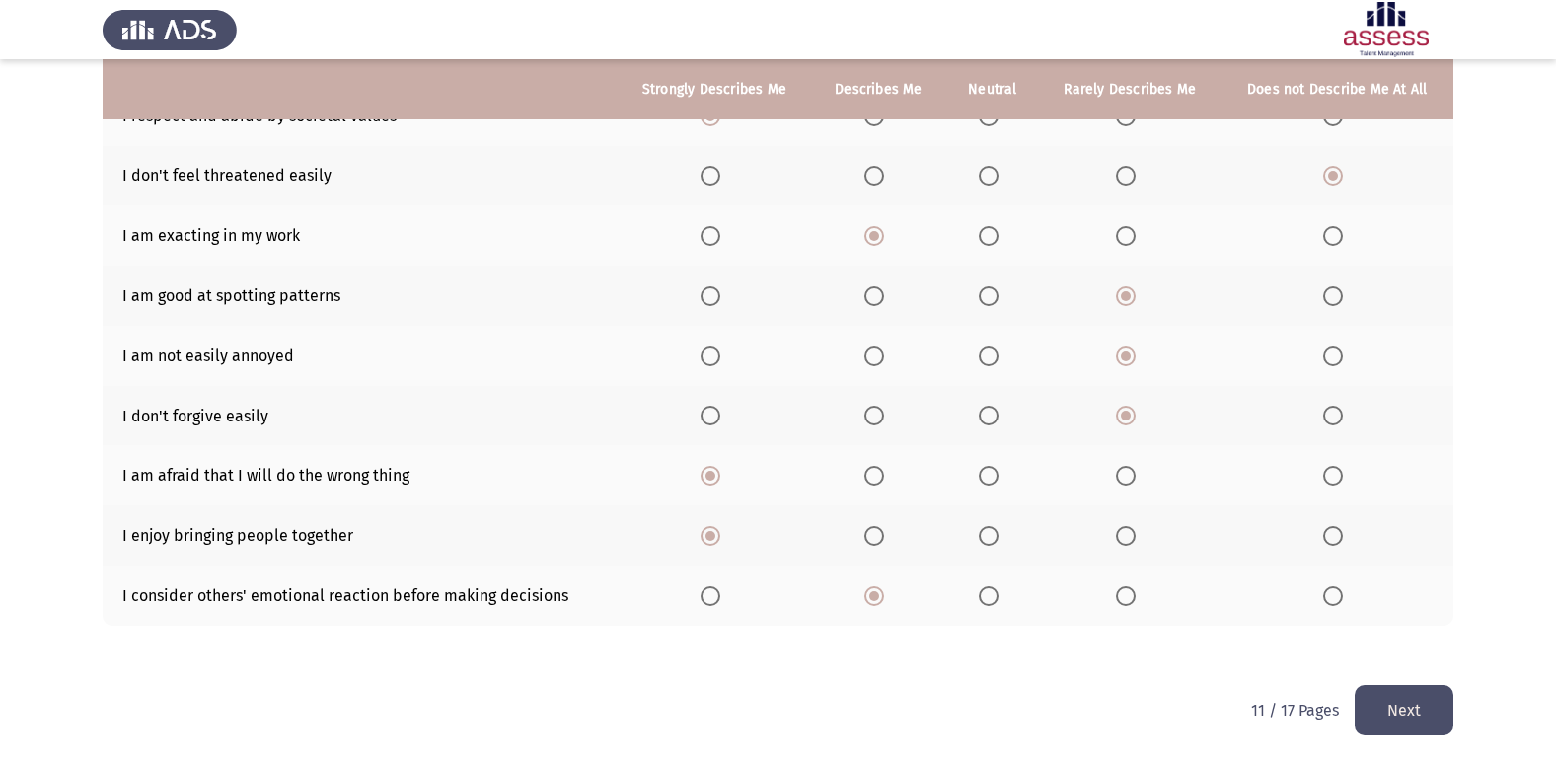
click at [1455, 708] on html "ASSESS Employability Next To what extent do the following statements describe y…" at bounding box center [778, 238] width 1556 height 1052
click at [1424, 708] on button "Next" at bounding box center [1403, 710] width 99 height 50
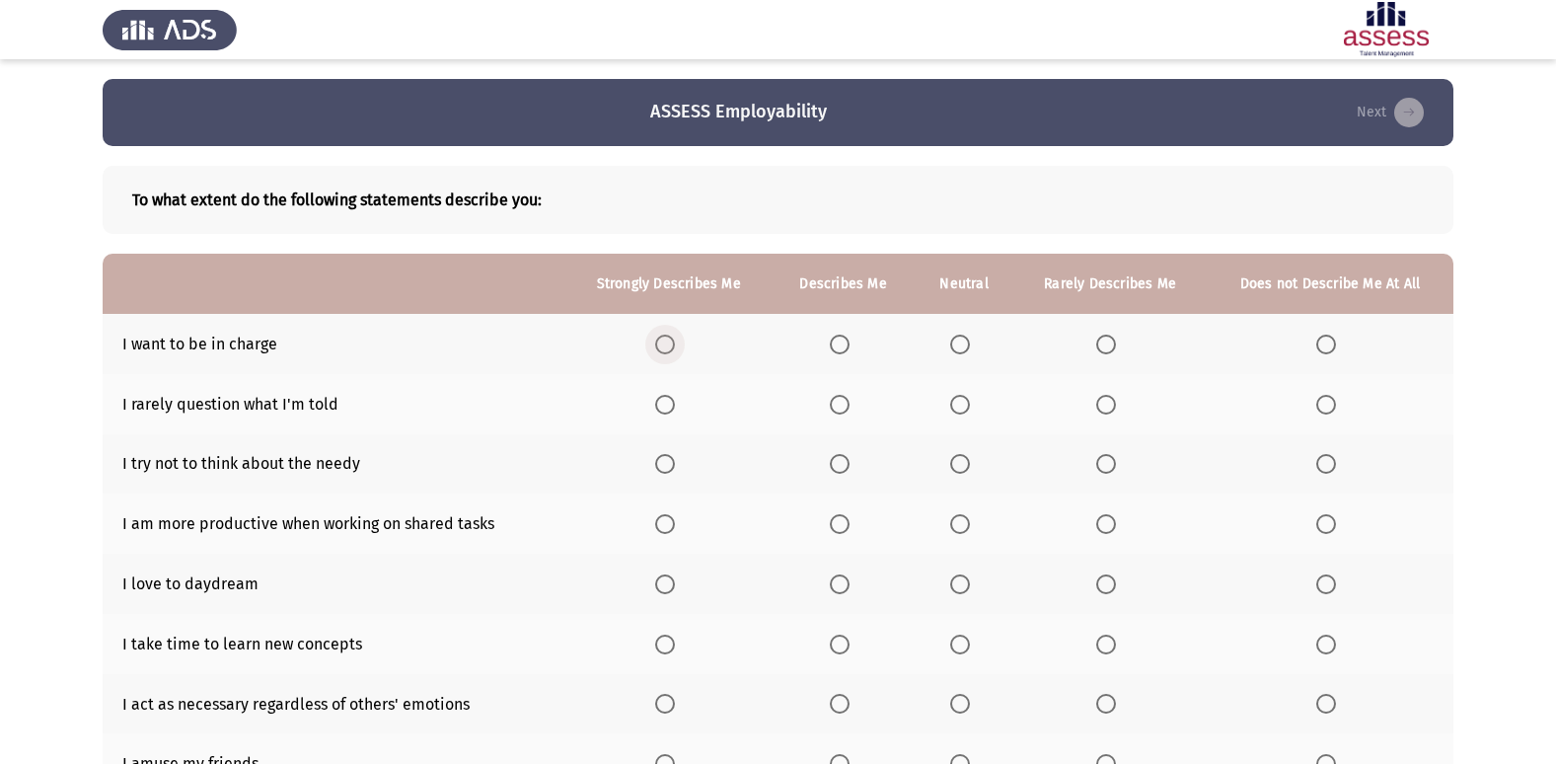
click at [664, 350] on span "Select an option" at bounding box center [665, 344] width 20 height 20
click at [664, 350] on input "Select an option" at bounding box center [665, 344] width 20 height 20
click at [1108, 412] on span "Select an option" at bounding box center [1106, 405] width 20 height 20
click at [1108, 412] on input "Select an option" at bounding box center [1106, 405] width 20 height 20
click at [1107, 459] on span "Select an option" at bounding box center [1106, 464] width 20 height 20
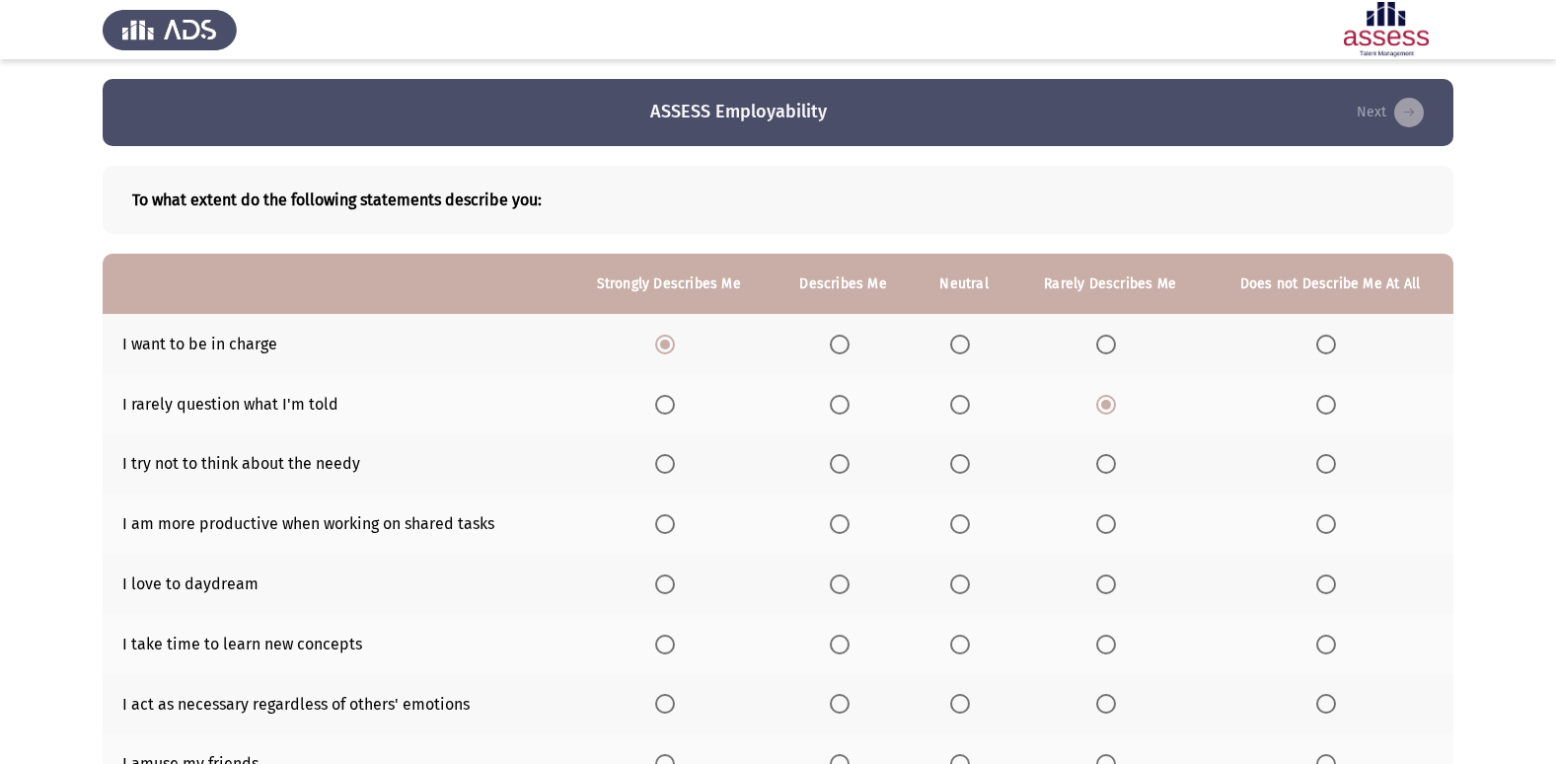
click at [1107, 459] on input "Select an option" at bounding box center [1106, 464] width 20 height 20
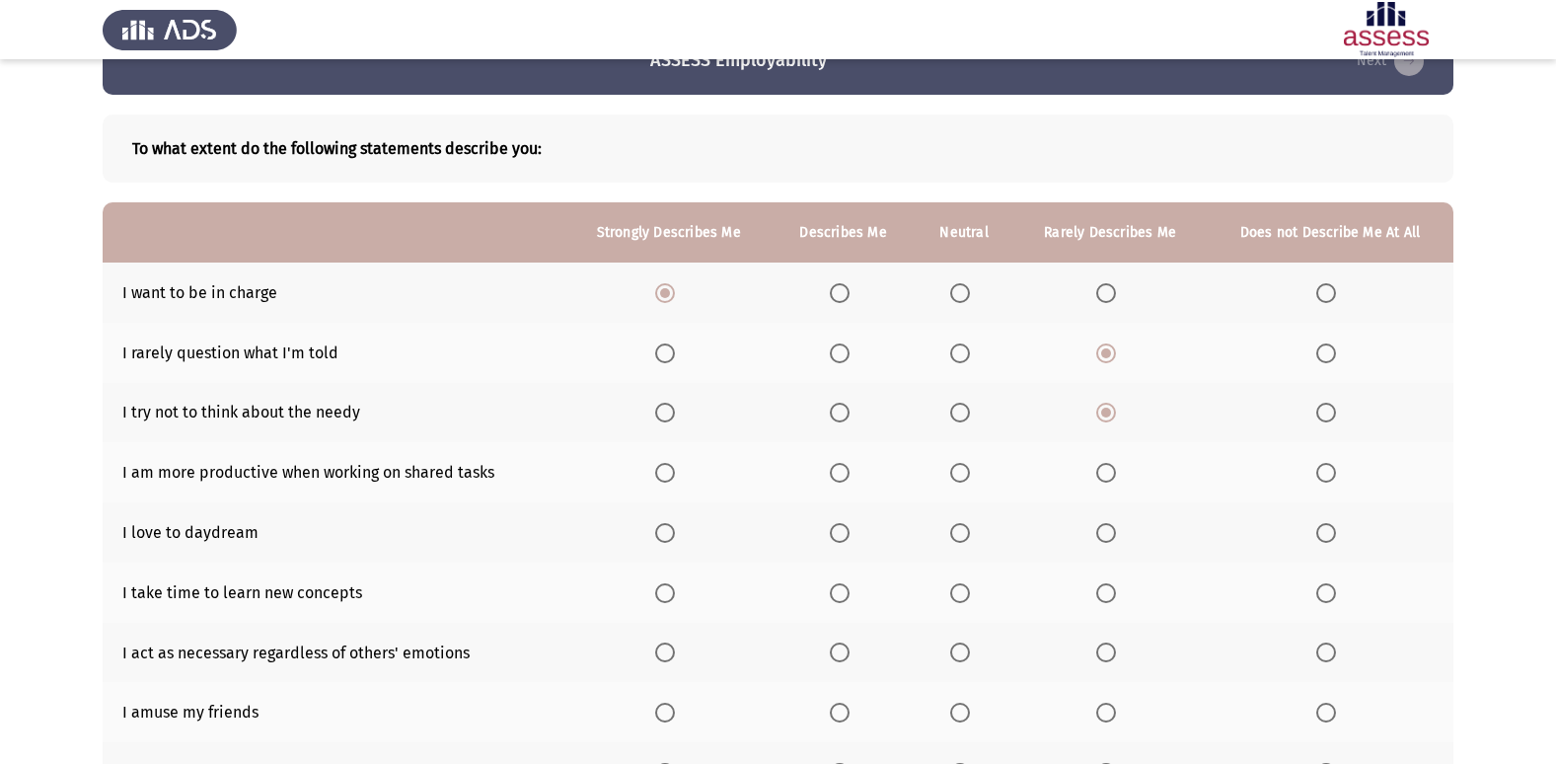
scroll to position [99, 0]
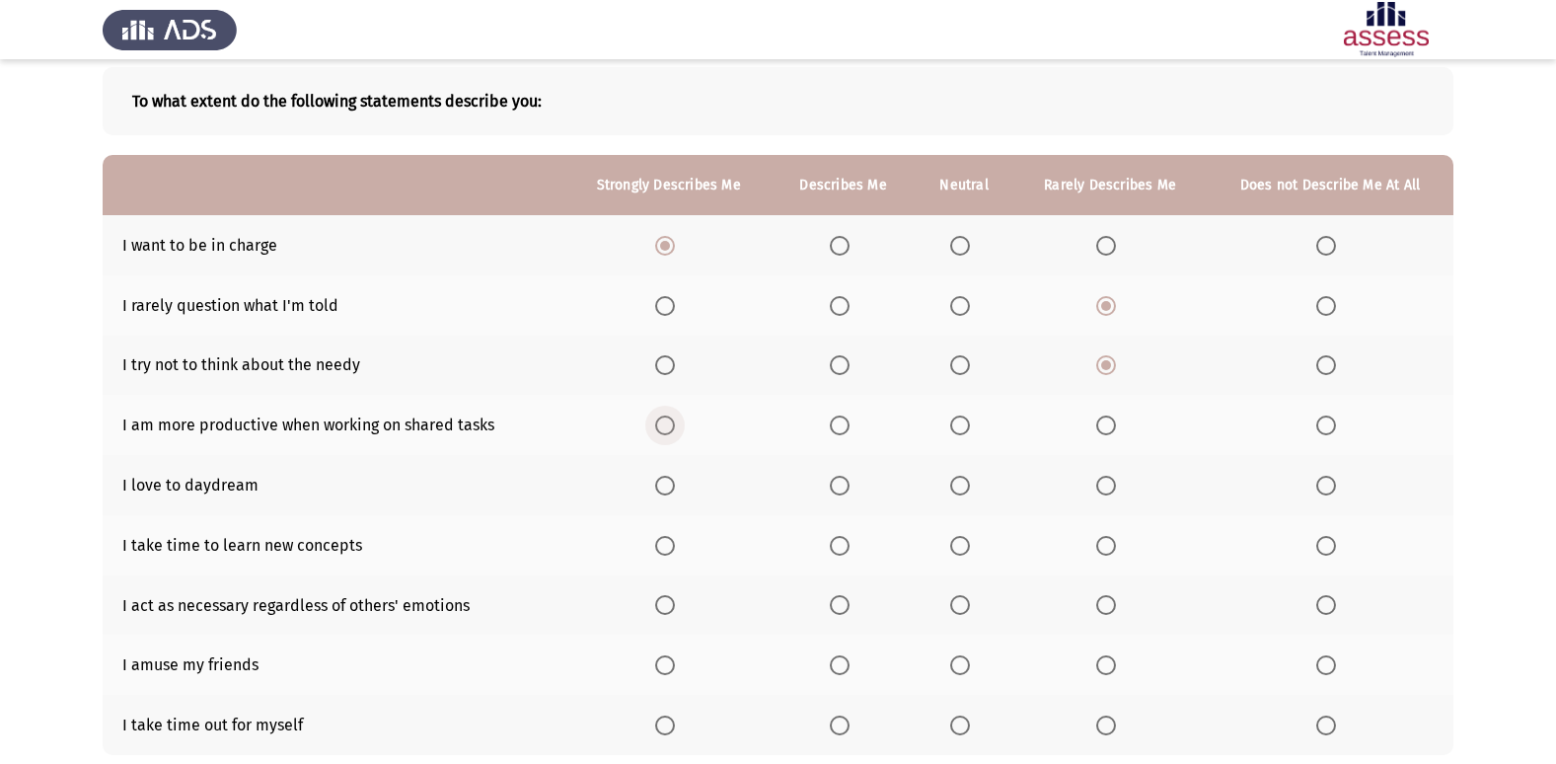
click at [669, 421] on span "Select an option" at bounding box center [665, 425] width 20 height 20
click at [669, 421] on input "Select an option" at bounding box center [665, 425] width 20 height 20
click at [836, 491] on span "Select an option" at bounding box center [840, 485] width 20 height 20
click at [836, 491] on input "Select an option" at bounding box center [840, 485] width 20 height 20
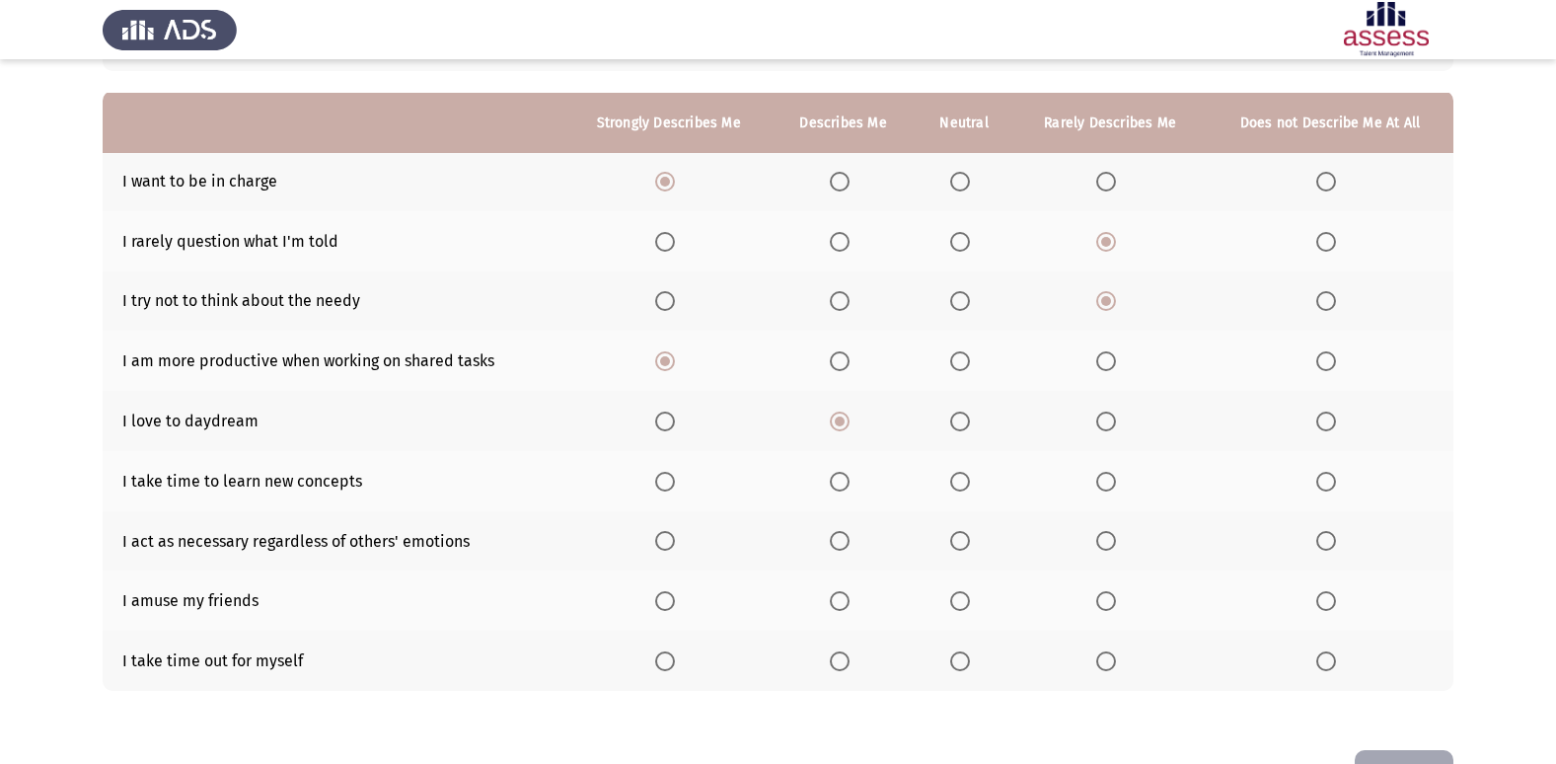
scroll to position [197, 0]
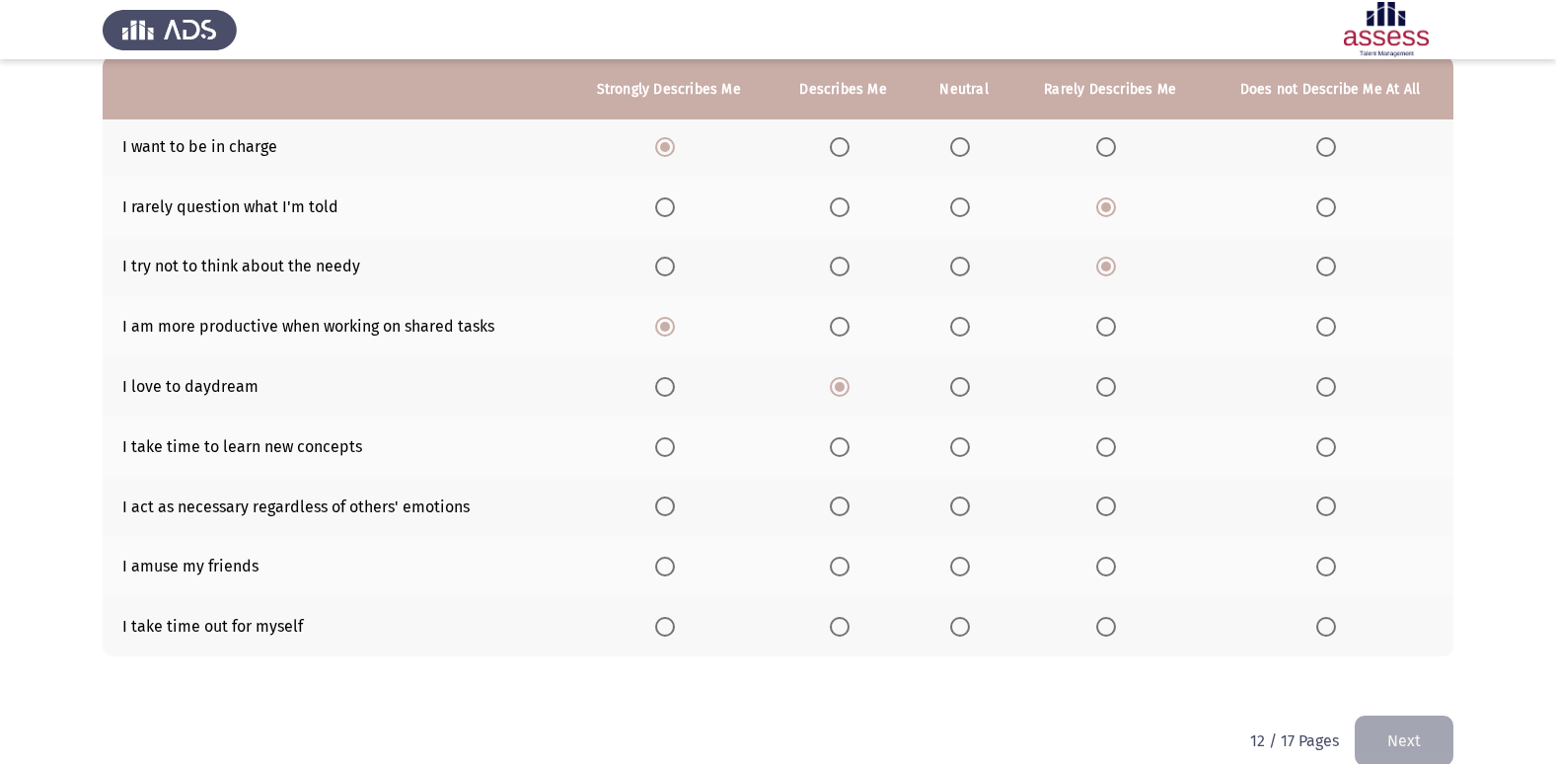
click at [1106, 452] on span "Select an option" at bounding box center [1106, 447] width 20 height 20
click at [1106, 452] on input "Select an option" at bounding box center [1106, 447] width 20 height 20
click at [1104, 505] on span "Select an option" at bounding box center [1106, 506] width 20 height 20
click at [1104, 505] on input "Select an option" at bounding box center [1106, 506] width 20 height 20
click at [835, 568] on span "Select an option" at bounding box center [840, 566] width 20 height 20
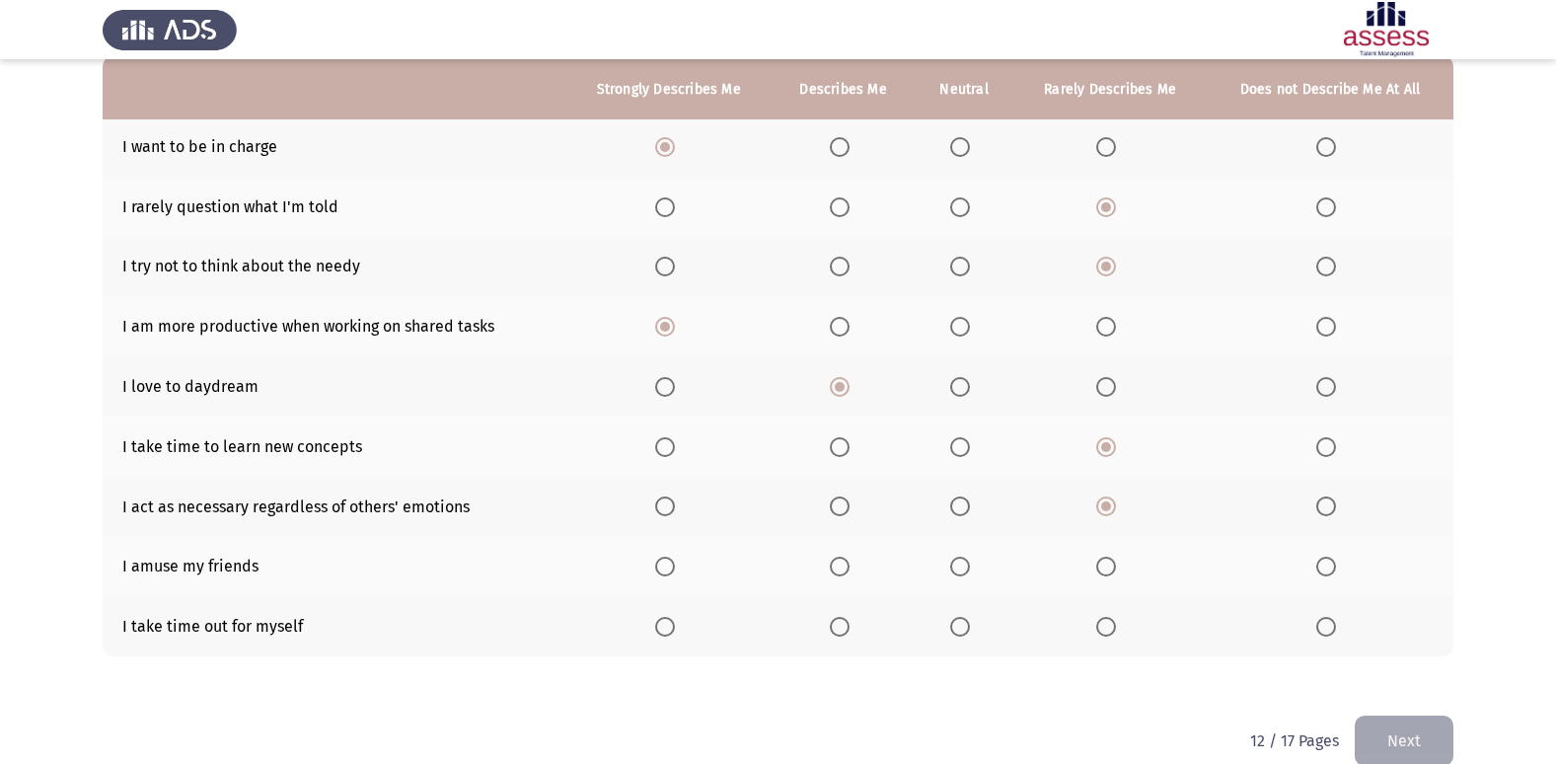
click at [835, 568] on input "Select an option" at bounding box center [840, 566] width 20 height 20
click at [837, 623] on span "Select an option" at bounding box center [840, 627] width 20 height 20
click at [837, 623] on input "Select an option" at bounding box center [840, 627] width 20 height 20
click at [1420, 751] on button "Next" at bounding box center [1403, 740] width 99 height 50
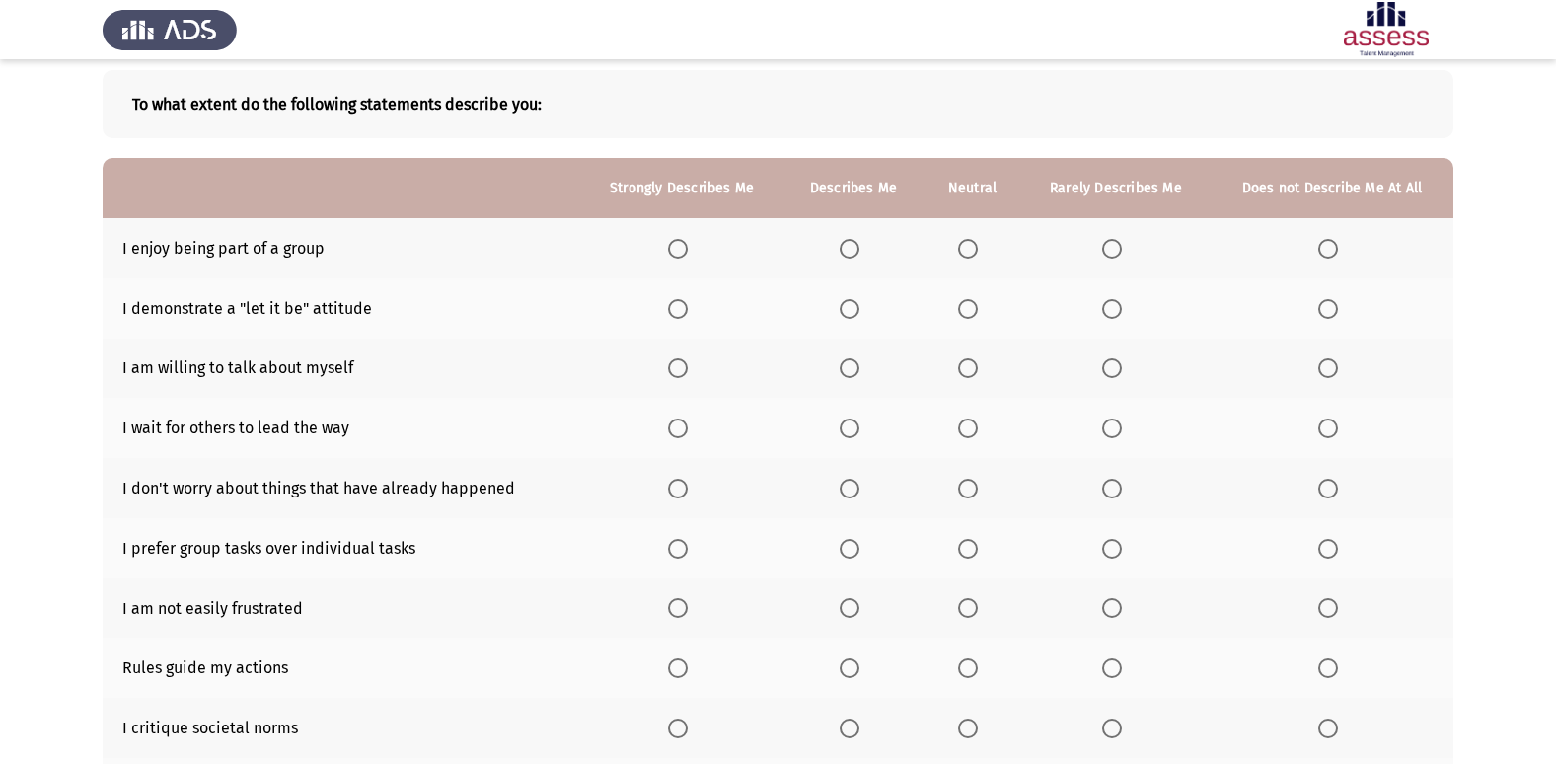
scroll to position [99, 0]
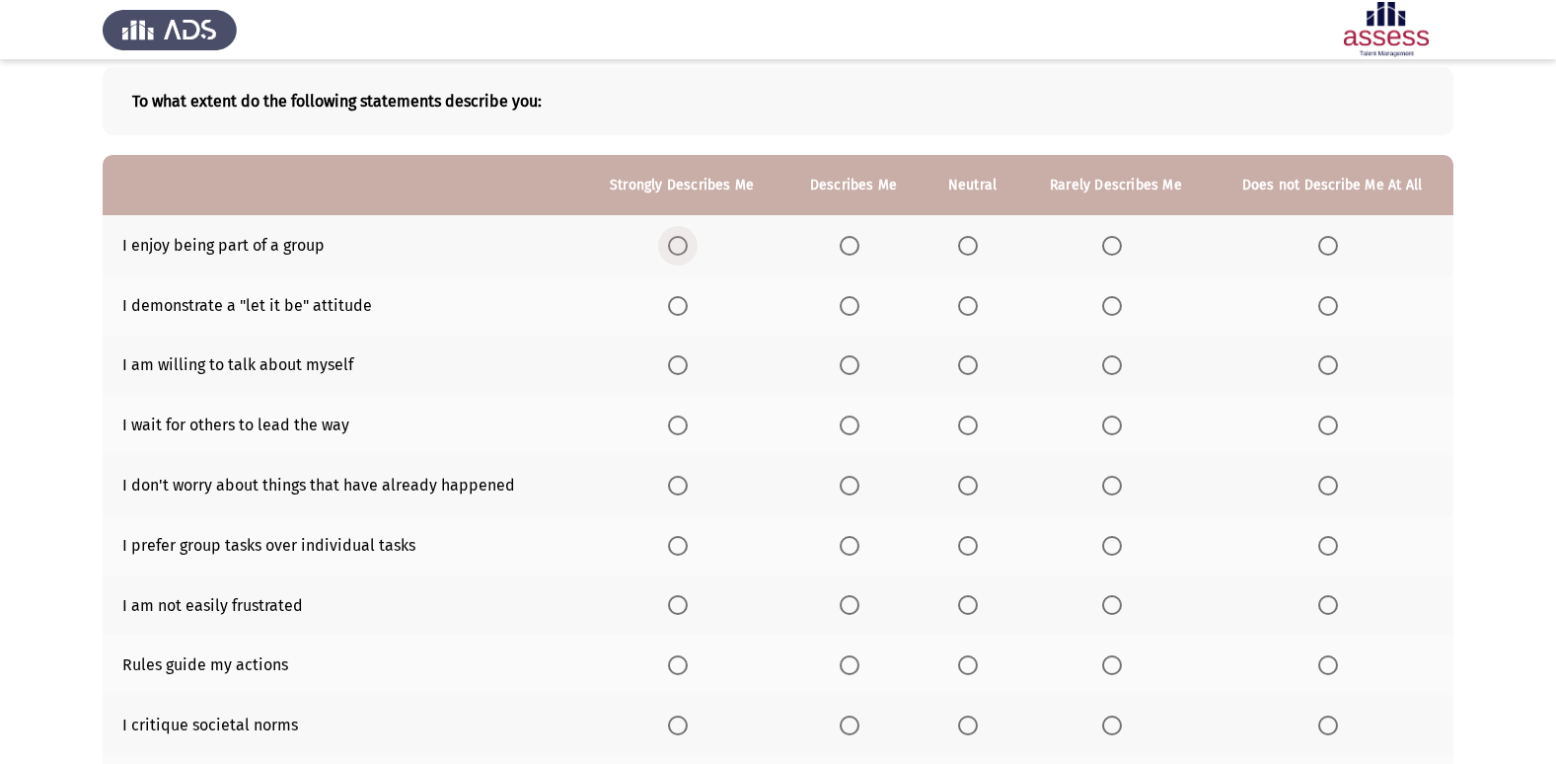
click at [675, 242] on span "Select an option" at bounding box center [678, 246] width 20 height 20
click at [675, 242] on input "Select an option" at bounding box center [678, 246] width 20 height 20
click at [688, 307] on span "Select an option" at bounding box center [678, 306] width 20 height 20
click at [688, 307] on input "Select an option" at bounding box center [678, 306] width 20 height 20
click at [679, 360] on span "Select an option" at bounding box center [678, 365] width 20 height 20
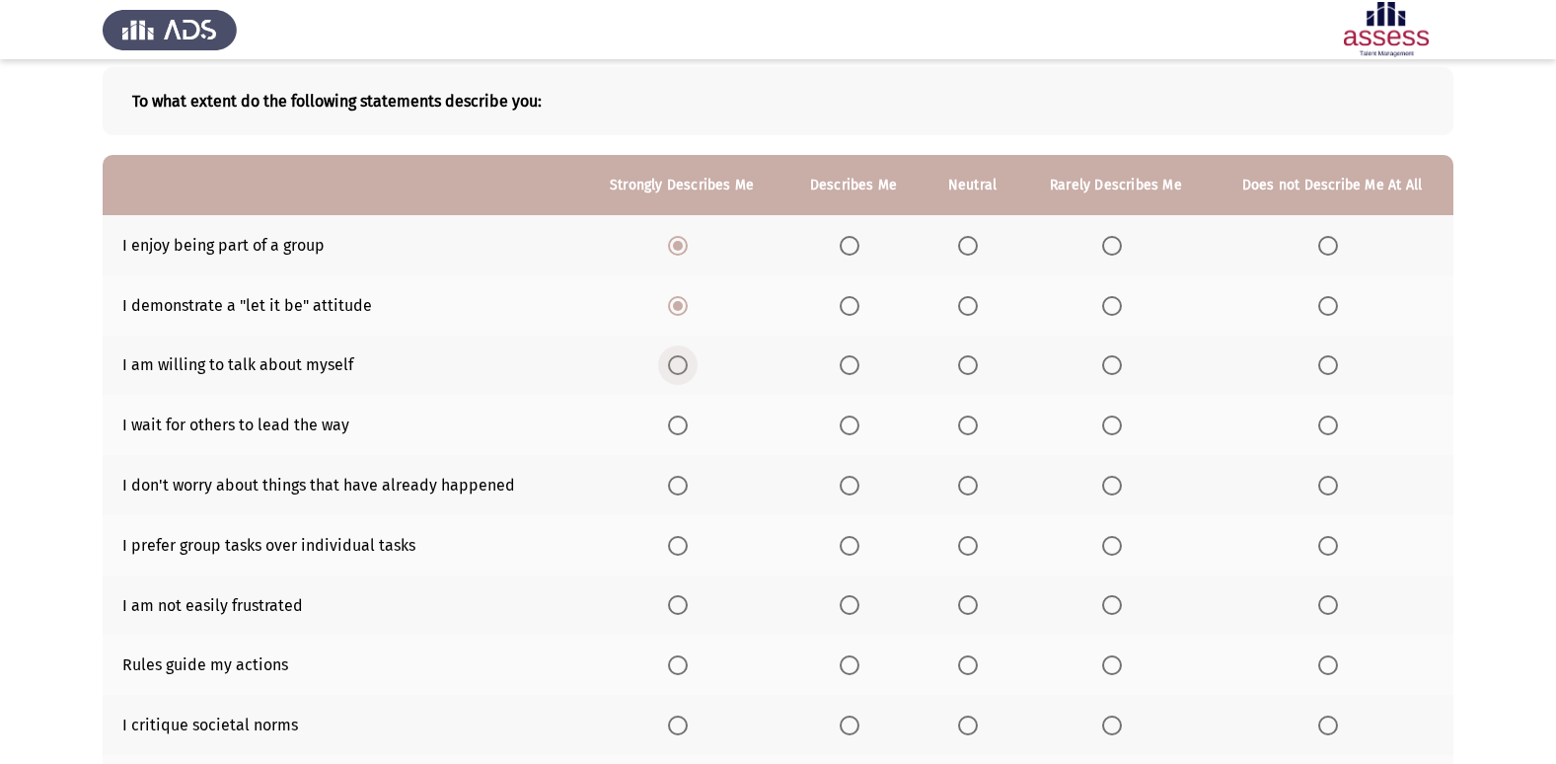
click at [679, 360] on input "Select an option" at bounding box center [678, 365] width 20 height 20
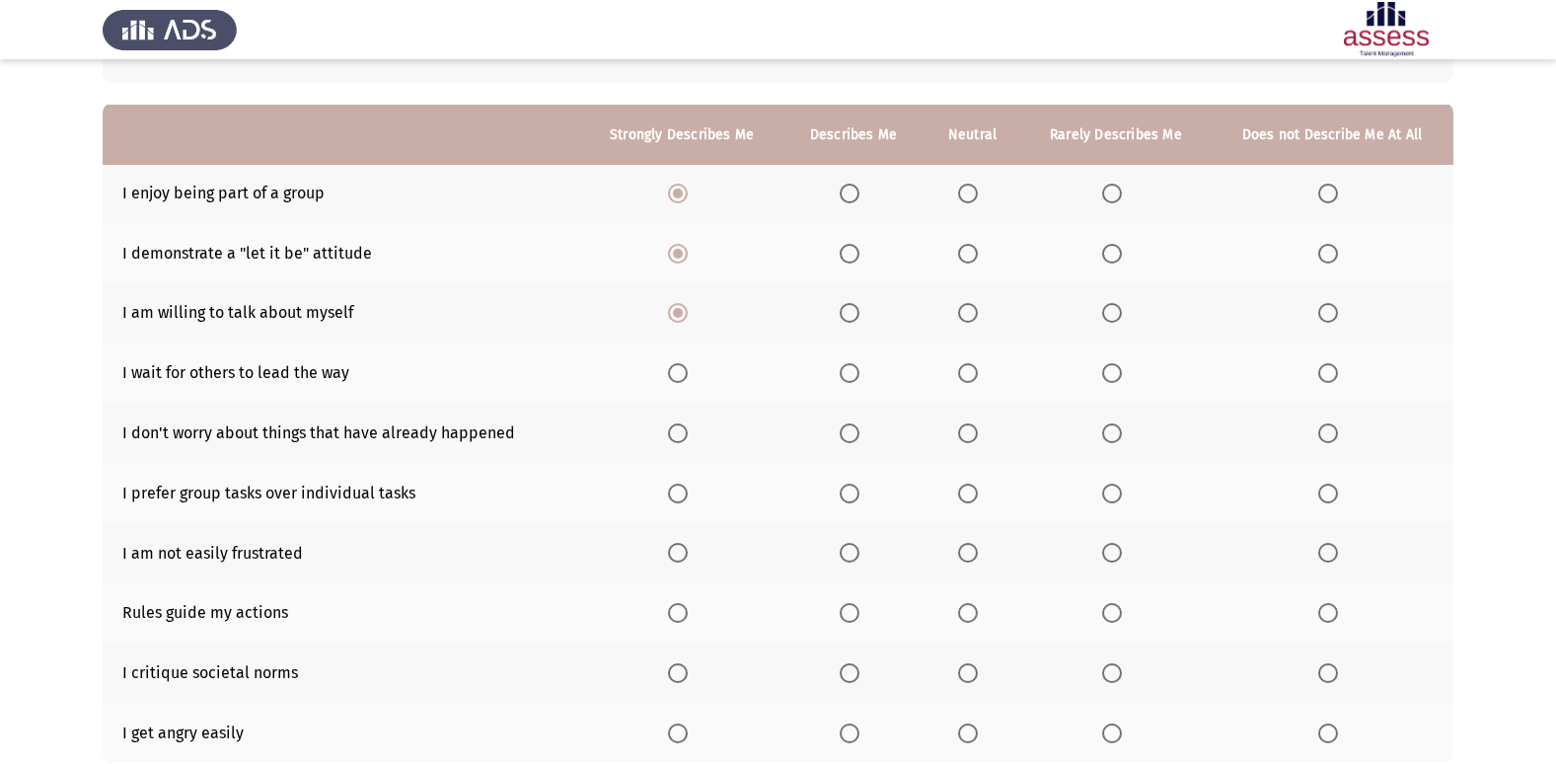
scroll to position [197, 0]
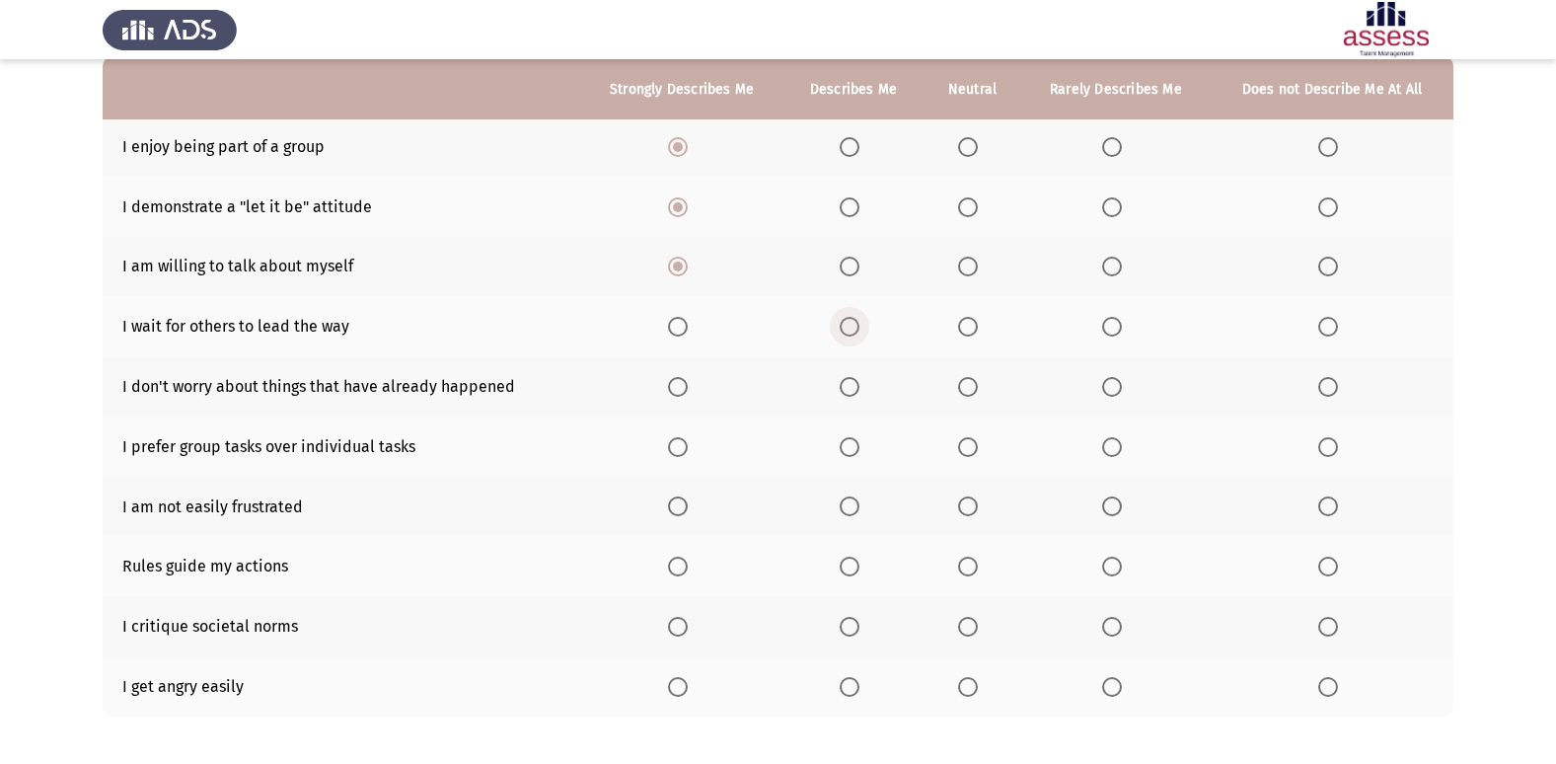
click at [859, 329] on span "Select an option" at bounding box center [849, 327] width 20 height 20
click at [859, 329] on input "Select an option" at bounding box center [849, 327] width 20 height 20
click at [691, 384] on label "Select an option" at bounding box center [682, 387] width 28 height 20
click at [688, 384] on input "Select an option" at bounding box center [678, 387] width 20 height 20
click at [978, 320] on span "Select an option" at bounding box center [968, 327] width 20 height 20
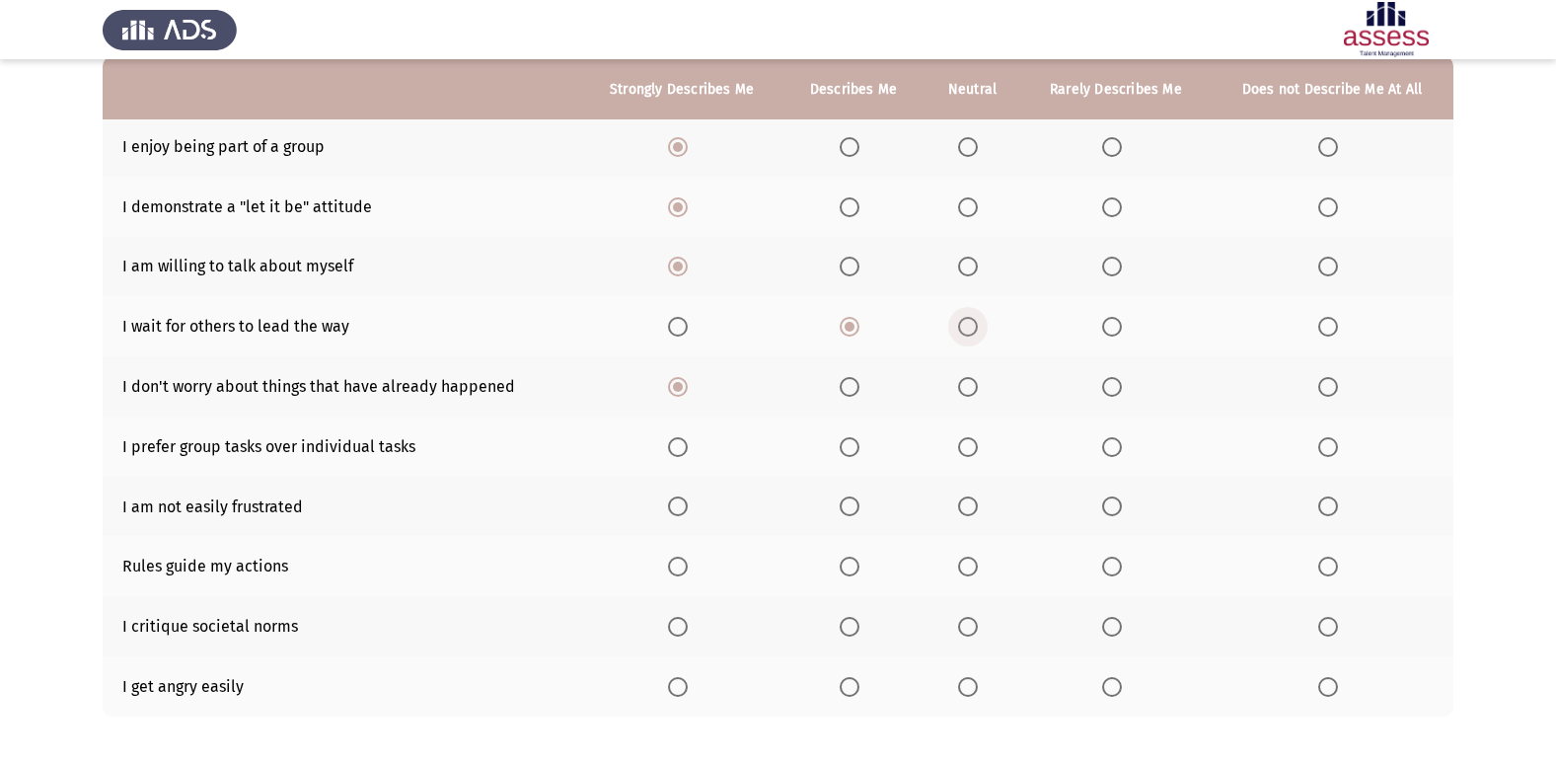
click at [978, 320] on input "Select an option" at bounding box center [968, 327] width 20 height 20
click at [962, 380] on span "Select an option" at bounding box center [968, 387] width 20 height 20
click at [962, 380] on input "Select an option" at bounding box center [968, 387] width 20 height 20
click at [682, 451] on span "Select an option" at bounding box center [678, 447] width 20 height 20
click at [682, 451] on input "Select an option" at bounding box center [678, 447] width 20 height 20
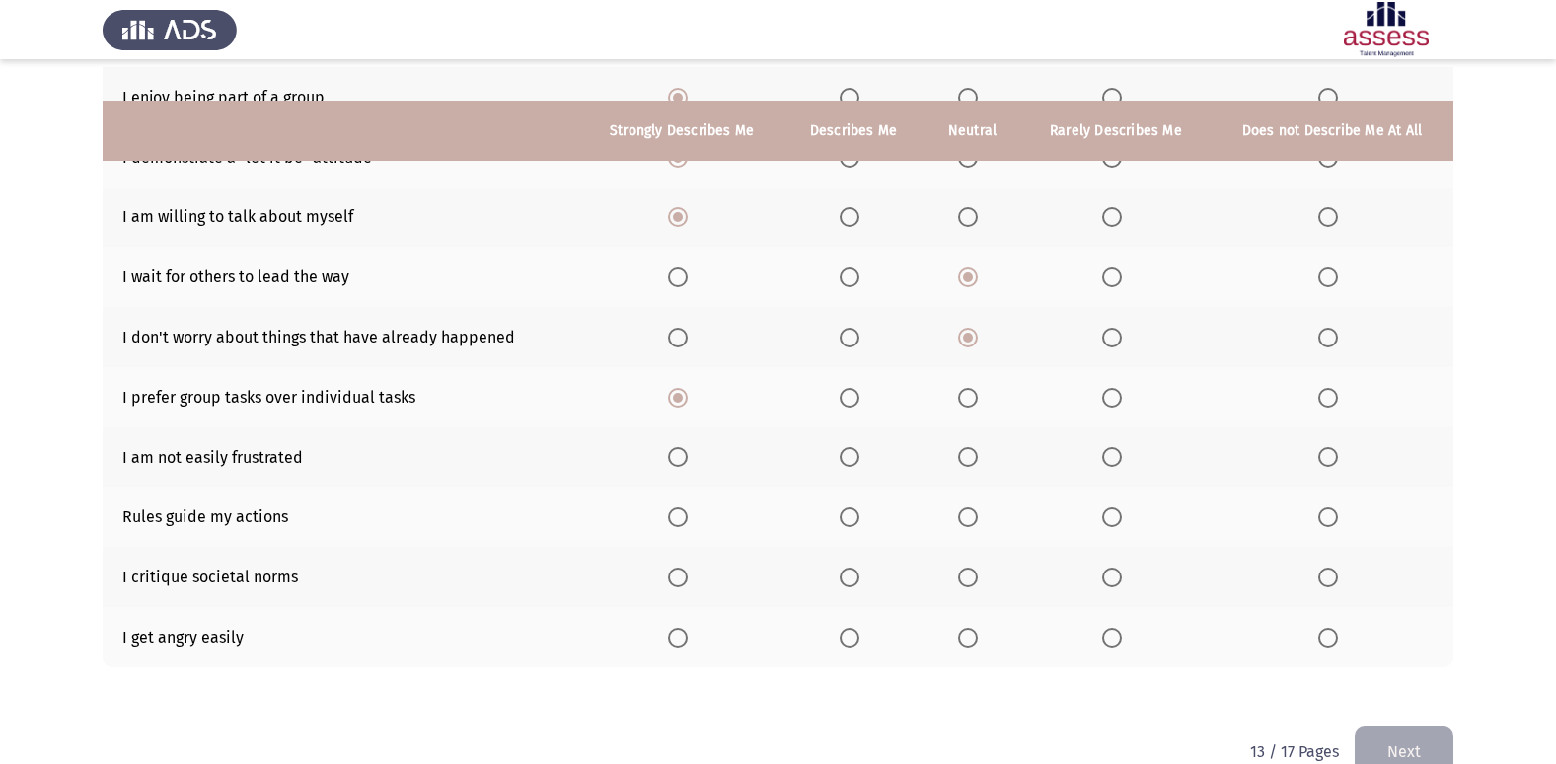
scroll to position [288, 0]
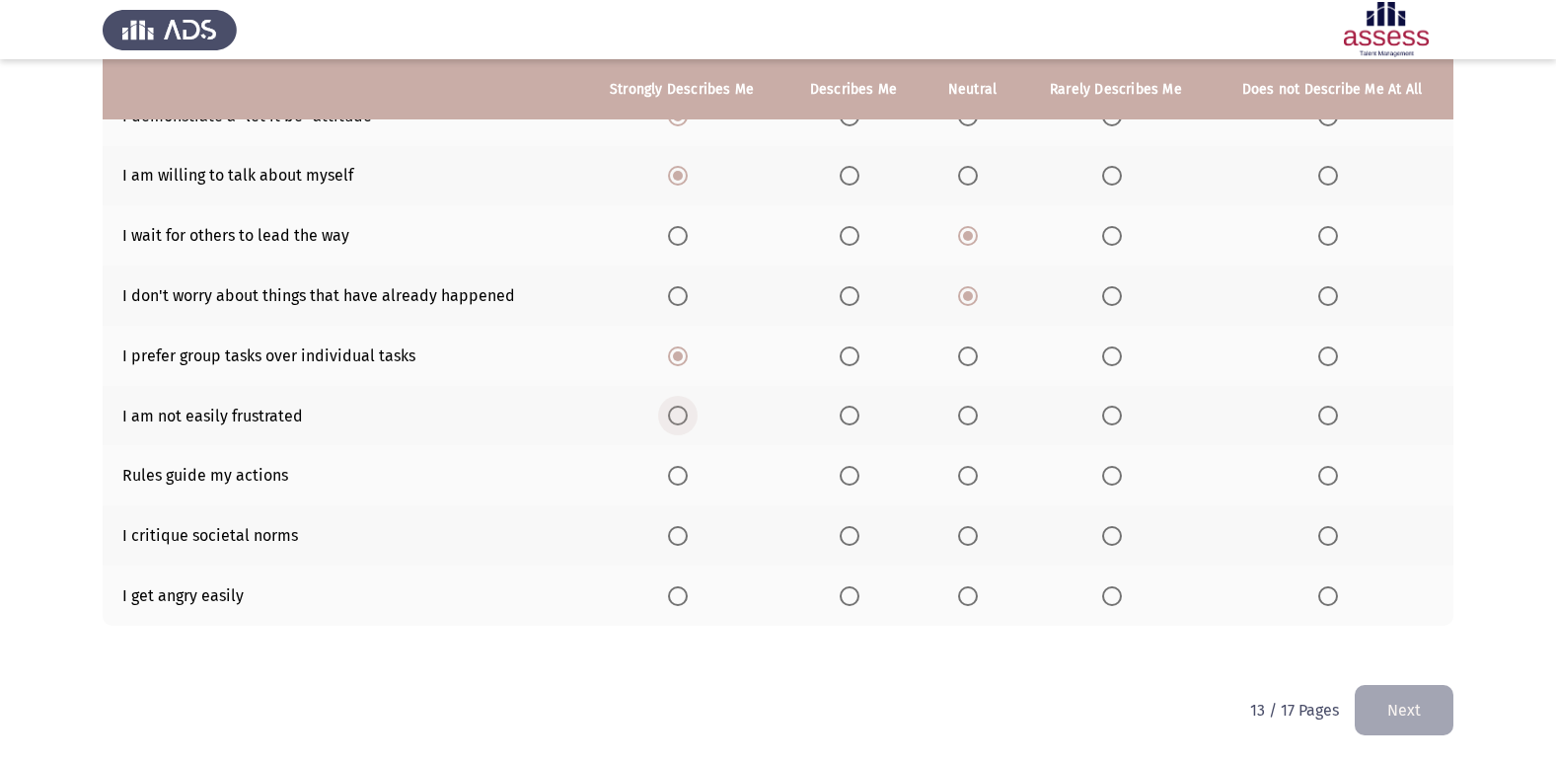
click at [683, 421] on span "Select an option" at bounding box center [678, 415] width 20 height 20
click at [683, 421] on input "Select an option" at bounding box center [678, 415] width 20 height 20
click at [850, 413] on span "Select an option" at bounding box center [849, 415] width 20 height 20
click at [850, 413] on input "Select an option" at bounding box center [849, 415] width 20 height 20
click at [848, 478] on span "Select an option" at bounding box center [849, 476] width 20 height 20
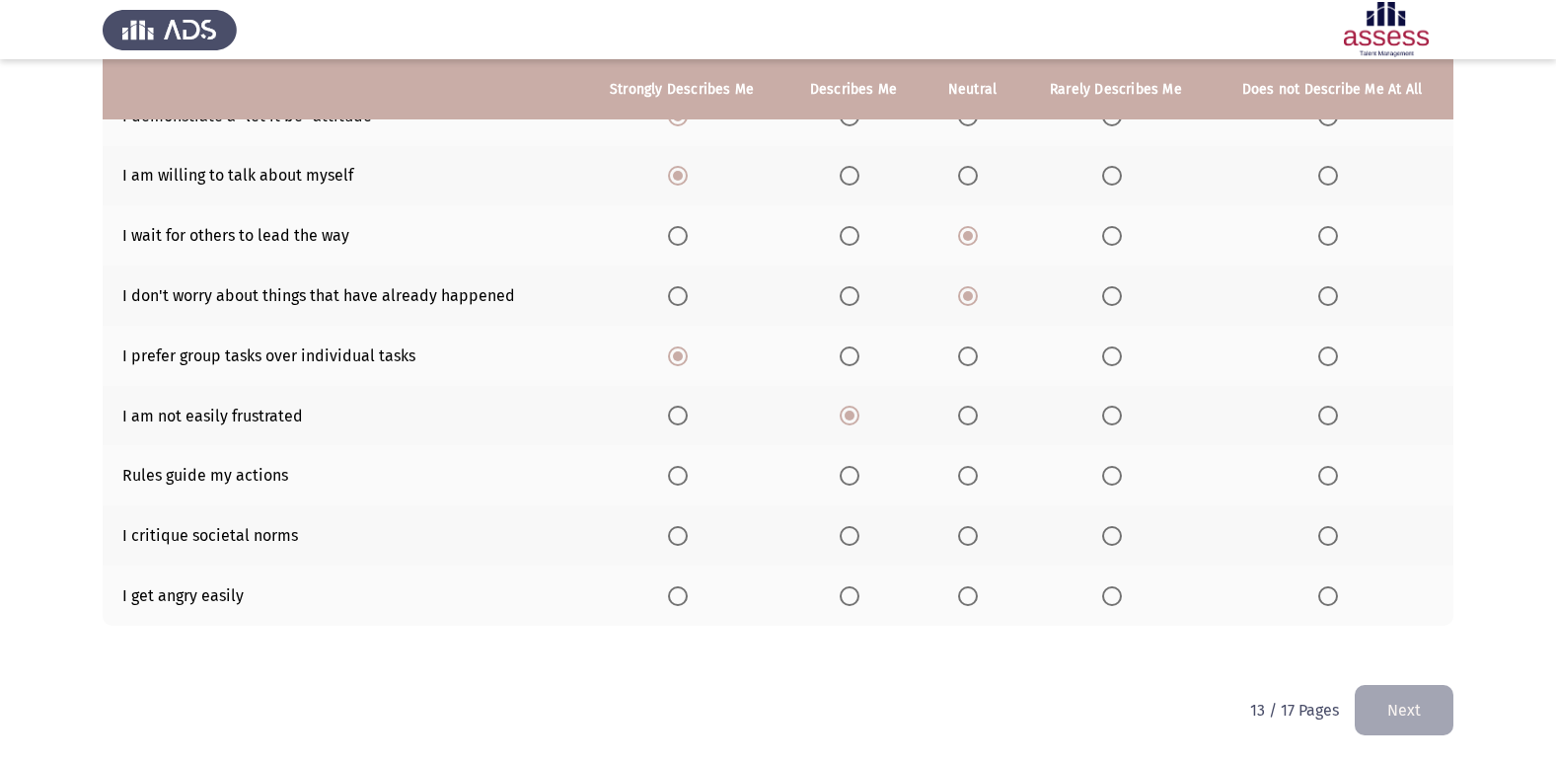
click at [848, 478] on input "Select an option" at bounding box center [849, 476] width 20 height 20
click at [853, 529] on span "Select an option" at bounding box center [849, 536] width 20 height 20
click at [853, 529] on input "Select an option" at bounding box center [849, 536] width 20 height 20
click at [677, 602] on span "Select an option" at bounding box center [678, 596] width 20 height 20
click at [677, 602] on input "Select an option" at bounding box center [678, 596] width 20 height 20
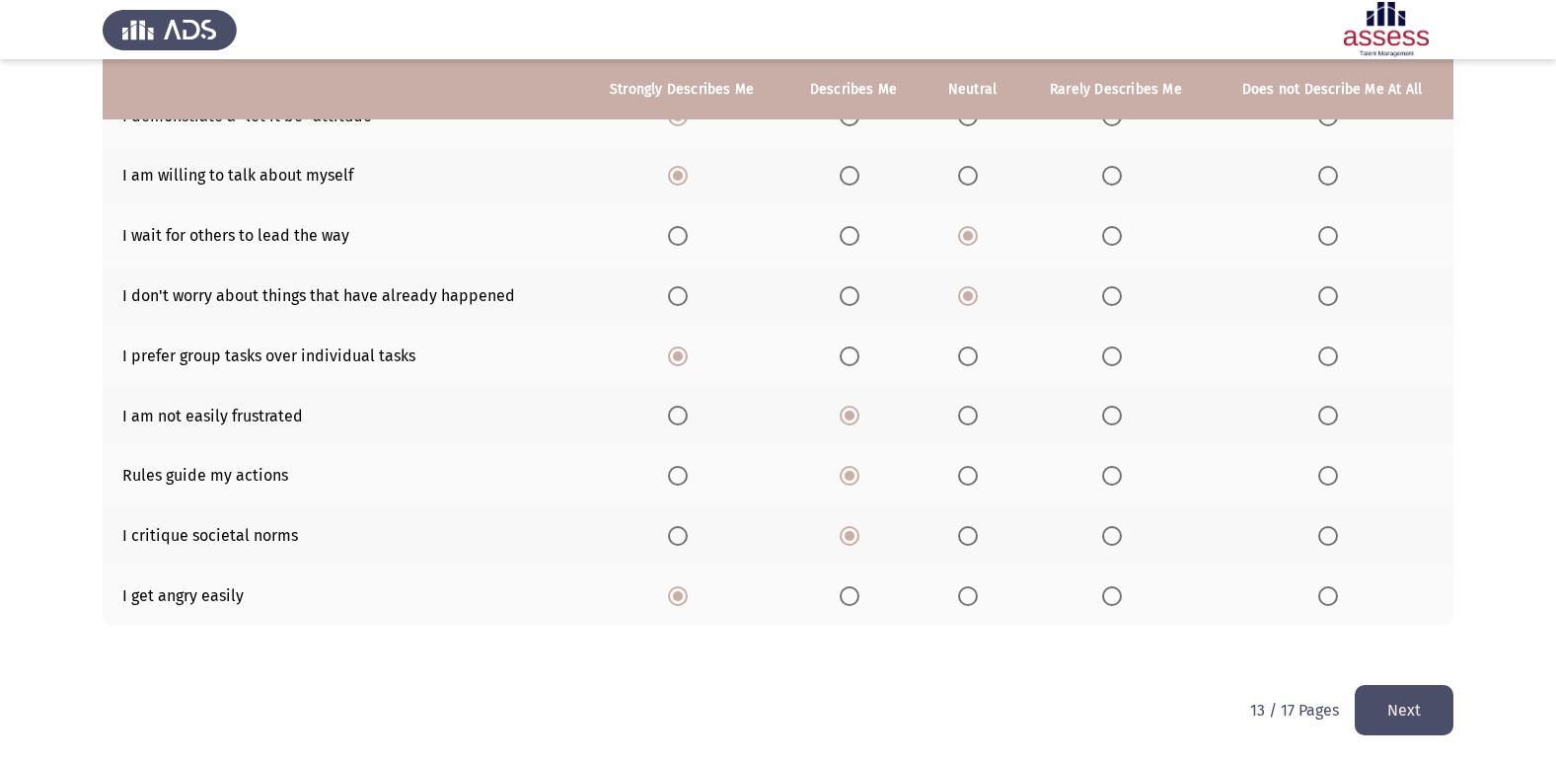
click at [848, 592] on span "Select an option" at bounding box center [849, 596] width 20 height 20
click at [848, 592] on input "Select an option" at bounding box center [849, 596] width 20 height 20
click at [1419, 723] on button "Next" at bounding box center [1403, 710] width 99 height 50
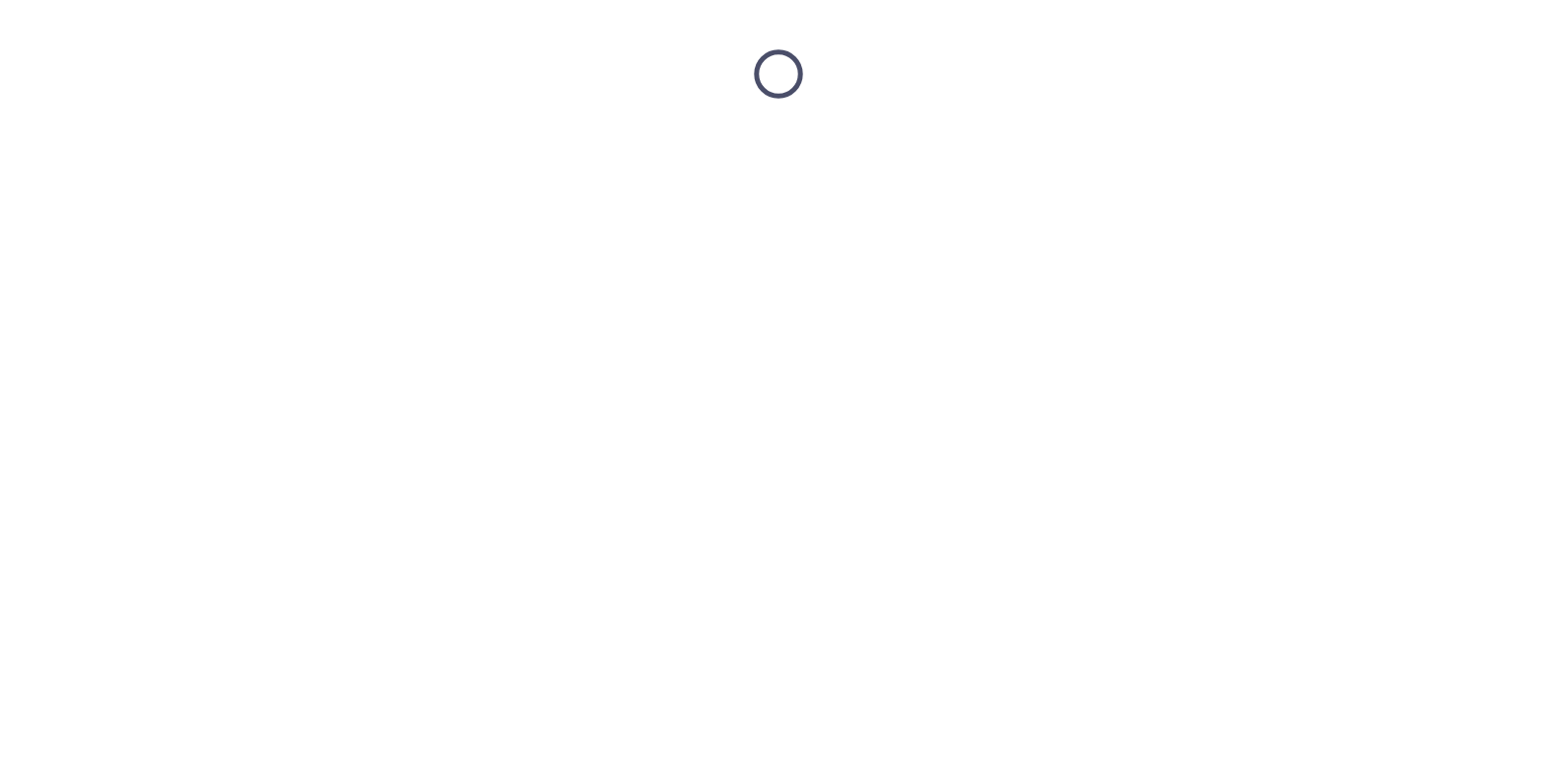
scroll to position [0, 0]
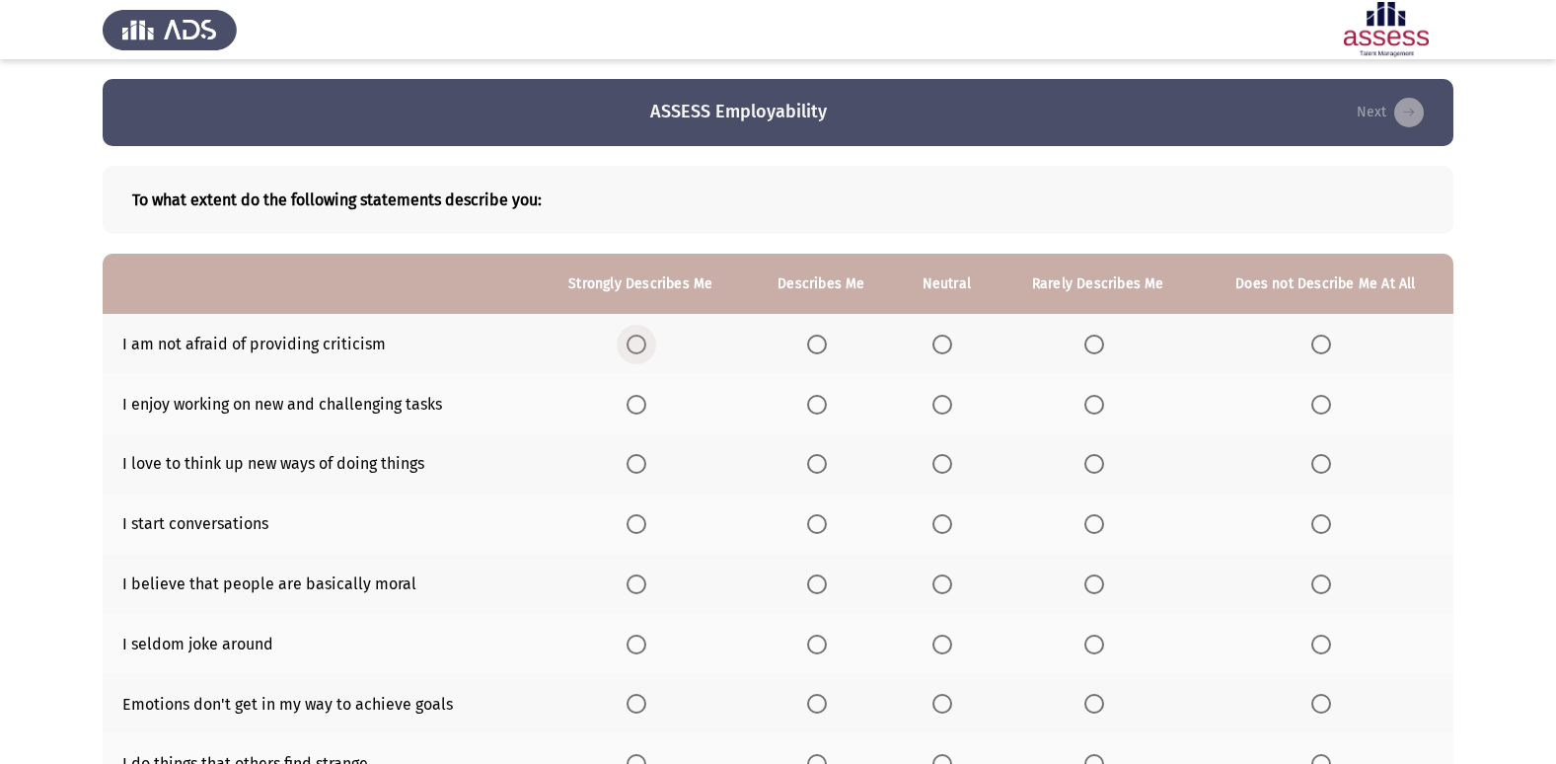
click at [649, 345] on label "Select an option" at bounding box center [640, 344] width 28 height 20
click at [646, 345] on input "Select an option" at bounding box center [636, 344] width 20 height 20
click at [631, 397] on span "Select an option" at bounding box center [636, 405] width 20 height 20
click at [631, 397] on input "Select an option" at bounding box center [636, 405] width 20 height 20
click at [633, 473] on span "Select an option" at bounding box center [636, 464] width 20 height 20
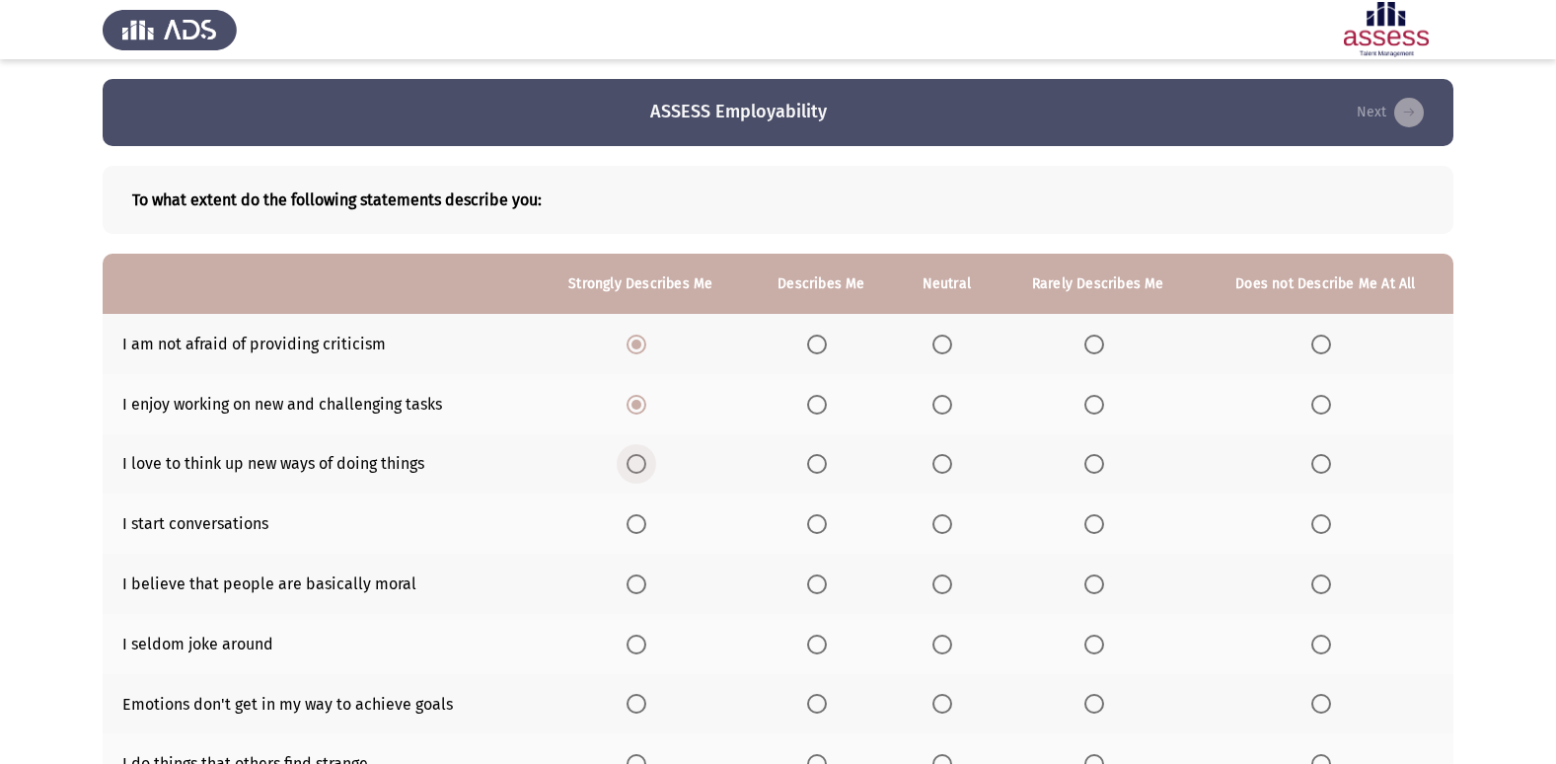
click at [633, 473] on input "Select an option" at bounding box center [636, 464] width 20 height 20
click at [638, 528] on span "Select an option" at bounding box center [636, 524] width 20 height 20
click at [638, 528] on input "Select an option" at bounding box center [636, 524] width 20 height 20
click at [1324, 522] on span "Select an option" at bounding box center [1321, 524] width 20 height 20
click at [1324, 522] on input "Select an option" at bounding box center [1321, 524] width 20 height 20
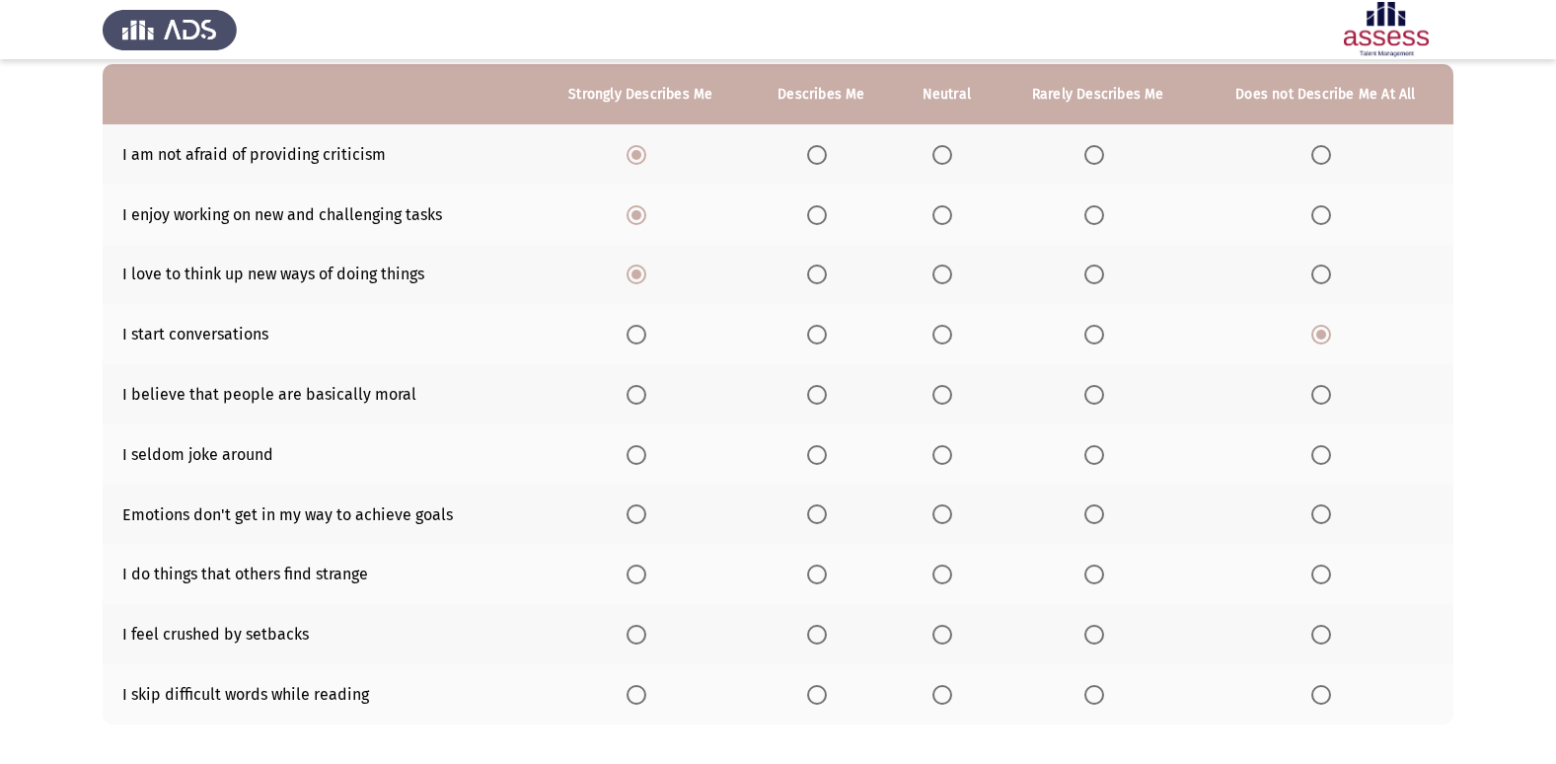
scroll to position [197, 0]
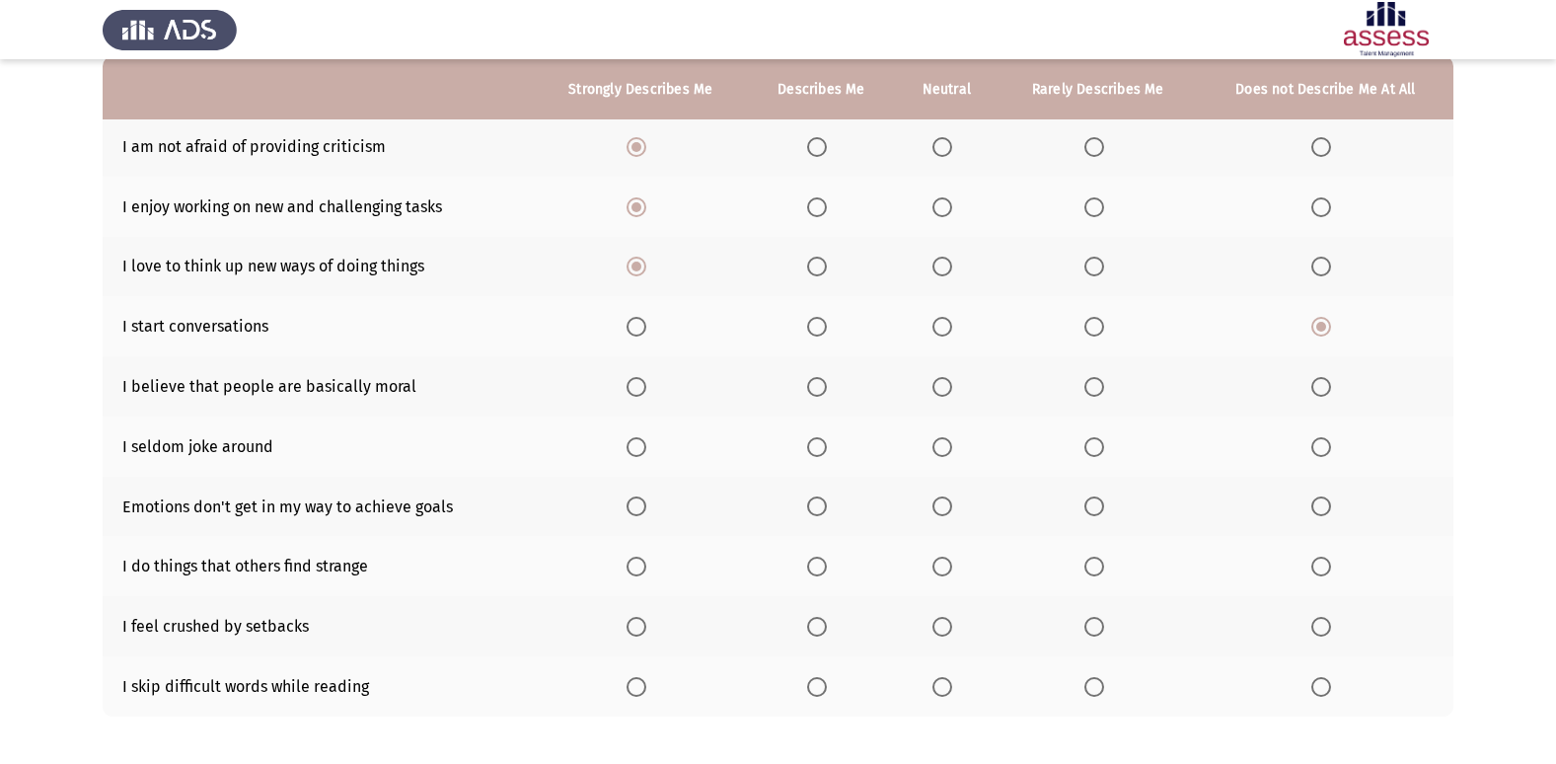
click at [1097, 399] on th at bounding box center [1096, 386] width 199 height 60
click at [1093, 383] on span "Select an option" at bounding box center [1094, 387] width 20 height 20
click at [1093, 383] on input "Select an option" at bounding box center [1094, 387] width 20 height 20
click at [945, 447] on span "Select an option" at bounding box center [942, 447] width 20 height 20
click at [945, 447] on input "Select an option" at bounding box center [942, 447] width 20 height 20
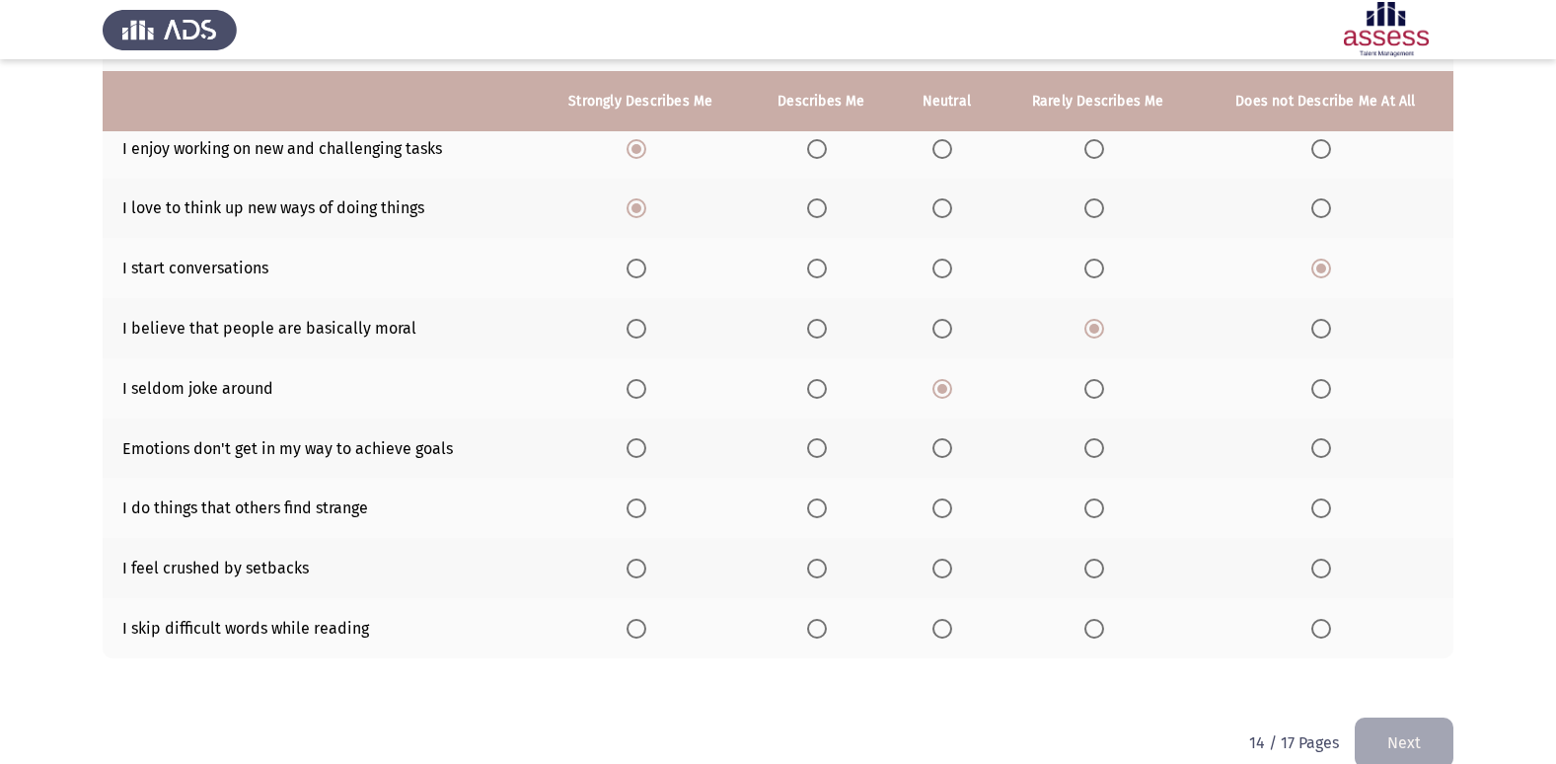
scroll to position [288, 0]
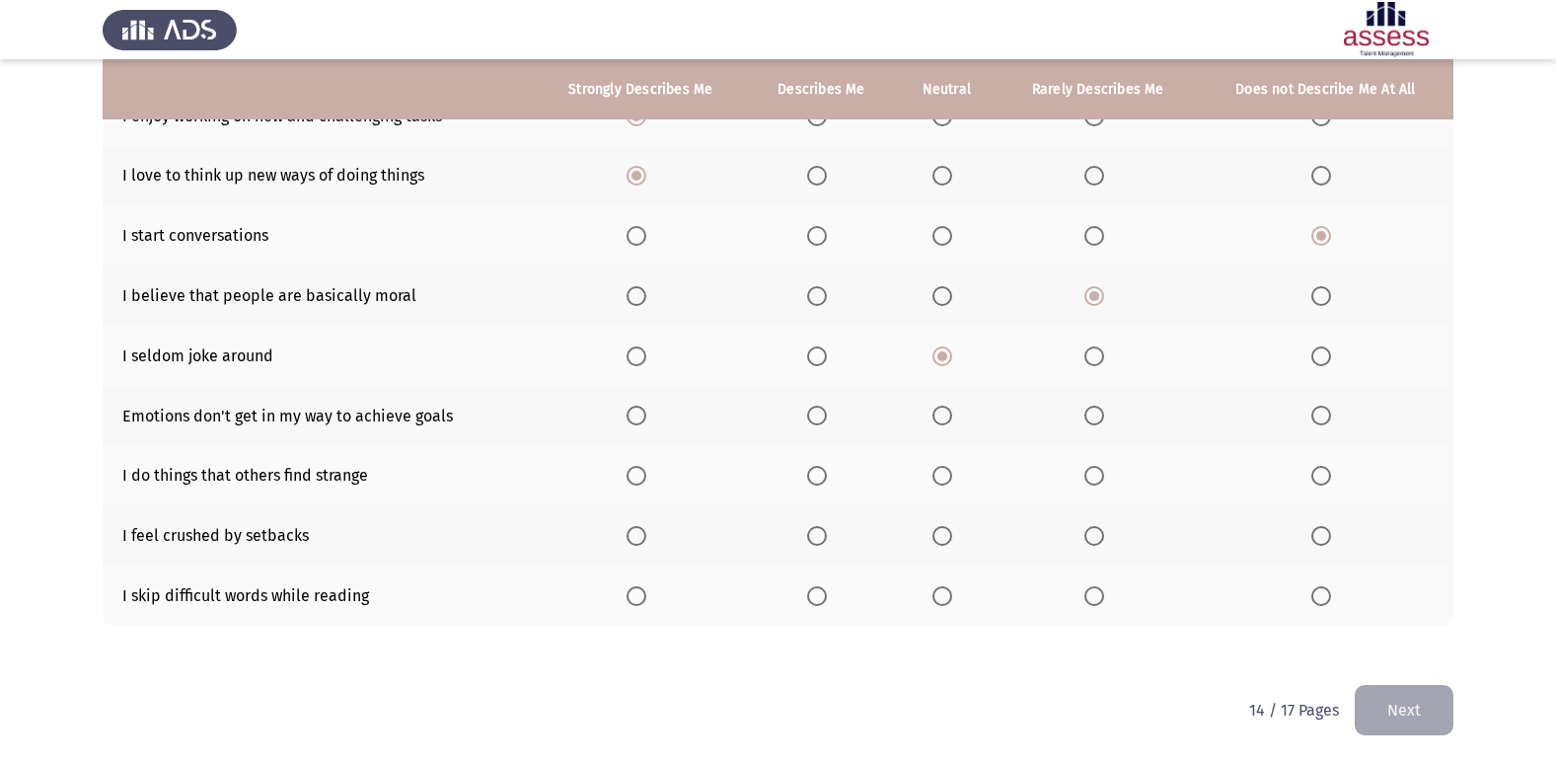
click at [634, 416] on span "Select an option" at bounding box center [636, 415] width 20 height 20
click at [634, 416] on input "Select an option" at bounding box center [636, 415] width 20 height 20
click at [636, 482] on span "Select an option" at bounding box center [636, 476] width 20 height 20
click at [636, 482] on input "Select an option" at bounding box center [636, 476] width 20 height 20
click at [957, 473] on label "Select an option" at bounding box center [946, 476] width 28 height 20
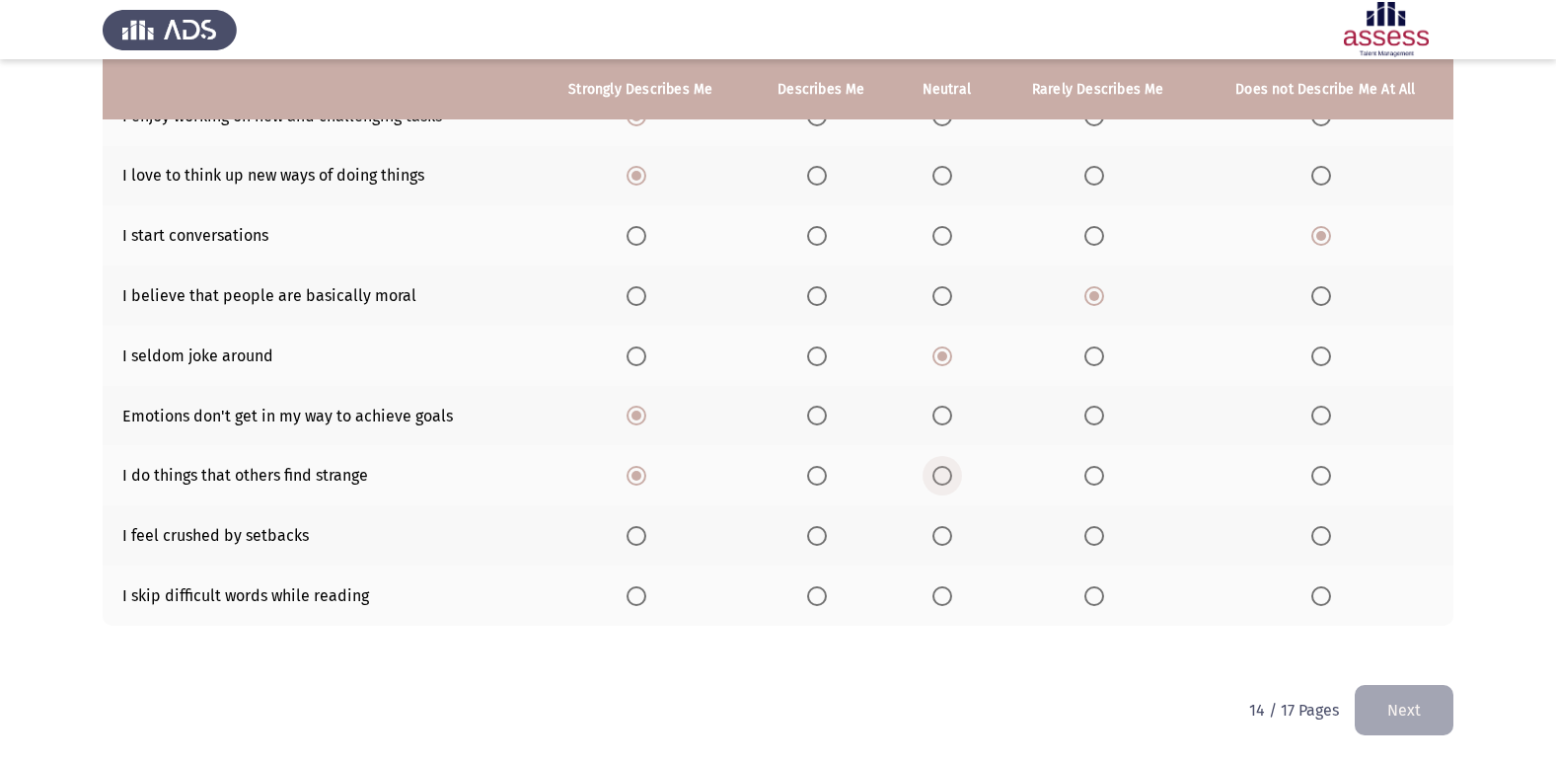
click at [952, 473] on input "Select an option" at bounding box center [942, 476] width 20 height 20
click at [1088, 540] on span "Select an option" at bounding box center [1094, 536] width 20 height 20
click at [1088, 540] on input "Select an option" at bounding box center [1094, 536] width 20 height 20
click at [814, 590] on span "Select an option" at bounding box center [817, 596] width 20 height 20
click at [814, 590] on input "Select an option" at bounding box center [817, 596] width 20 height 20
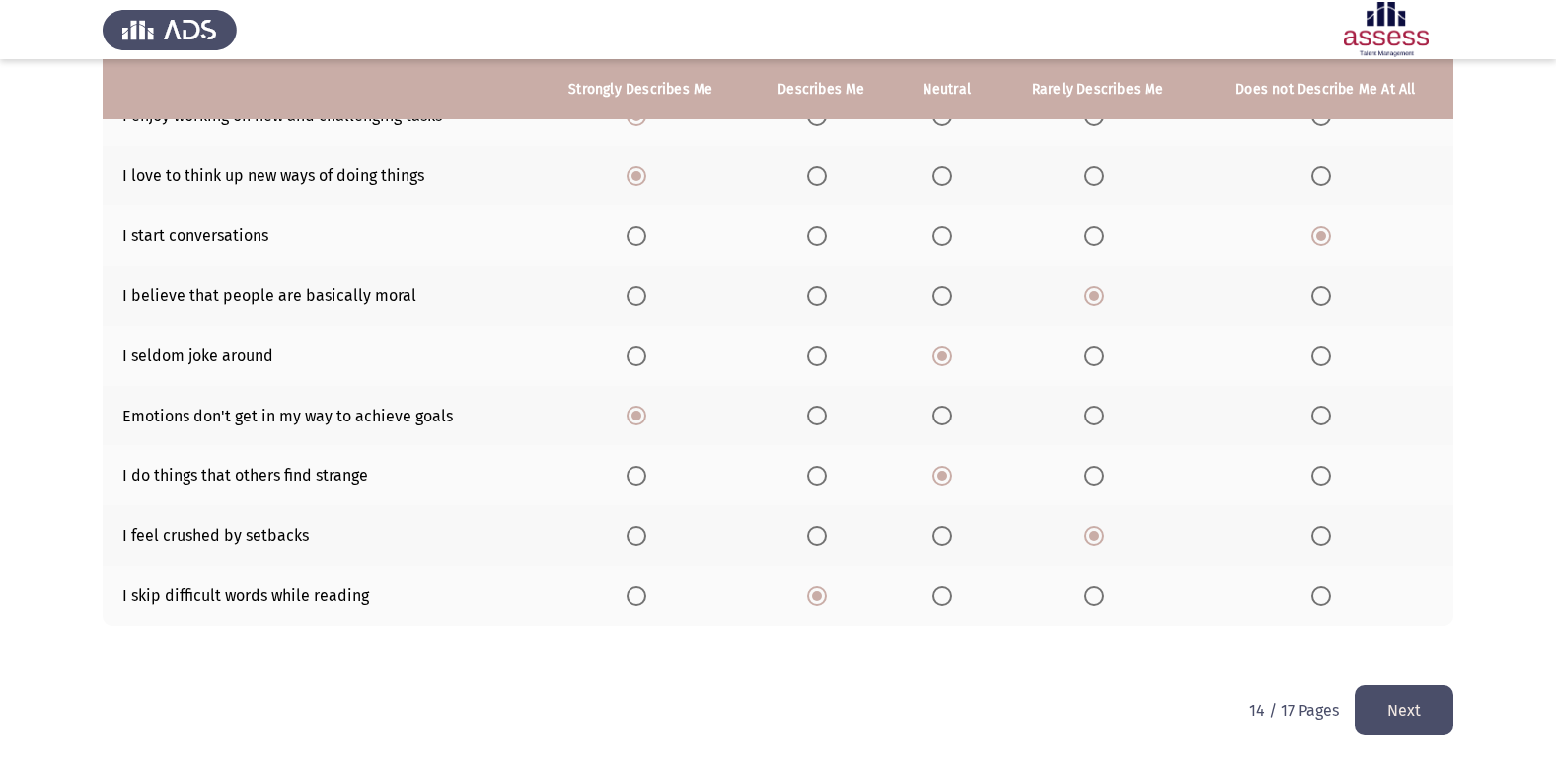
click at [1381, 718] on button "Next" at bounding box center [1403, 710] width 99 height 50
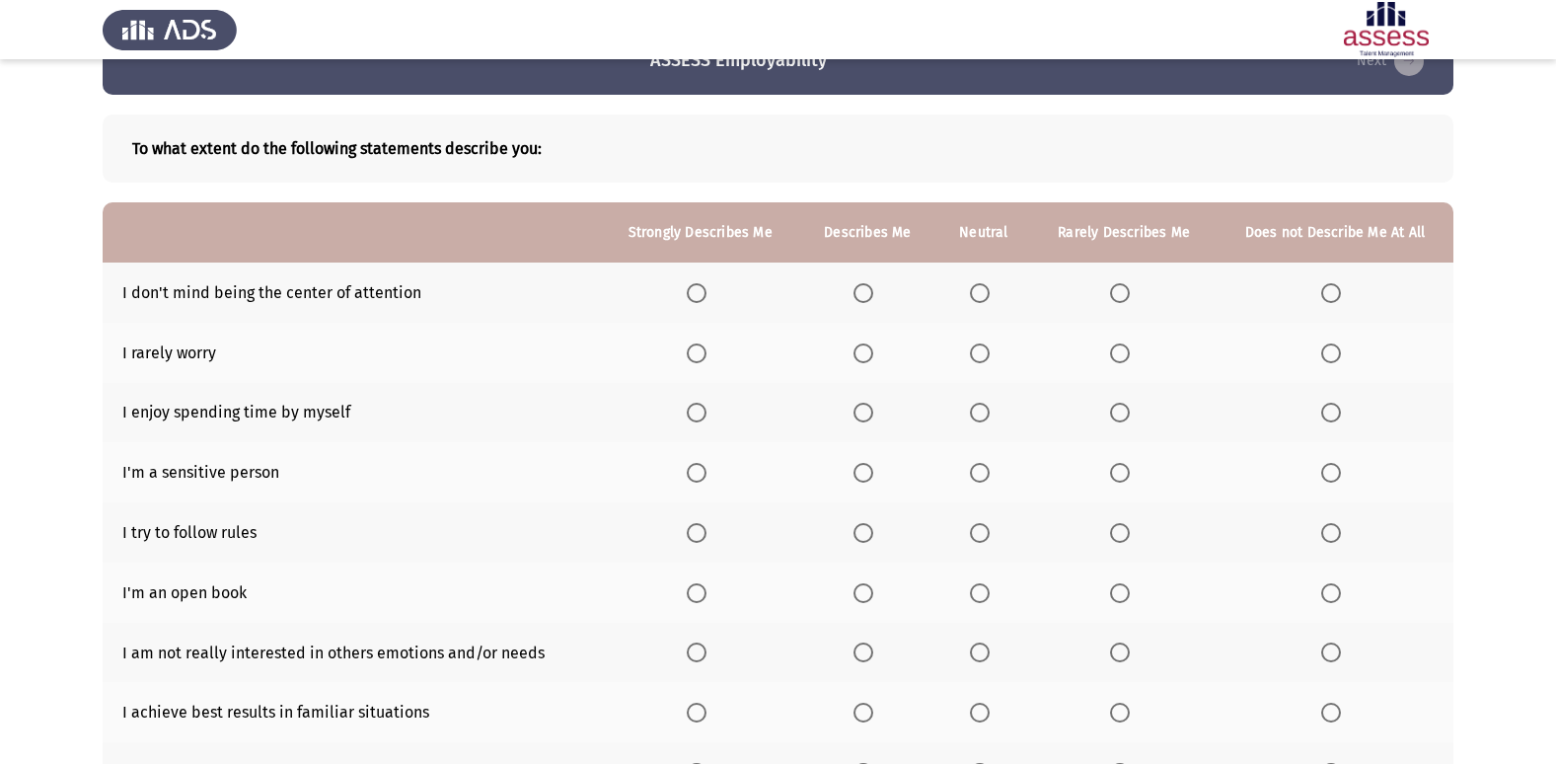
scroll to position [99, 0]
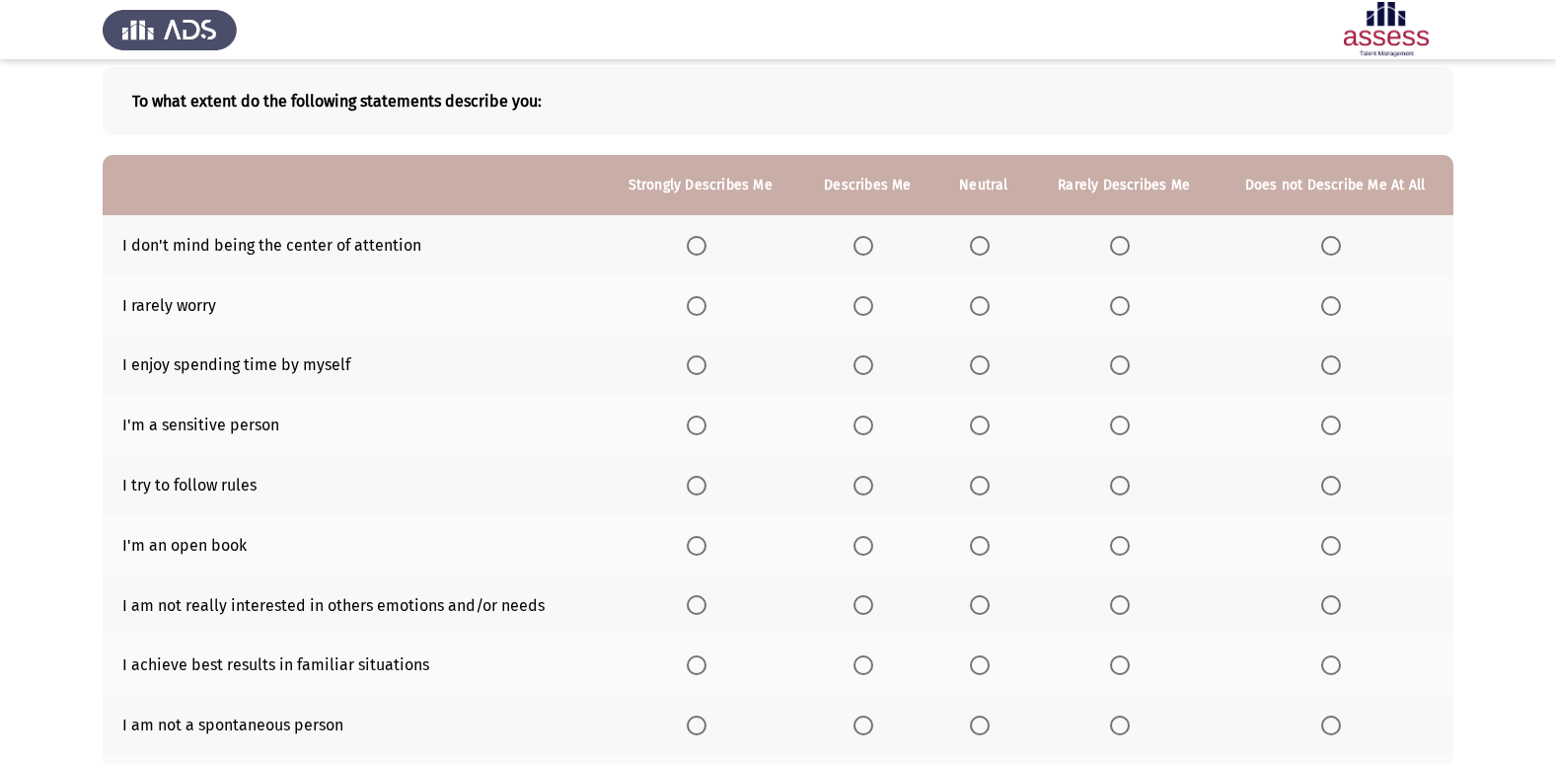
click at [706, 239] on span "Select an option" at bounding box center [697, 246] width 20 height 20
click at [706, 239] on input "Select an option" at bounding box center [697, 246] width 20 height 20
click at [693, 312] on span "Select an option" at bounding box center [697, 306] width 20 height 20
click at [693, 312] on input "Select an option" at bounding box center [697, 306] width 20 height 20
click at [980, 306] on span "Select an option" at bounding box center [980, 306] width 0 height 0
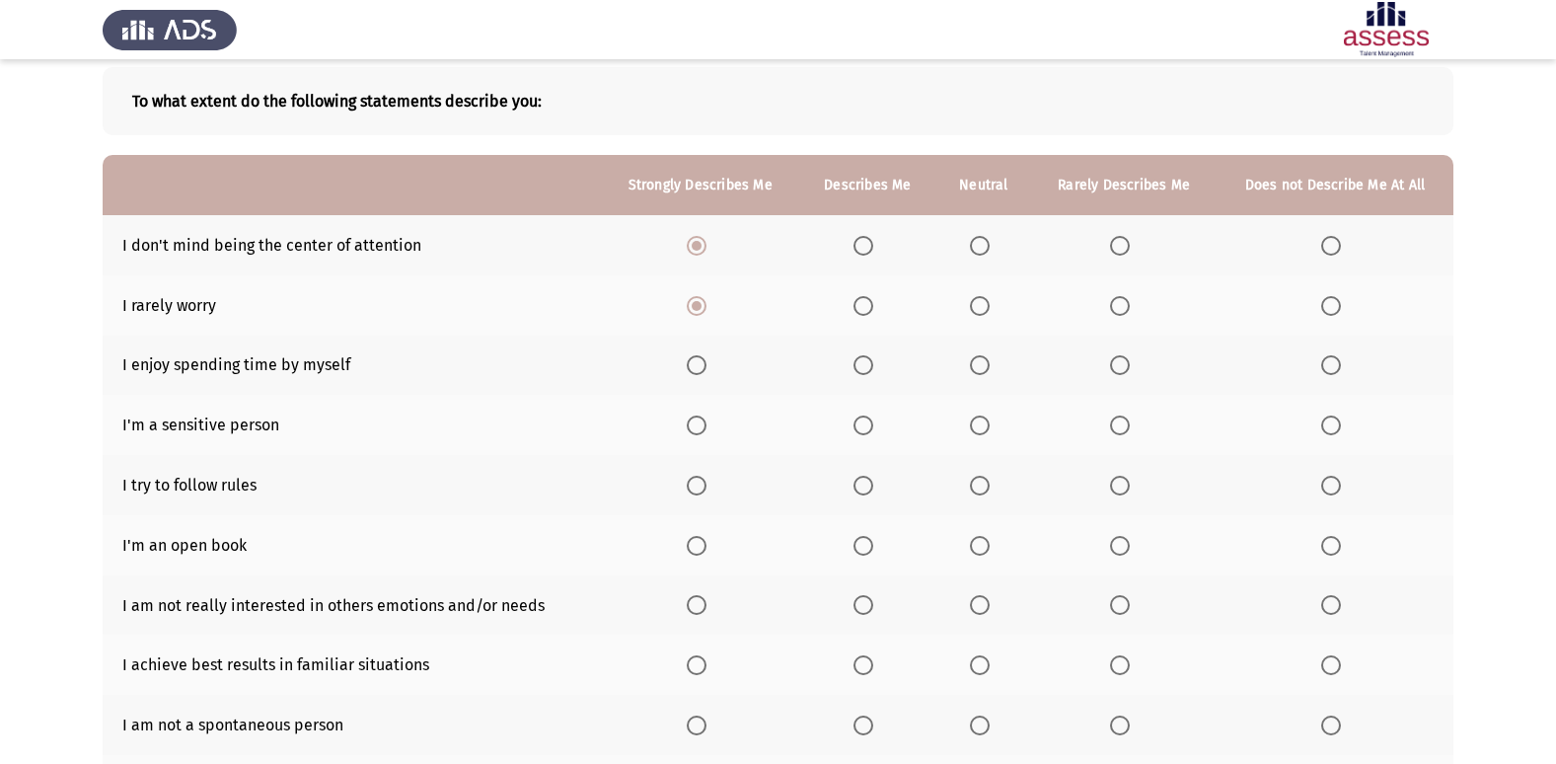
click at [981, 306] on input "Select an option" at bounding box center [980, 306] width 20 height 20
click at [695, 366] on span "Select an option" at bounding box center [697, 365] width 20 height 20
click at [695, 366] on input "Select an option" at bounding box center [697, 365] width 20 height 20
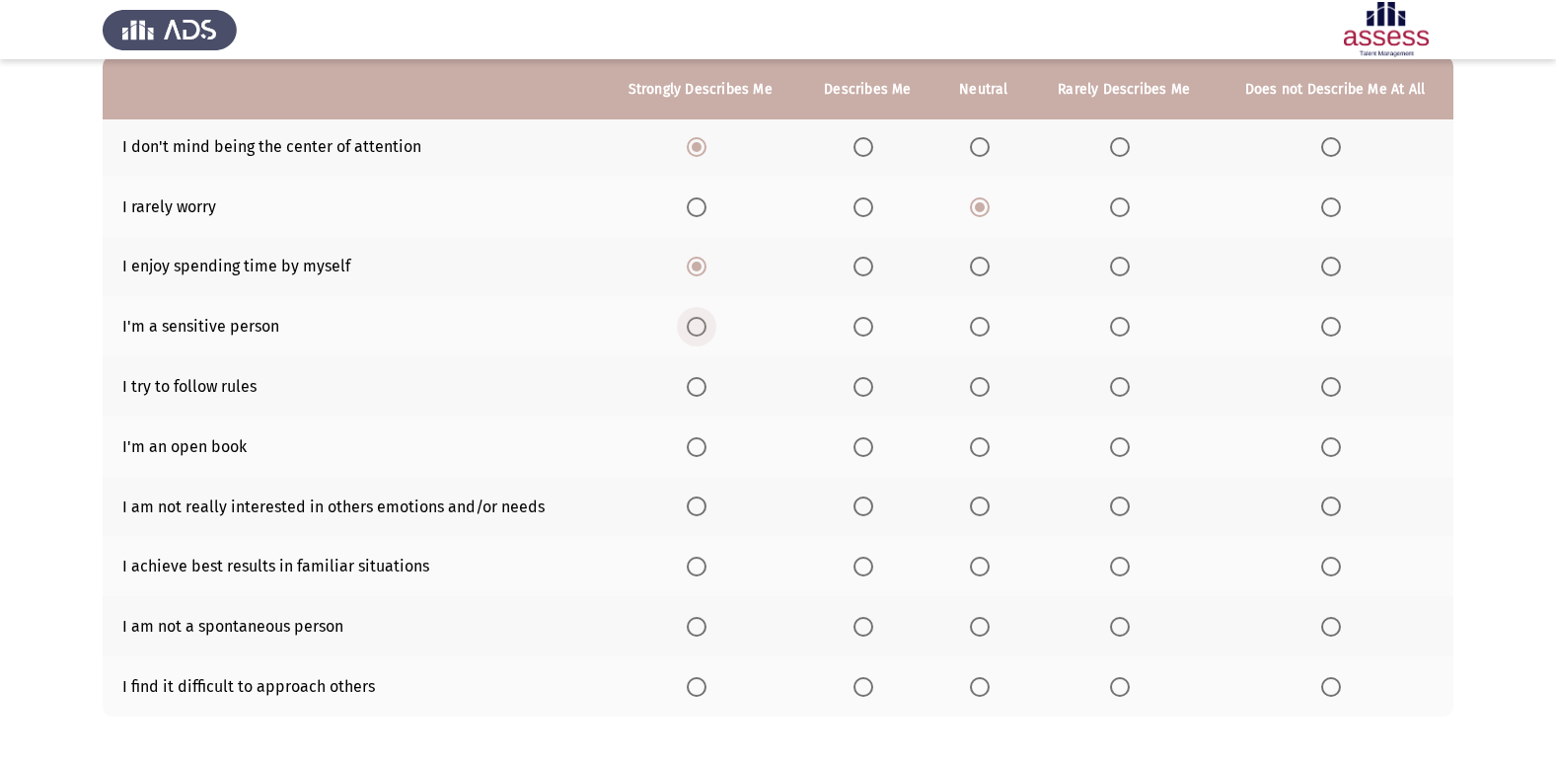
click at [691, 320] on span "Select an option" at bounding box center [697, 327] width 20 height 20
click at [691, 320] on input "Select an option" at bounding box center [697, 327] width 20 height 20
click at [697, 383] on span "Select an option" at bounding box center [697, 387] width 20 height 20
click at [697, 383] on input "Select an option" at bounding box center [697, 387] width 20 height 20
click at [982, 330] on span "Select an option" at bounding box center [980, 327] width 20 height 20
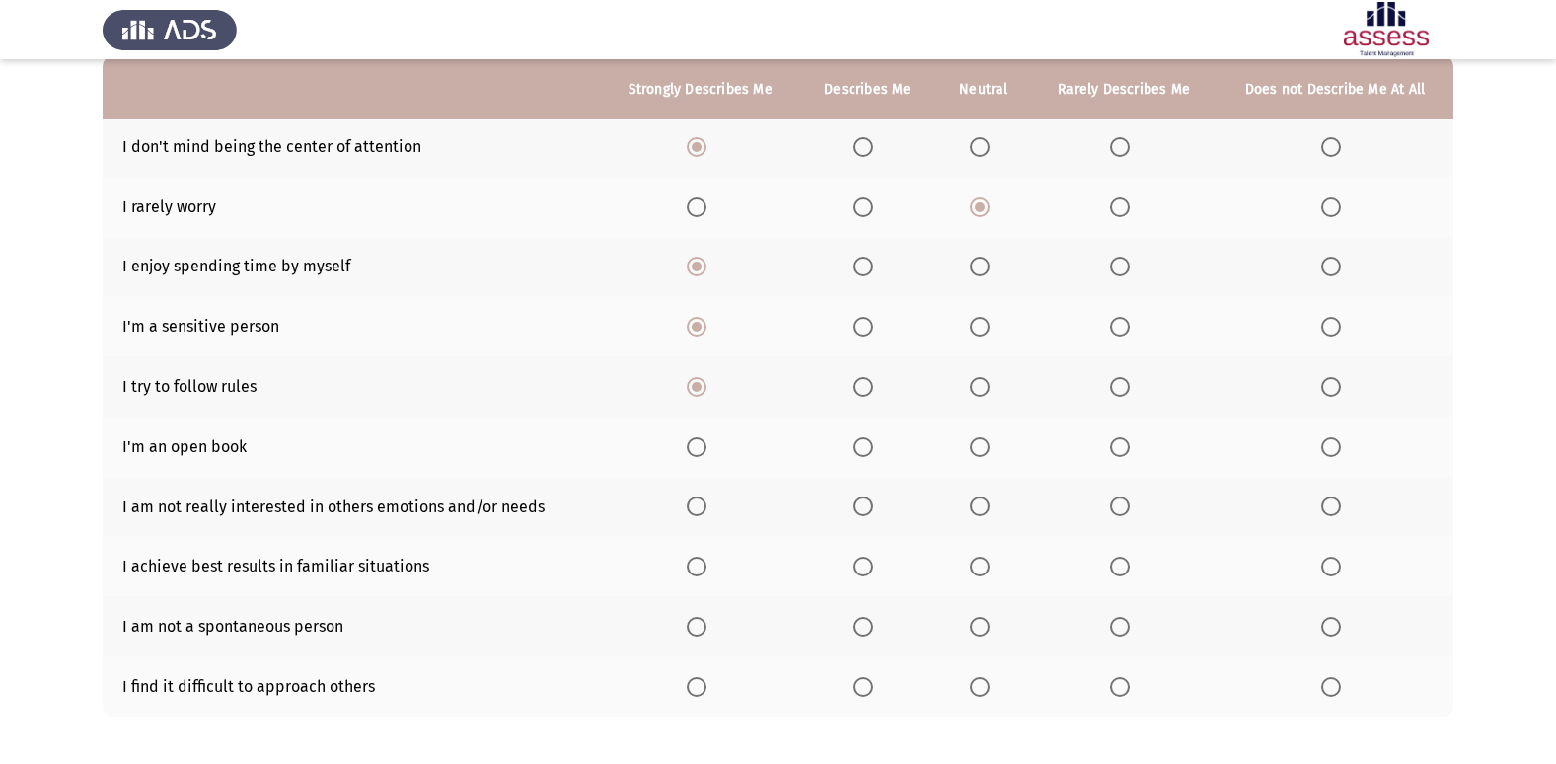
click at [982, 330] on input "Select an option" at bounding box center [980, 327] width 20 height 20
click at [700, 445] on span "Select an option" at bounding box center [697, 447] width 20 height 20
click at [700, 445] on input "Select an option" at bounding box center [697, 447] width 20 height 20
click at [706, 515] on span "Select an option" at bounding box center [697, 506] width 20 height 20
click at [706, 515] on input "Select an option" at bounding box center [697, 506] width 20 height 20
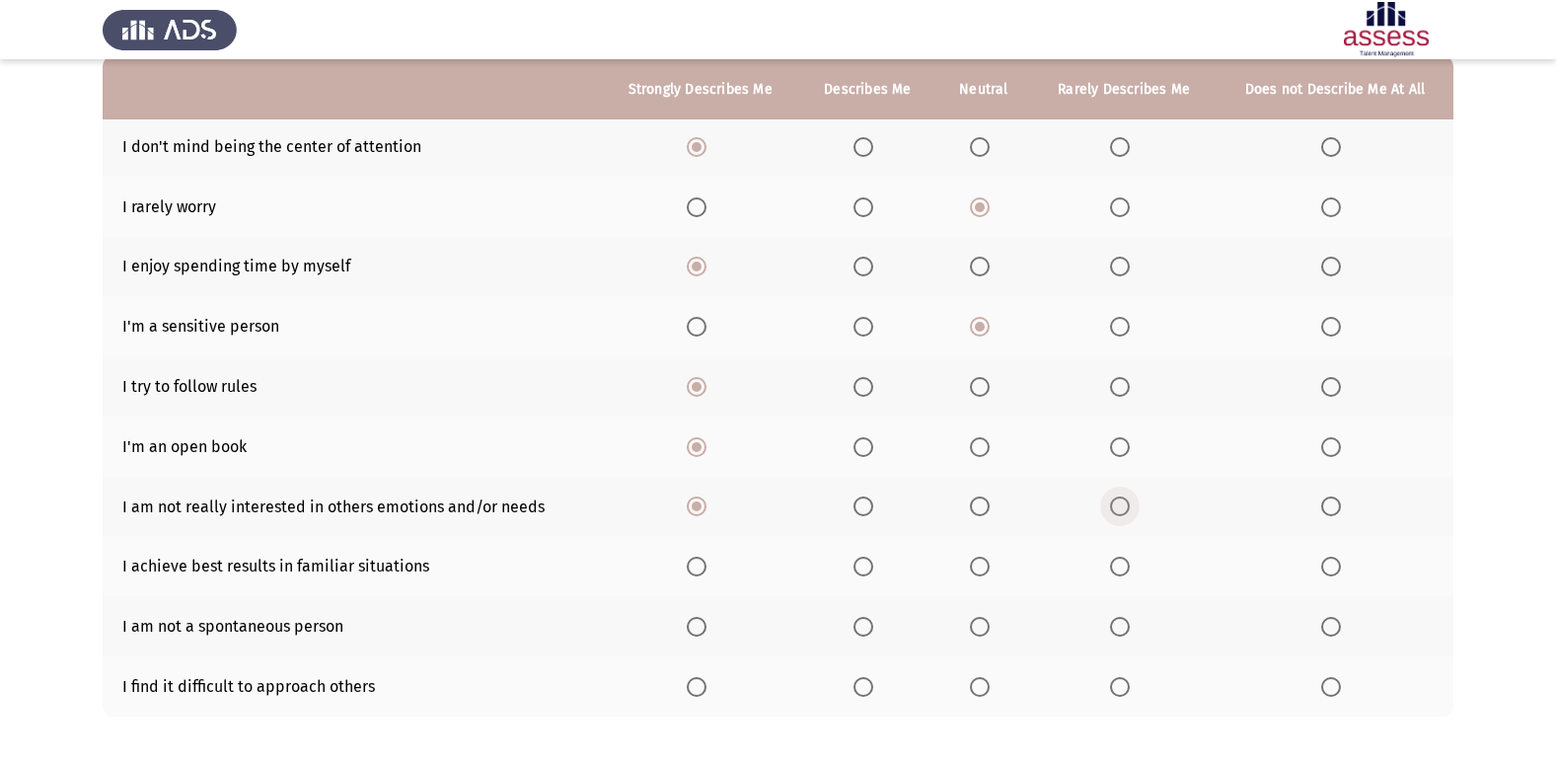
click at [1120, 506] on span "Select an option" at bounding box center [1120, 506] width 0 height 0
click at [1121, 505] on input "Select an option" at bounding box center [1120, 506] width 20 height 20
click at [881, 566] on label "Select an option" at bounding box center [867, 566] width 28 height 20
click at [873, 566] on input "Select an option" at bounding box center [863, 566] width 20 height 20
click at [700, 576] on span "Select an option" at bounding box center [697, 566] width 20 height 20
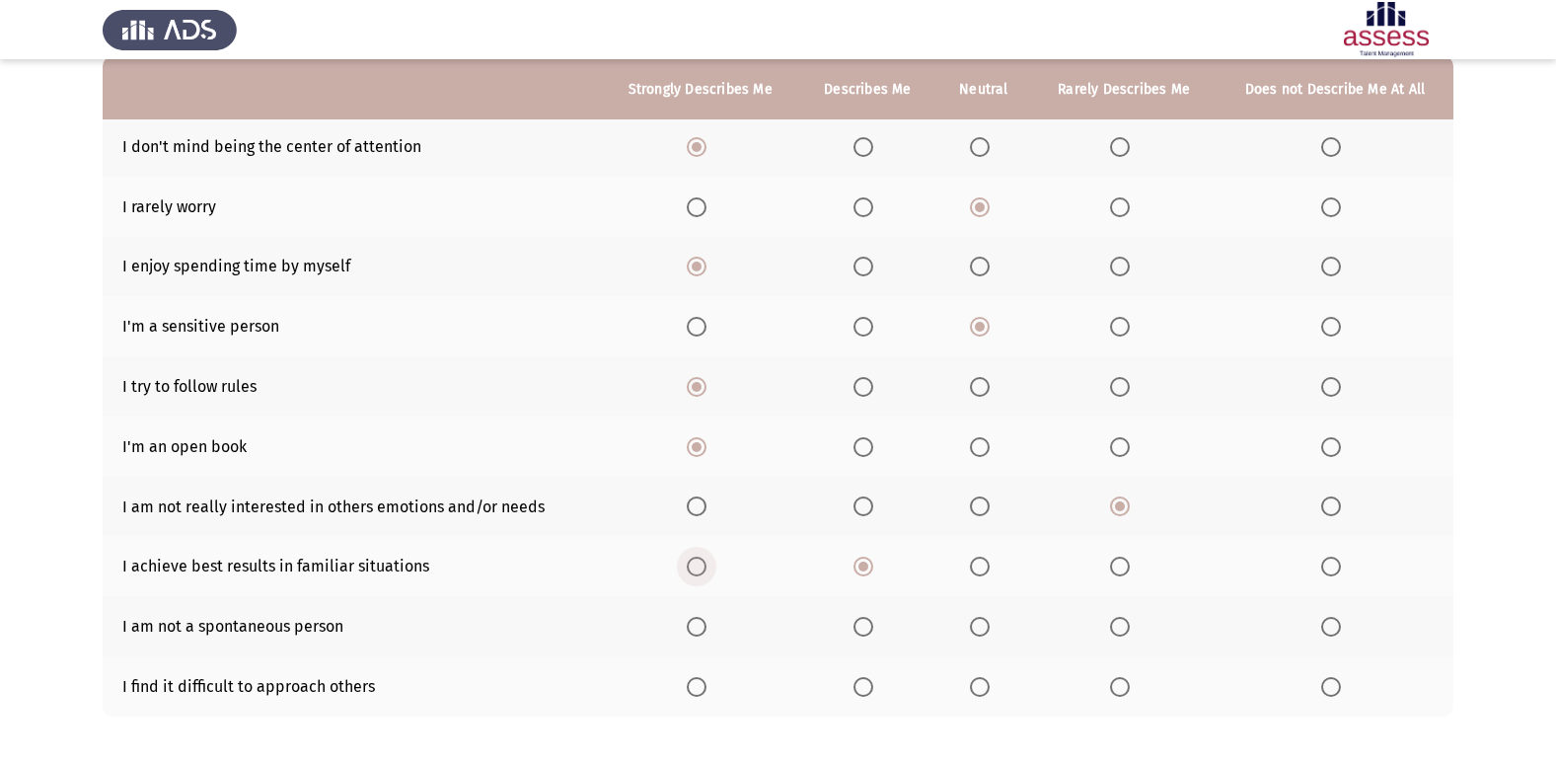
click at [700, 576] on input "Select an option" at bounding box center [697, 566] width 20 height 20
click at [701, 627] on span "Select an option" at bounding box center [697, 627] width 20 height 20
click at [701, 627] on input "Select an option" at bounding box center [697, 627] width 20 height 20
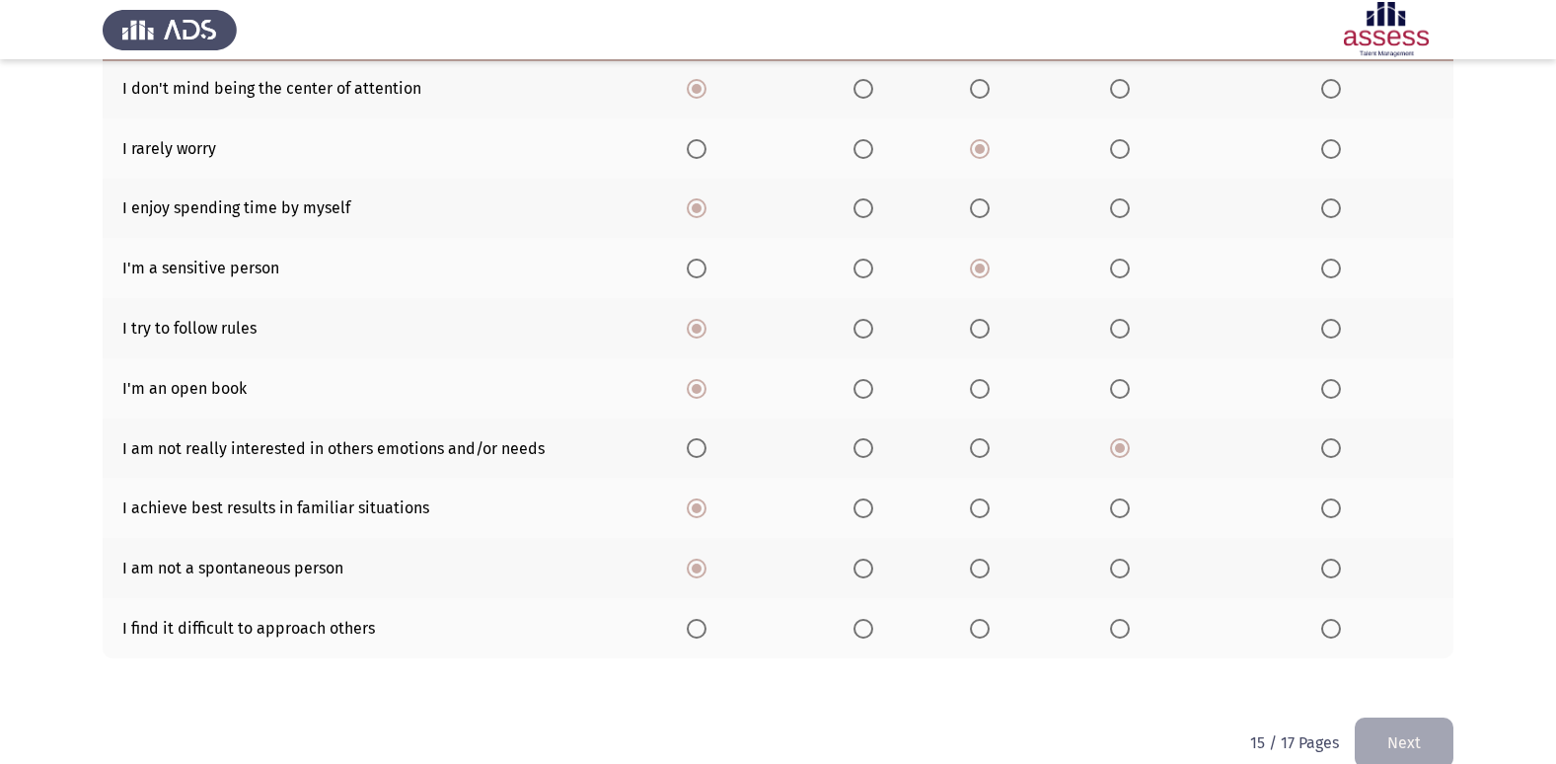
scroll to position [288, 0]
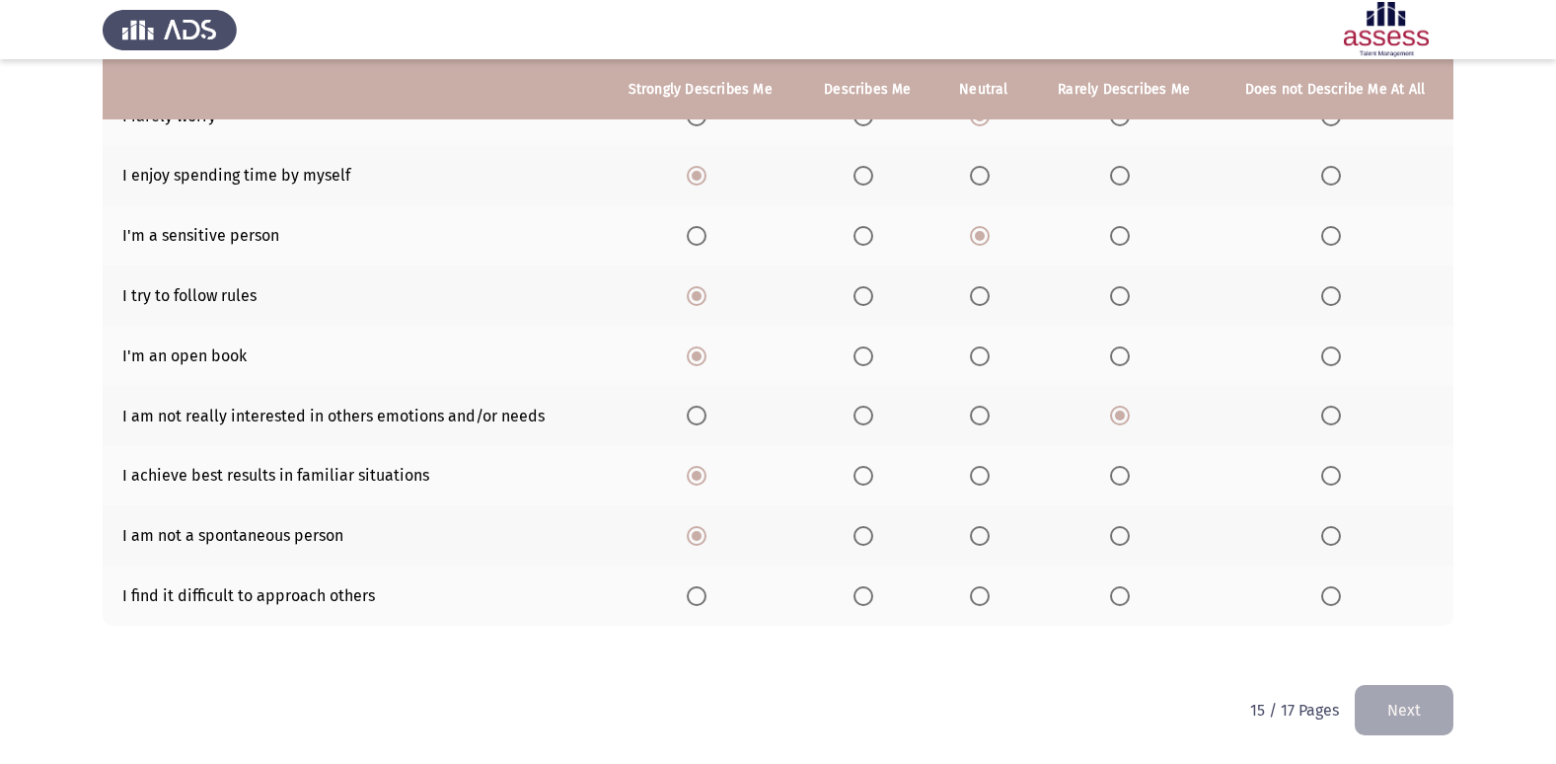
click at [702, 596] on span "Select an option" at bounding box center [697, 596] width 20 height 20
click at [702, 596] on input "Select an option" at bounding box center [697, 596] width 20 height 20
click at [1369, 707] on button "Next" at bounding box center [1403, 710] width 99 height 50
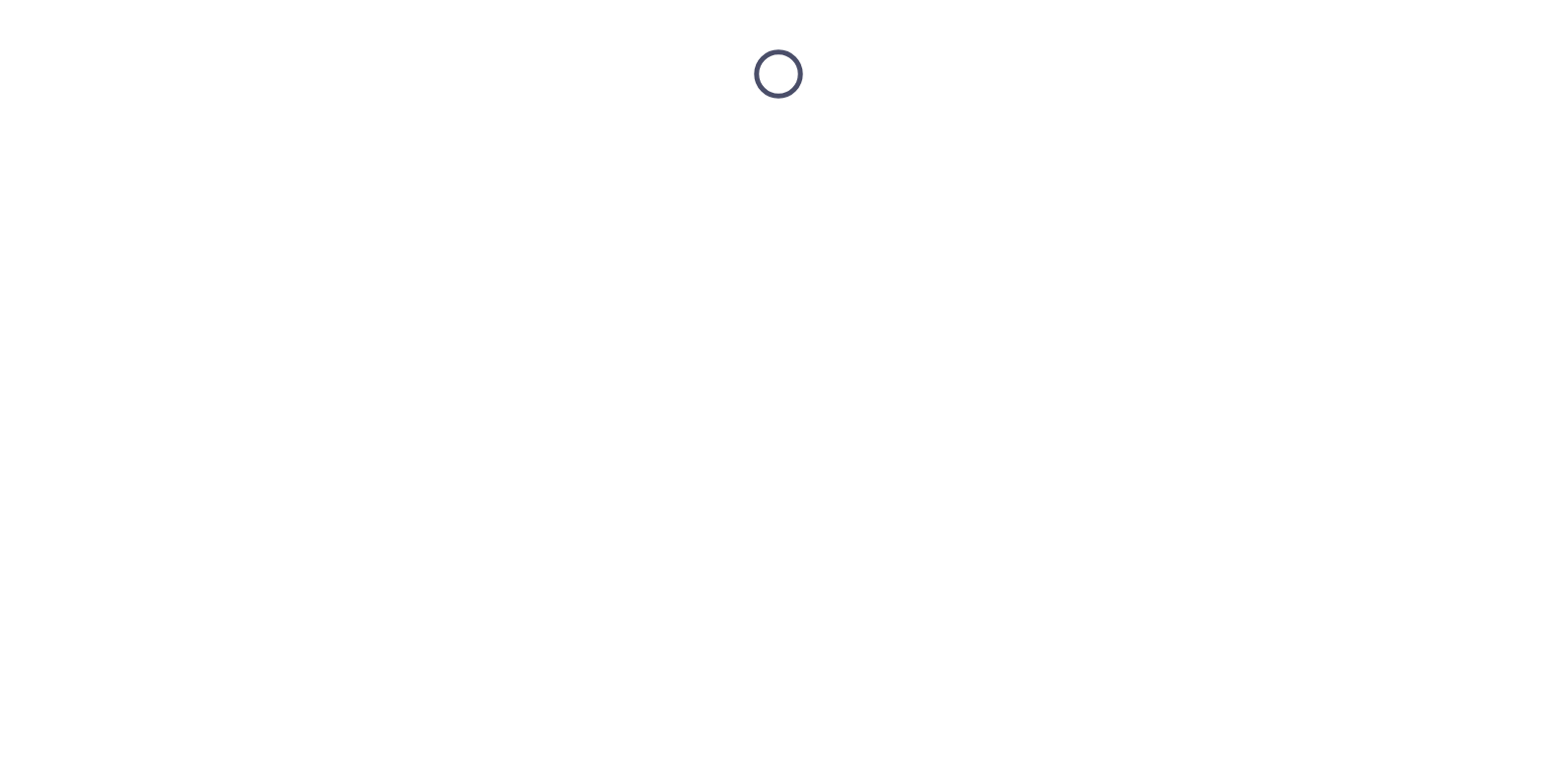
scroll to position [0, 0]
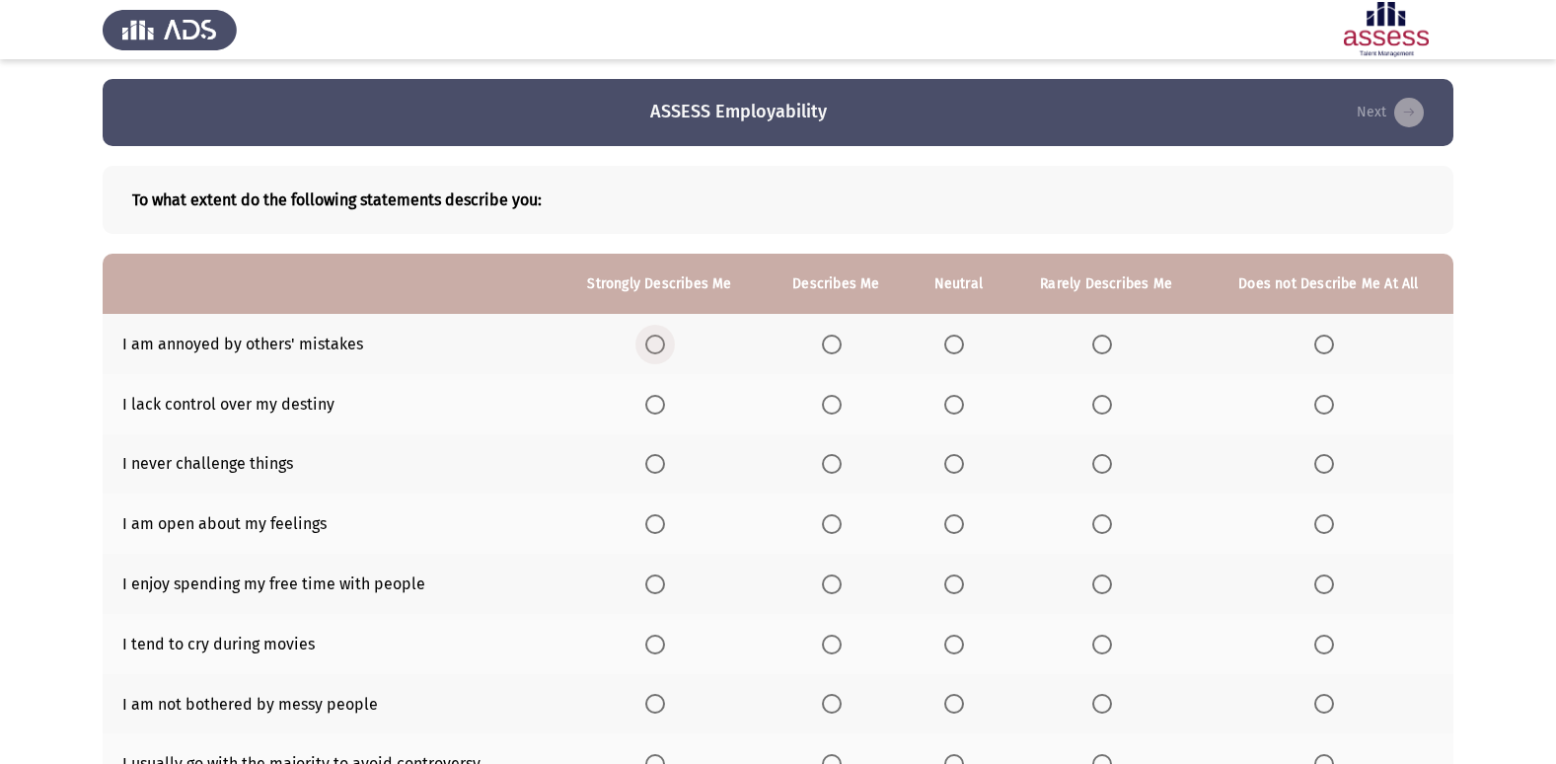
click at [659, 339] on span "Select an option" at bounding box center [655, 344] width 20 height 20
click at [659, 339] on input "Select an option" at bounding box center [655, 344] width 20 height 20
click at [833, 401] on span "Select an option" at bounding box center [832, 405] width 20 height 20
click at [833, 401] on input "Select an option" at bounding box center [832, 405] width 20 height 20
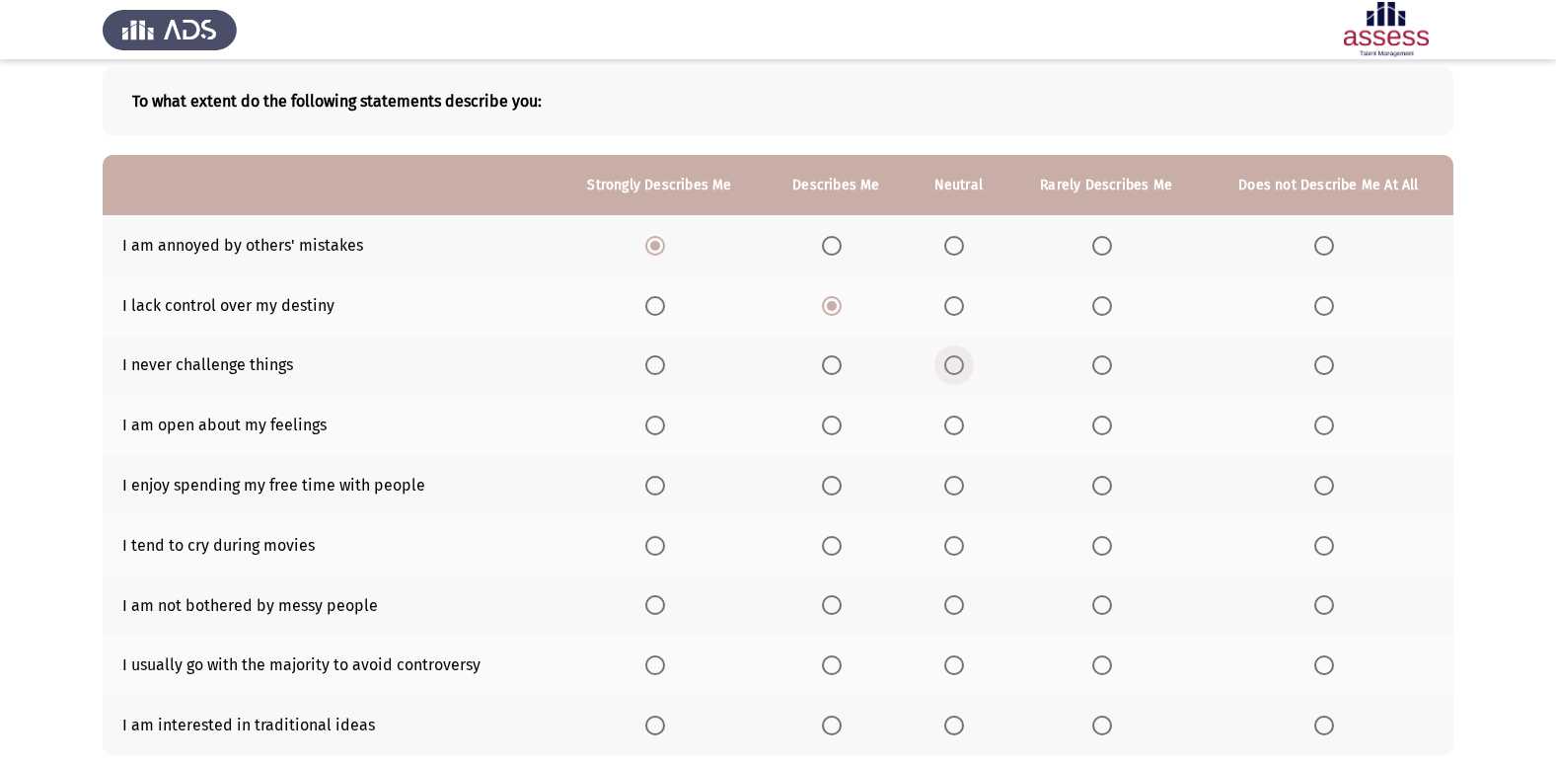
click at [956, 371] on span "Select an option" at bounding box center [954, 365] width 20 height 20
click at [956, 371] on input "Select an option" at bounding box center [954, 365] width 20 height 20
click at [665, 435] on span "Select an option" at bounding box center [655, 425] width 20 height 20
click at [665, 435] on input "Select an option" at bounding box center [655, 425] width 20 height 20
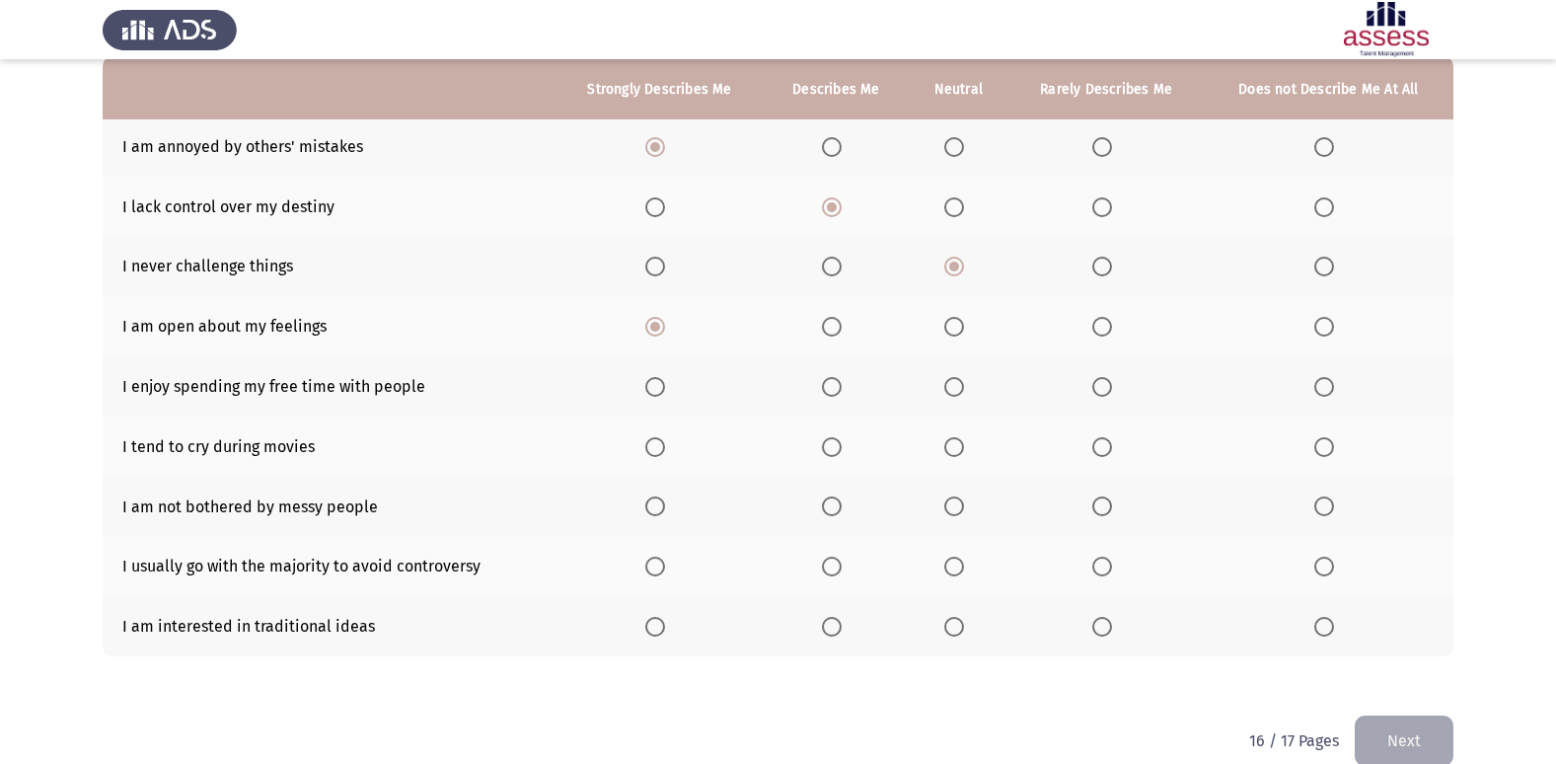
click at [665, 395] on span "Select an option" at bounding box center [655, 387] width 20 height 20
click at [665, 395] on input "Select an option" at bounding box center [655, 387] width 20 height 20
click at [665, 451] on span "Select an option" at bounding box center [655, 447] width 20 height 20
click at [665, 451] on input "Select an option" at bounding box center [655, 447] width 20 height 20
click at [833, 513] on span "Select an option" at bounding box center [832, 506] width 20 height 20
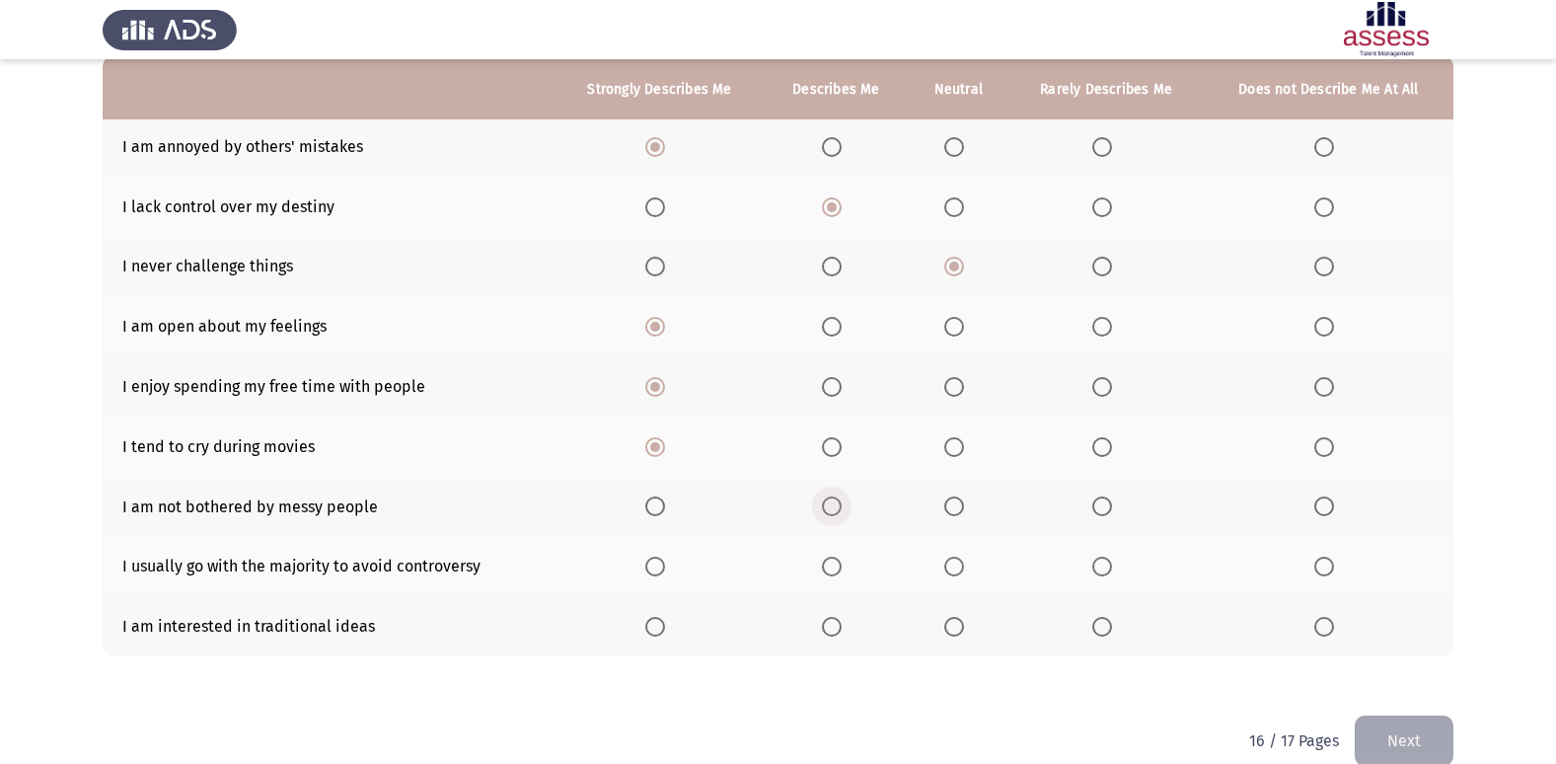
click at [833, 513] on input "Select an option" at bounding box center [832, 506] width 20 height 20
click at [1097, 503] on span "Select an option" at bounding box center [1102, 506] width 20 height 20
click at [1097, 503] on input "Select an option" at bounding box center [1102, 506] width 20 height 20
click at [836, 570] on span "Select an option" at bounding box center [832, 566] width 20 height 20
click at [836, 570] on input "Select an option" at bounding box center [832, 566] width 20 height 20
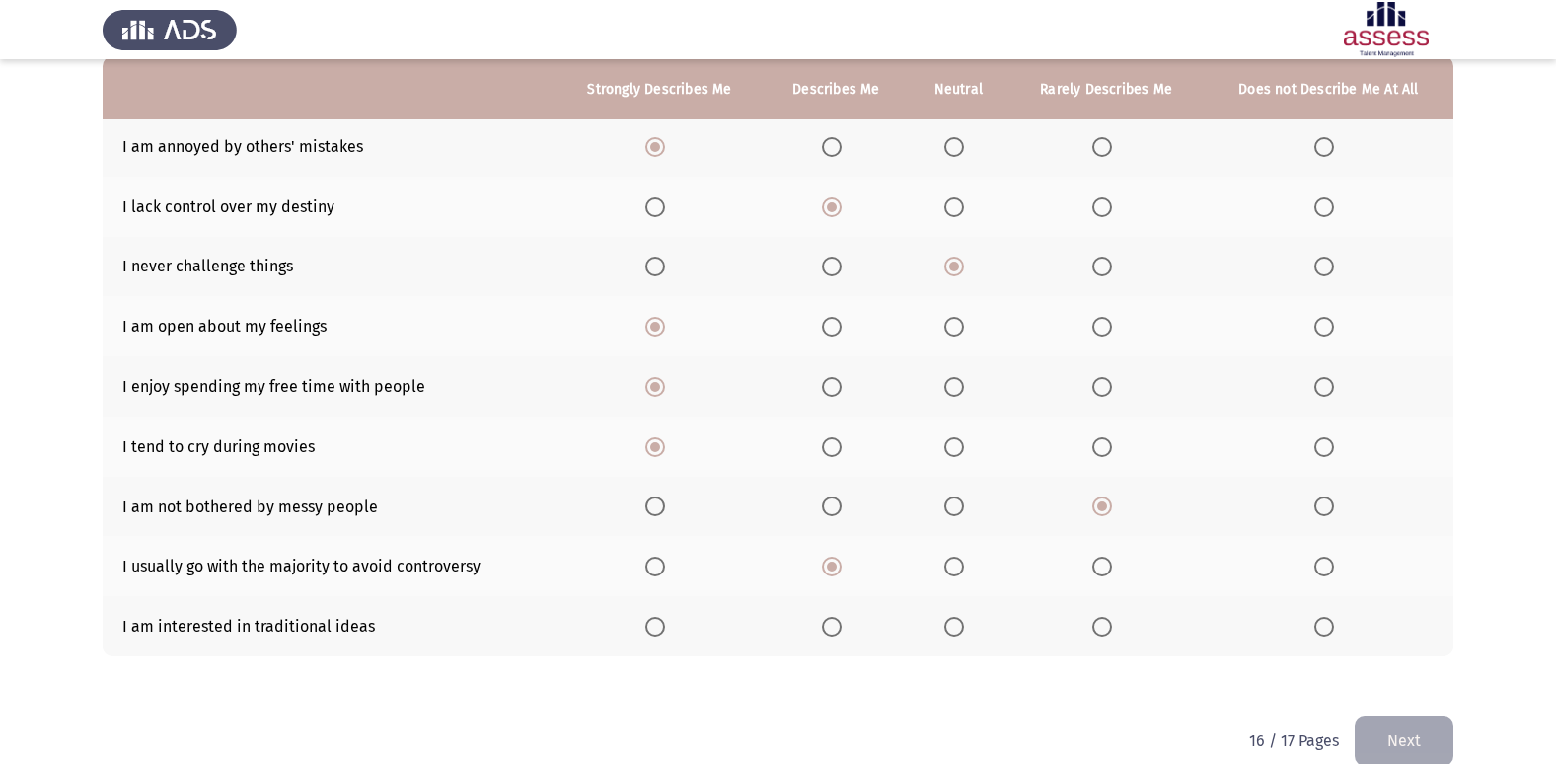
click at [840, 625] on span "Select an option" at bounding box center [832, 627] width 20 height 20
click at [840, 625] on input "Select an option" at bounding box center [832, 627] width 20 height 20
click at [1396, 736] on button "Next" at bounding box center [1403, 740] width 99 height 50
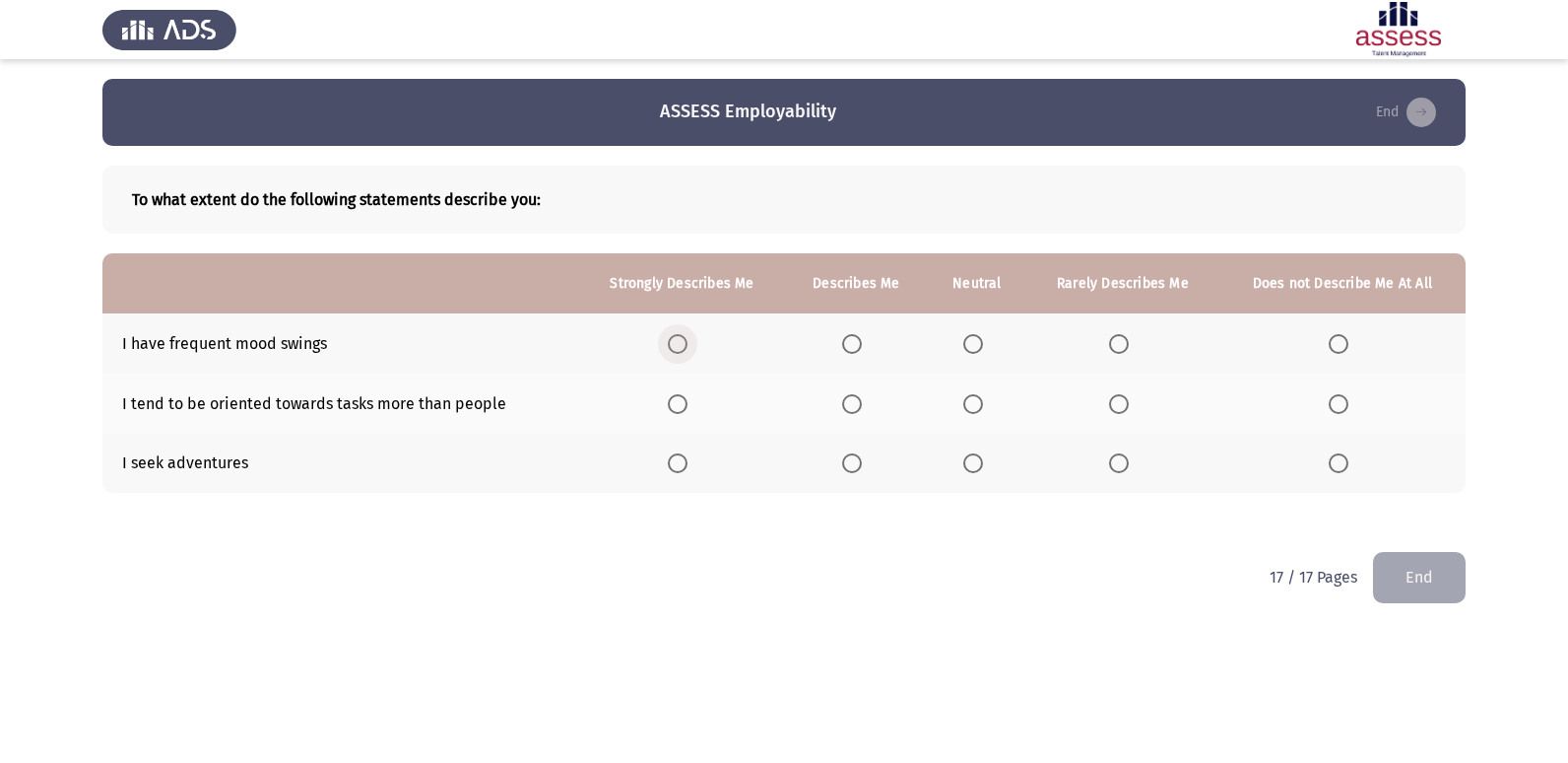
click at [688, 352] on span "Select an option" at bounding box center [678, 344] width 20 height 20
click at [688, 352] on input "Select an option" at bounding box center [678, 344] width 20 height 20
click at [1109, 403] on th at bounding box center [1123, 403] width 193 height 60
click at [1124, 406] on span "Select an option" at bounding box center [1120, 404] width 20 height 20
click at [1124, 406] on input "Select an option" at bounding box center [1120, 404] width 20 height 20
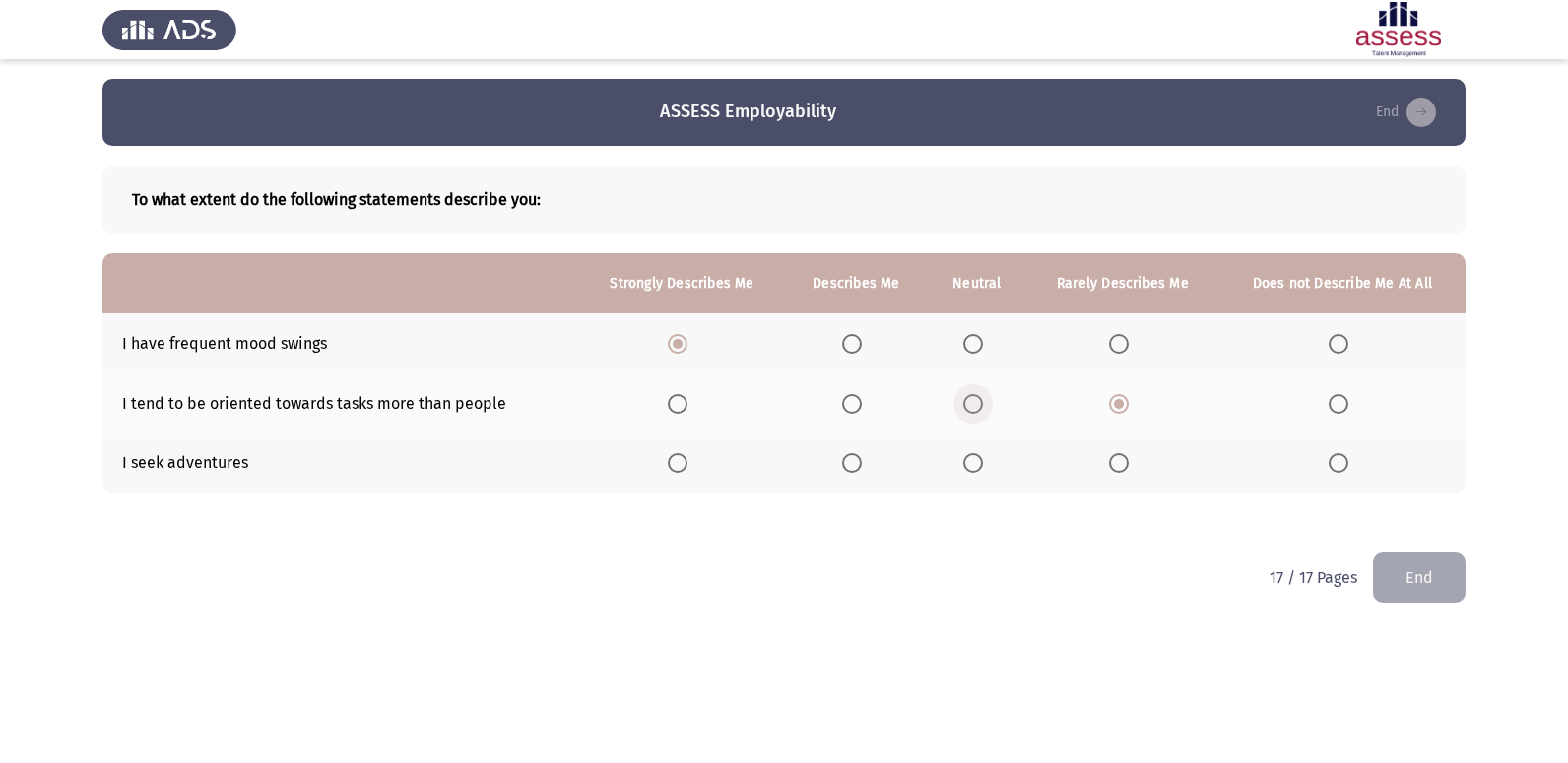
click at [966, 408] on span "Select an option" at bounding box center [974, 404] width 20 height 20
click at [966, 408] on input "Select an option" at bounding box center [974, 404] width 20 height 20
click at [688, 471] on span "Select an option" at bounding box center [678, 463] width 20 height 20
click at [688, 471] on input "Select an option" at bounding box center [678, 463] width 20 height 20
click at [1337, 469] on span "Select an option" at bounding box center [1339, 463] width 20 height 20
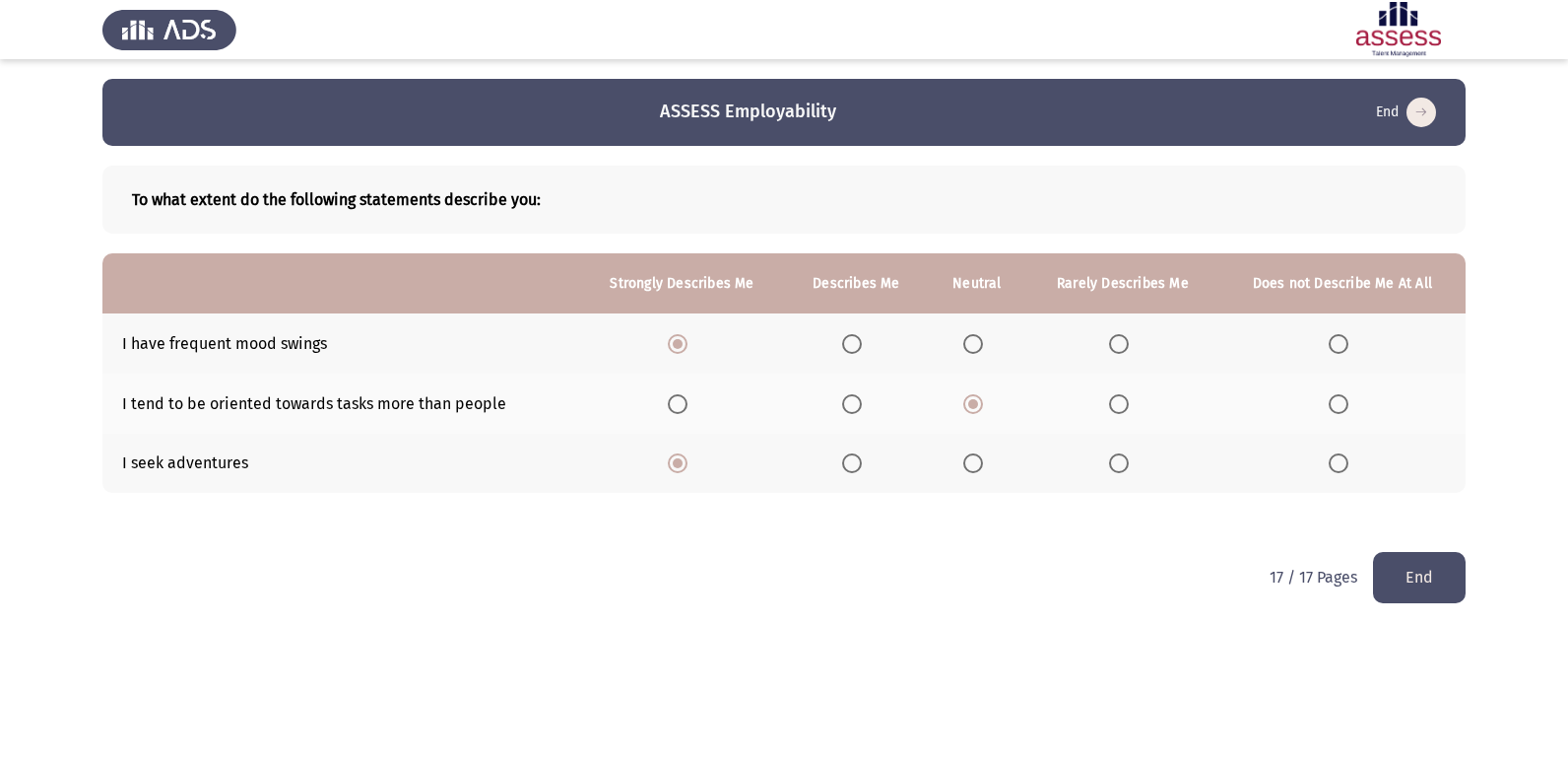
click at [1337, 469] on input "Select an option" at bounding box center [1339, 463] width 20 height 20
click at [1384, 591] on button "End" at bounding box center [1419, 576] width 93 height 50
